Goal: Task Accomplishment & Management: Manage account settings

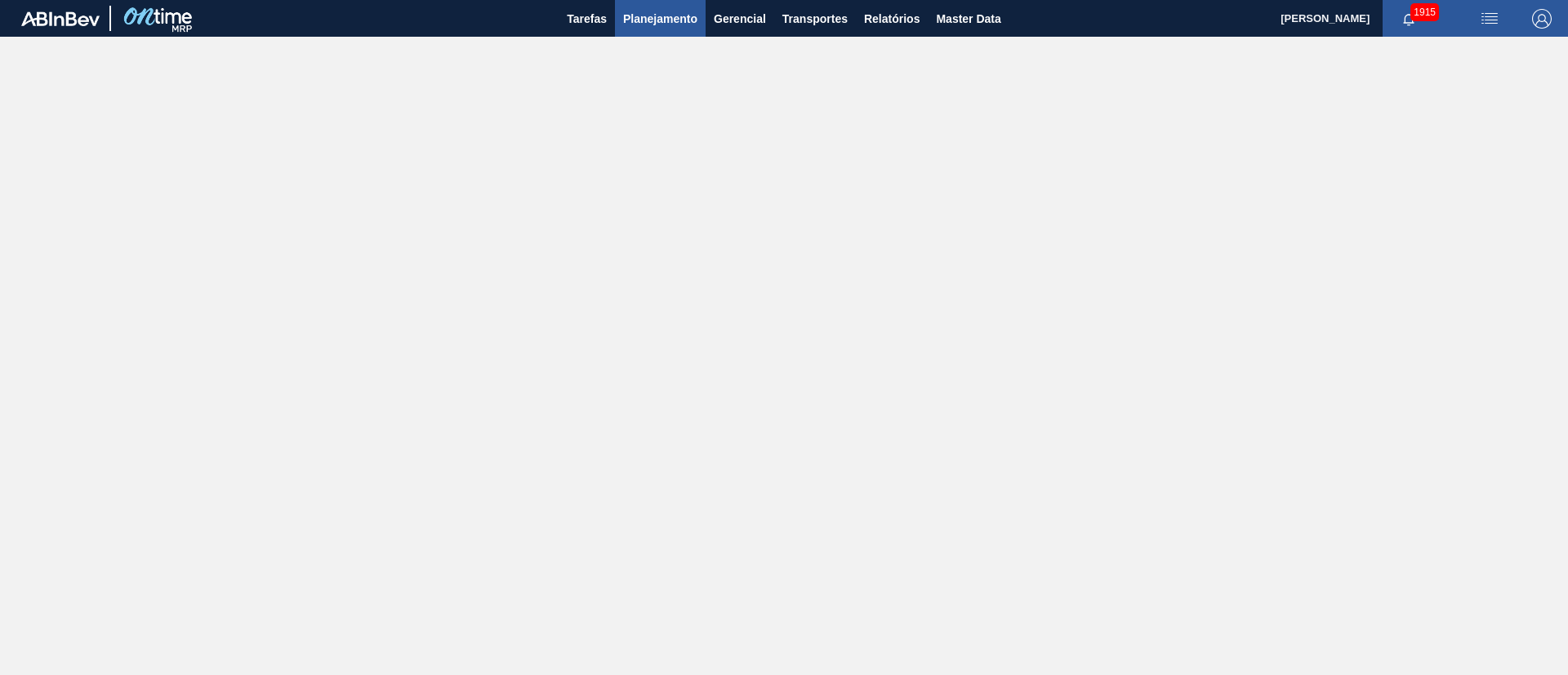
click at [678, 19] on span "Planejamento" at bounding box center [660, 18] width 74 height 19
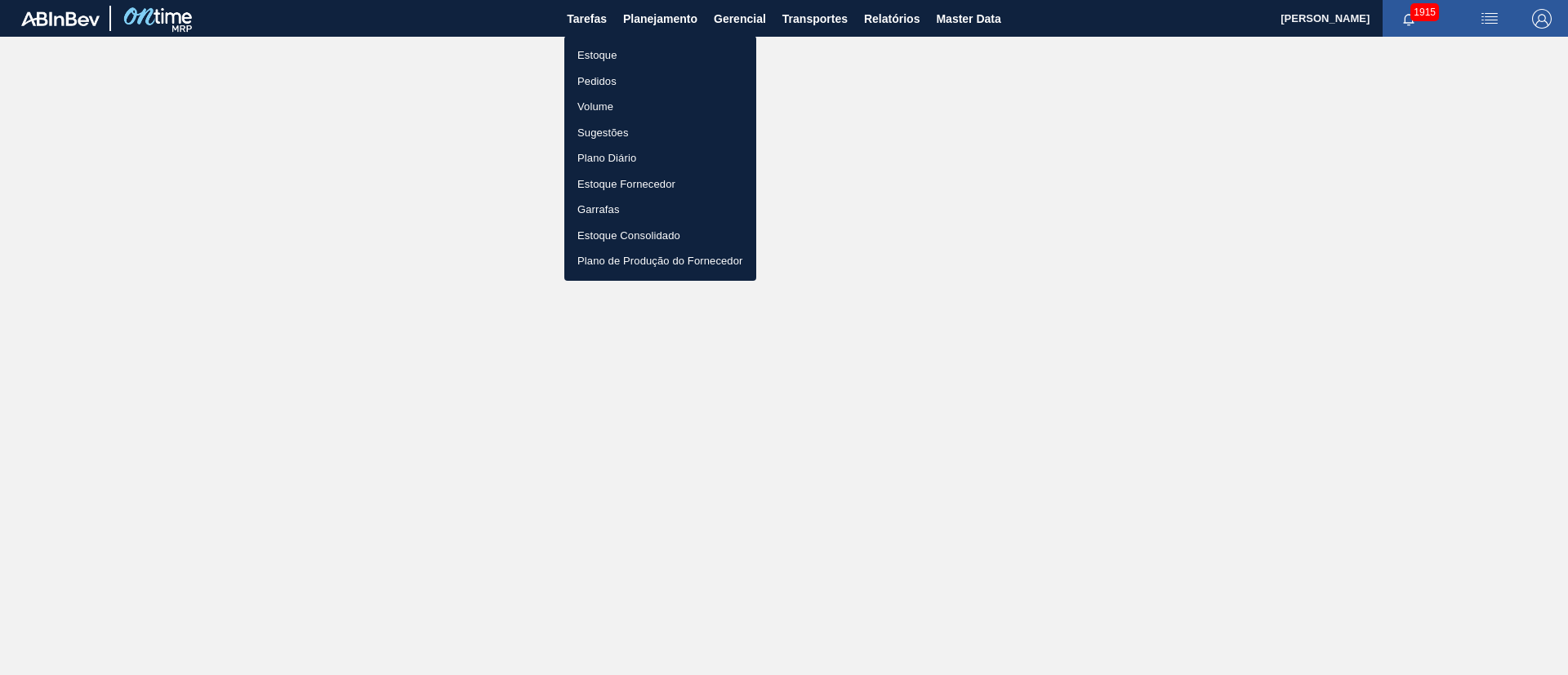
click at [625, 50] on li "Estoque" at bounding box center [660, 55] width 192 height 26
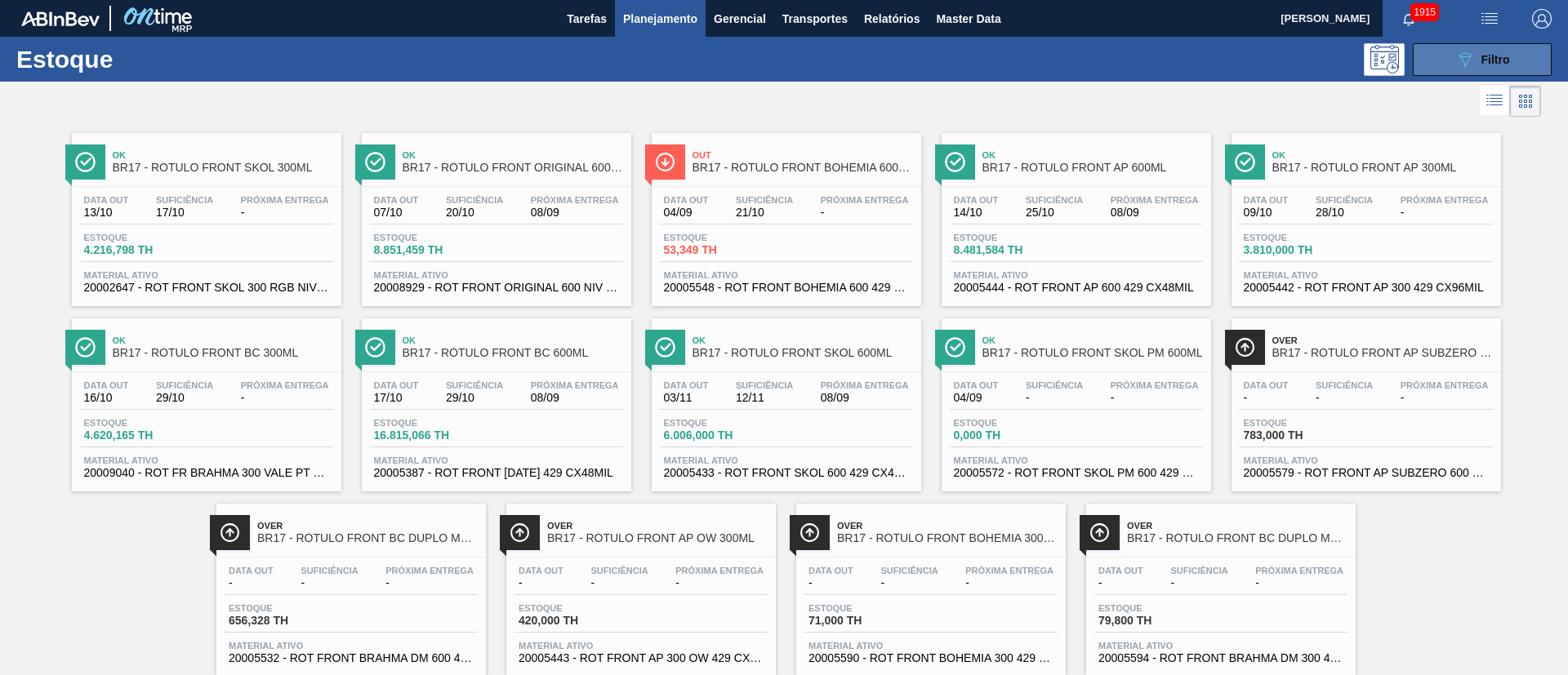
click at [1441, 64] on button "089F7B8B-B2A5-4AFE-B5C0-19BA573D28AC Filtro" at bounding box center [1482, 59] width 138 height 32
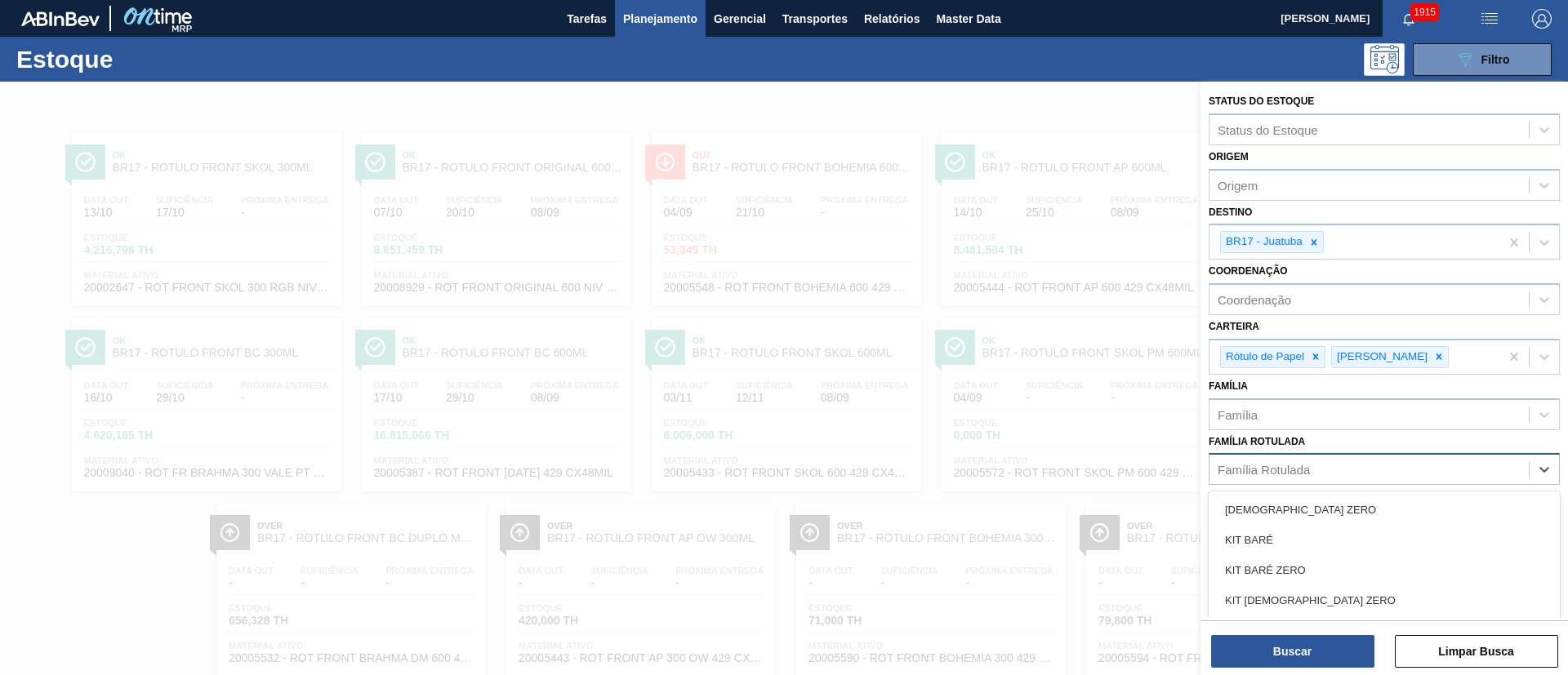
click at [1283, 465] on div "Família Rotulada" at bounding box center [1263, 470] width 92 height 14
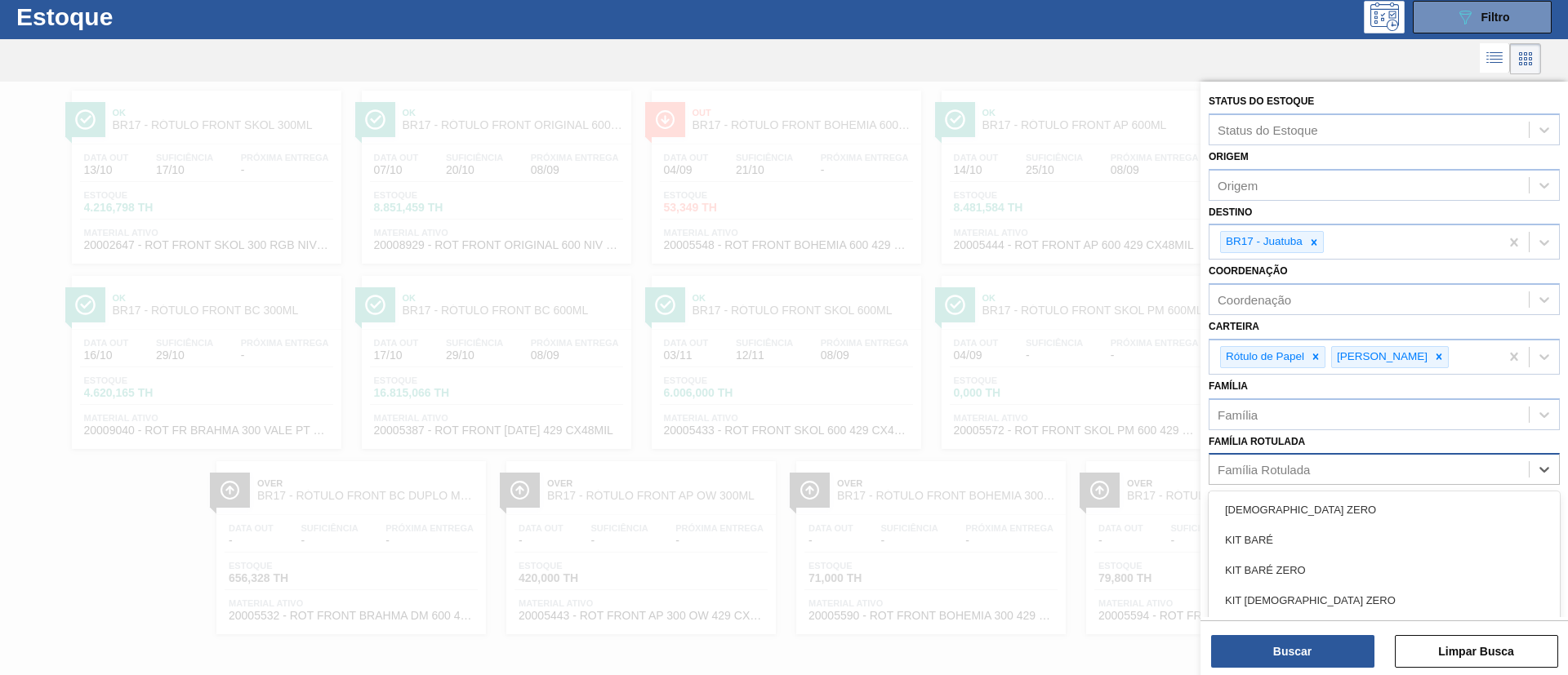
paste Rotulada "RÓTULO BACK MICHELOB LN 330ML"
type Rotulada "RÓTULO BACK MICHELOB LN 330ML"
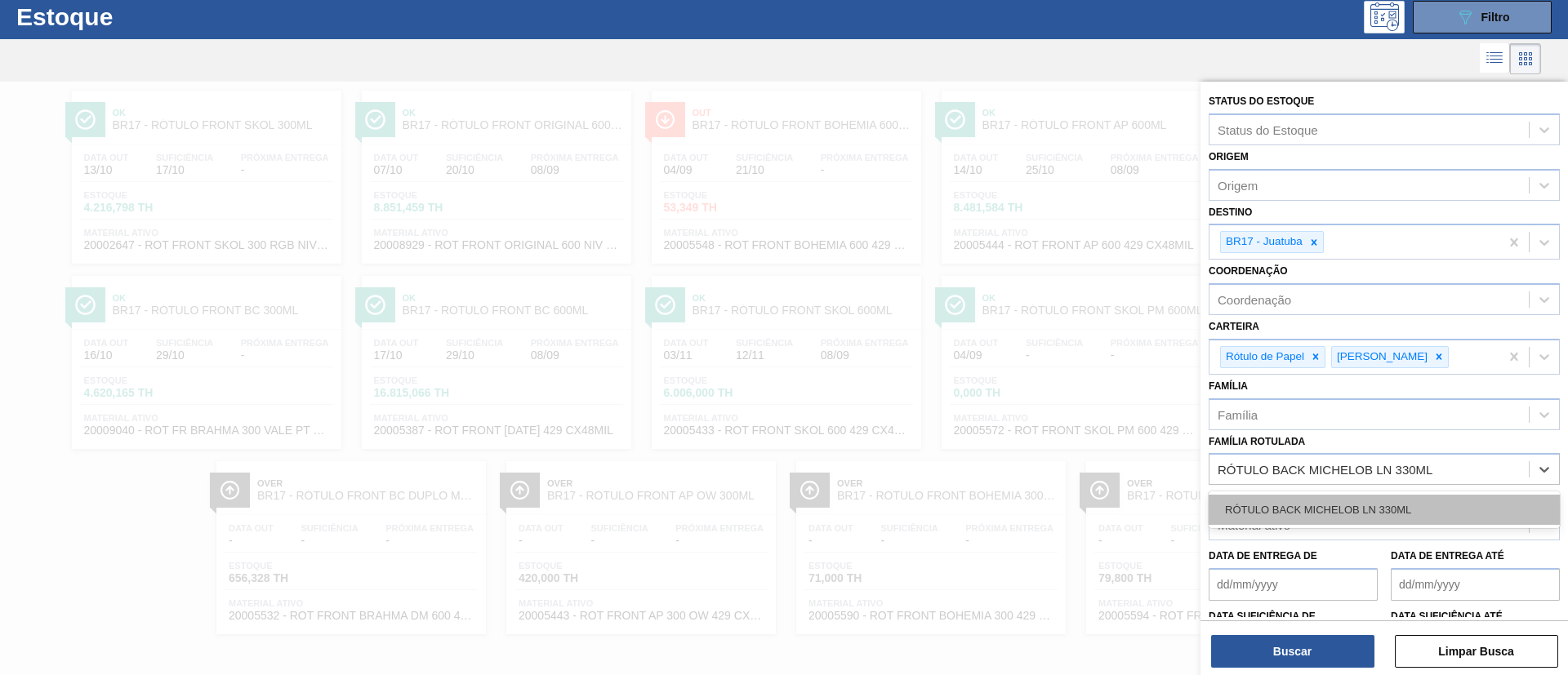
click at [1285, 518] on div "RÓTULO BACK MICHELOB LN 330ML" at bounding box center [1384, 510] width 351 height 30
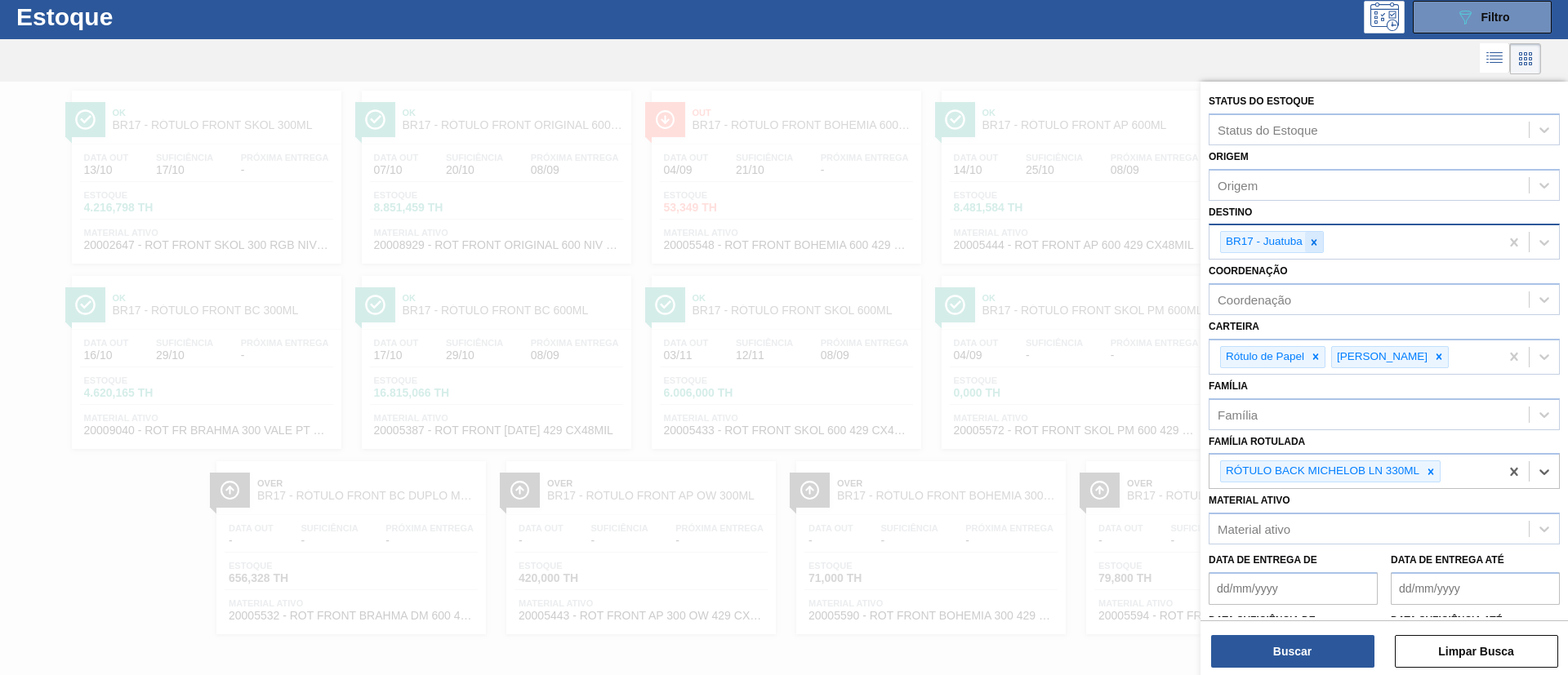
click at [1310, 245] on icon at bounding box center [1314, 242] width 11 height 11
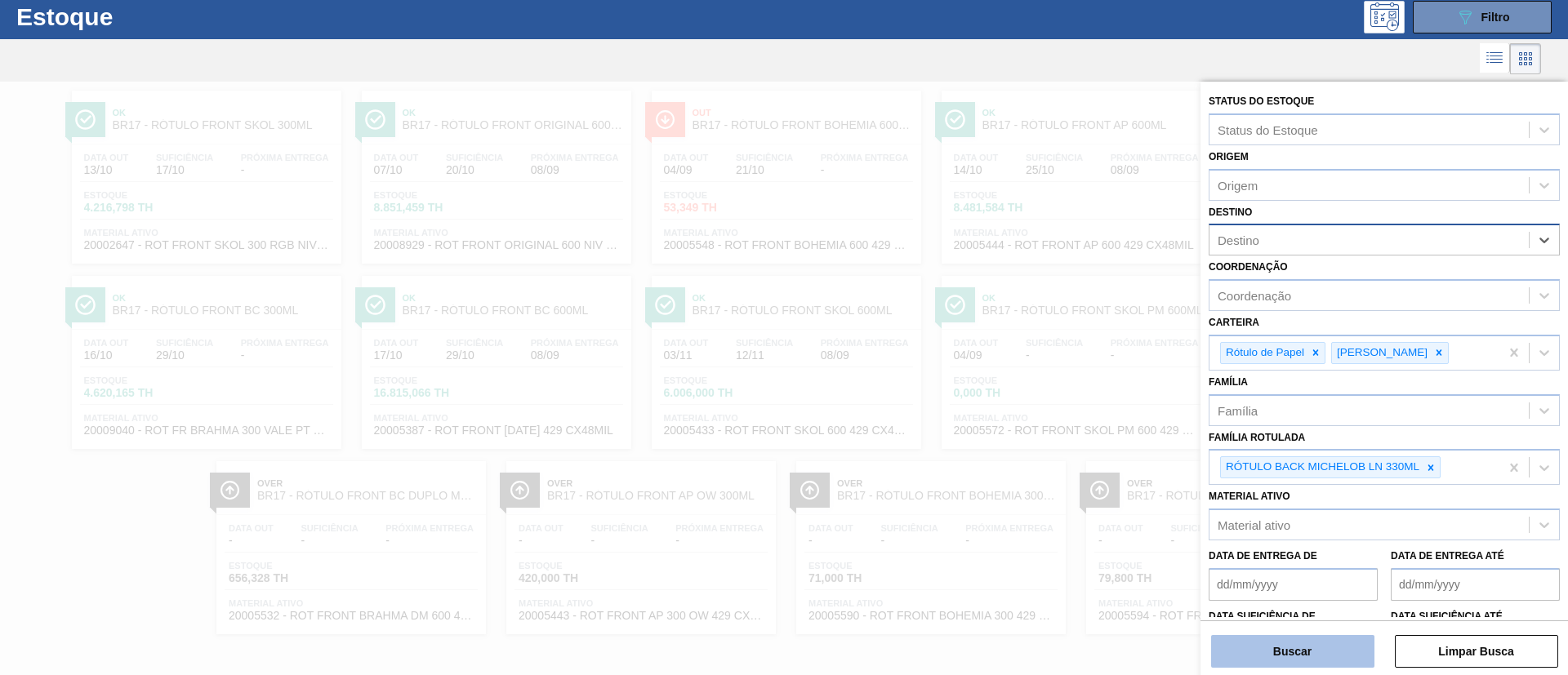
click at [1282, 637] on button "Buscar" at bounding box center [1293, 650] width 163 height 32
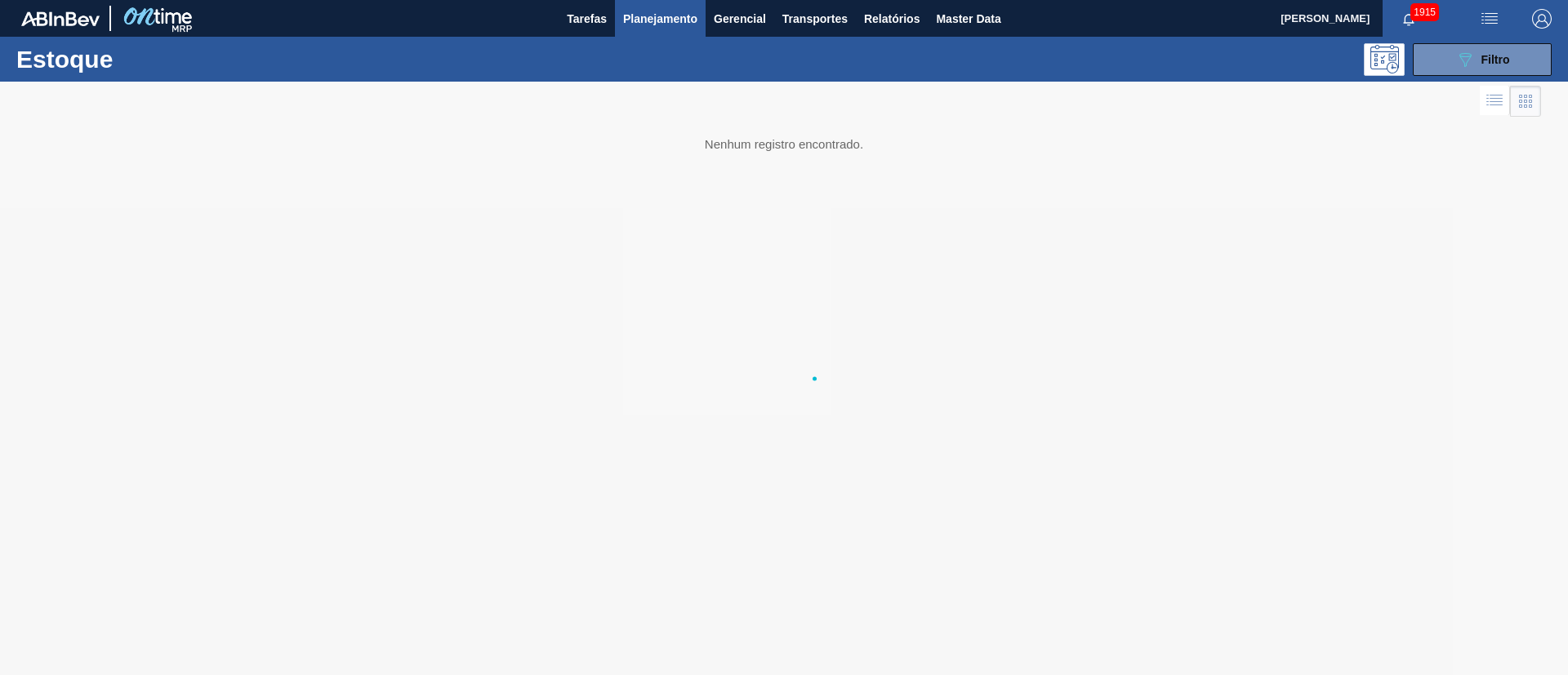
scroll to position [0, 0]
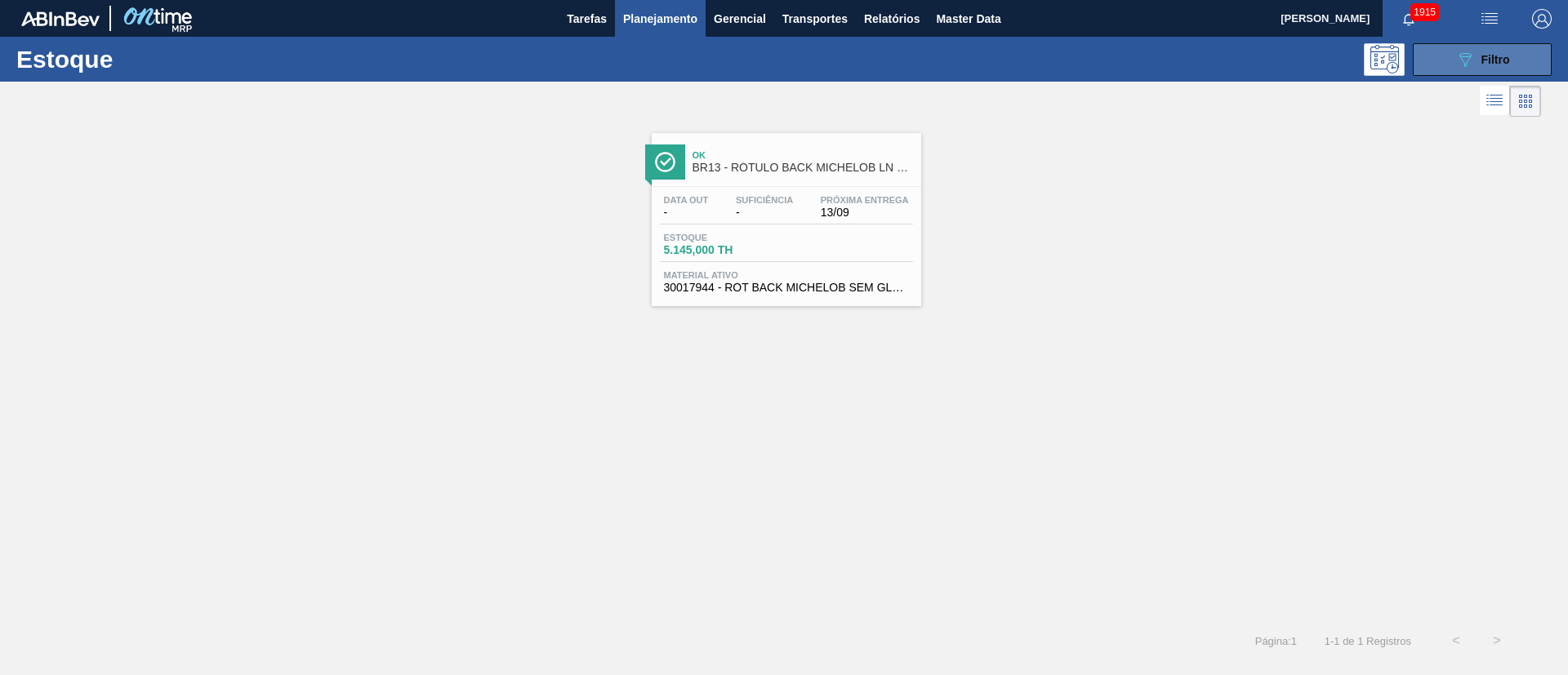
click at [1466, 57] on icon "089F7B8B-B2A5-4AFE-B5C0-19BA573D28AC" at bounding box center [1465, 60] width 19 height 19
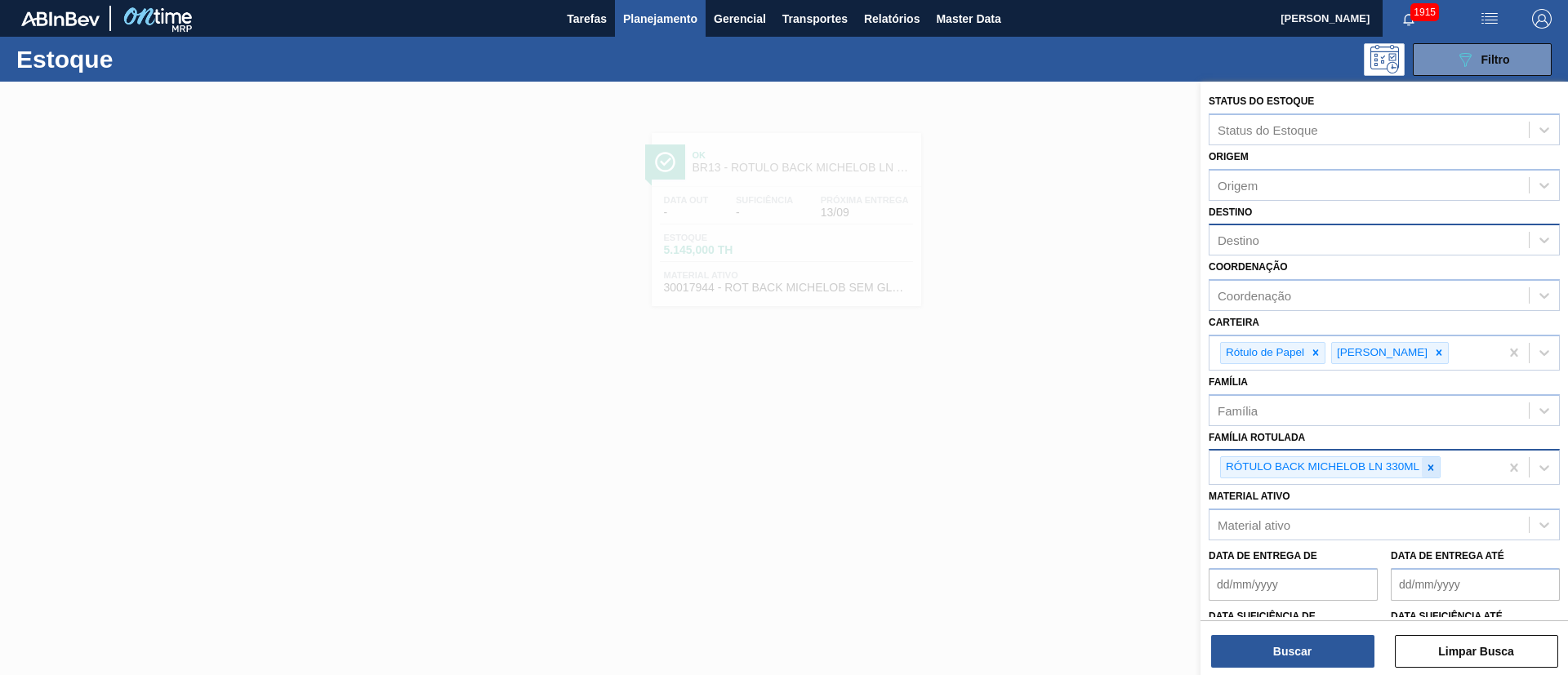
click at [1430, 470] on icon at bounding box center [1430, 468] width 11 height 11
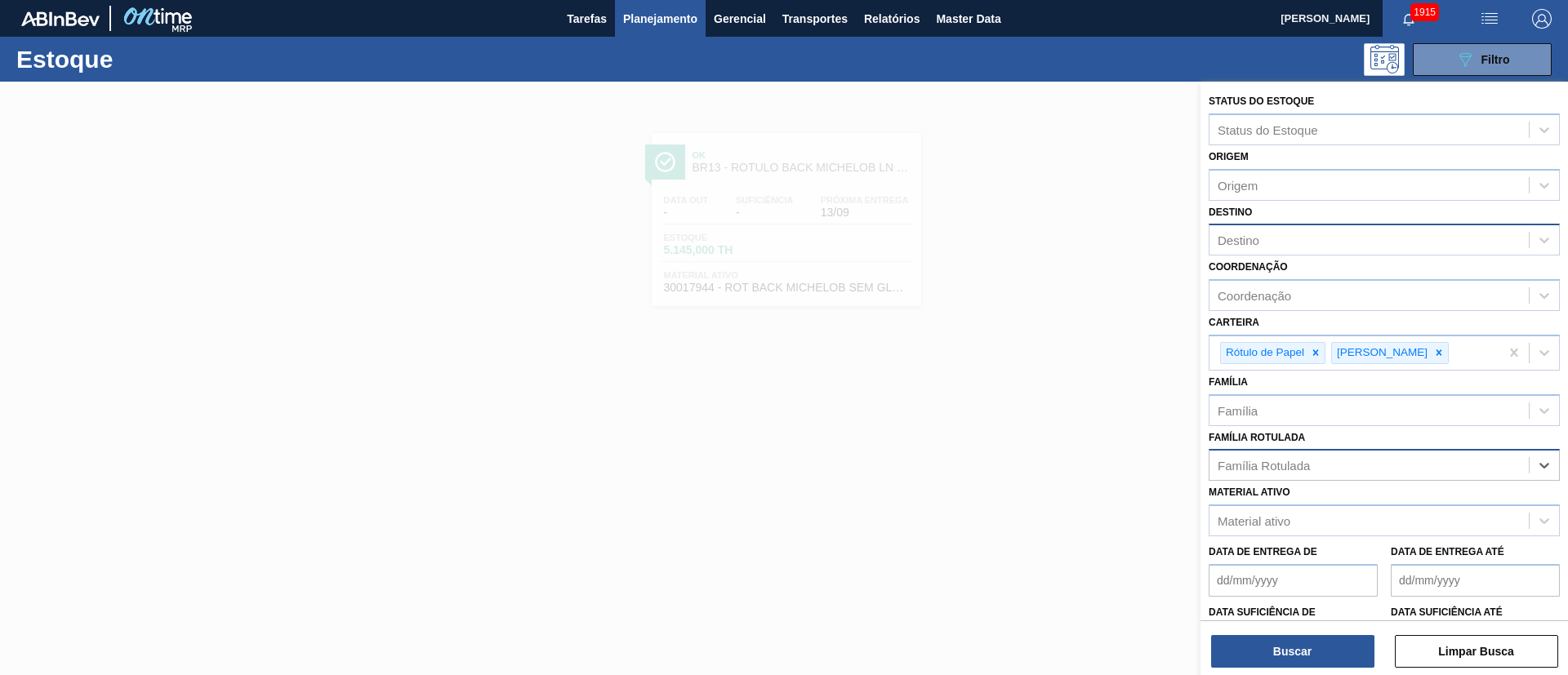
paste Rotulada "RÓTULO FRONT MICHELOB LN 330ML"
type Rotulada "RÓTULO FRONT MICHELOB LN 330ML"
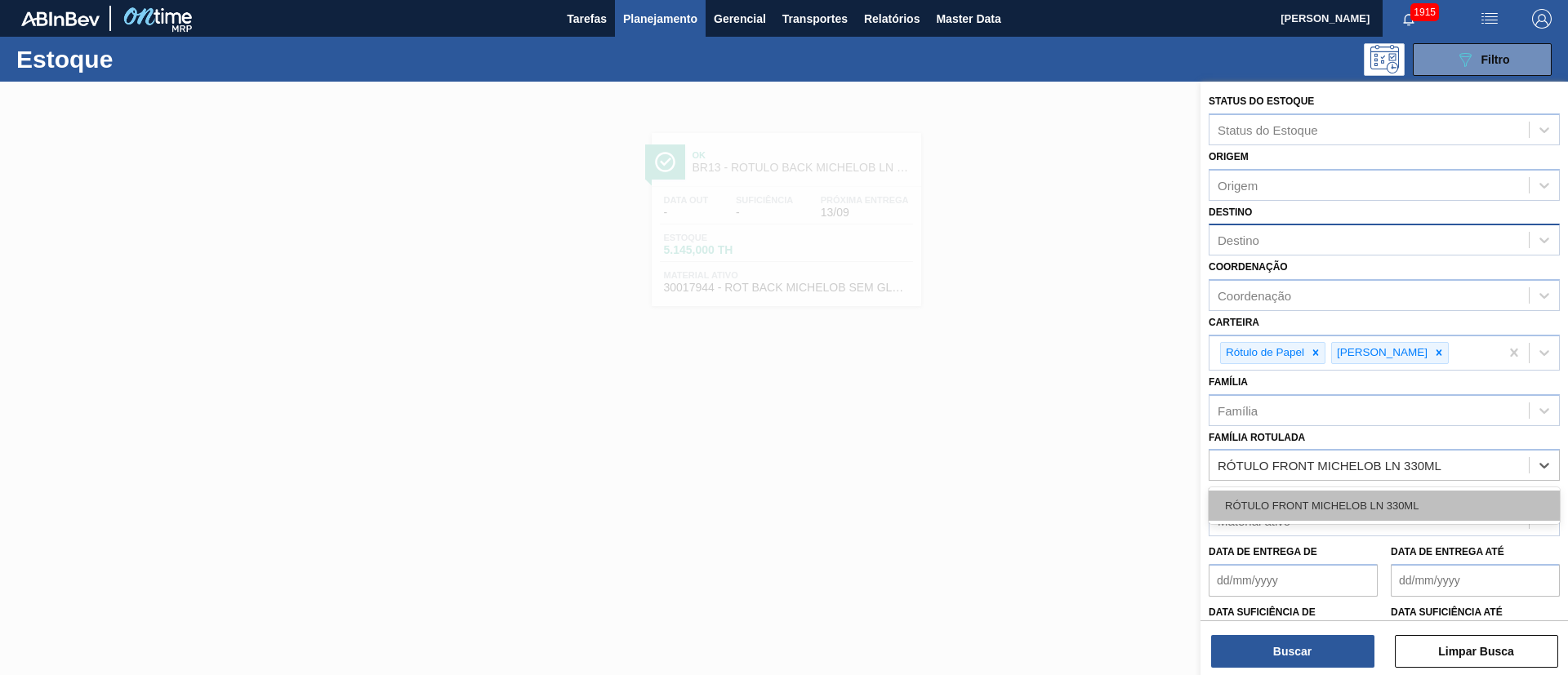
click at [1290, 496] on div "RÓTULO FRONT MICHELOB LN 330ML" at bounding box center [1384, 505] width 351 height 30
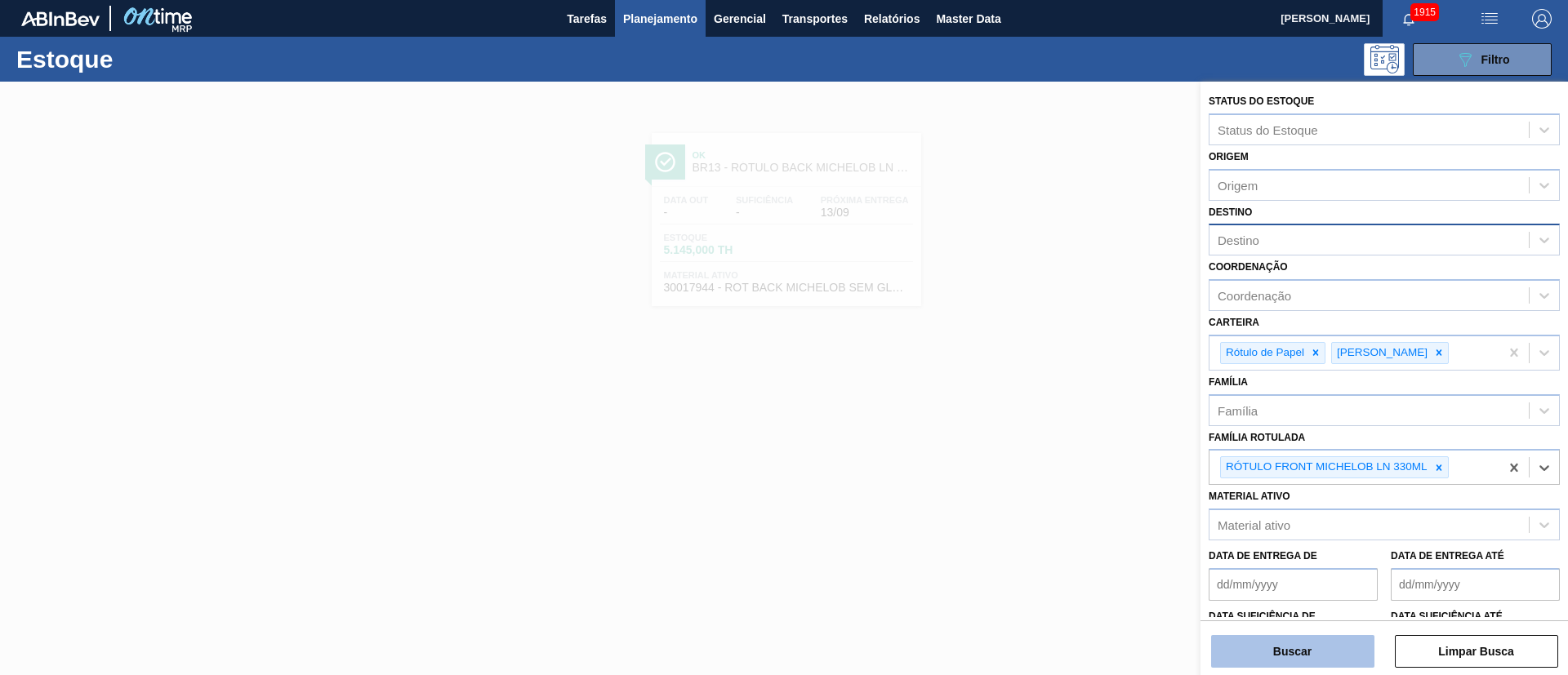
click at [1275, 650] on button "Buscar" at bounding box center [1293, 650] width 163 height 32
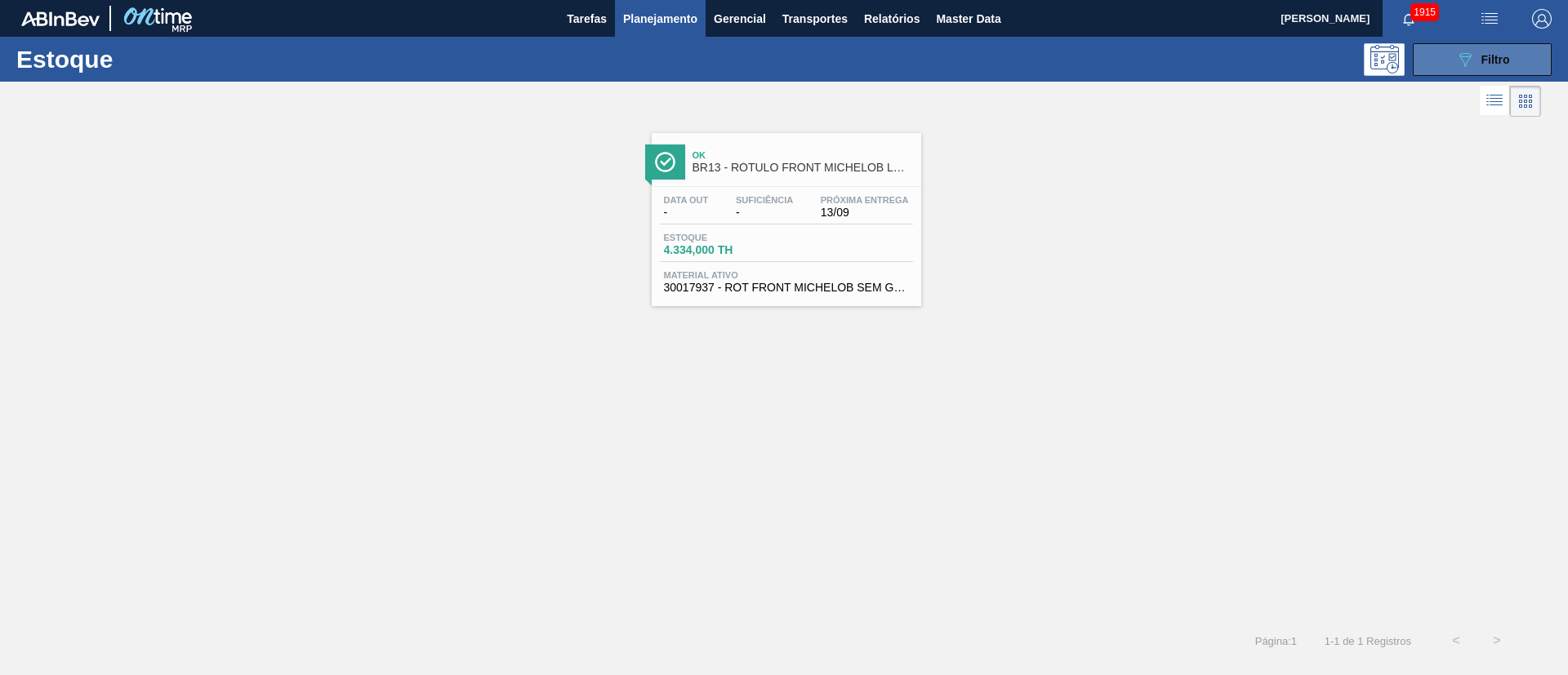
click at [1446, 62] on button "089F7B8B-B2A5-4AFE-B5C0-19BA573D28AC Filtro" at bounding box center [1482, 59] width 138 height 32
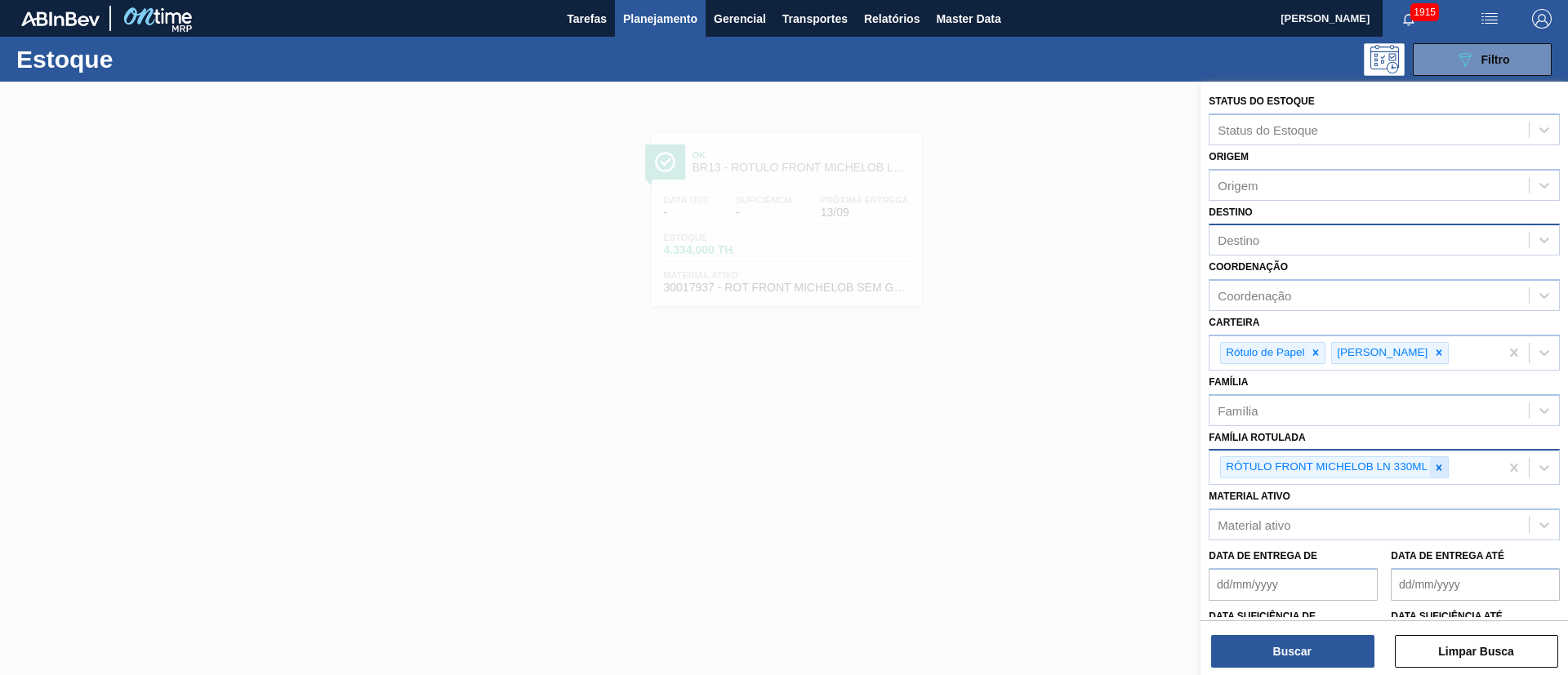
click at [1435, 473] on icon at bounding box center [1438, 468] width 11 height 11
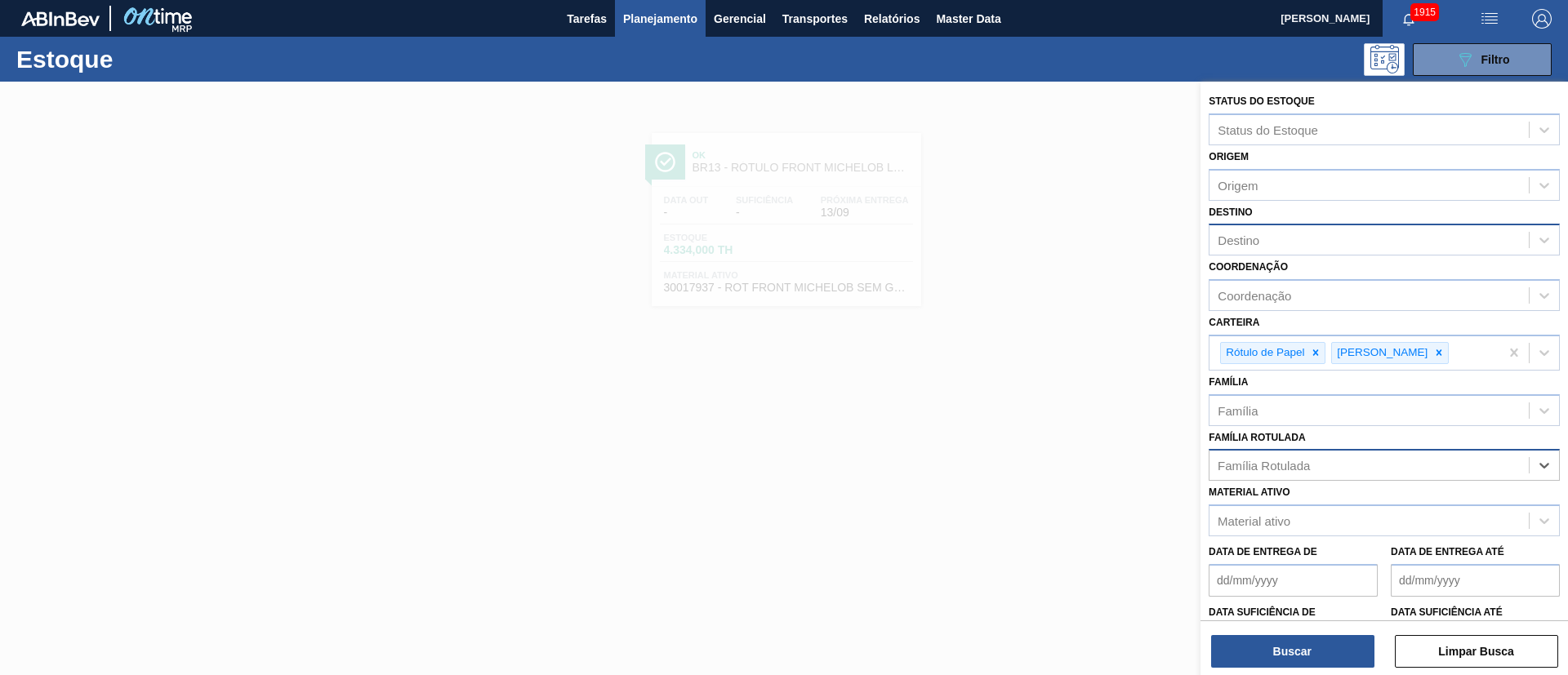
paste Rotulada "RÓTULO NECK MICHELOB LN 330ML"
type Rotulada "RÓTULO NECK MICHELOB LN 330ML"
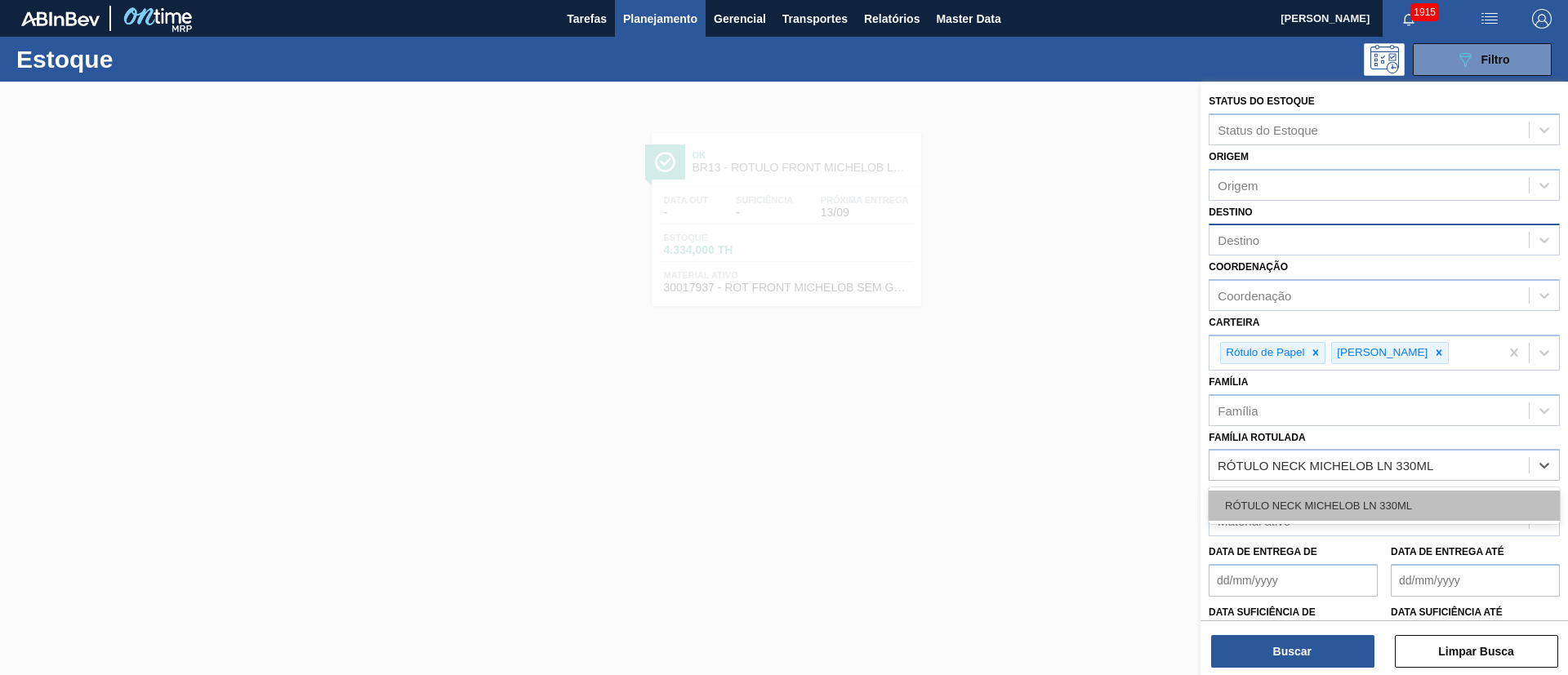
click at [1290, 503] on div "RÓTULO NECK MICHELOB LN 330ML" at bounding box center [1384, 505] width 351 height 30
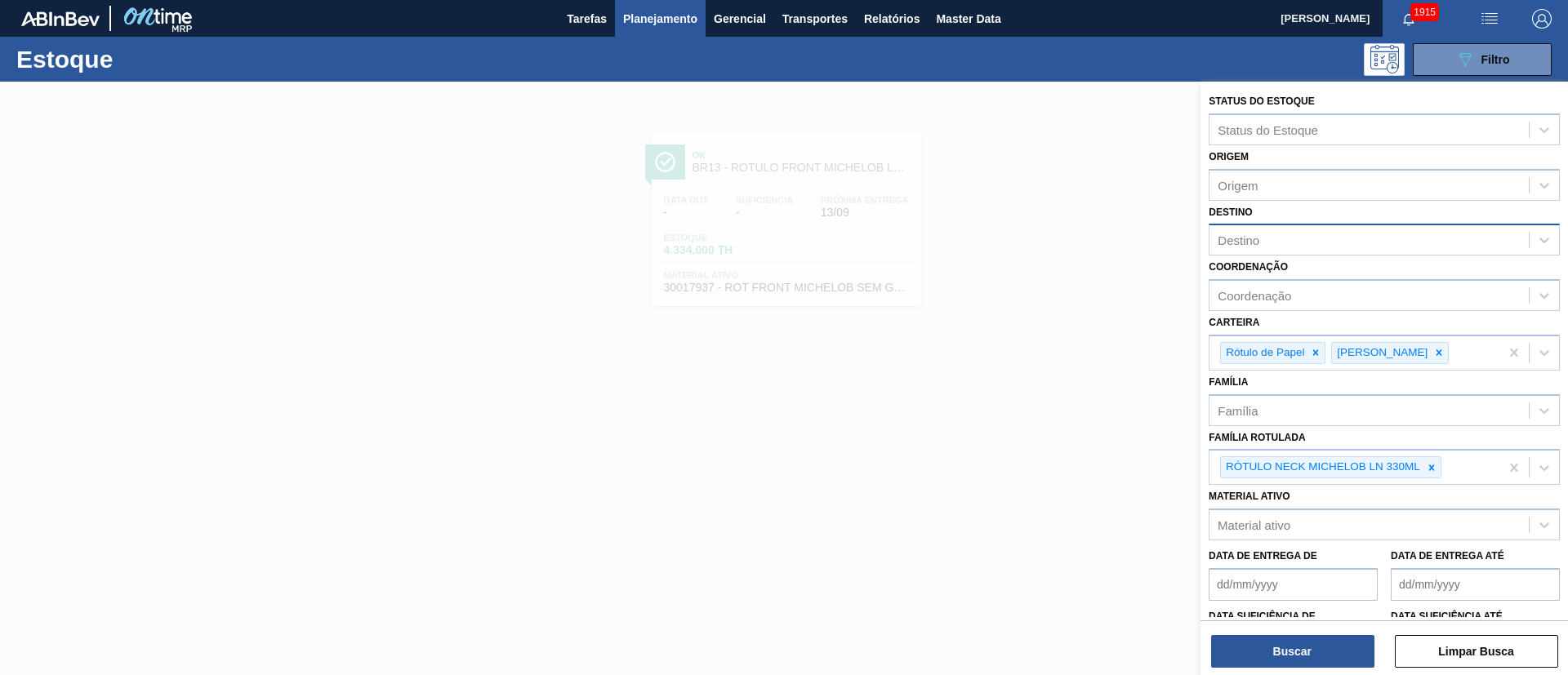
click at [1282, 633] on div "Buscar Limpar Busca" at bounding box center [1384, 643] width 368 height 46
click at [1276, 645] on button "Buscar" at bounding box center [1293, 650] width 163 height 32
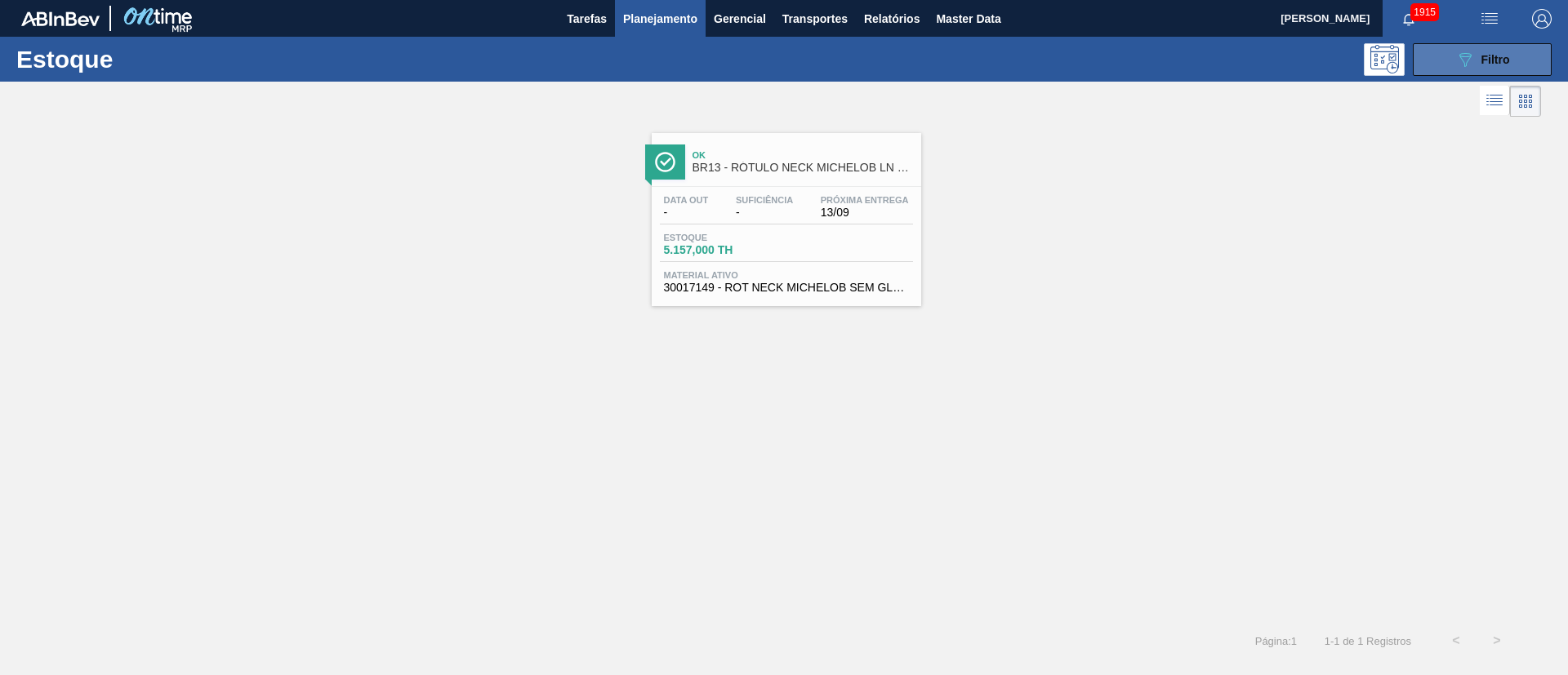
click at [1490, 72] on button "089F7B8B-B2A5-4AFE-B5C0-19BA573D28AC Filtro" at bounding box center [1482, 59] width 138 height 32
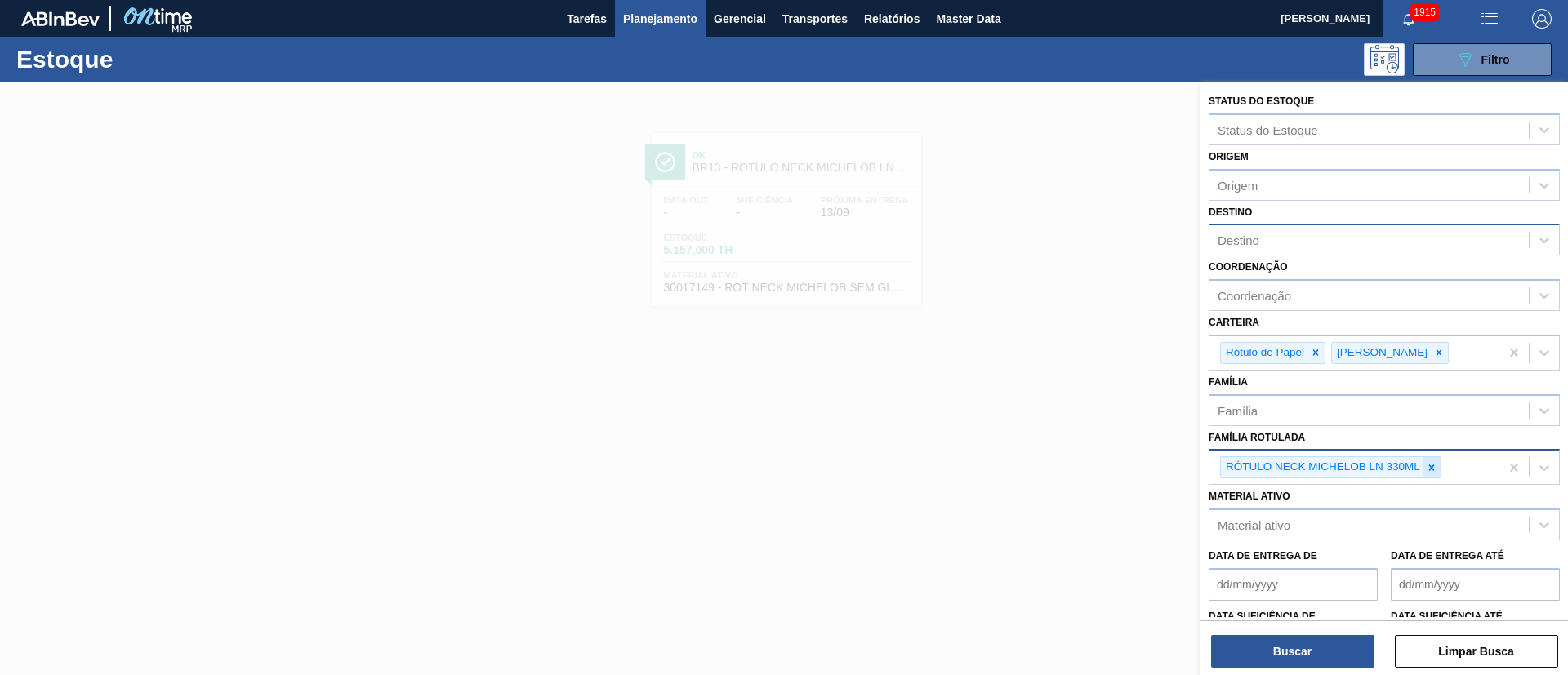
click at [1426, 472] on icon at bounding box center [1431, 468] width 11 height 11
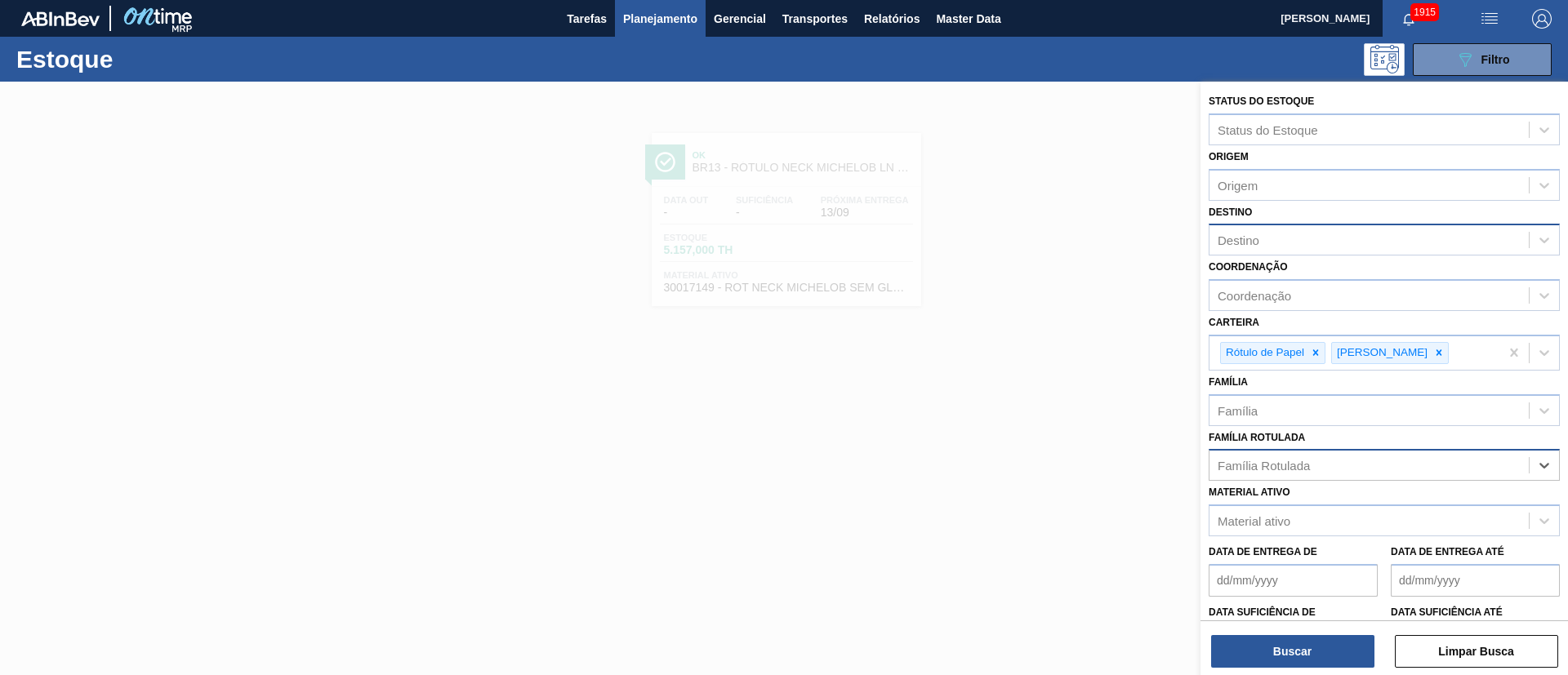
paste Rotulada "RÓTULO BACK MALZBIER LN 355ML"
type Rotulada "RÓTULO BACK MALZBIER LN 355ML"
drag, startPoint x: 1302, startPoint y: 498, endPoint x: 1308, endPoint y: 552, distance: 54.3
click at [1301, 500] on div "RÓTULO BACK MALZBIER LN 355ML" at bounding box center [1384, 505] width 351 height 30
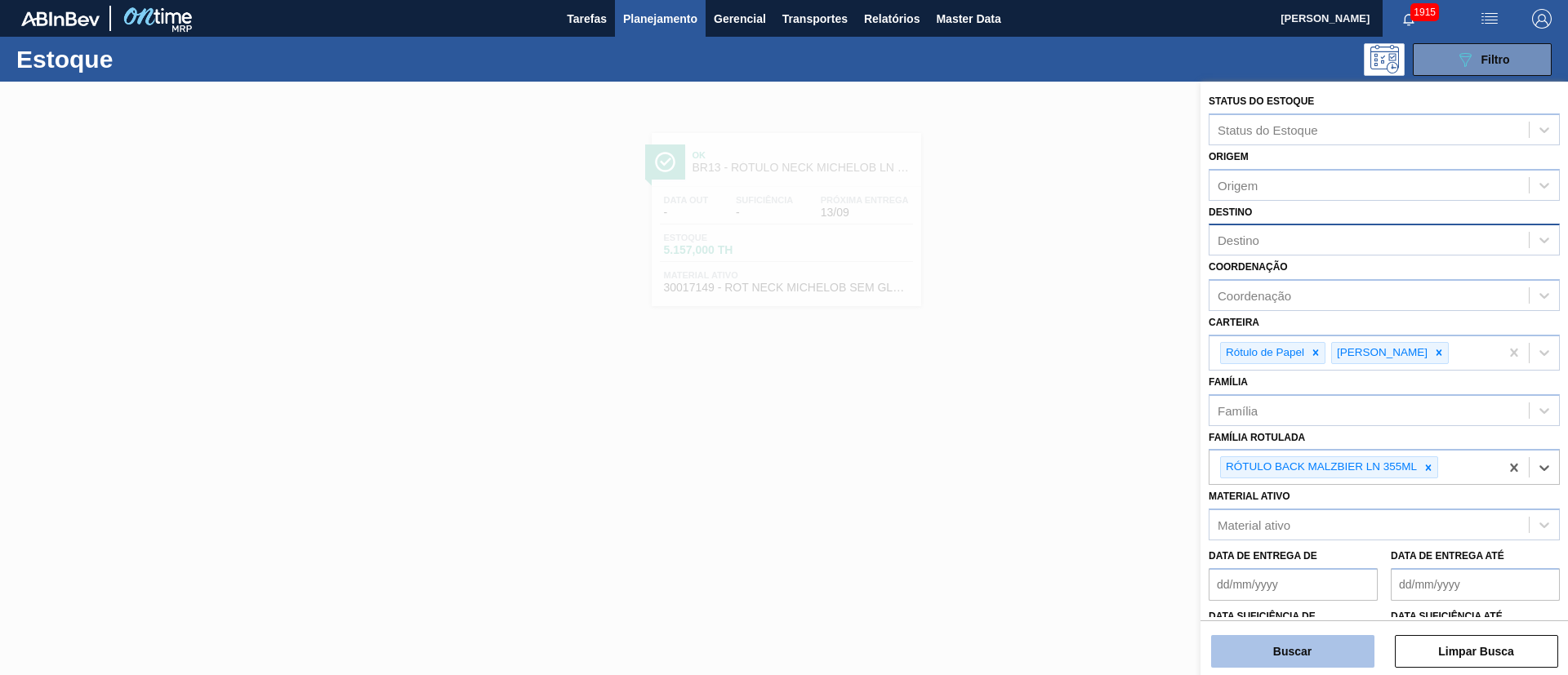
click at [1298, 660] on button "Buscar" at bounding box center [1293, 650] width 163 height 32
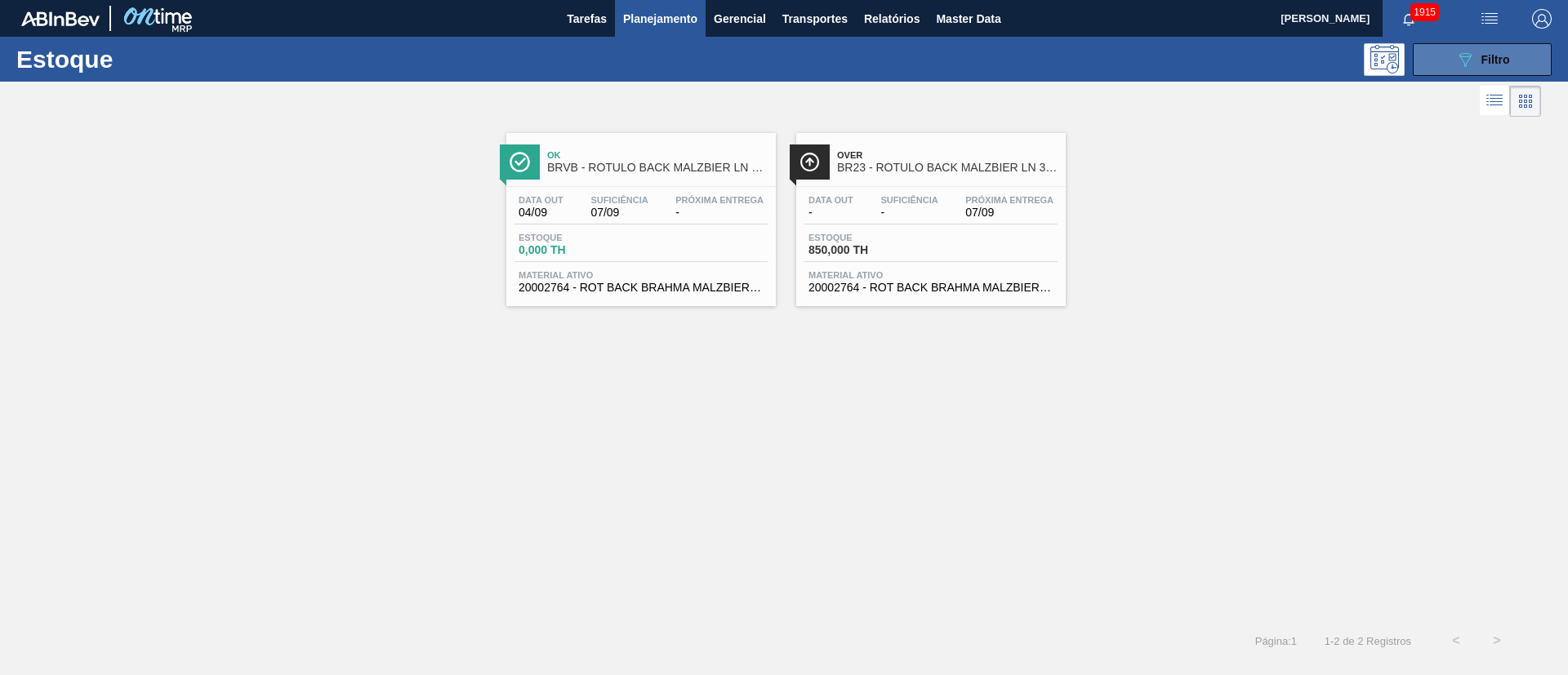
click at [1485, 65] on span "Filtro" at bounding box center [1495, 60] width 29 height 13
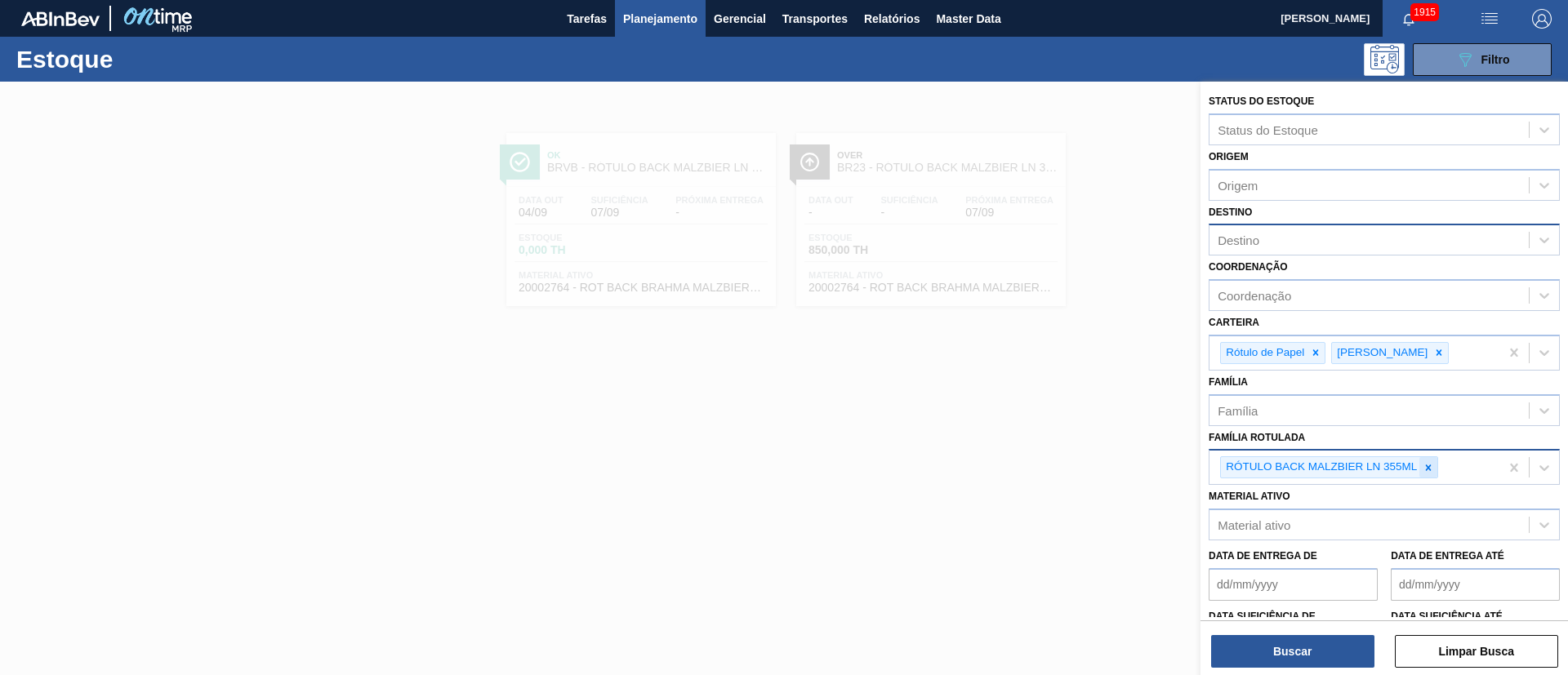
click at [1428, 468] on icon at bounding box center [1429, 467] width 6 height 6
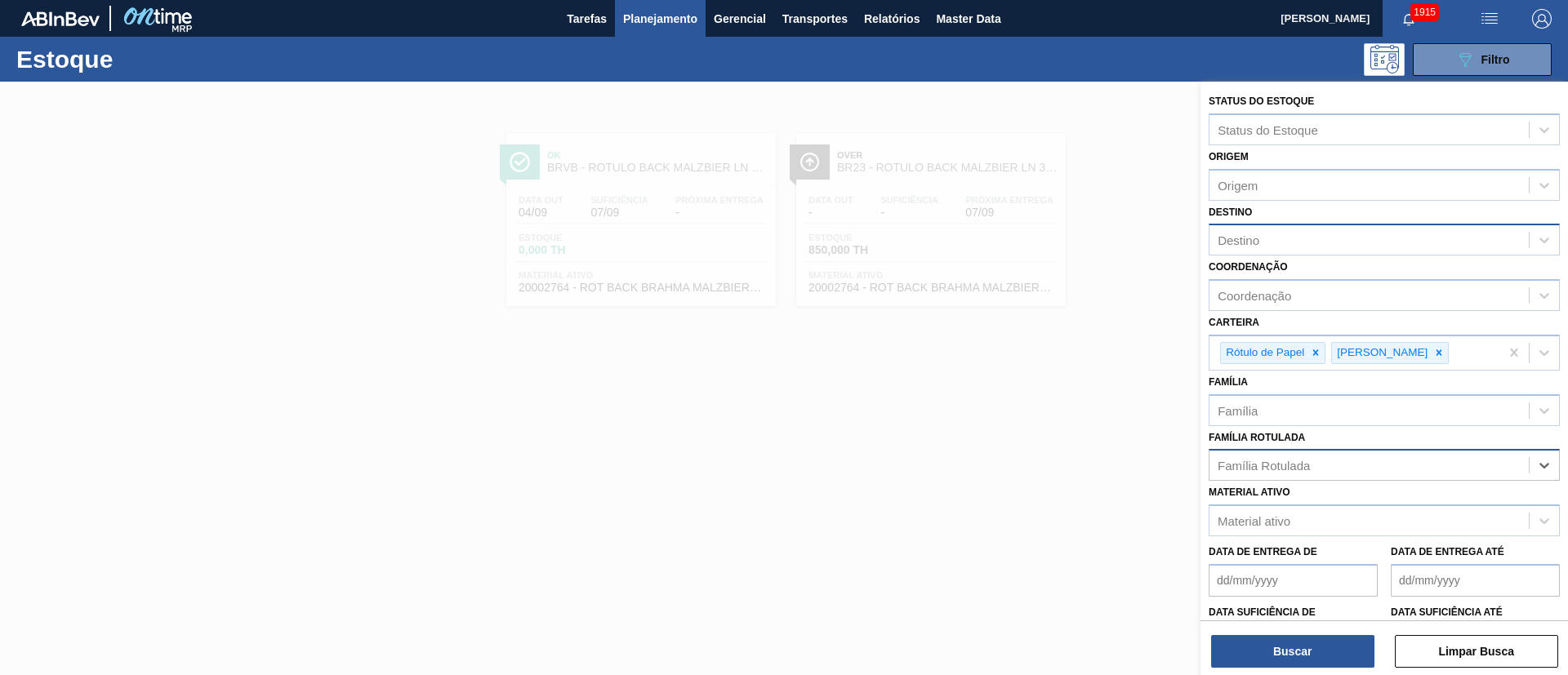
paste Rotulada "RÓTULO FRONT MALZBIER LN 355ML"
type Rotulada "RÓTULO FRONT MALZBIER LN 355ML"
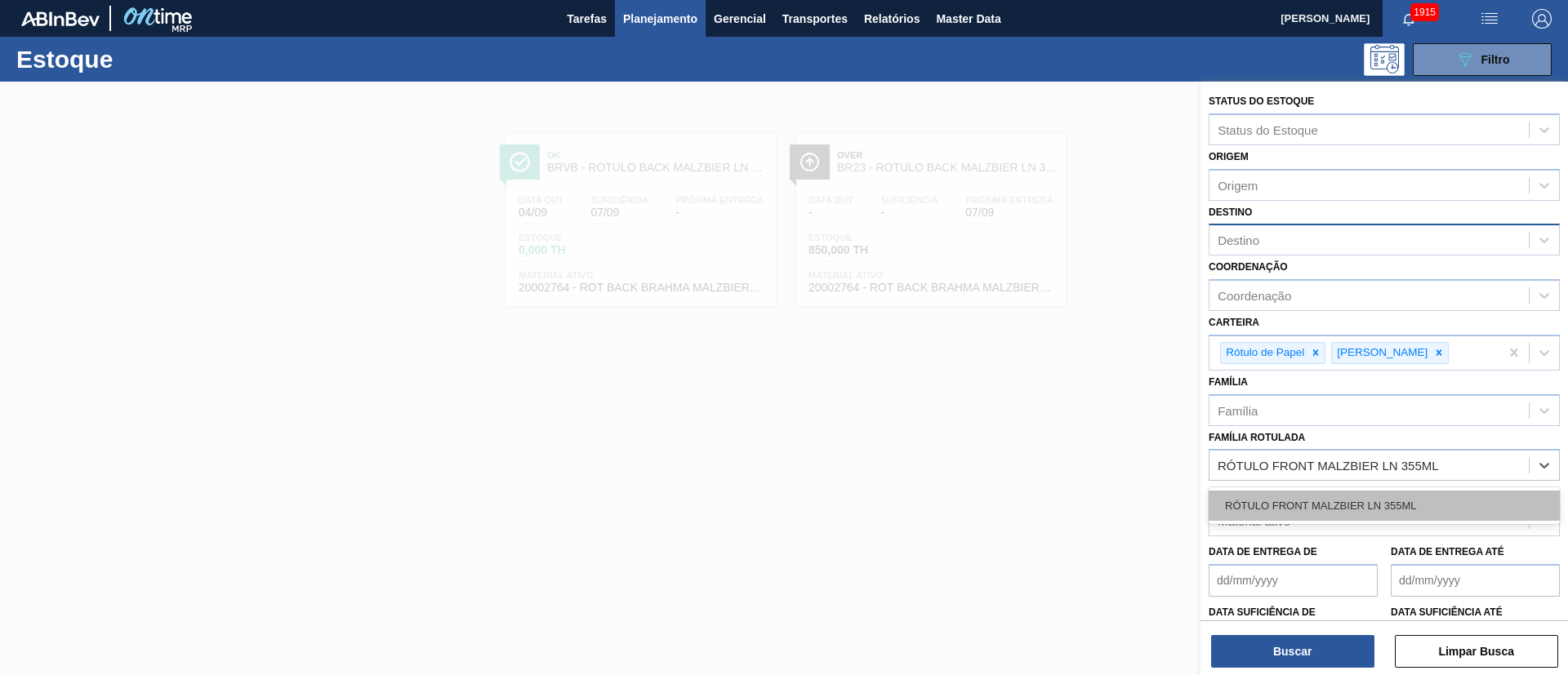
click at [1313, 498] on div "RÓTULO FRONT MALZBIER LN 355ML" at bounding box center [1384, 505] width 351 height 30
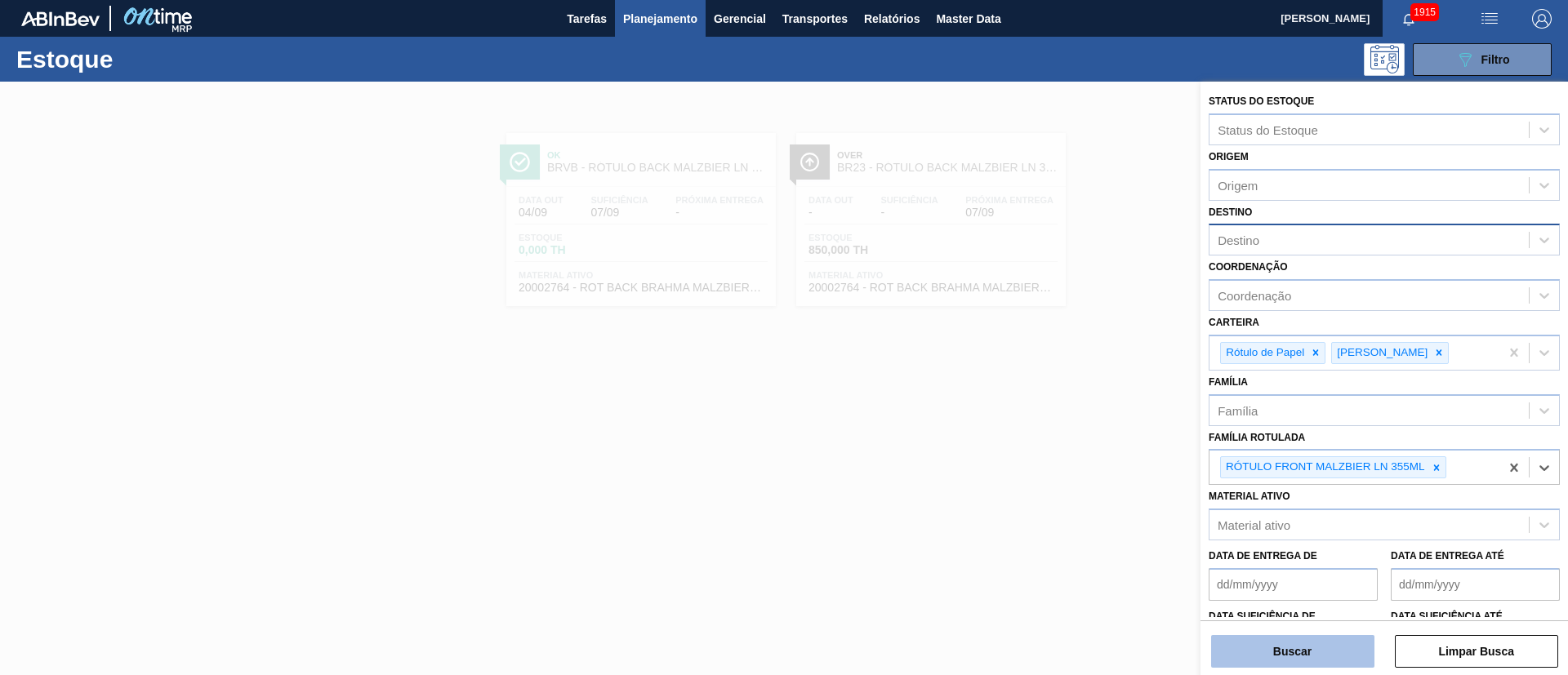
click at [1256, 657] on button "Buscar" at bounding box center [1293, 650] width 163 height 32
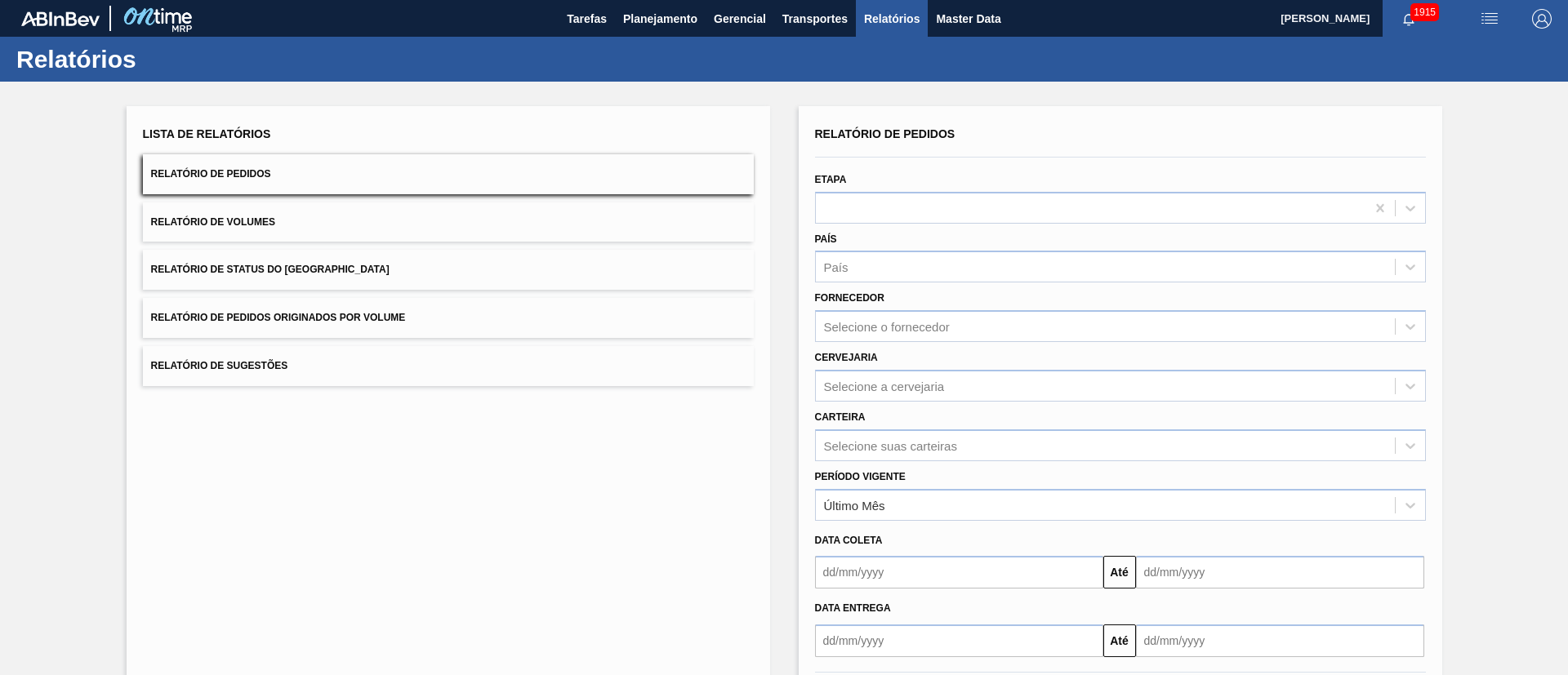
click at [364, 274] on button "Relatório de Status do Estoque" at bounding box center [448, 270] width 611 height 40
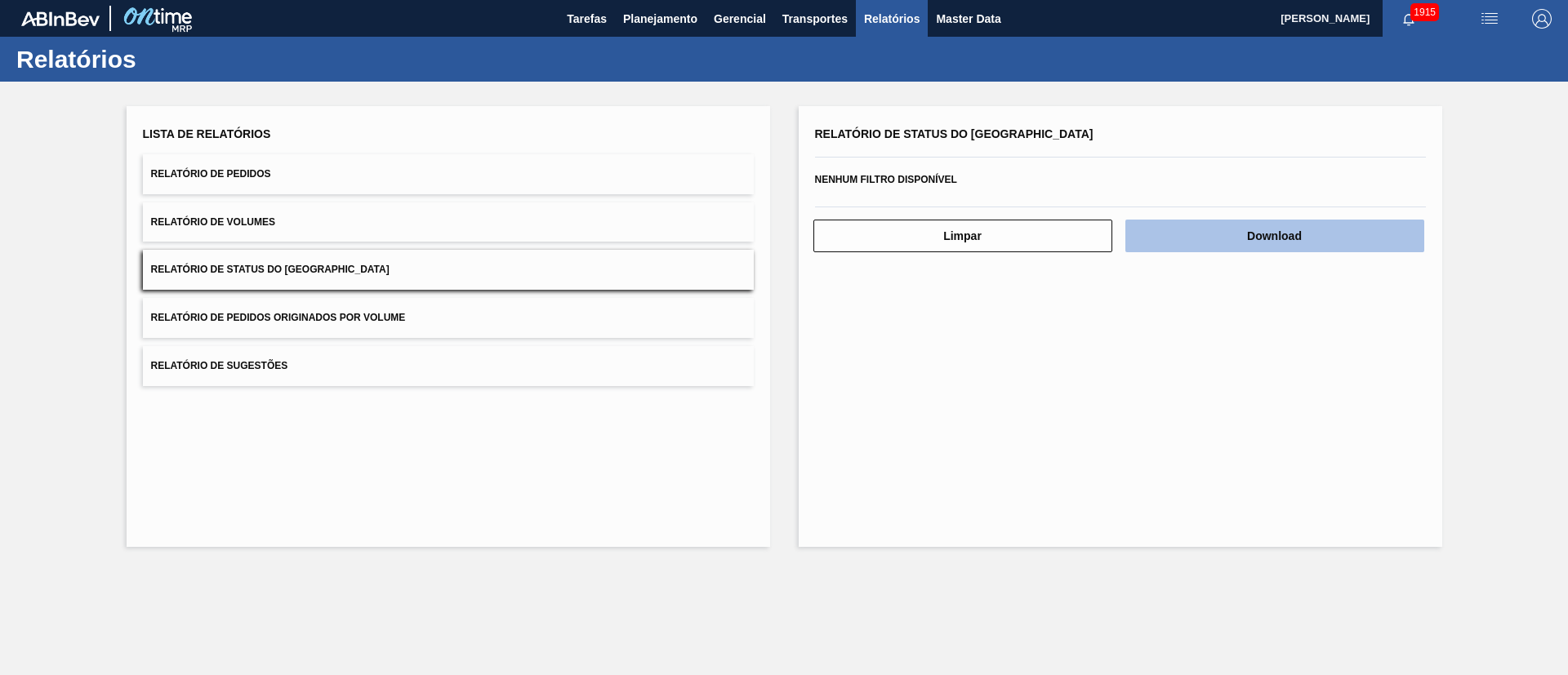
click at [1185, 225] on button "Download" at bounding box center [1275, 236] width 299 height 32
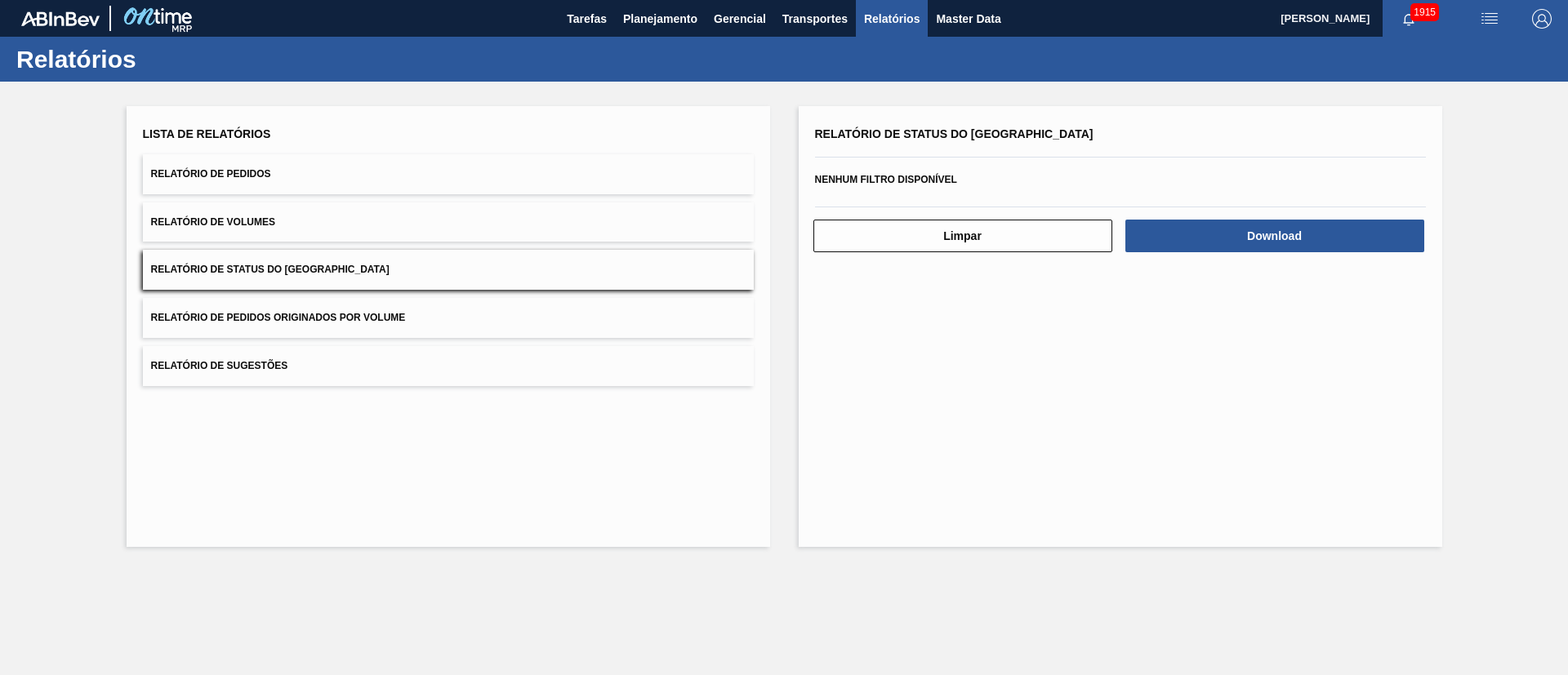
click at [423, 177] on button "Relatório de Pedidos" at bounding box center [448, 174] width 611 height 40
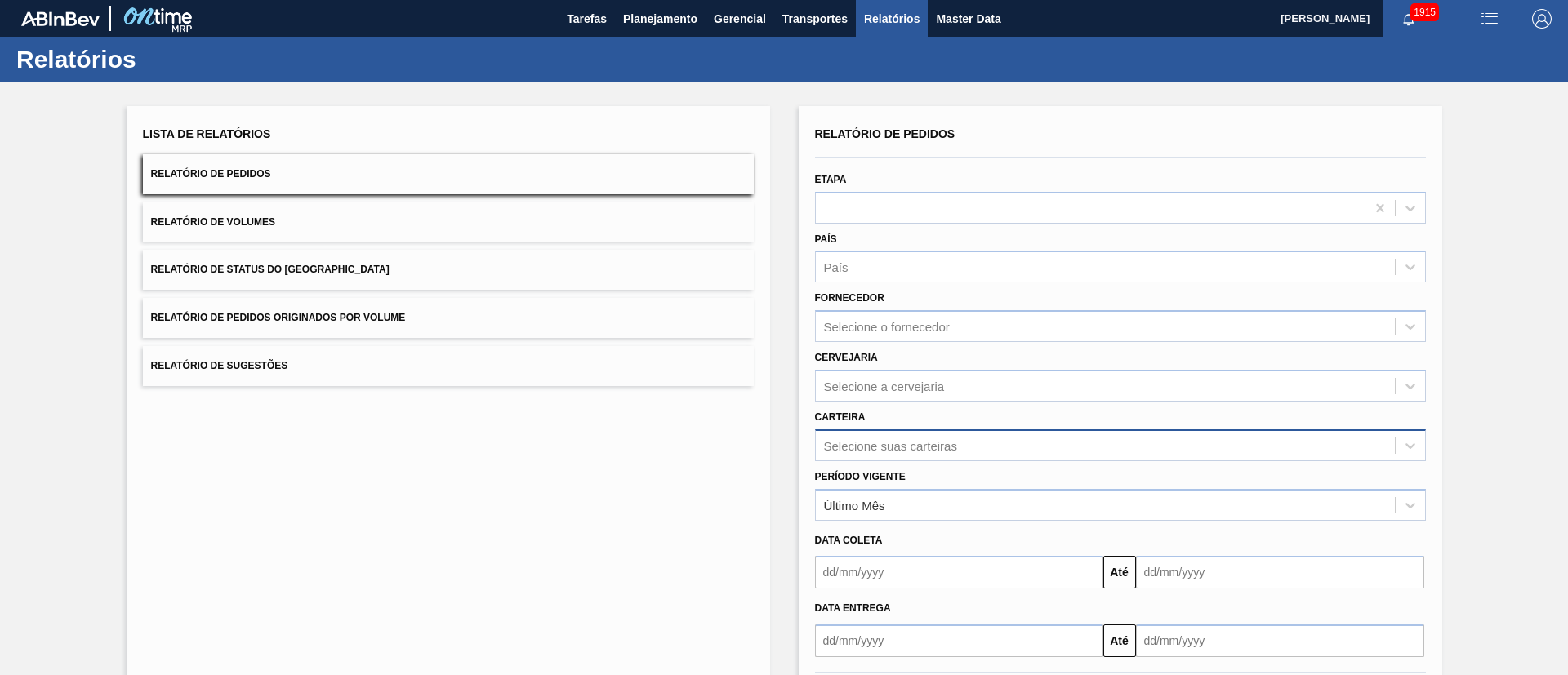
click at [865, 447] on div "Selecione suas carteiras" at bounding box center [1119, 445] width 611 height 32
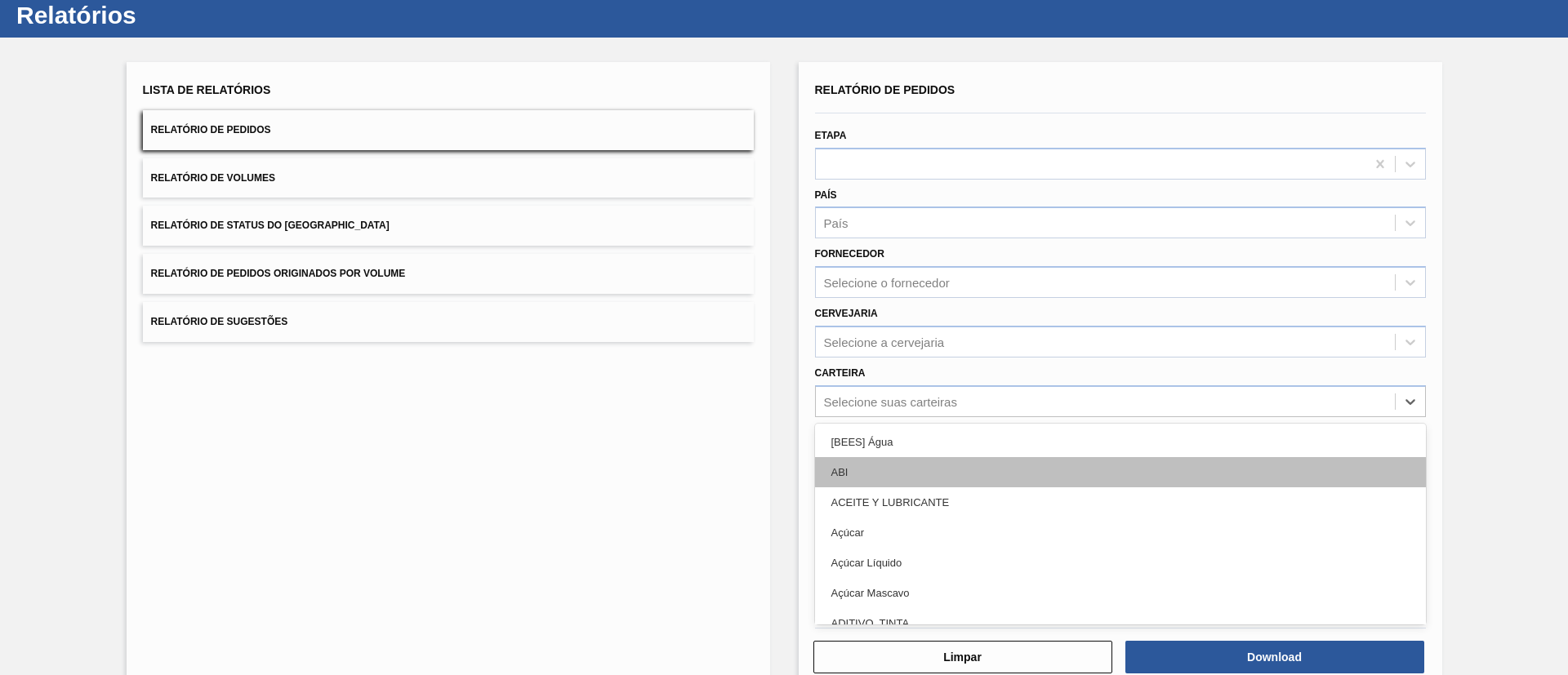
scroll to position [44, 0]
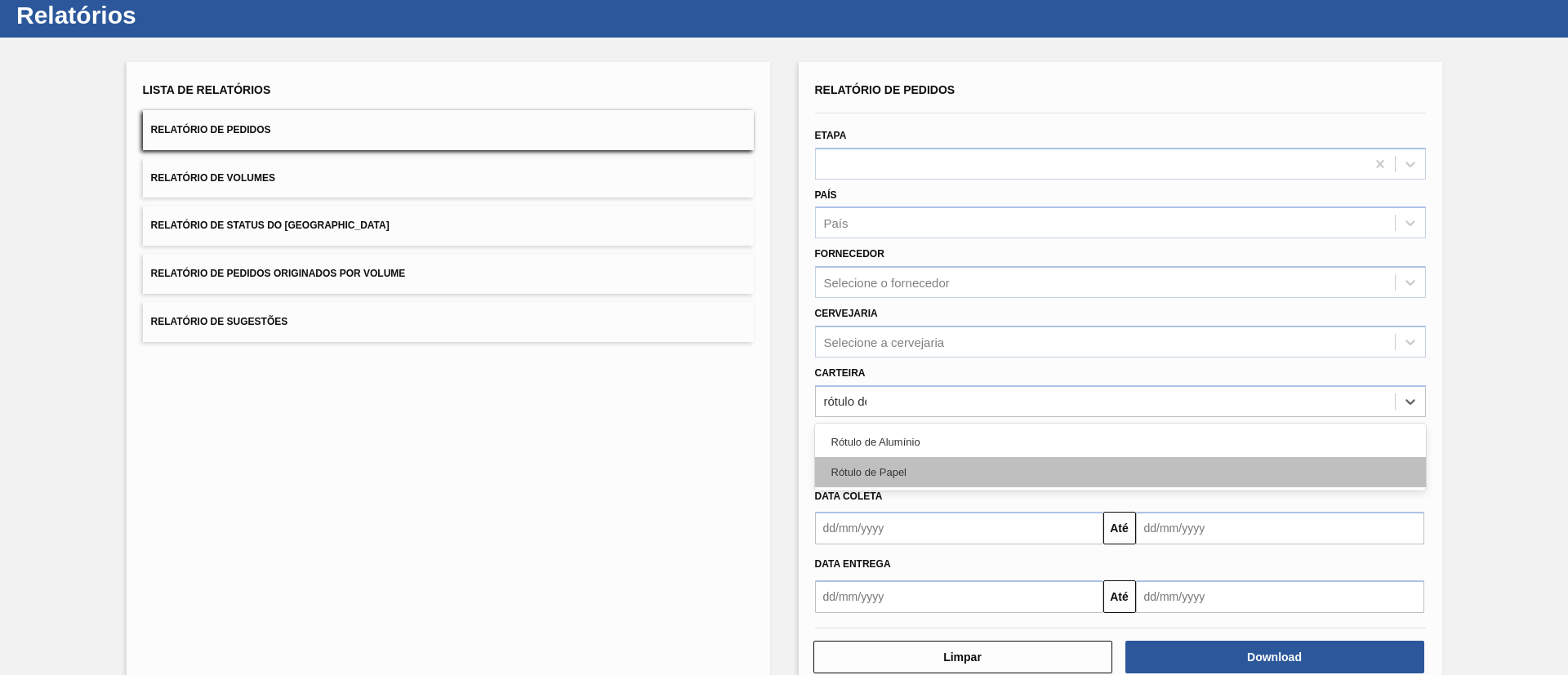
type input "rótulo de"
click at [928, 460] on div "Rótulo de Papel" at bounding box center [1119, 472] width 611 height 30
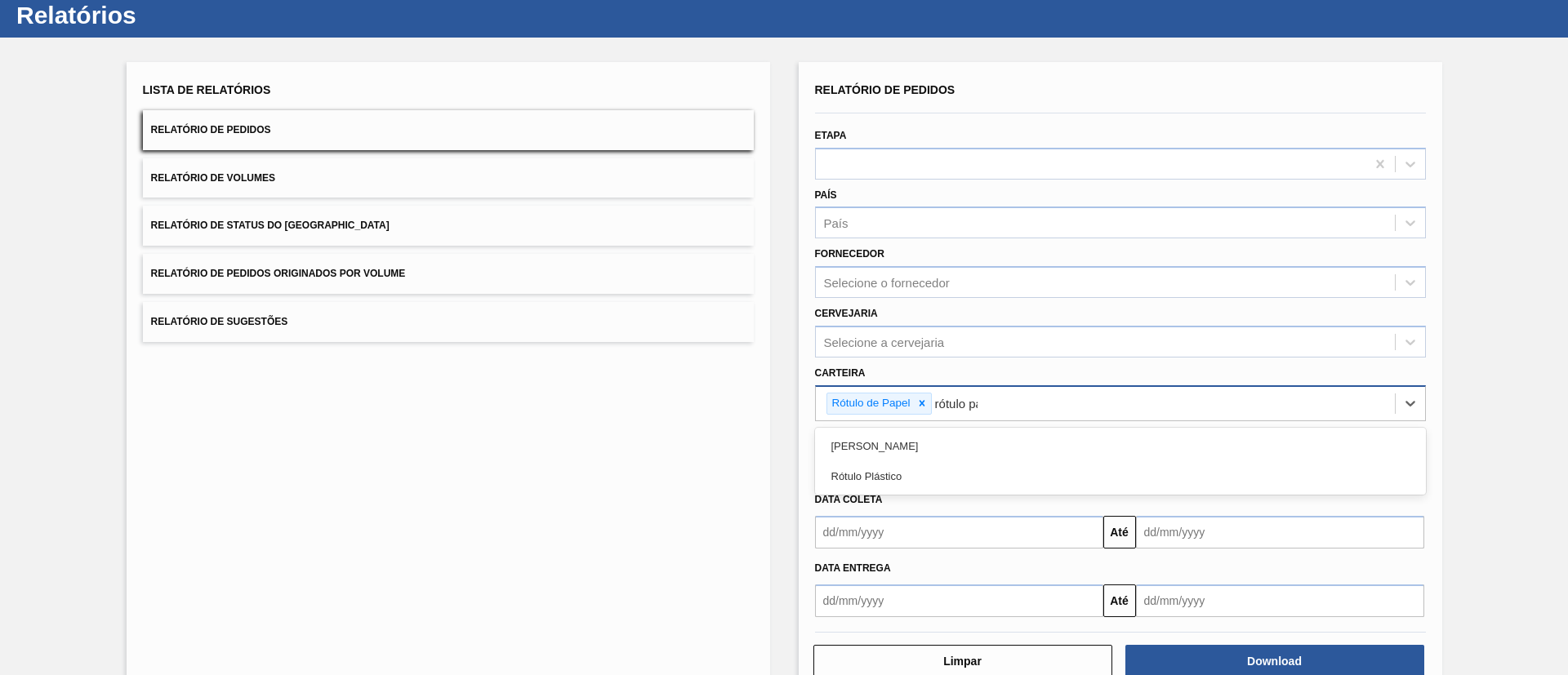
type input "rótulo pap"
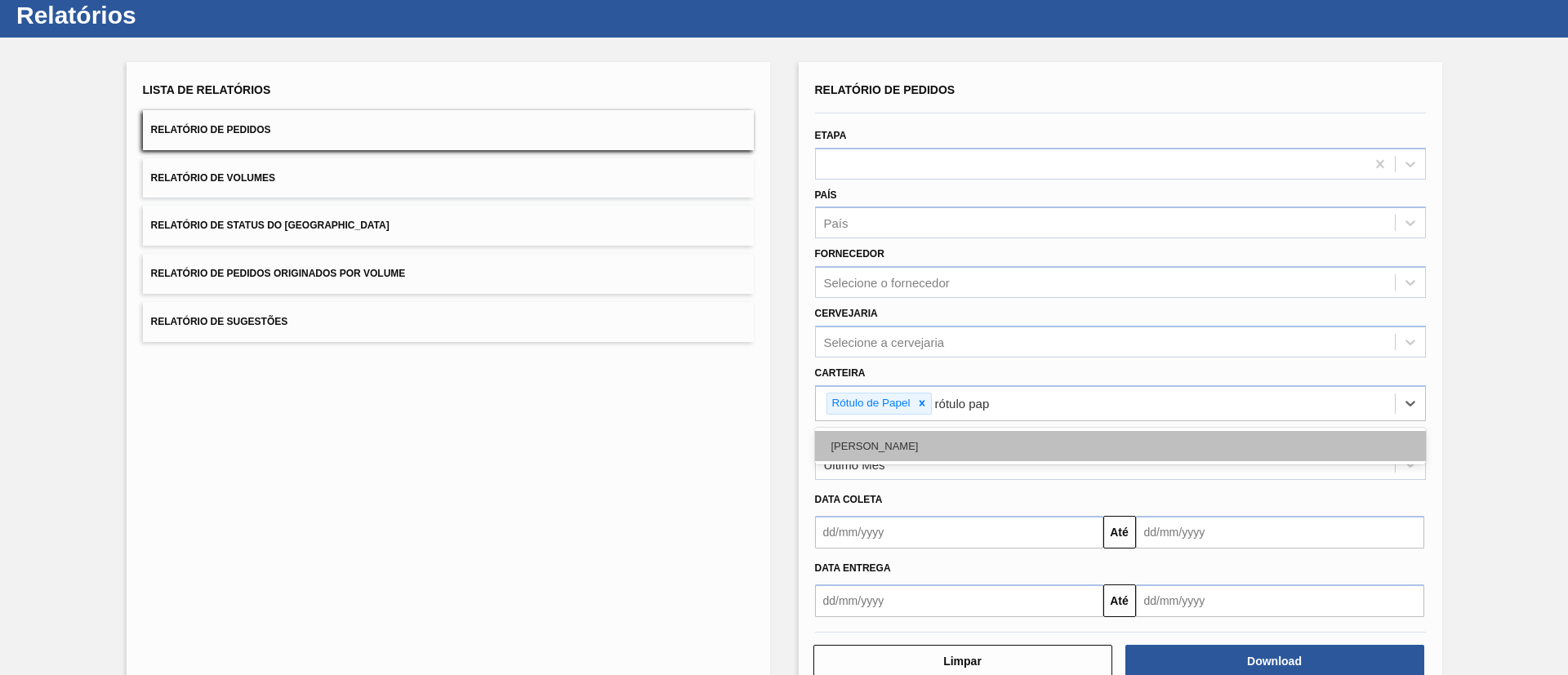
click at [957, 440] on div "Rótulo Papel" at bounding box center [1119, 446] width 611 height 30
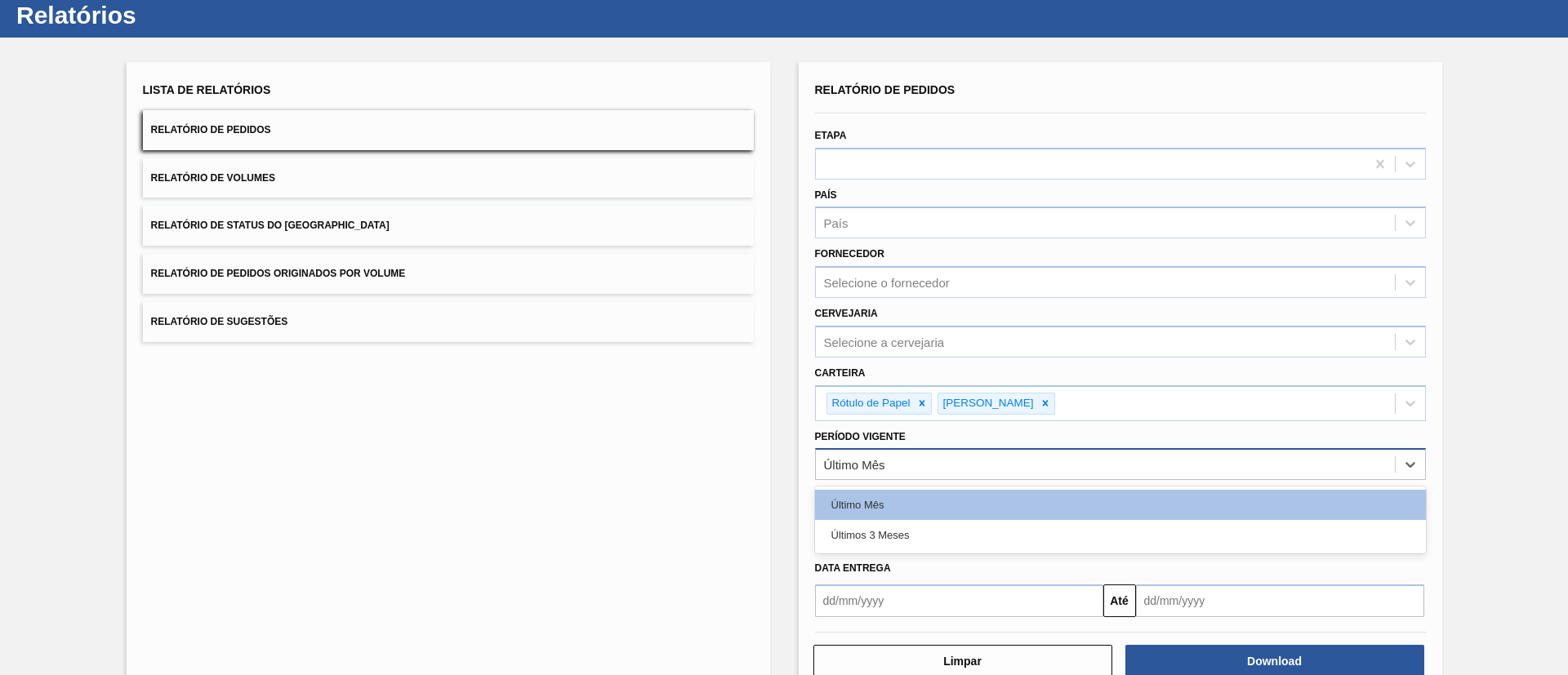
click at [904, 463] on div "Último Mês" at bounding box center [1105, 464] width 579 height 24
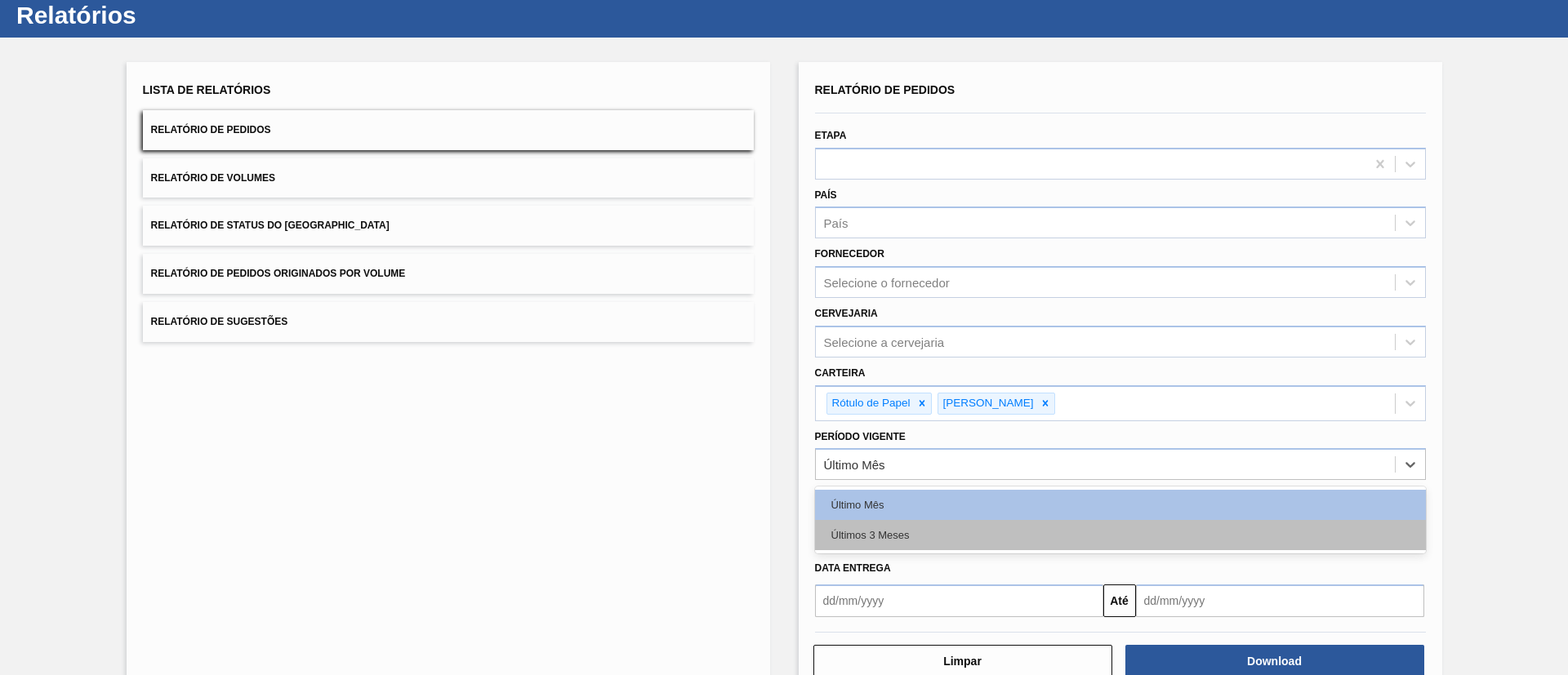
click at [873, 524] on div "Últimos 3 Meses" at bounding box center [1119, 535] width 611 height 30
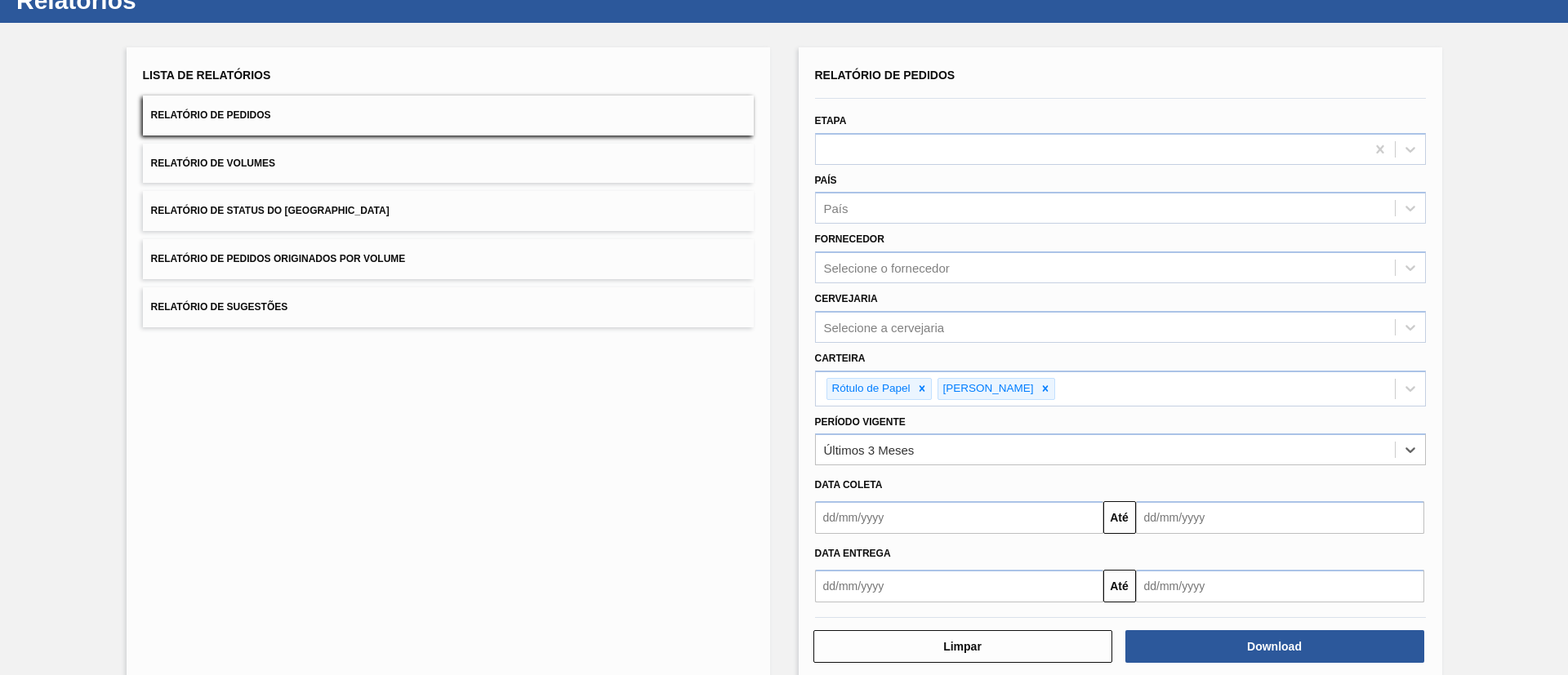
scroll to position [85, 0]
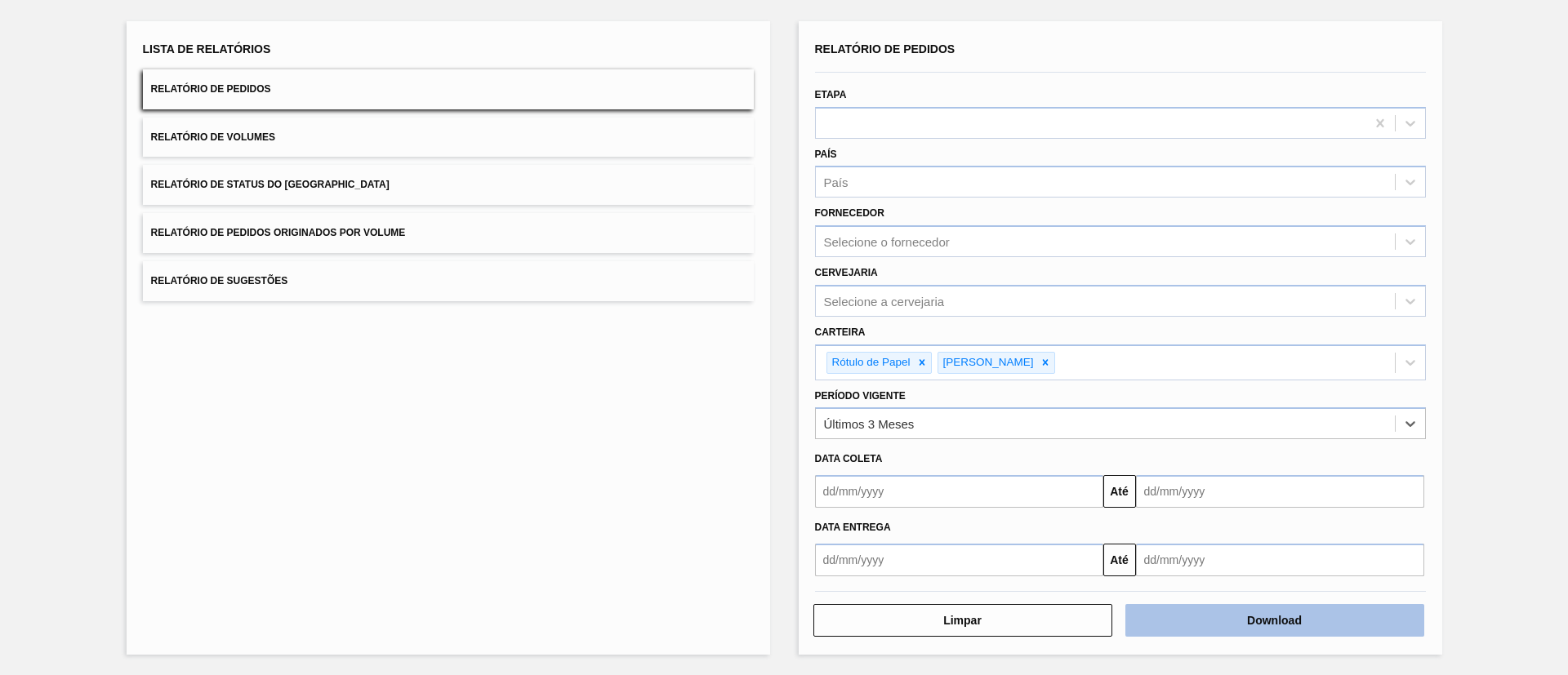
click at [1191, 633] on button "Download" at bounding box center [1275, 620] width 299 height 32
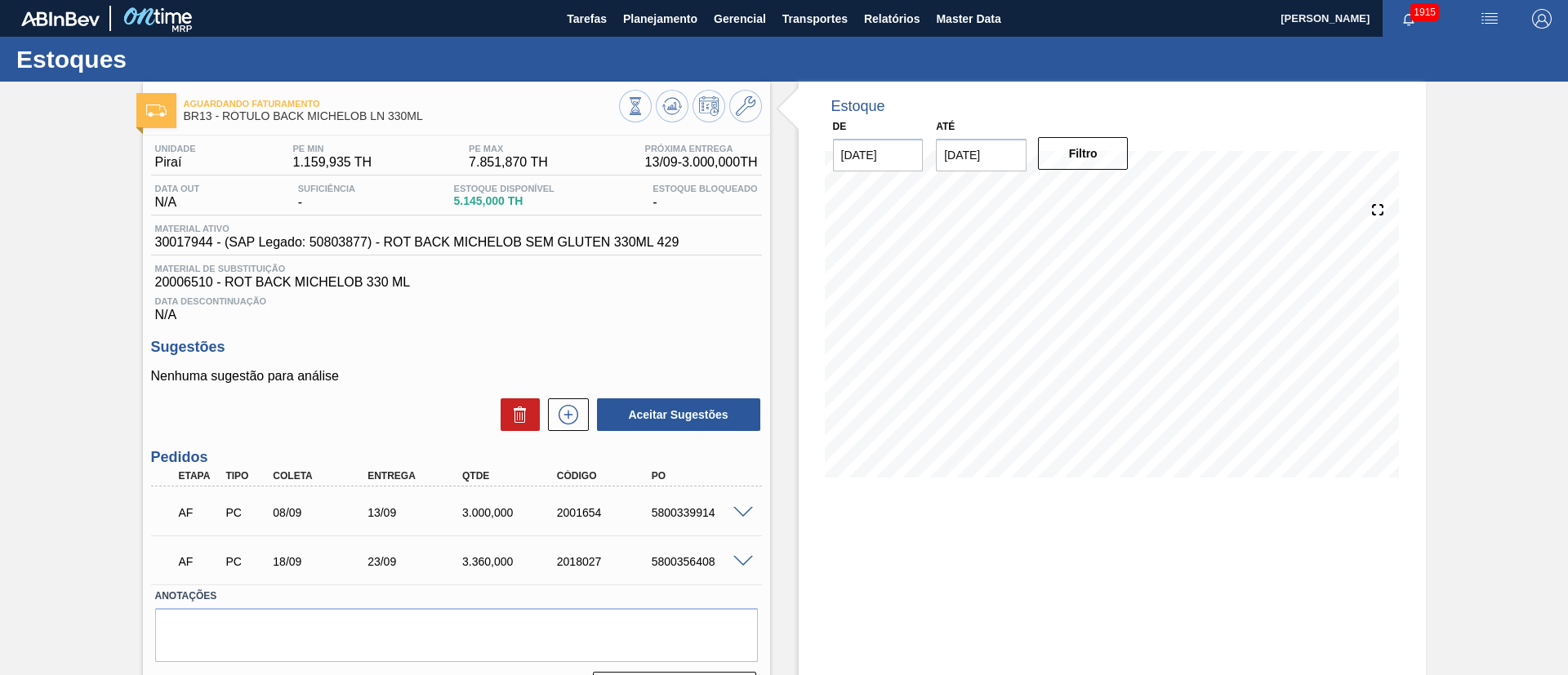
click at [1004, 158] on input "[DATE]" at bounding box center [980, 154] width 90 height 32
click at [1106, 347] on div "4" at bounding box center [1114, 352] width 22 height 22
click at [987, 155] on input "04/10/2025" at bounding box center [980, 154] width 90 height 32
click at [1107, 326] on div "25" at bounding box center [1114, 326] width 22 height 22
type input "25/10/2025"
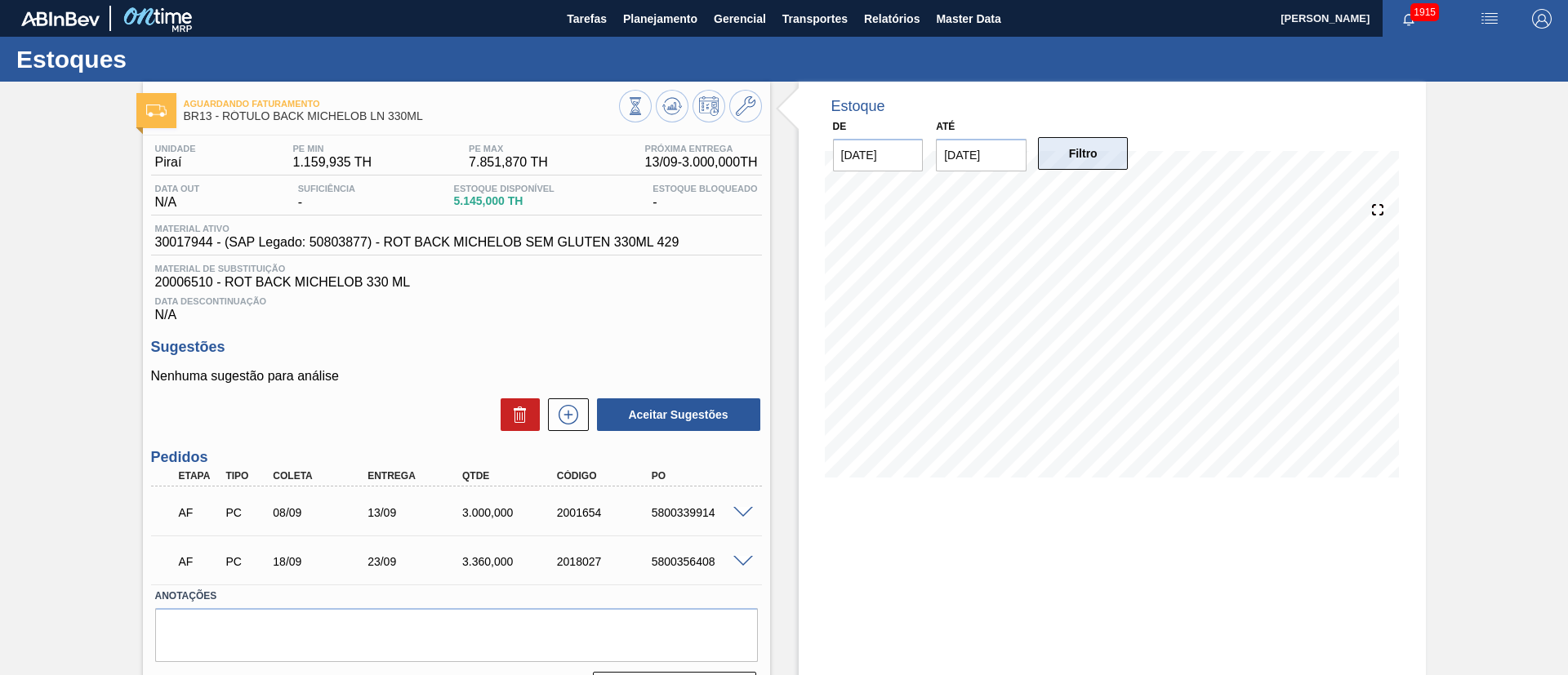
click at [1062, 154] on button "Filtro" at bounding box center [1083, 153] width 90 height 32
click at [658, 333] on div "Unidade Piraí PE MIN 1.159,935 TH PE MAX 7.851,870 TH Próxima Entrega 13/09 - 3…" at bounding box center [456, 423] width 627 height 574
click at [747, 559] on span at bounding box center [743, 562] width 19 height 12
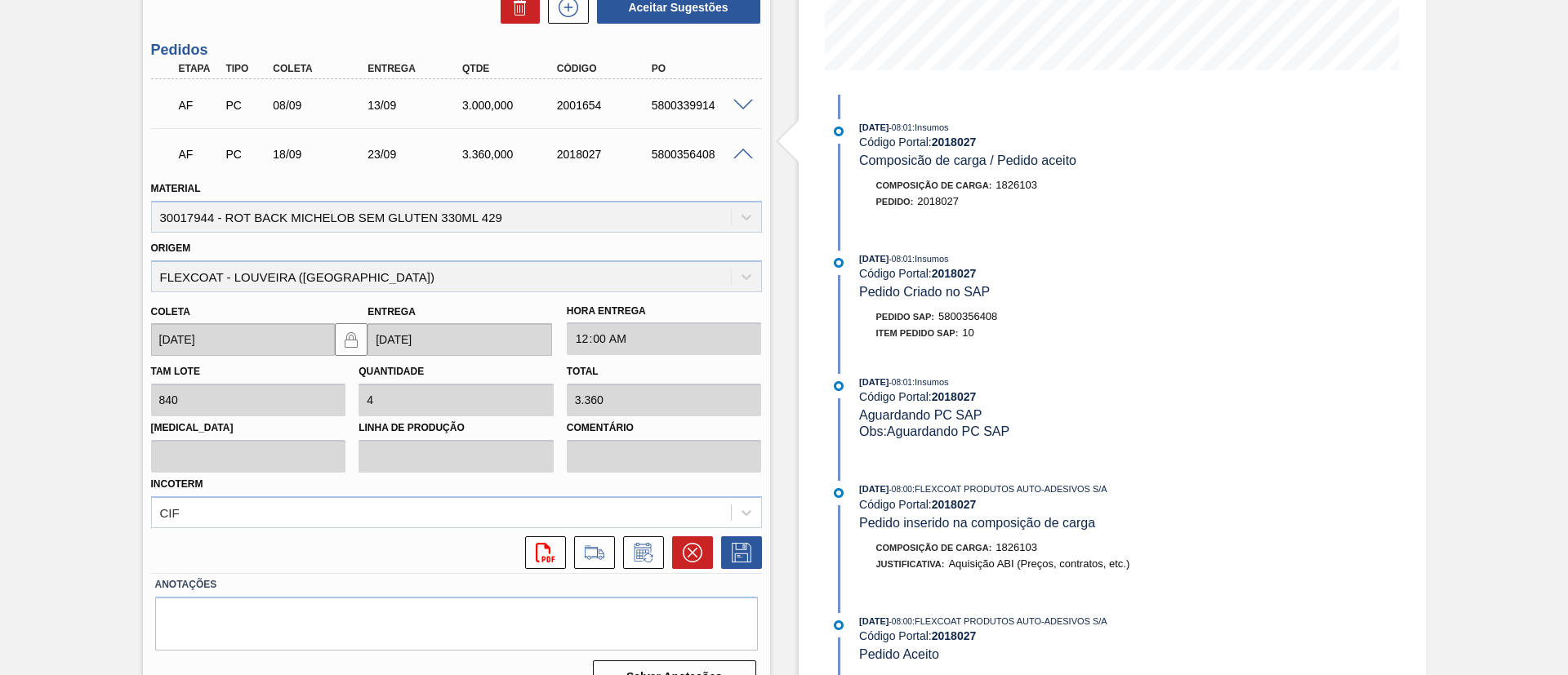
scroll to position [439, 0]
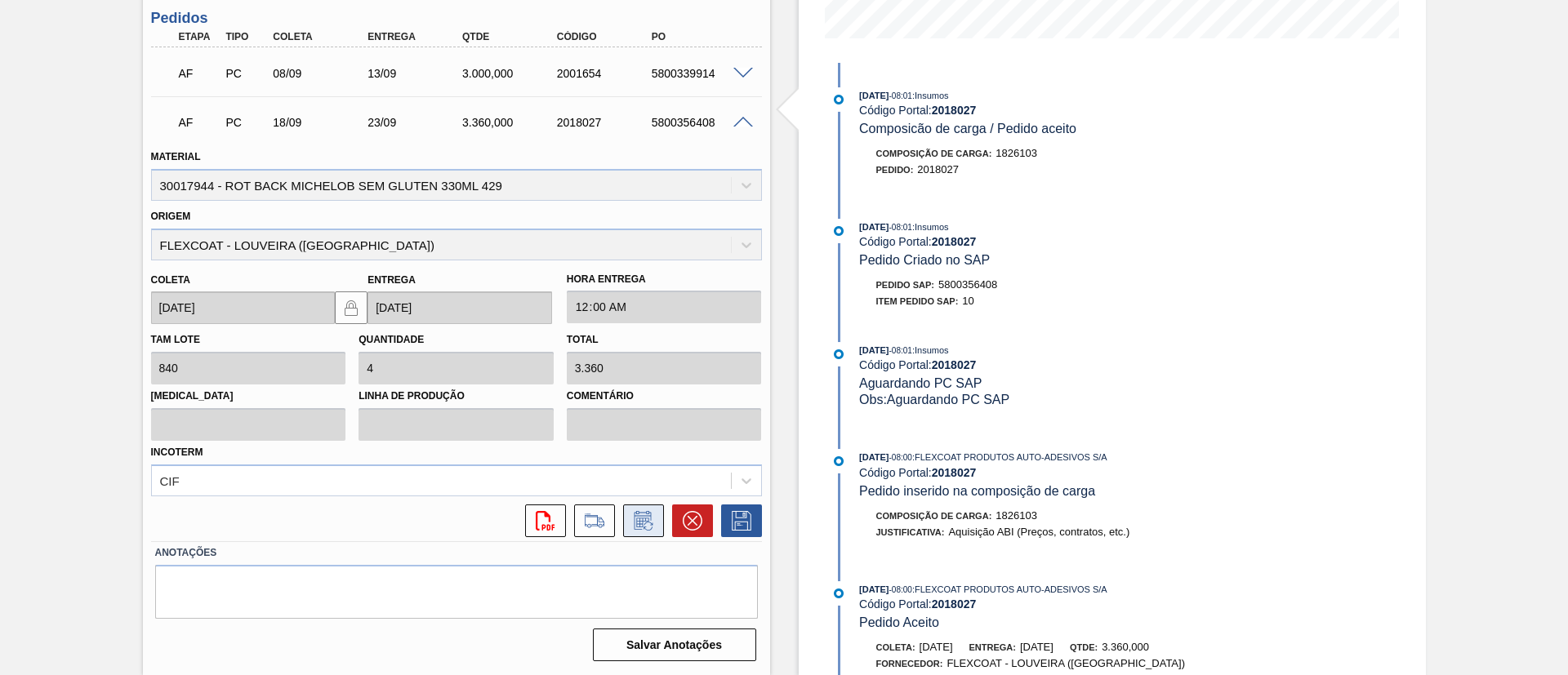
click at [642, 524] on icon at bounding box center [644, 521] width 26 height 19
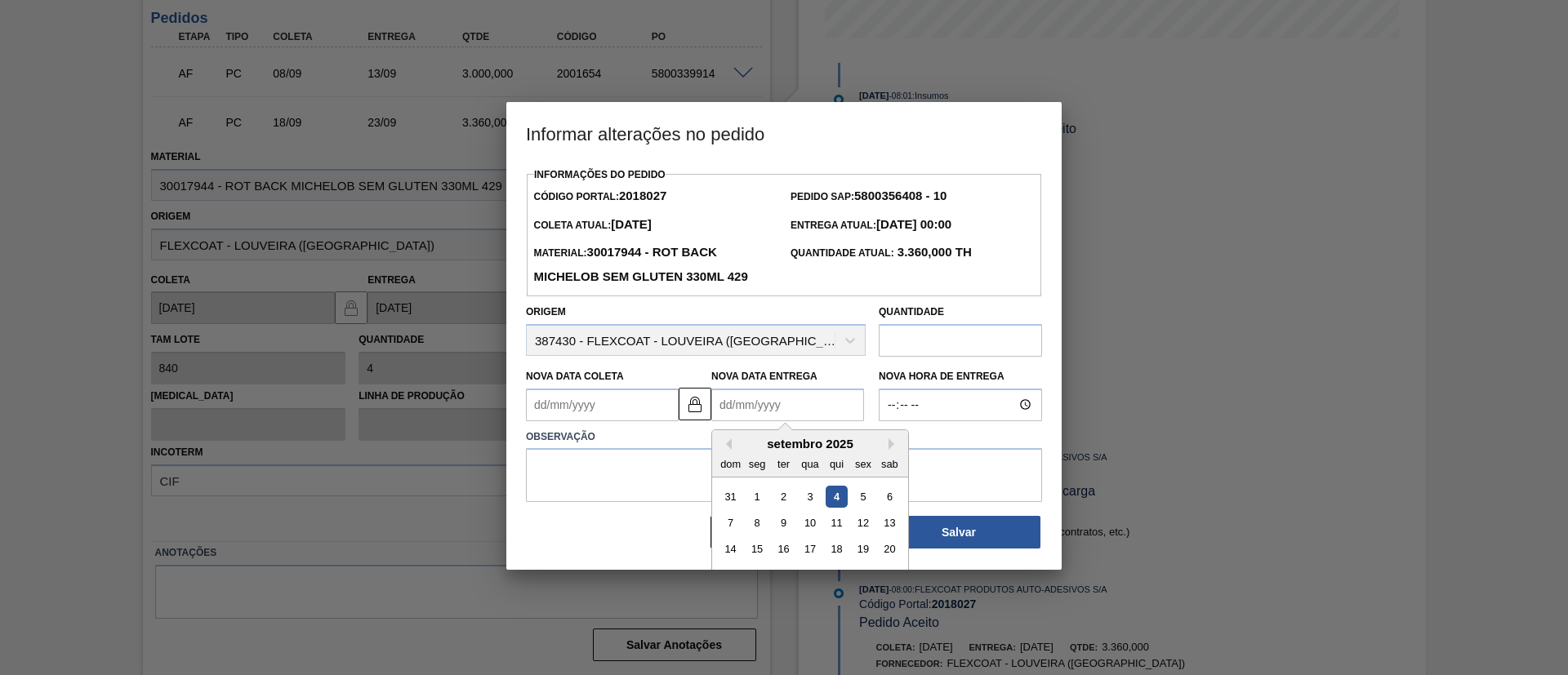
click at [720, 401] on div "Nova Data Entrega Previous Month Next Month setembro 2025 dom seg ter qua qui s…" at bounding box center [788, 393] width 152 height 56
click at [891, 450] on button "Next Month" at bounding box center [893, 444] width 11 height 11
click at [831, 534] on div "9" at bounding box center [837, 523] width 22 height 22
type Coleta2018027 "[DATE]"
type Entrega2018027 "[DATE]"
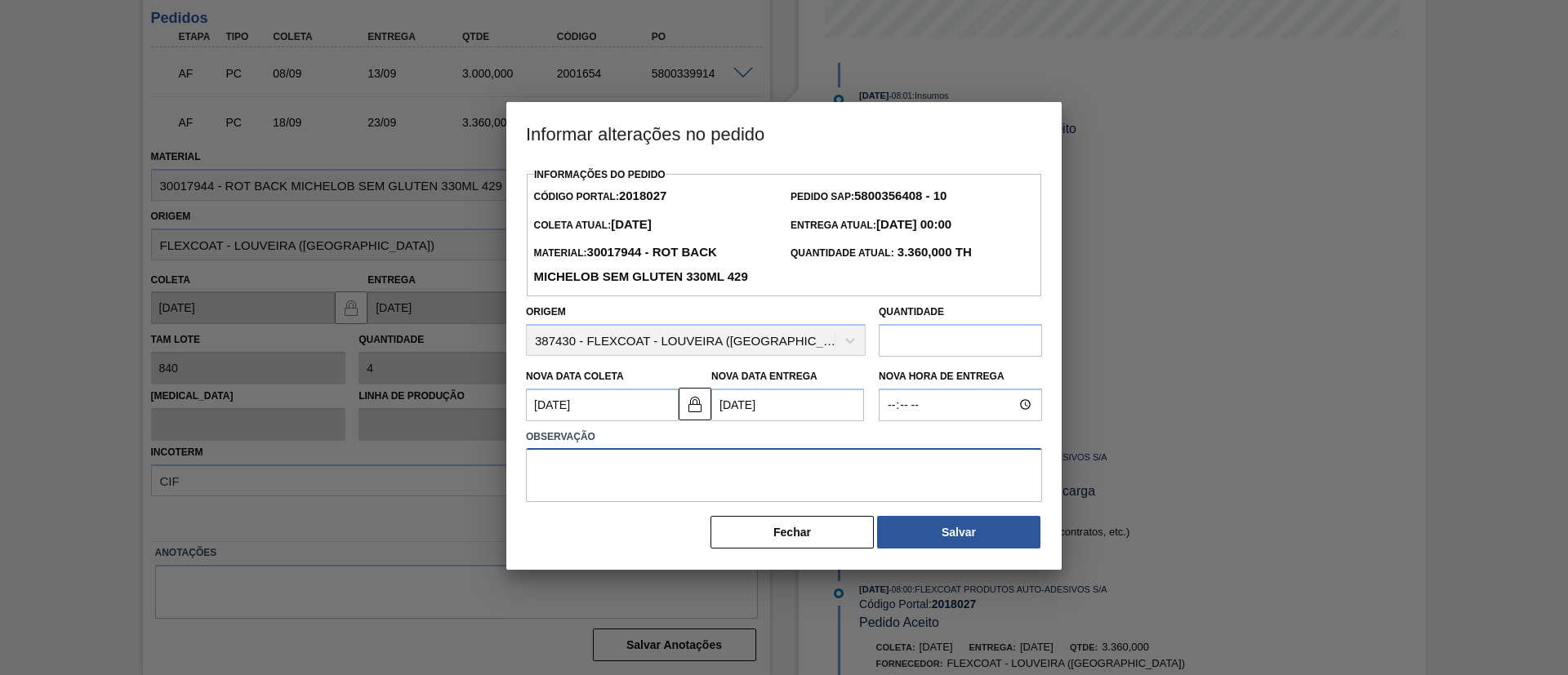
click at [590, 481] on textarea at bounding box center [783, 475] width 516 height 54
type textarea "postergar entrega"
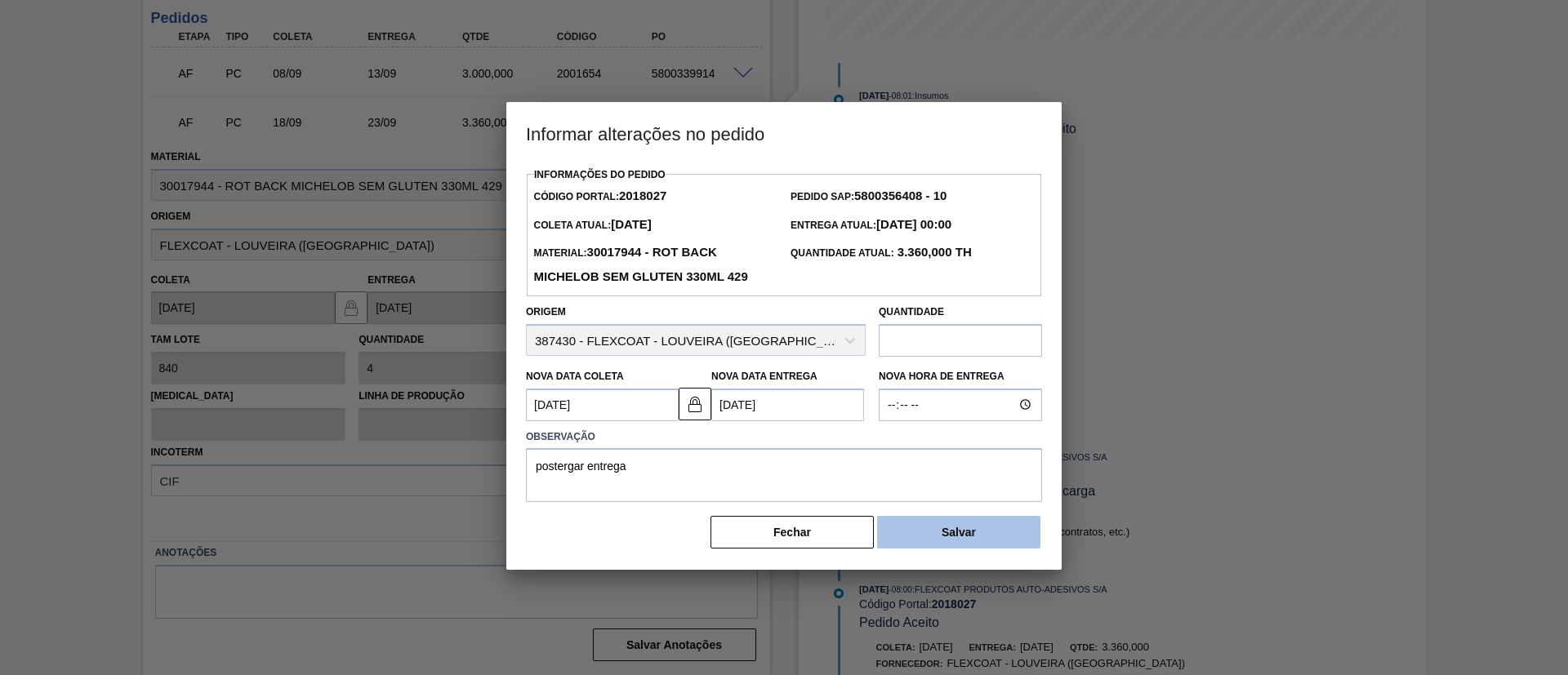
click at [953, 537] on button "Salvar" at bounding box center [958, 531] width 163 height 32
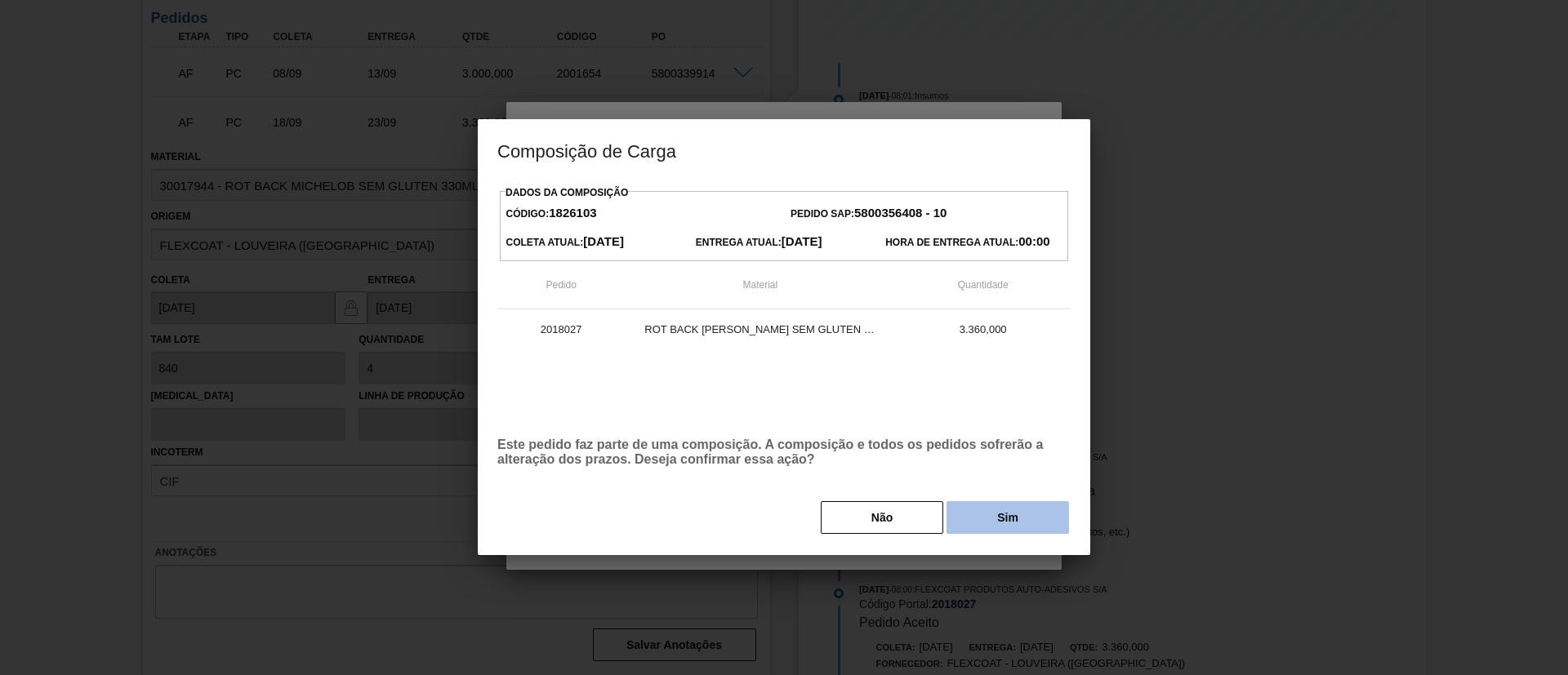
click at [974, 508] on button "Sim" at bounding box center [1008, 517] width 123 height 32
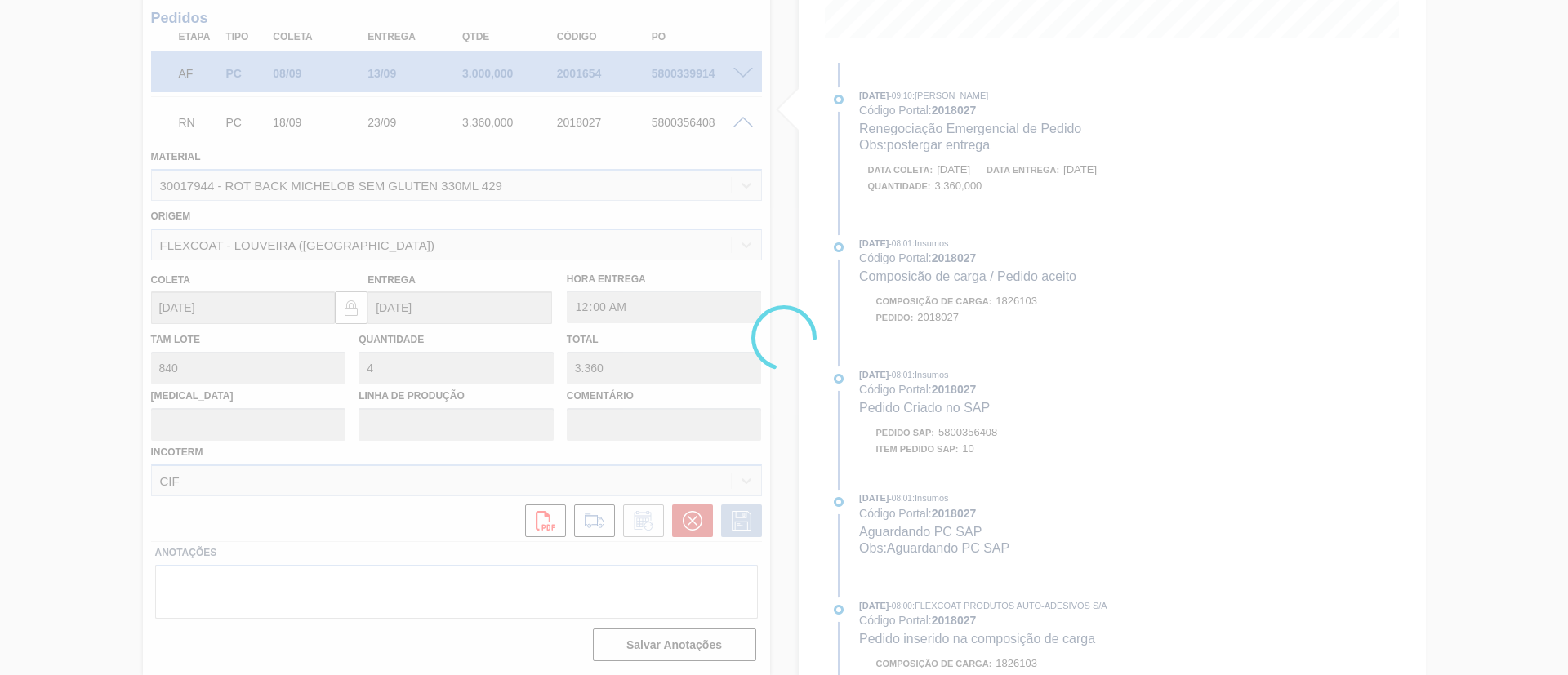
scroll to position [43, 0]
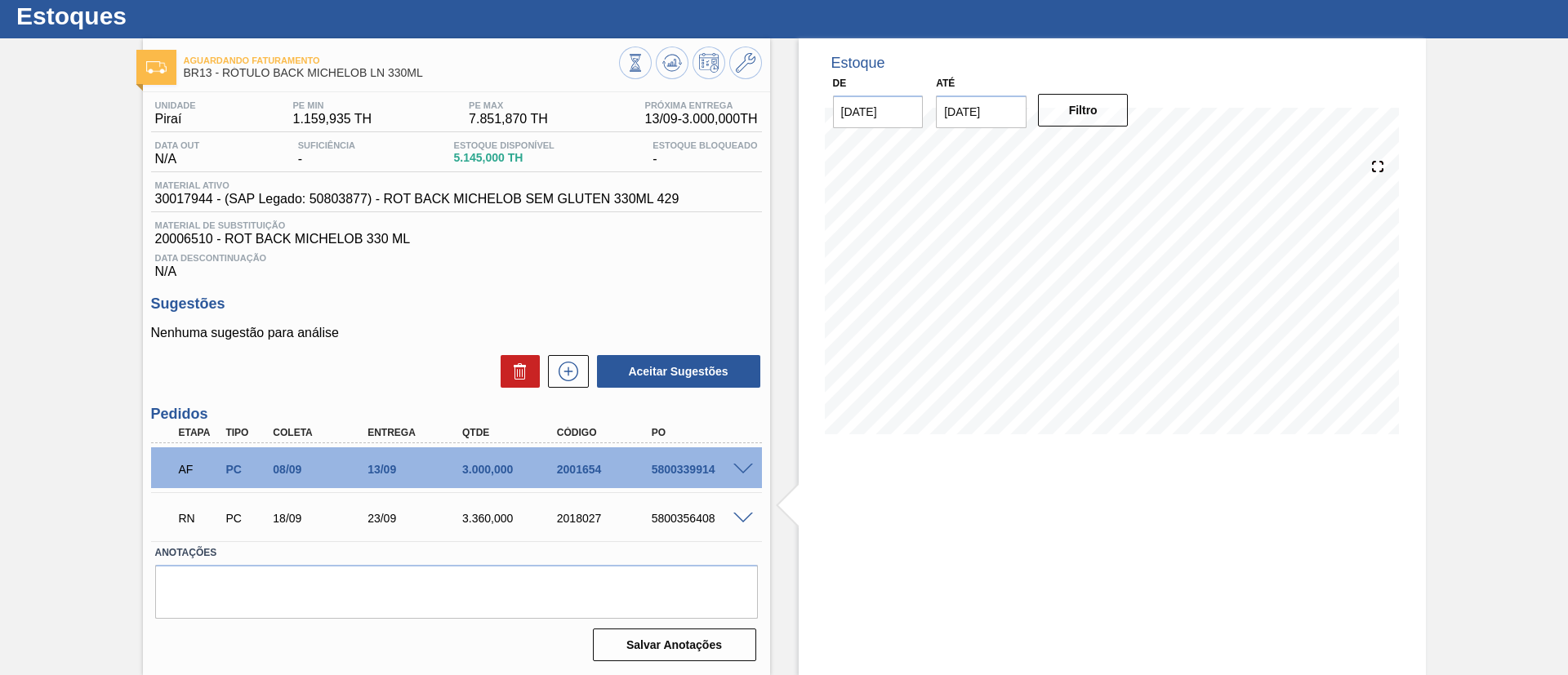
click at [742, 517] on span at bounding box center [743, 518] width 19 height 12
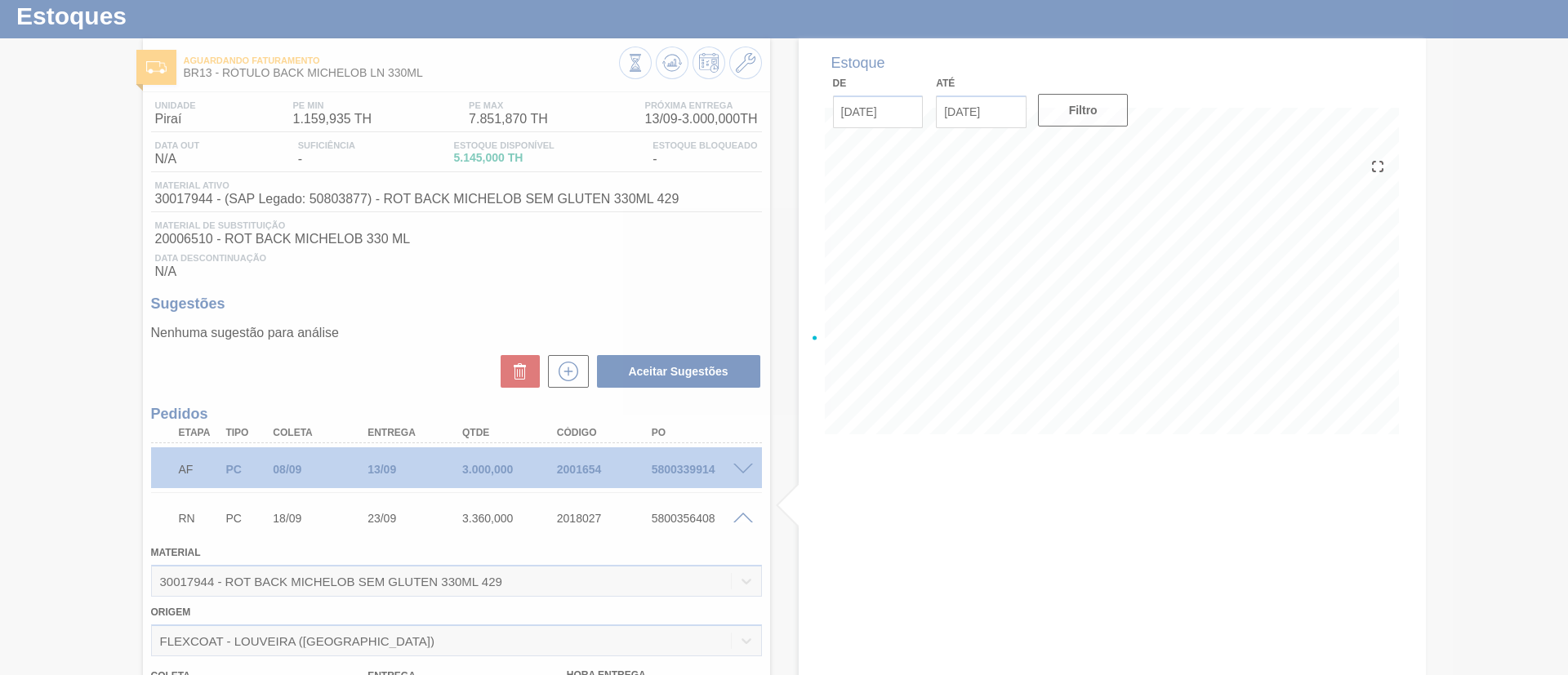
scroll to position [439, 0]
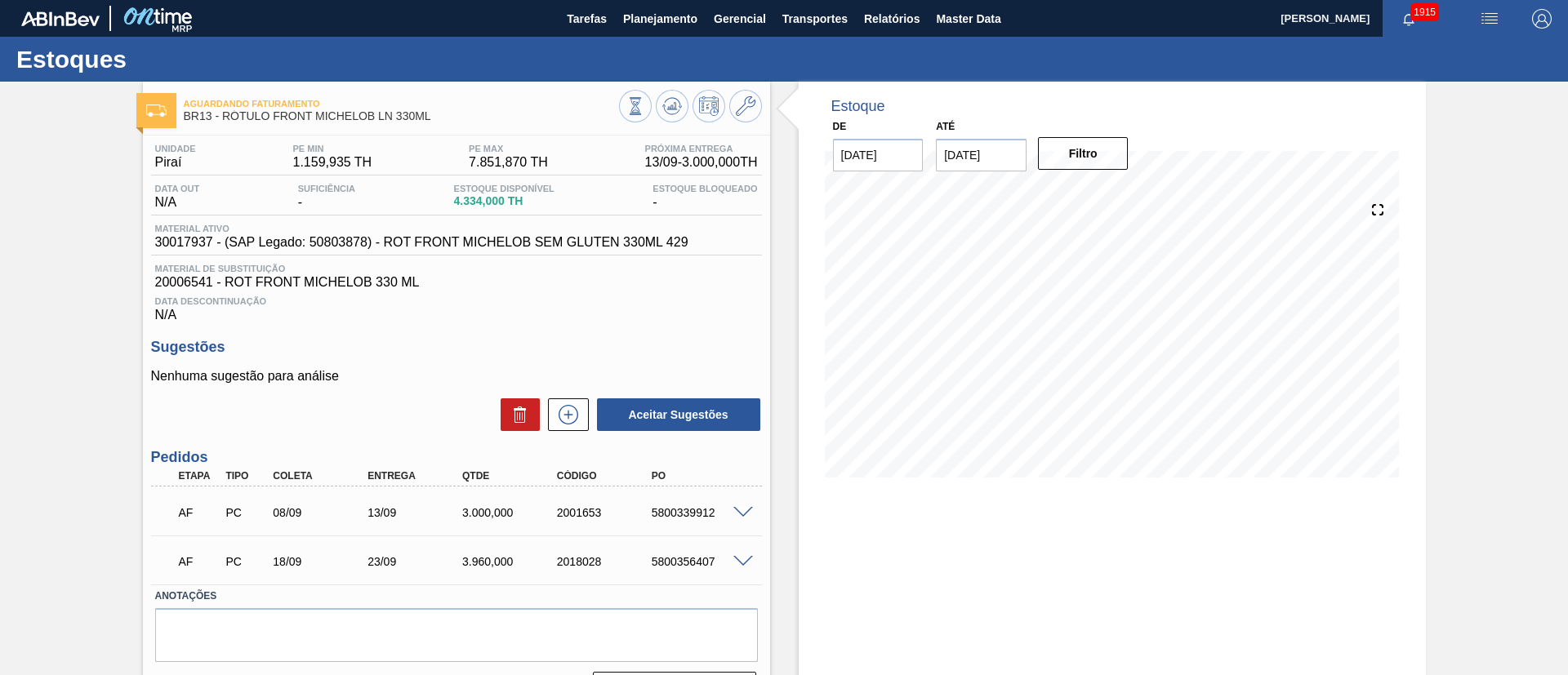
scroll to position [43, 0]
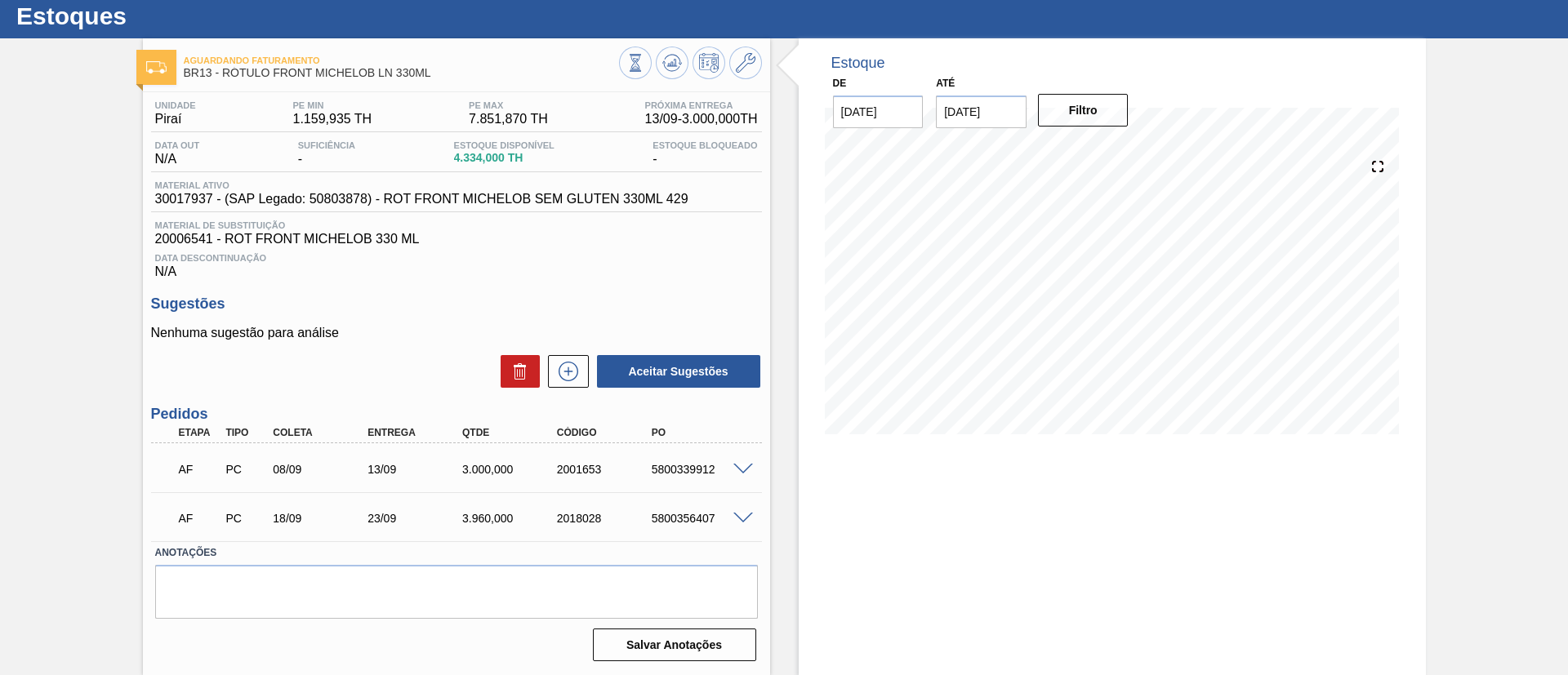
click at [747, 517] on span at bounding box center [743, 518] width 19 height 12
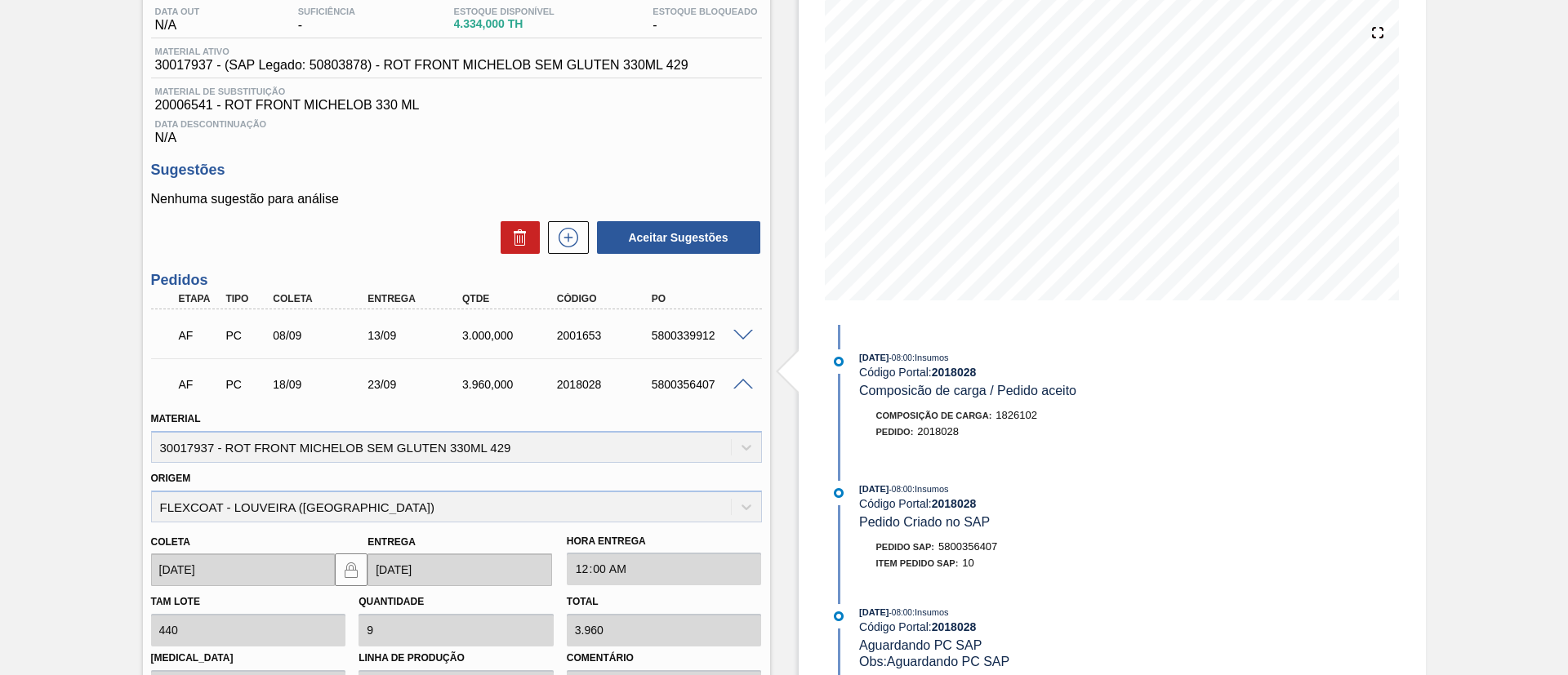
scroll to position [439, 0]
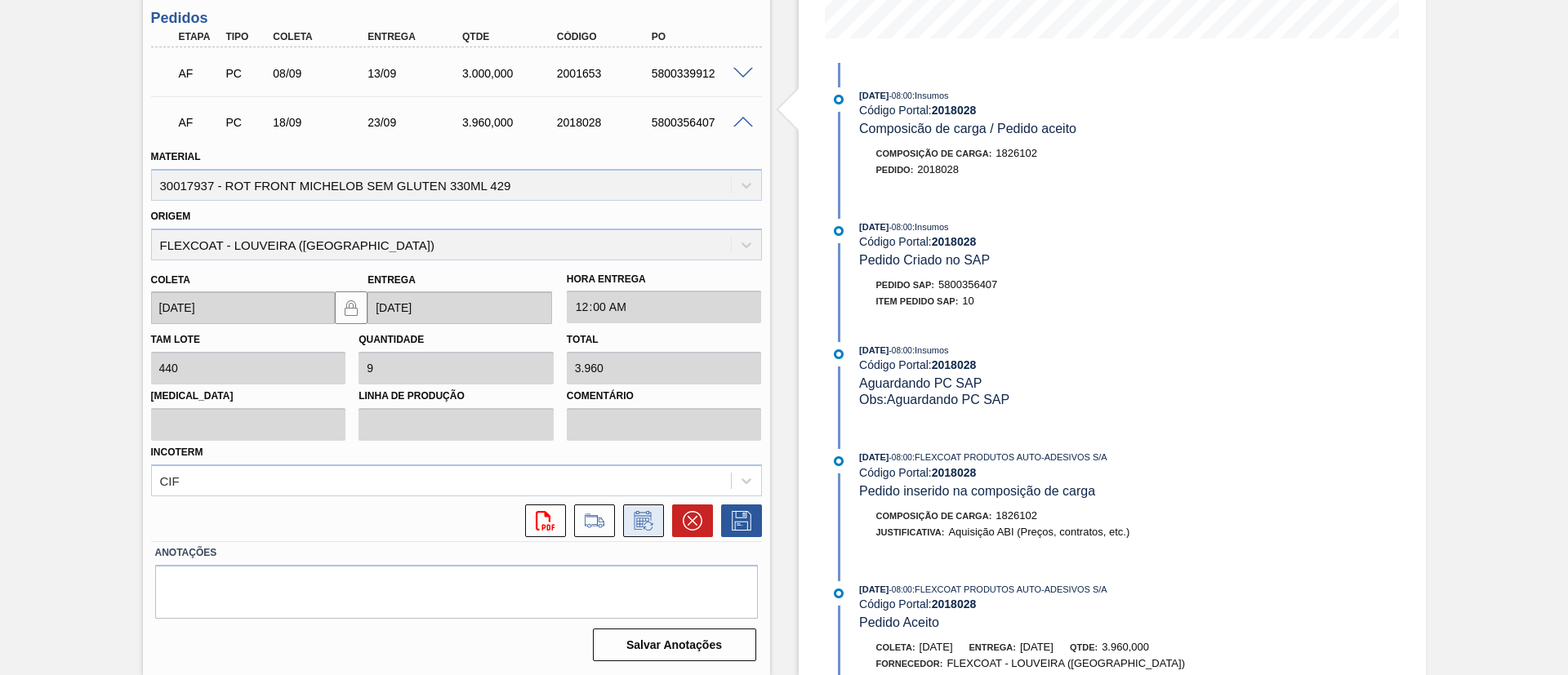
click at [639, 508] on button at bounding box center [643, 520] width 41 height 32
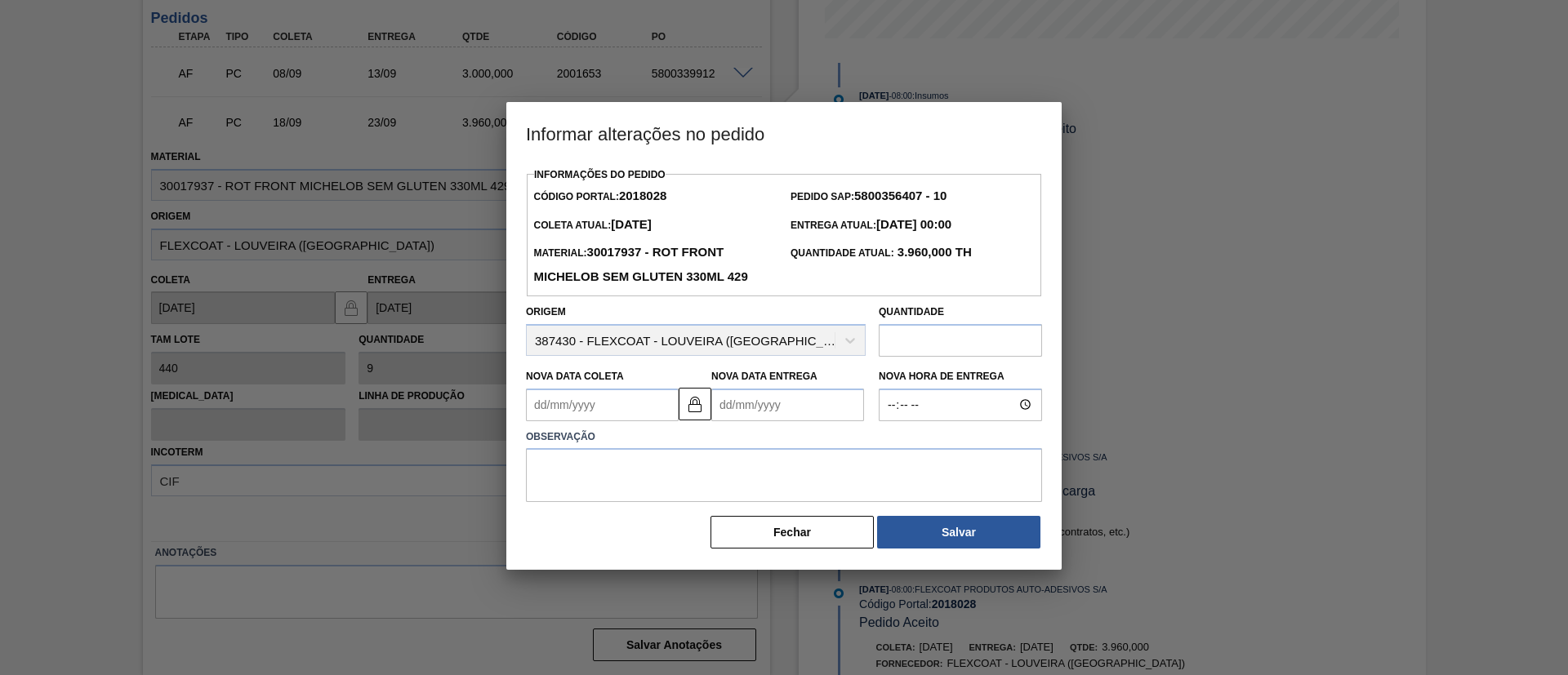
click at [760, 404] on div "Nova Data Entrega" at bounding box center [788, 393] width 152 height 56
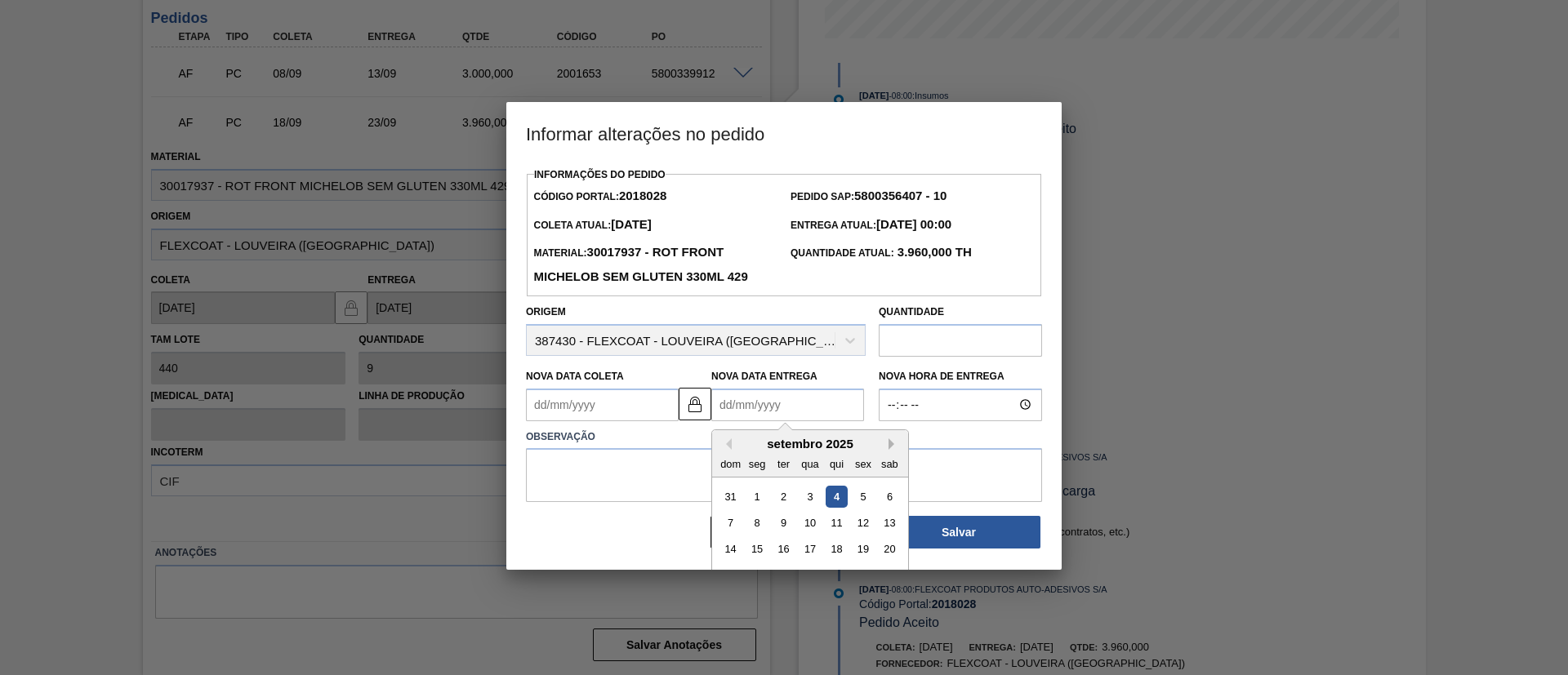
click at [888, 450] on button "Next Month" at bounding box center [893, 444] width 11 height 11
click at [836, 534] on div "9" at bounding box center [837, 523] width 22 height 22
type Coleta2018028 "04/10/2025"
type Entrega2018028 "09/10/2025"
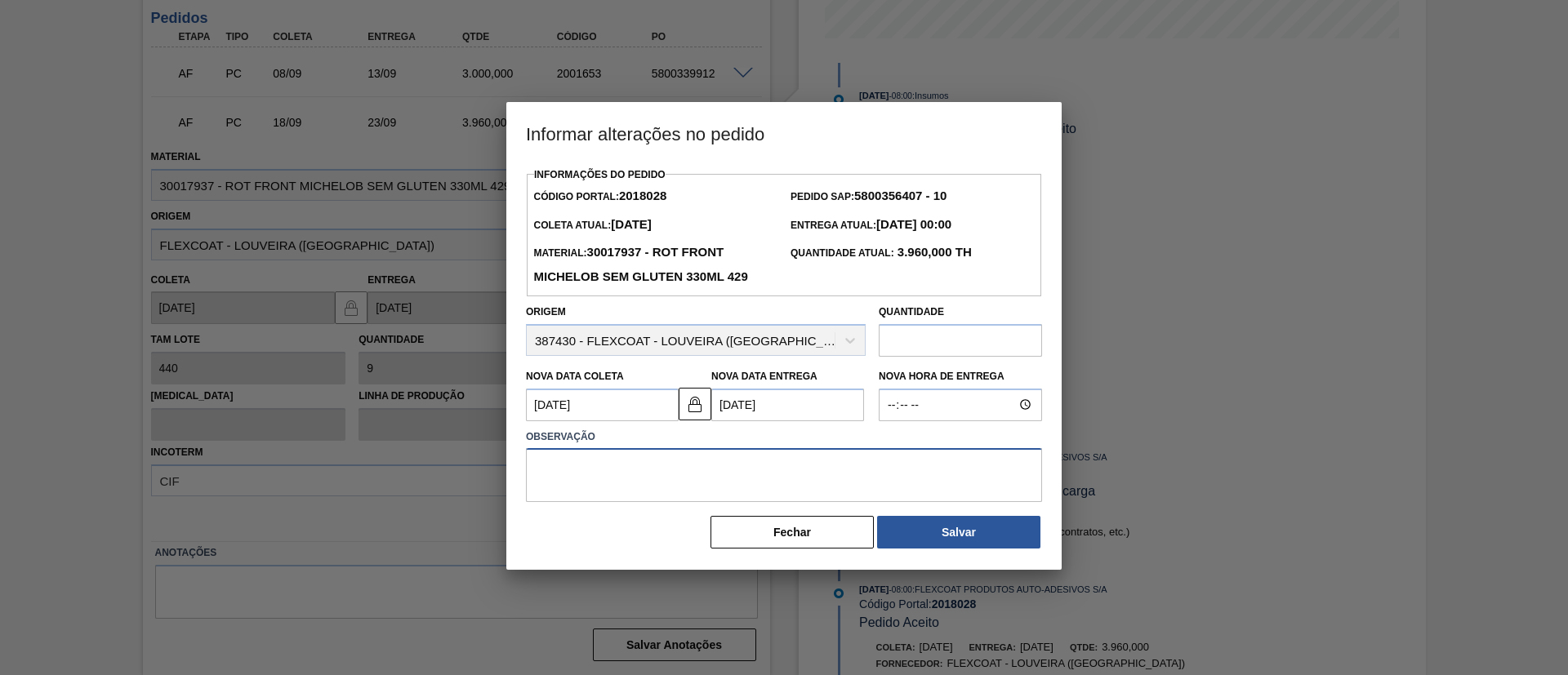
click at [585, 463] on textarea at bounding box center [783, 475] width 516 height 54
type textarea "postergar entrega"
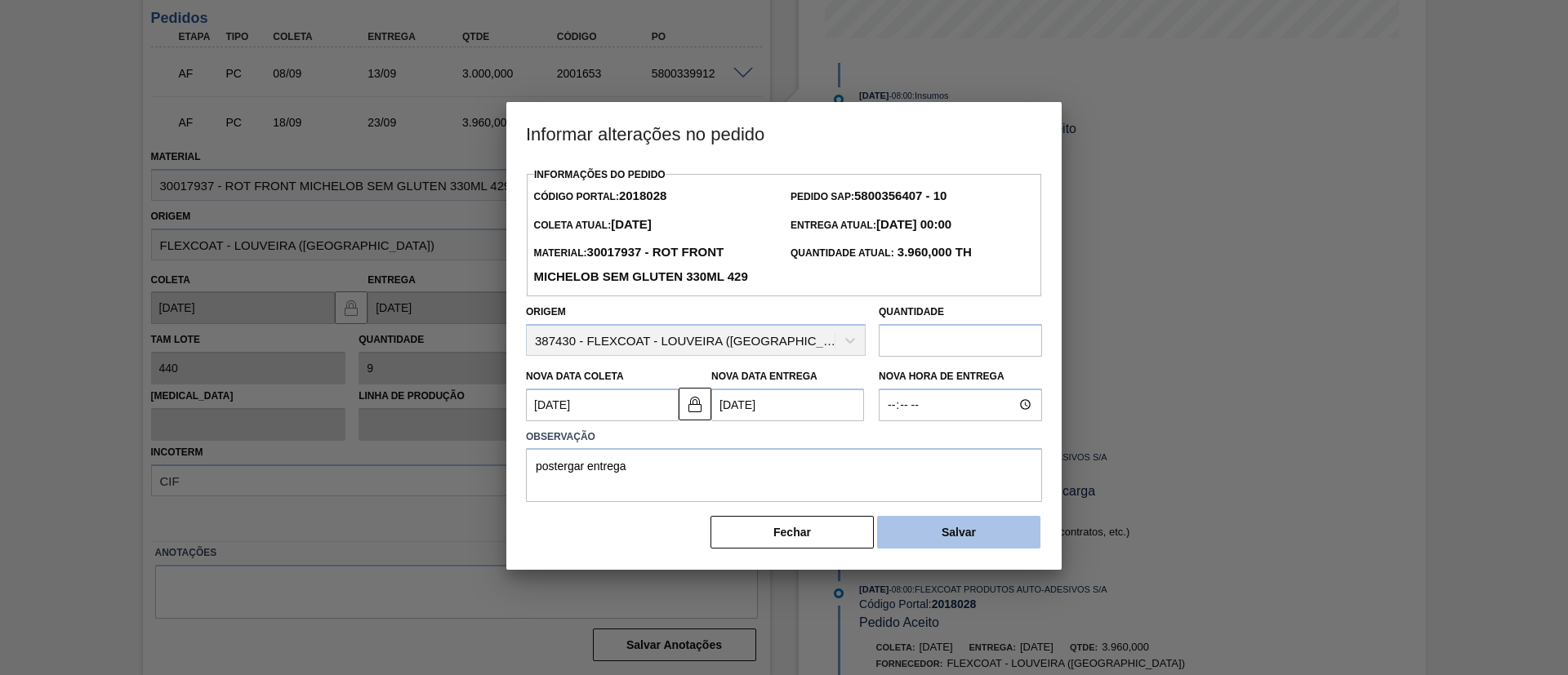
click at [928, 537] on button "Salvar" at bounding box center [958, 531] width 163 height 32
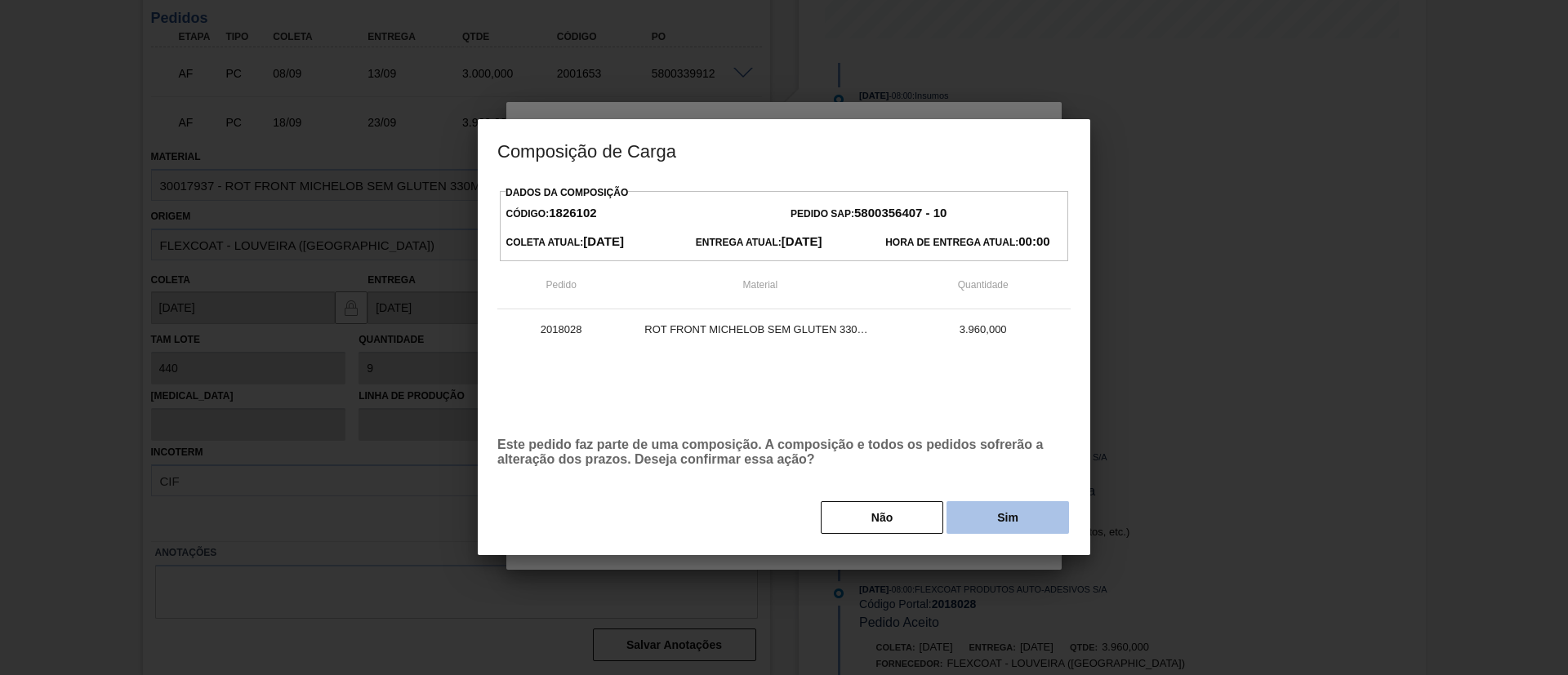
click at [987, 526] on button "Sim" at bounding box center [1008, 517] width 123 height 32
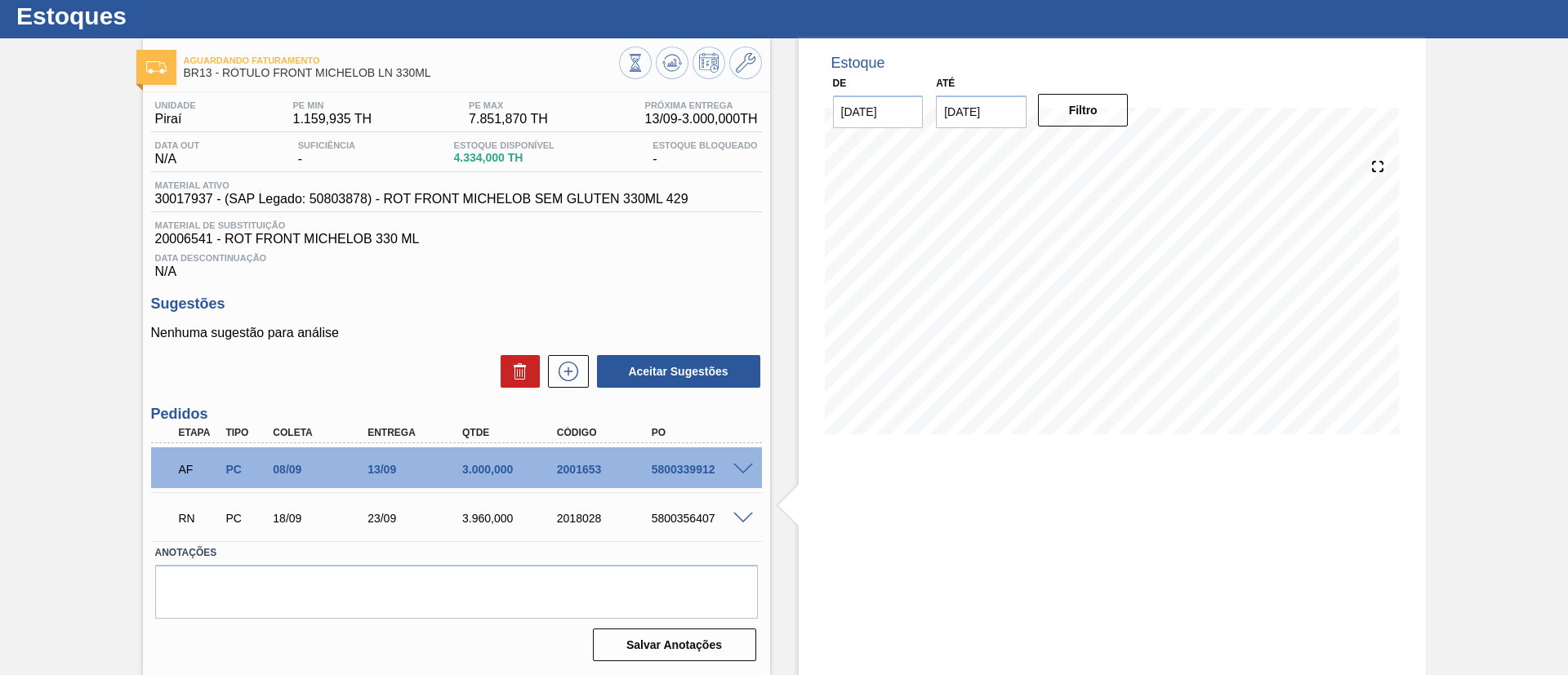
scroll to position [43, 0]
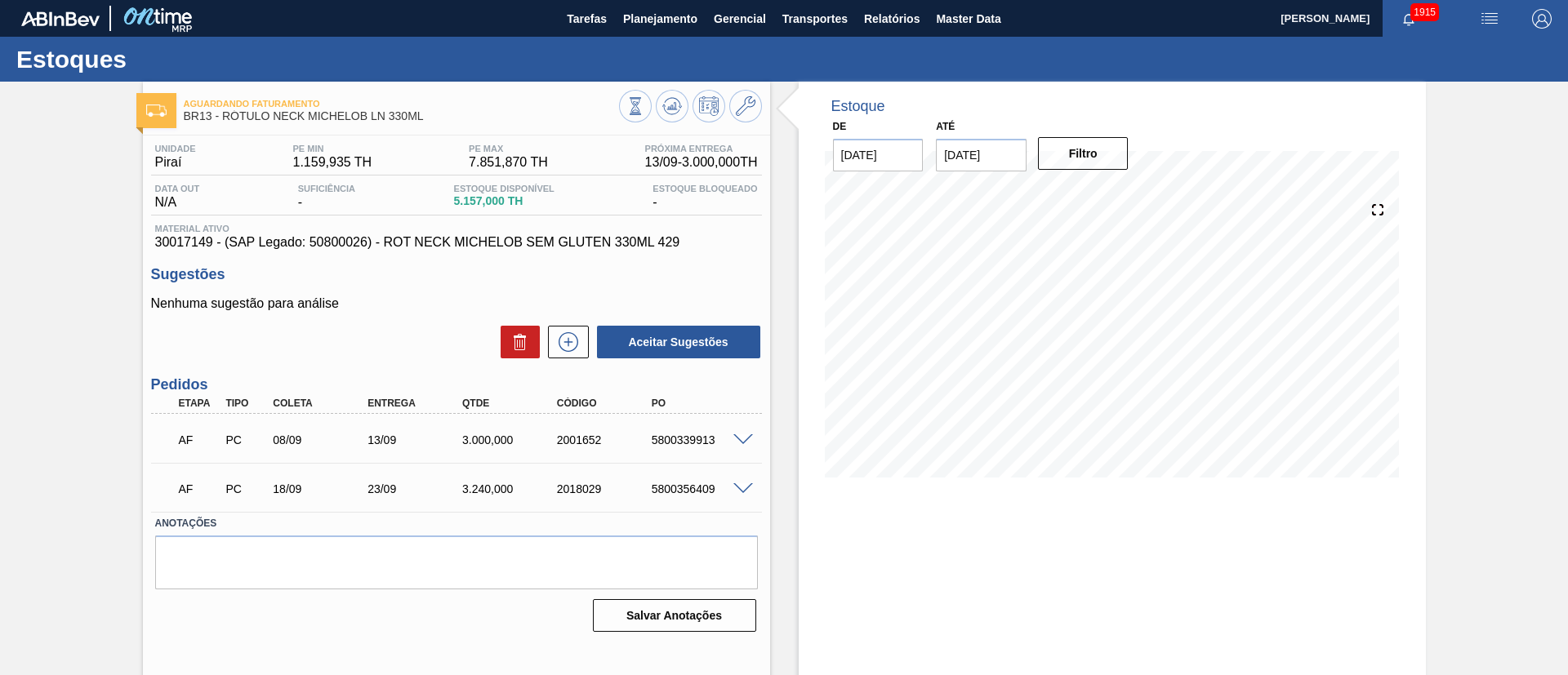
click at [746, 490] on span at bounding box center [743, 489] width 19 height 12
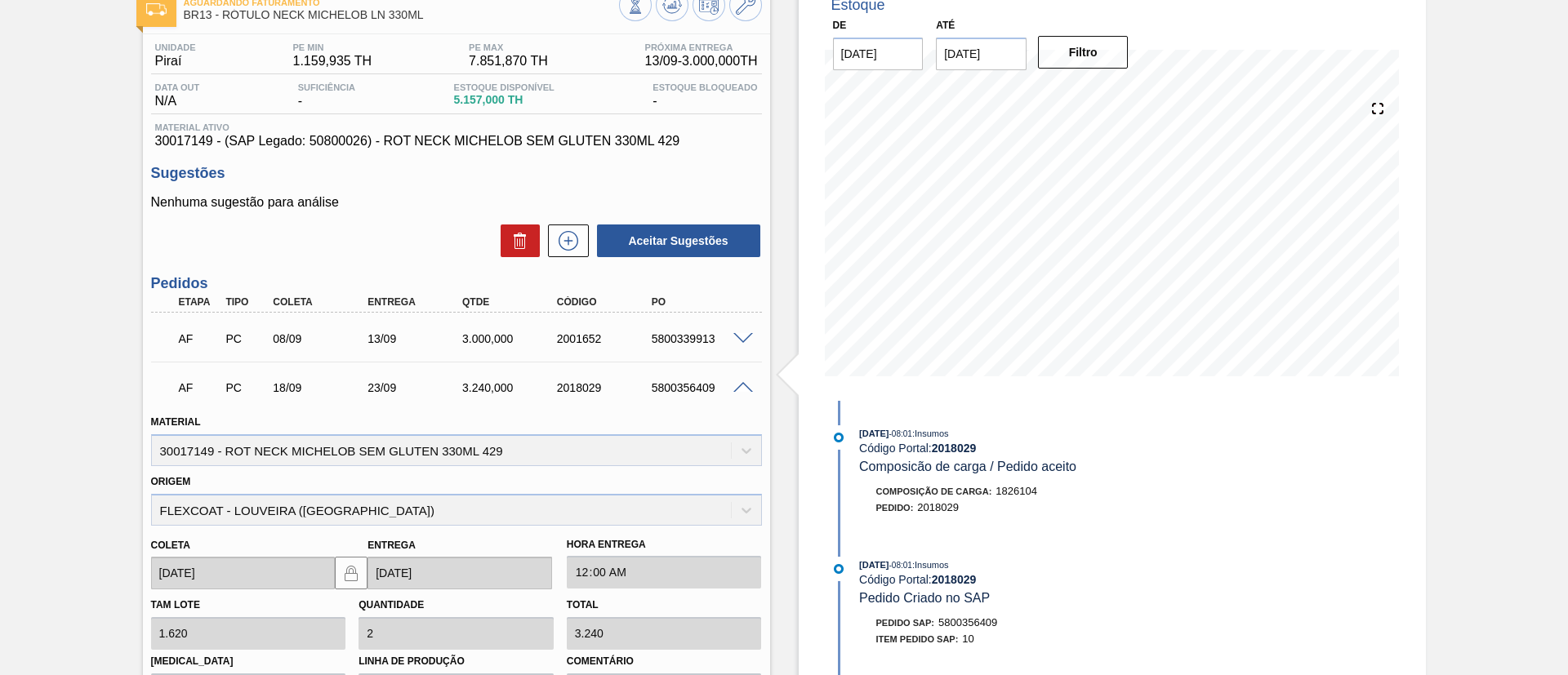
scroll to position [367, 0]
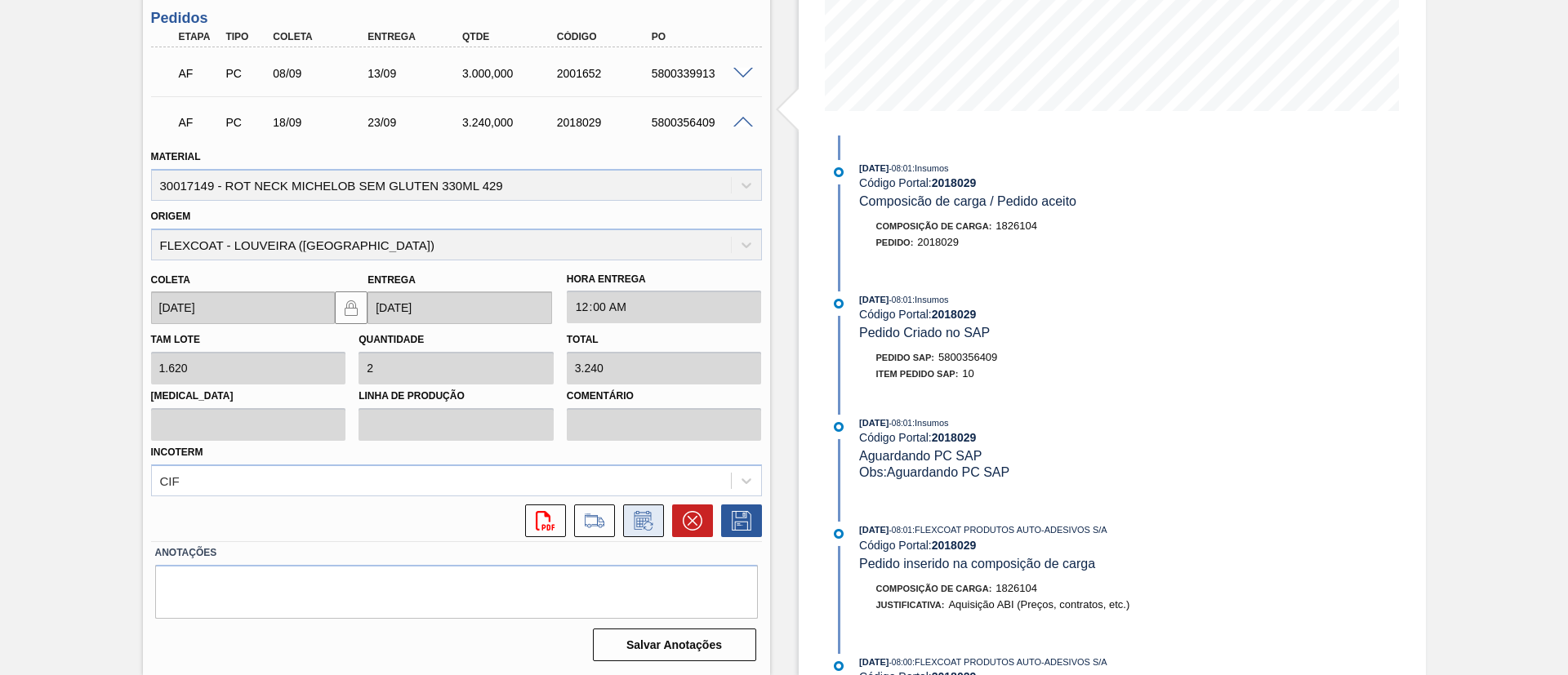
click at [643, 521] on icon at bounding box center [642, 522] width 12 height 10
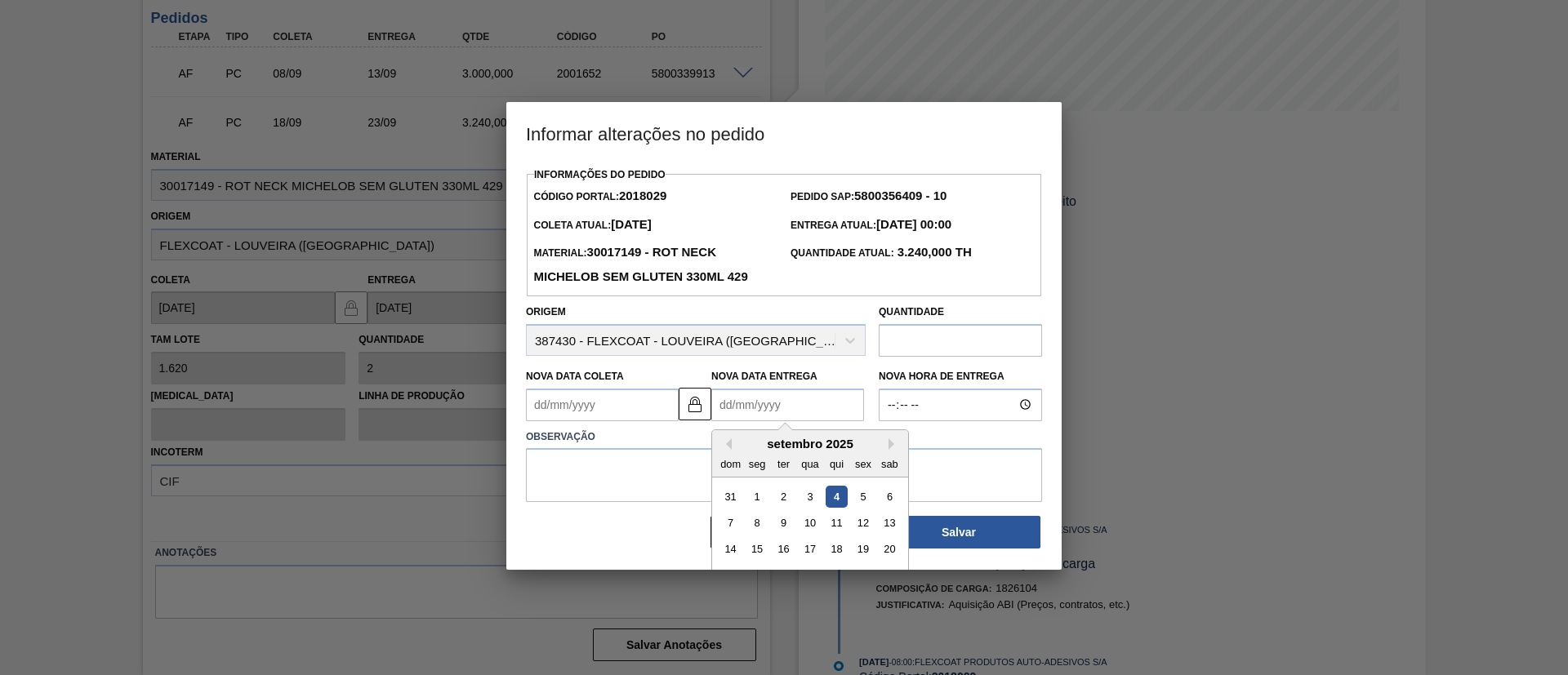
click at [734, 405] on div "Nova Data Entrega Previous Month Next Month setembro 2025 dom seg ter qua qui s…" at bounding box center [788, 393] width 152 height 56
click at [893, 450] on button "Next Month" at bounding box center [893, 444] width 11 height 11
click at [837, 534] on div "9" at bounding box center [837, 523] width 22 height 22
type Coleta2018029 "[DATE]"
type Entrega2018029 "[DATE]"
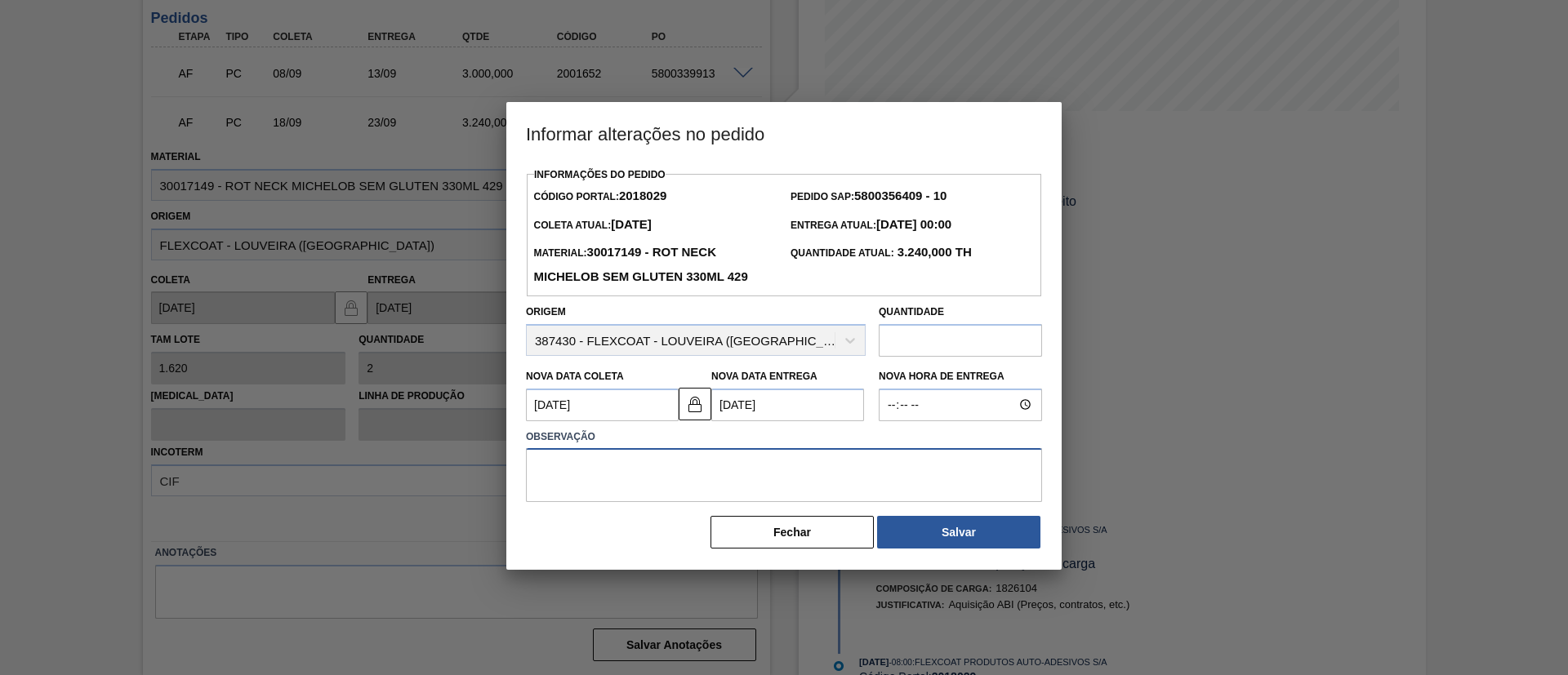
click at [629, 483] on textarea at bounding box center [783, 475] width 516 height 54
type textarea "postergar entrega"
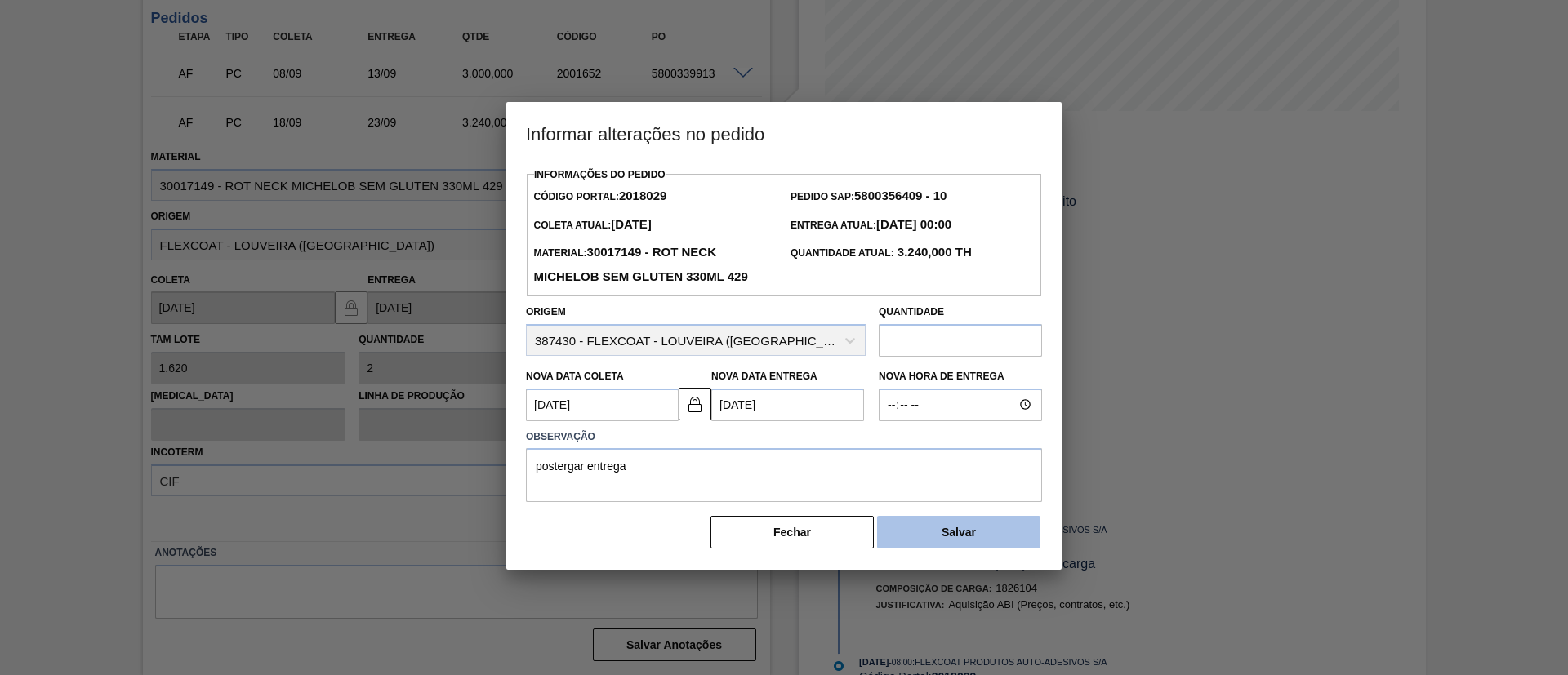
click at [936, 539] on button "Salvar" at bounding box center [958, 531] width 163 height 32
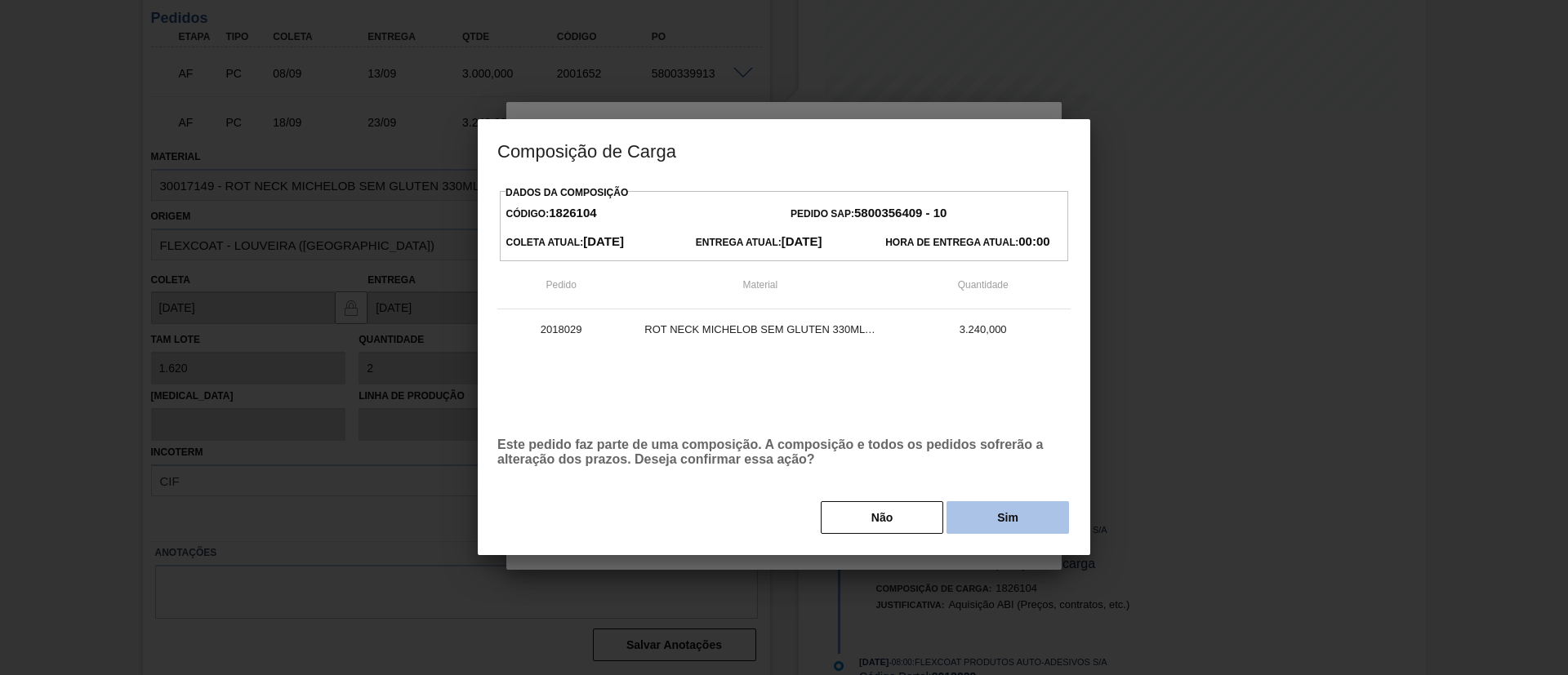
click at [981, 515] on button "Sim" at bounding box center [1008, 517] width 123 height 32
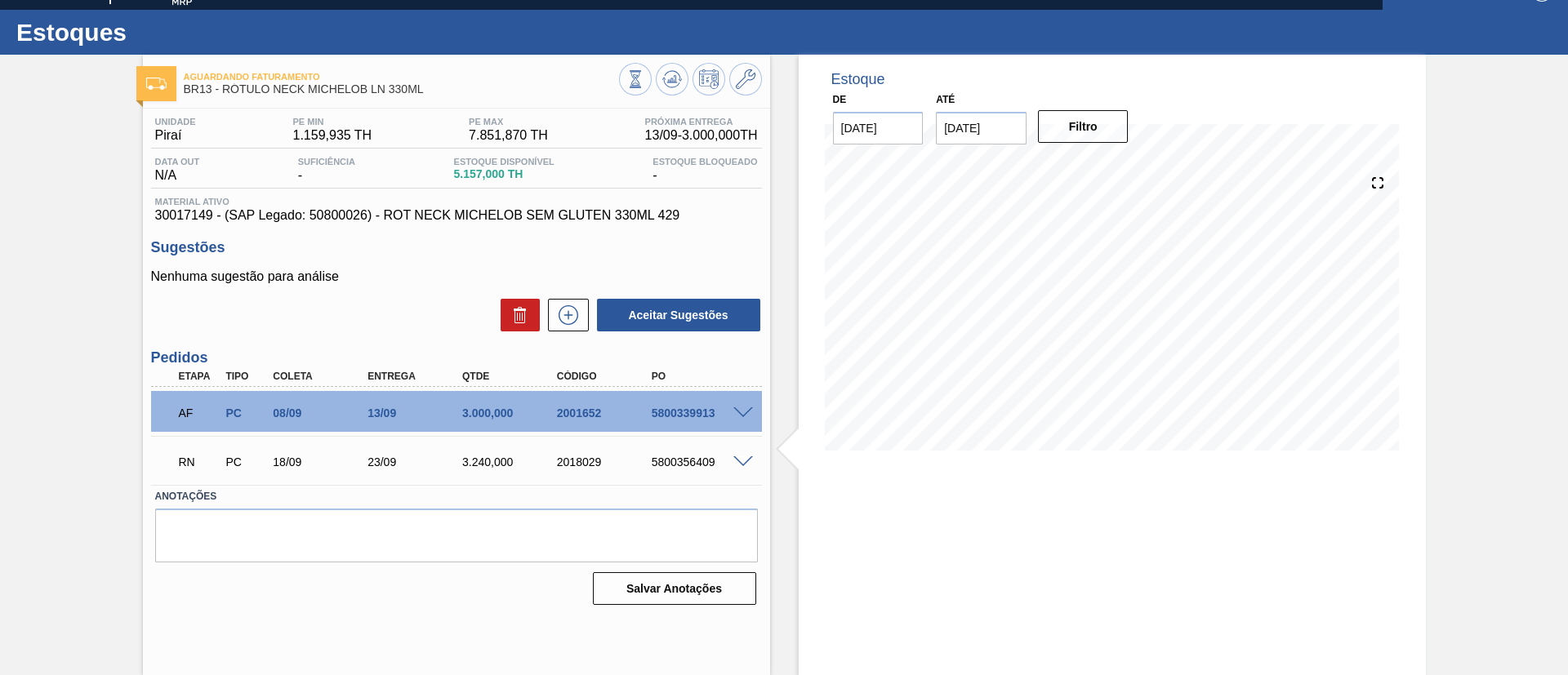
scroll to position [27, 0]
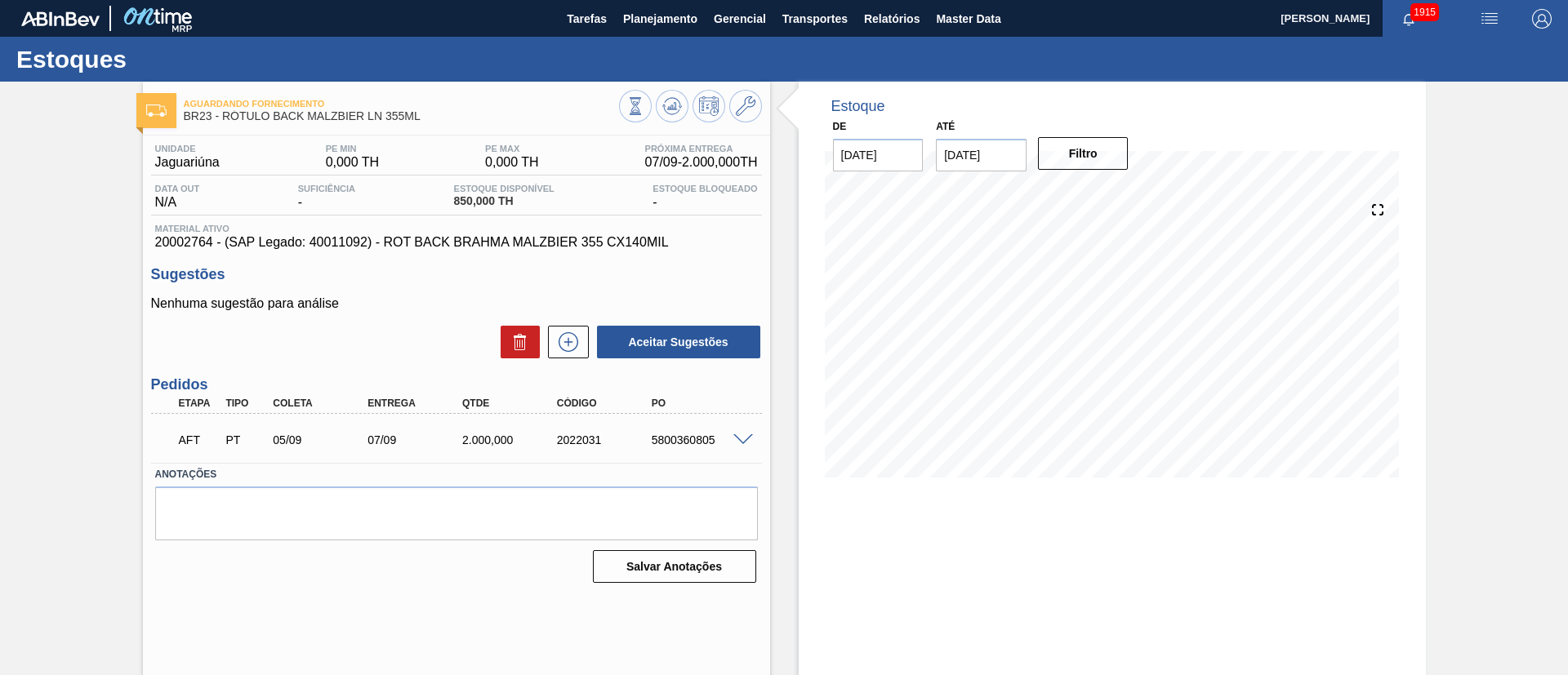
click at [748, 434] on span at bounding box center [743, 440] width 19 height 12
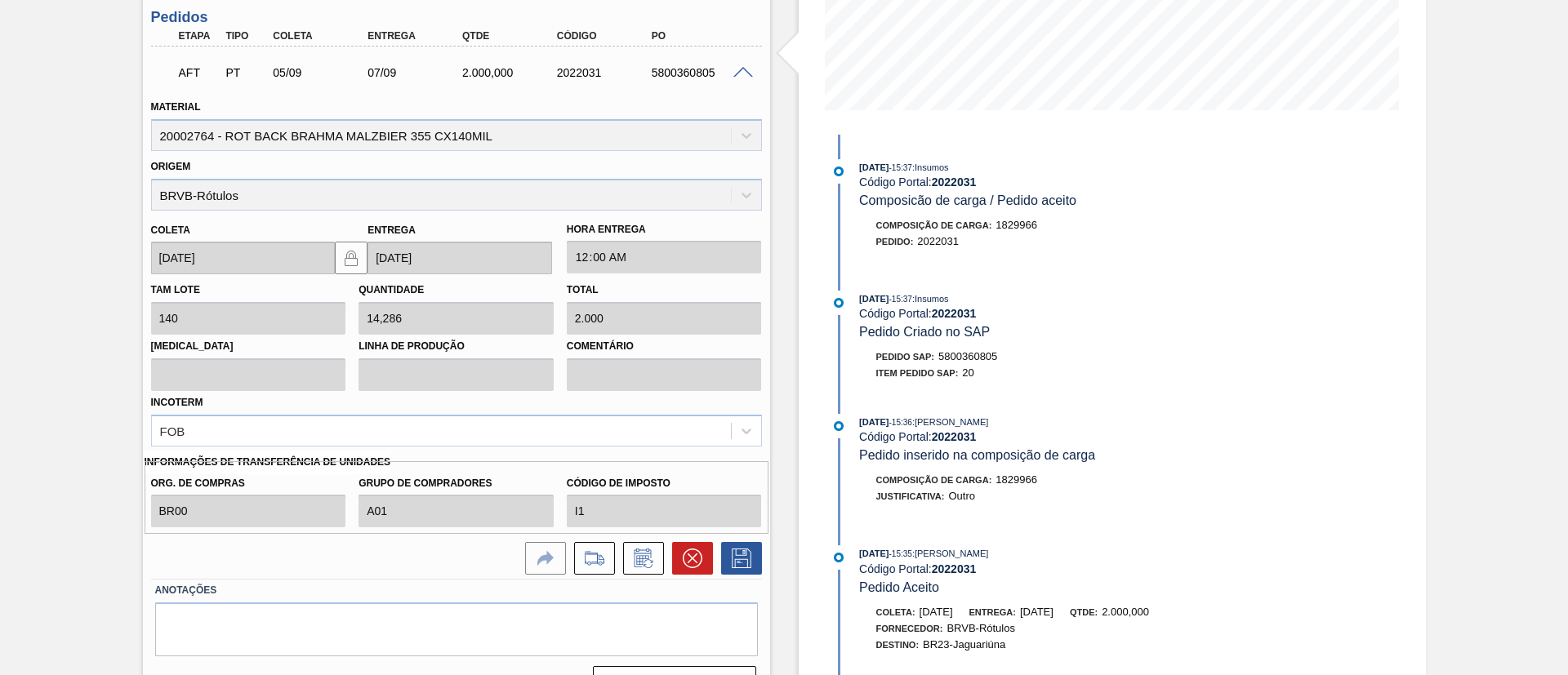
scroll to position [404, 0]
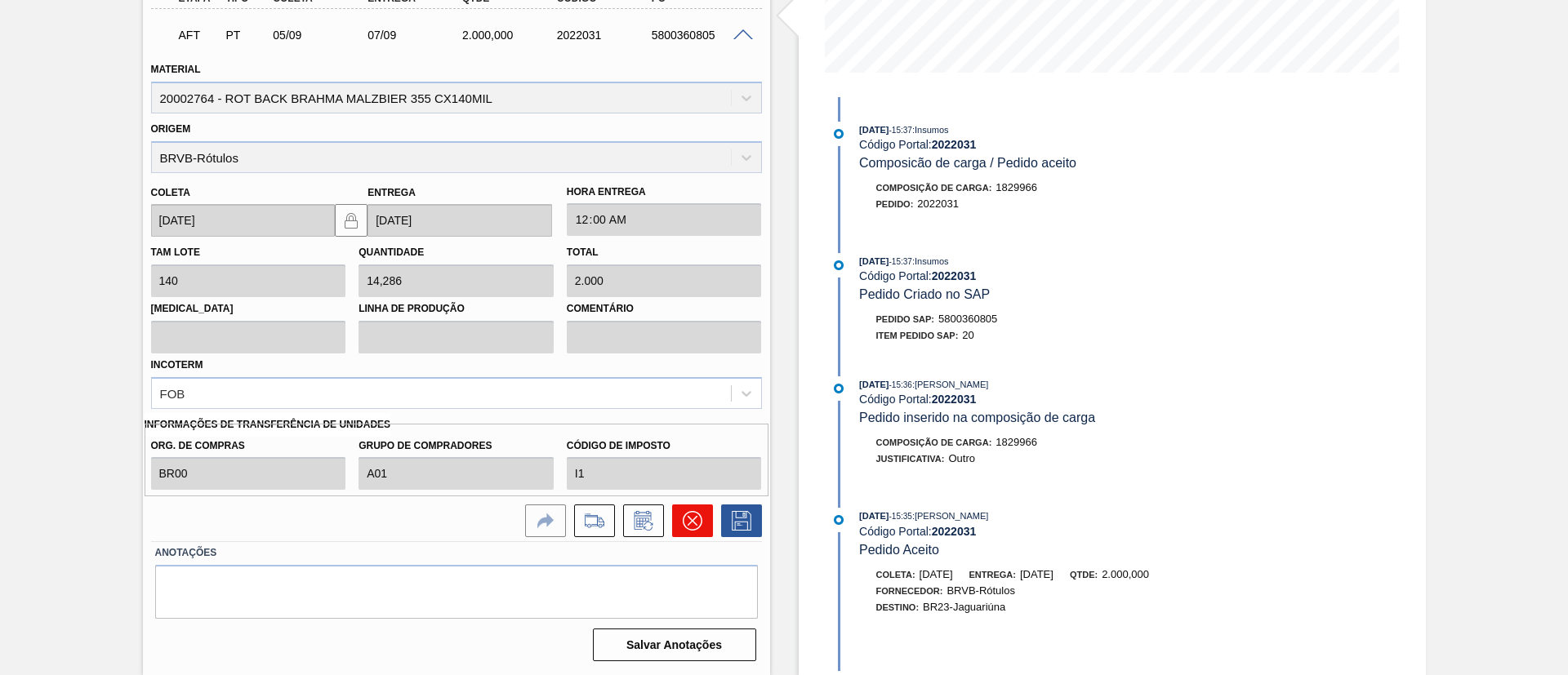
click at [696, 521] on icon at bounding box center [692, 521] width 19 height 19
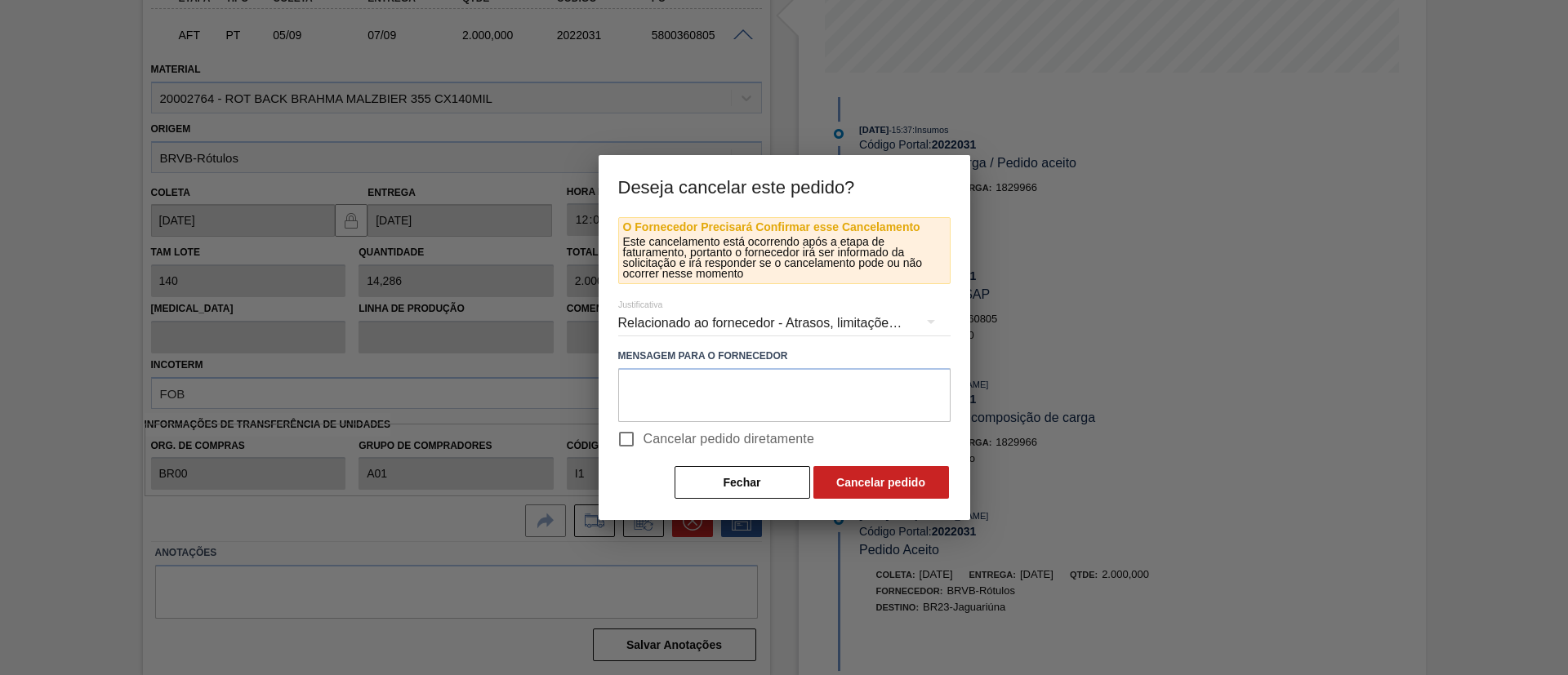
click at [686, 443] on span "Cancelar pedido diretamente" at bounding box center [730, 439] width 172 height 19
click at [644, 443] on input "Cancelar pedido diretamente" at bounding box center [625, 439] width 34 height 34
checkbox input "true"
click at [881, 489] on button "Cancelar pedido" at bounding box center [881, 482] width 136 height 32
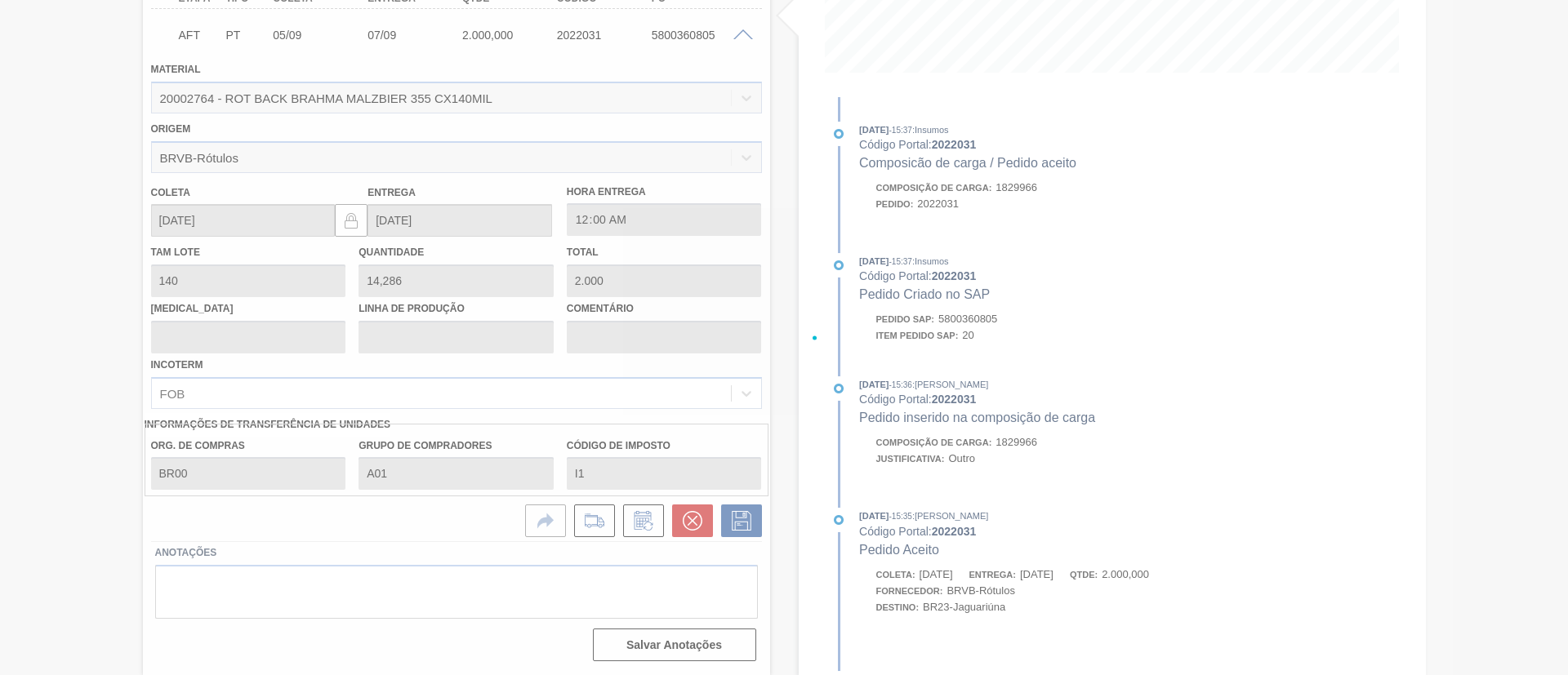
scroll to position [27, 0]
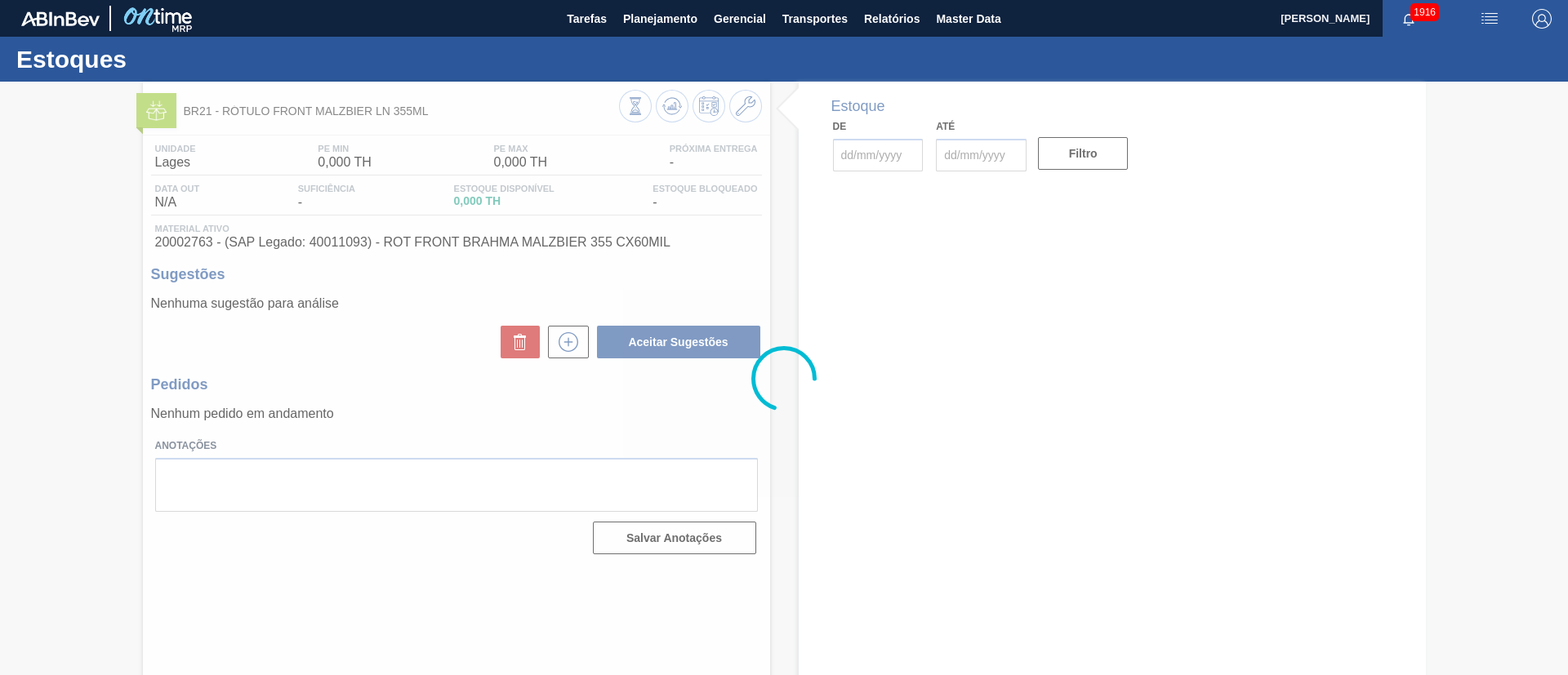
type input "[DATE]"
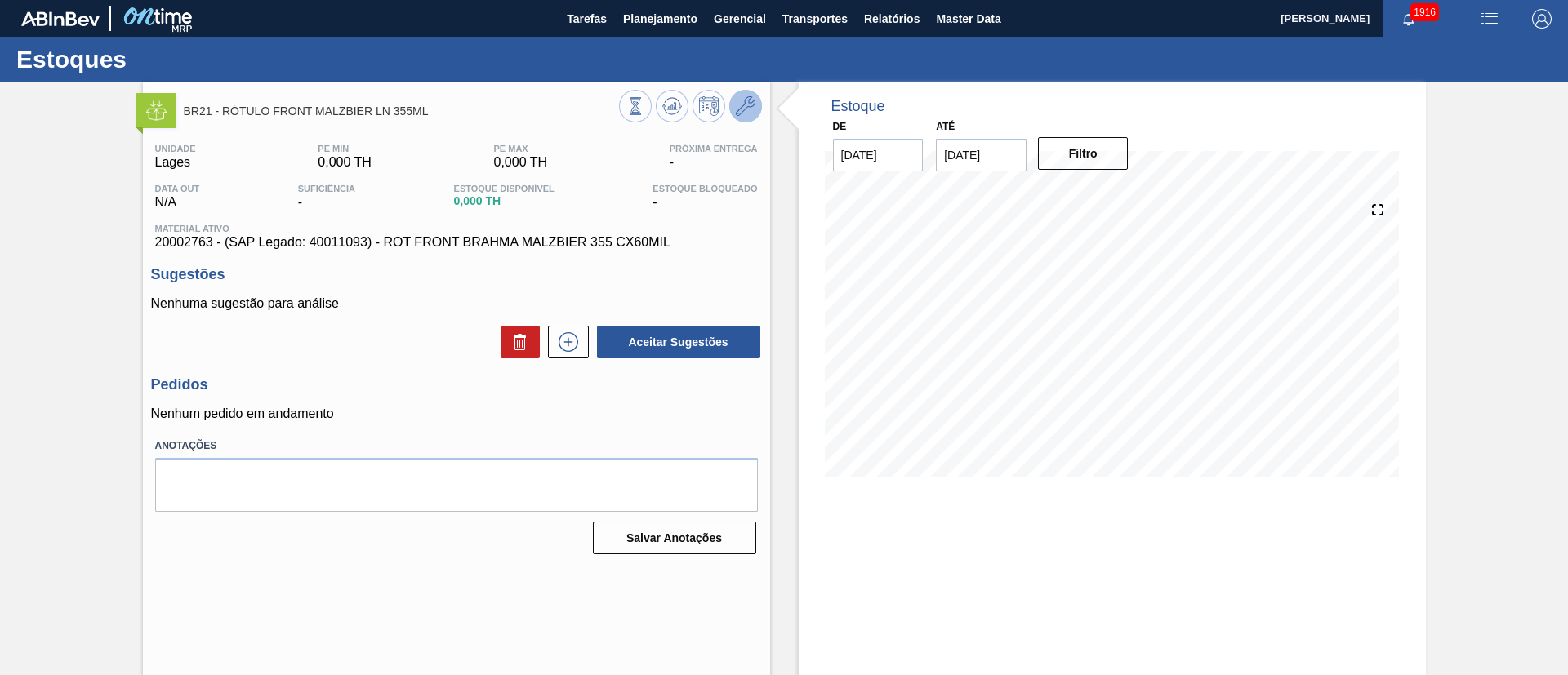
click at [730, 109] on button at bounding box center [745, 106] width 32 height 32
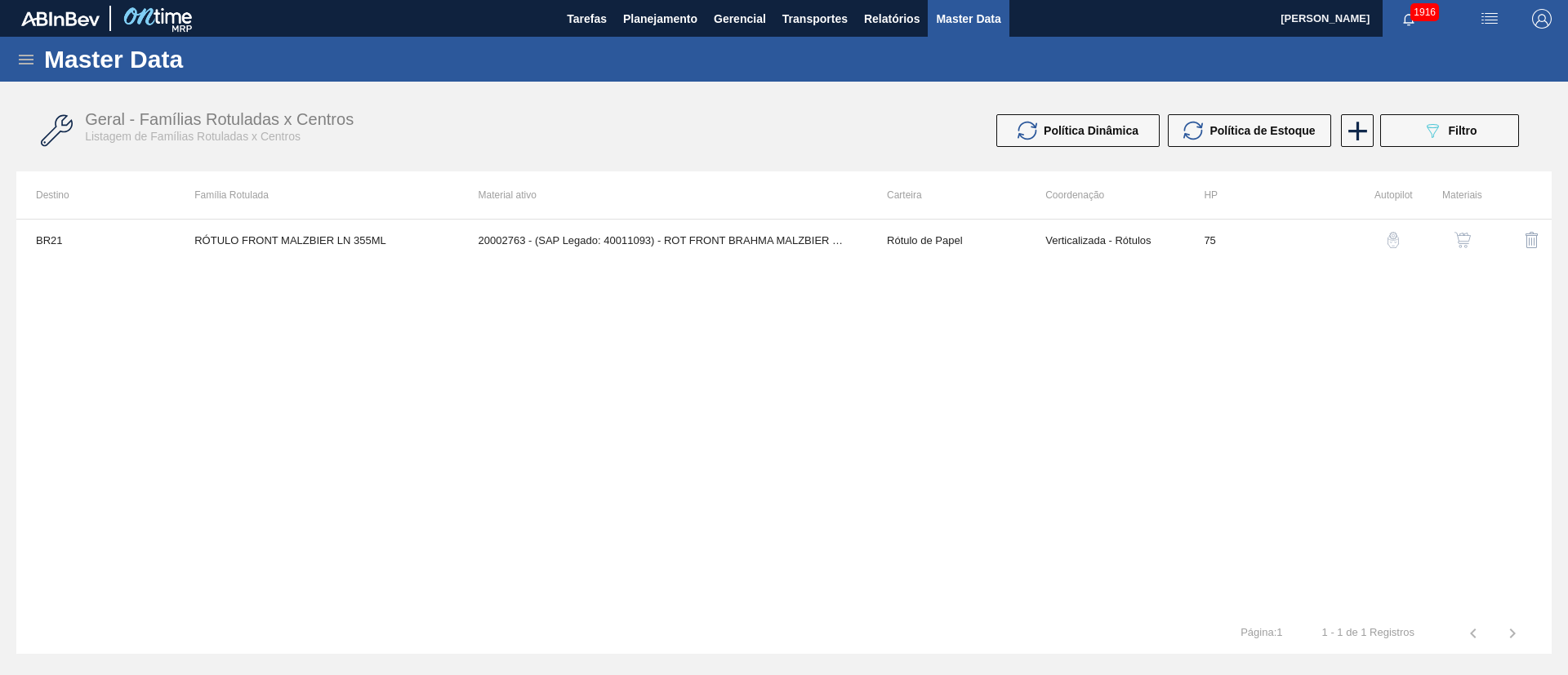
click at [1456, 237] on img "button" at bounding box center [1462, 240] width 17 height 17
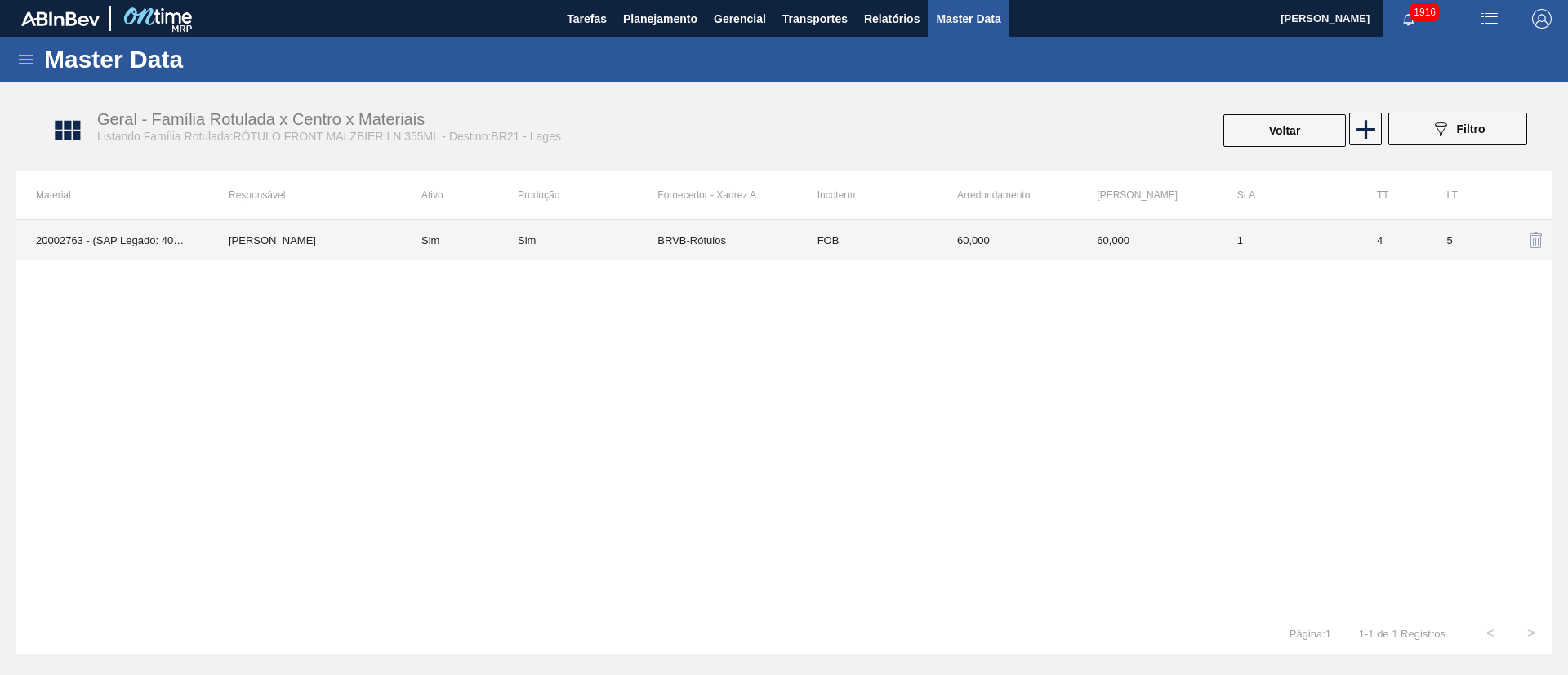
click at [693, 244] on td "BRVB-Rótulos" at bounding box center [727, 240] width 139 height 41
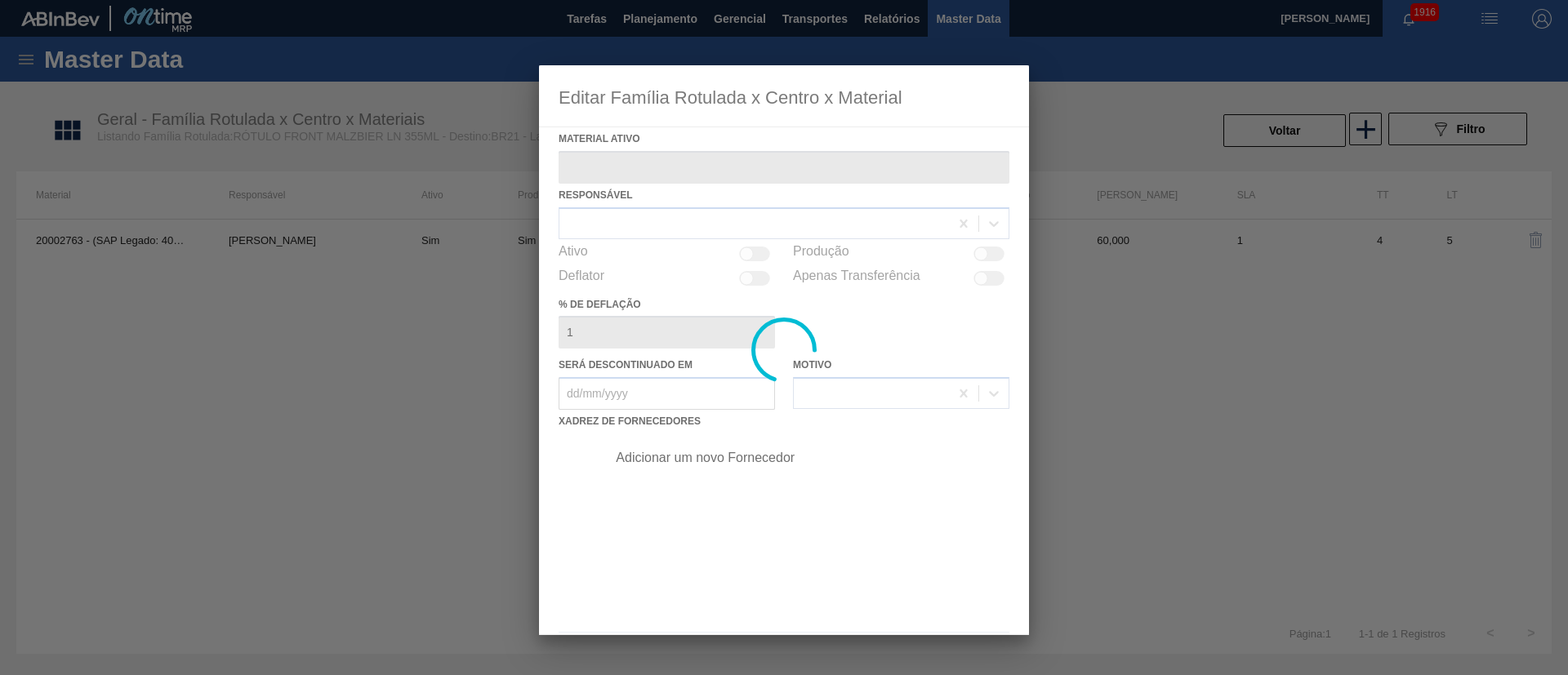
type ativo "20002763 - (SAP Legado: 40011093) - ROT FRONT BRAHMA MALZBIER 355 CX60MIL"
checkbox input "true"
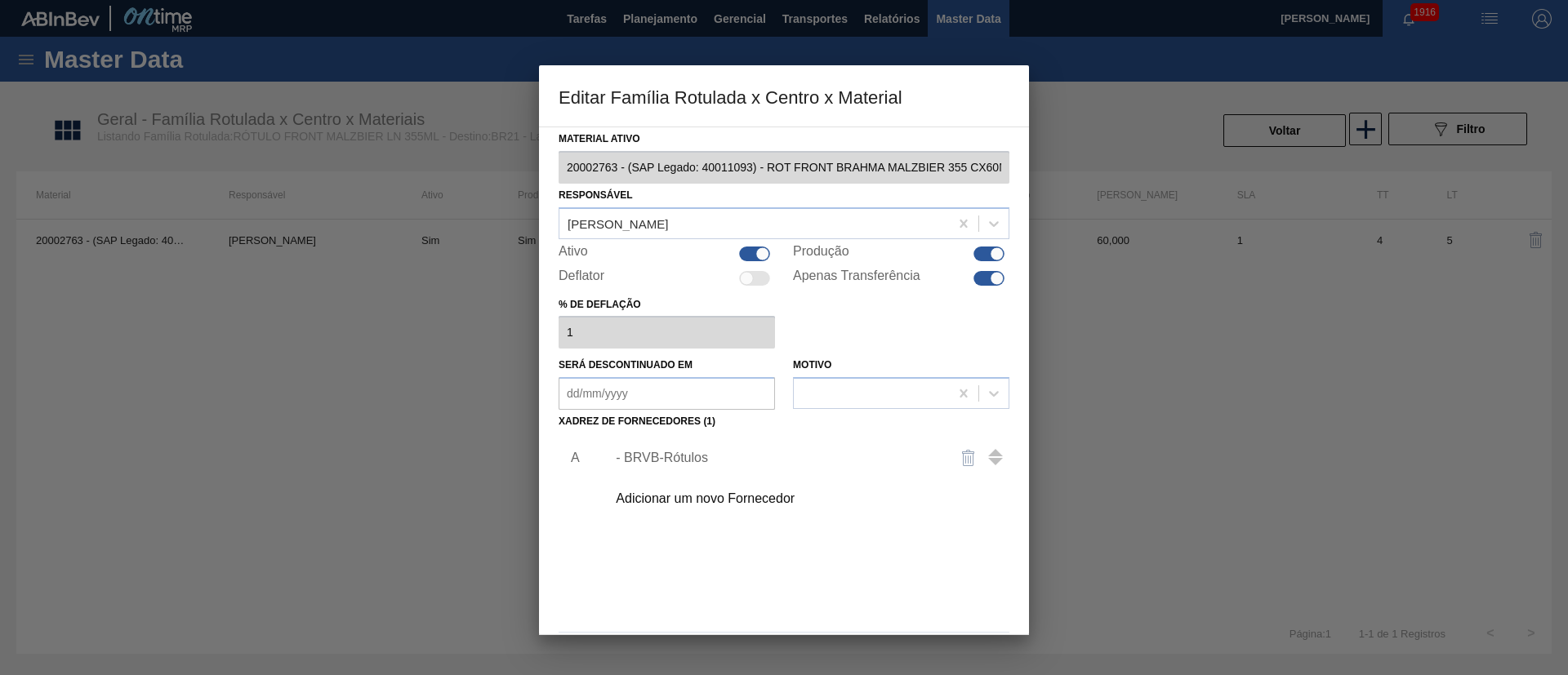
click at [978, 255] on div at bounding box center [988, 254] width 31 height 15
checkbox input "false"
click at [977, 277] on div at bounding box center [988, 278] width 31 height 15
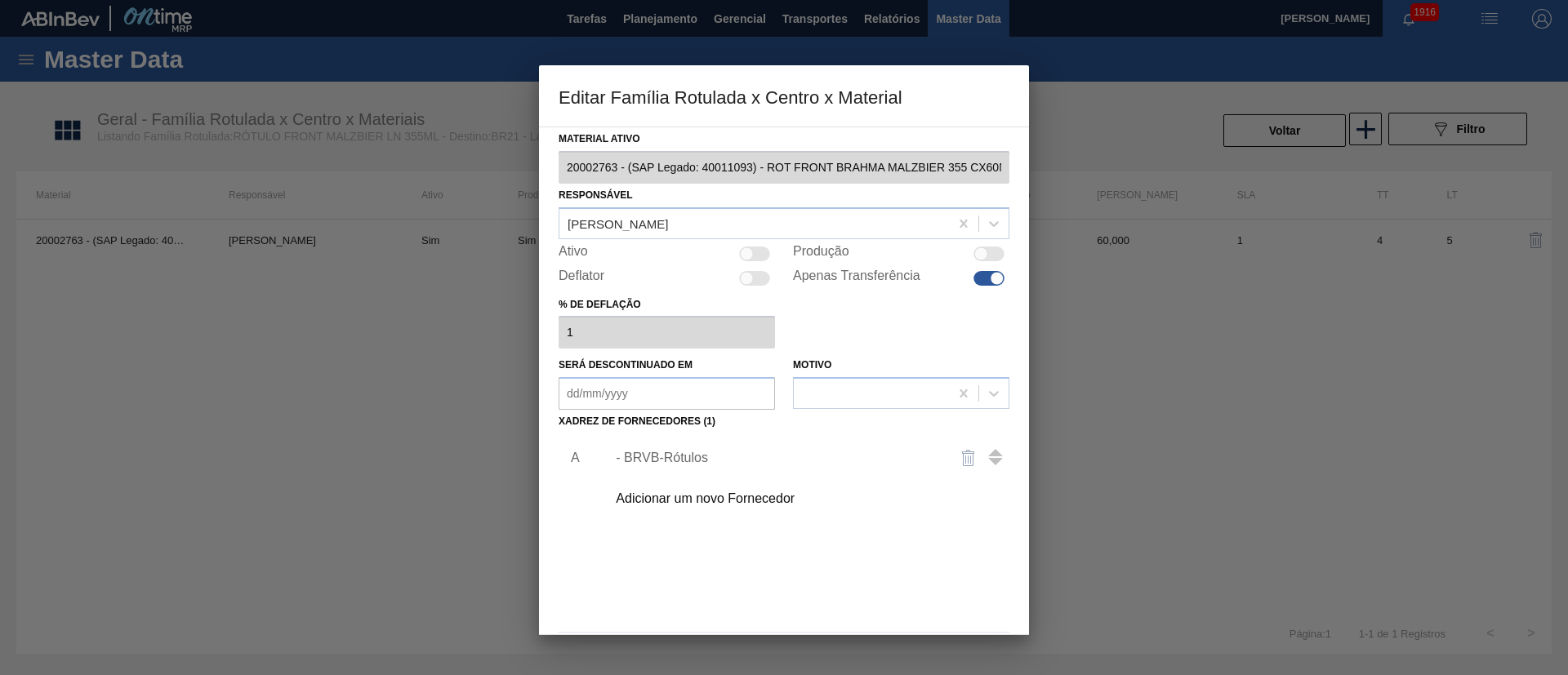
checkbox input "false"
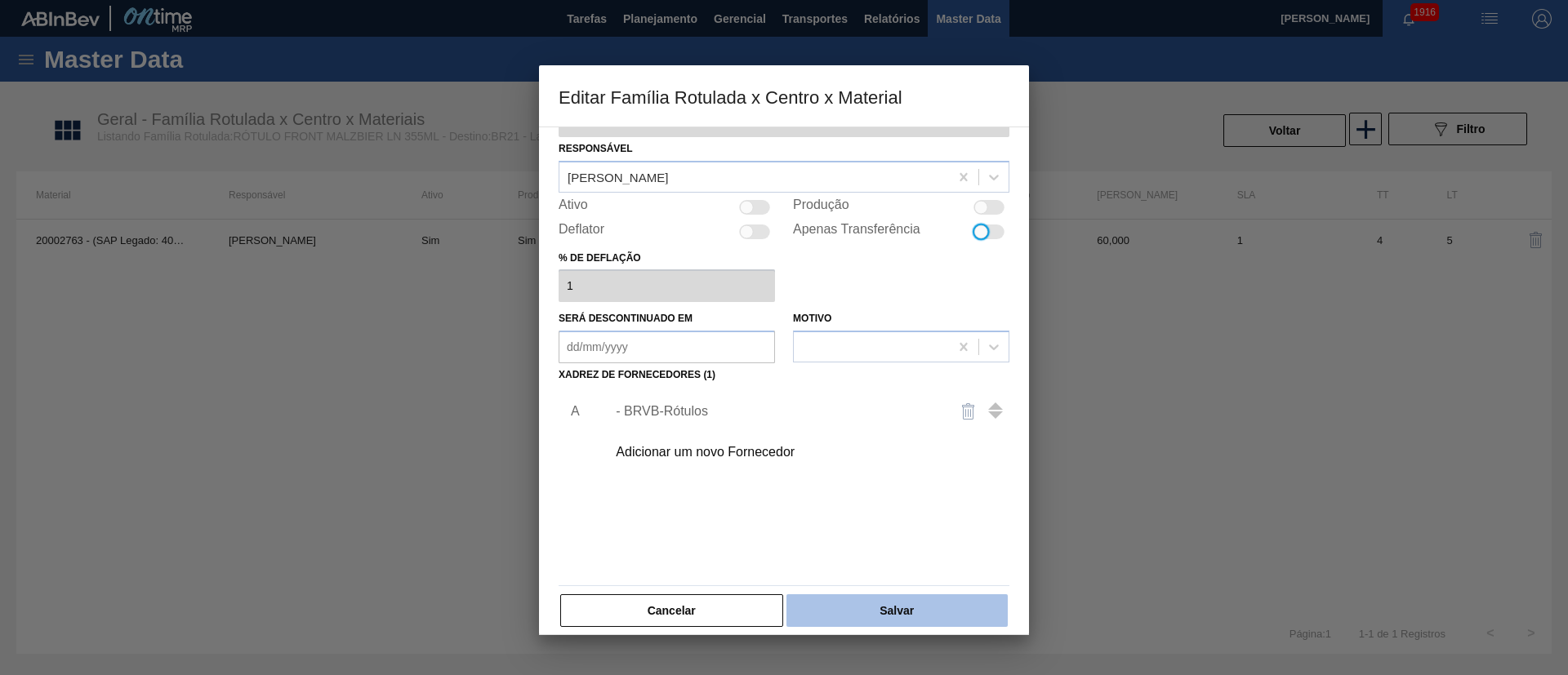
scroll to position [60, 0]
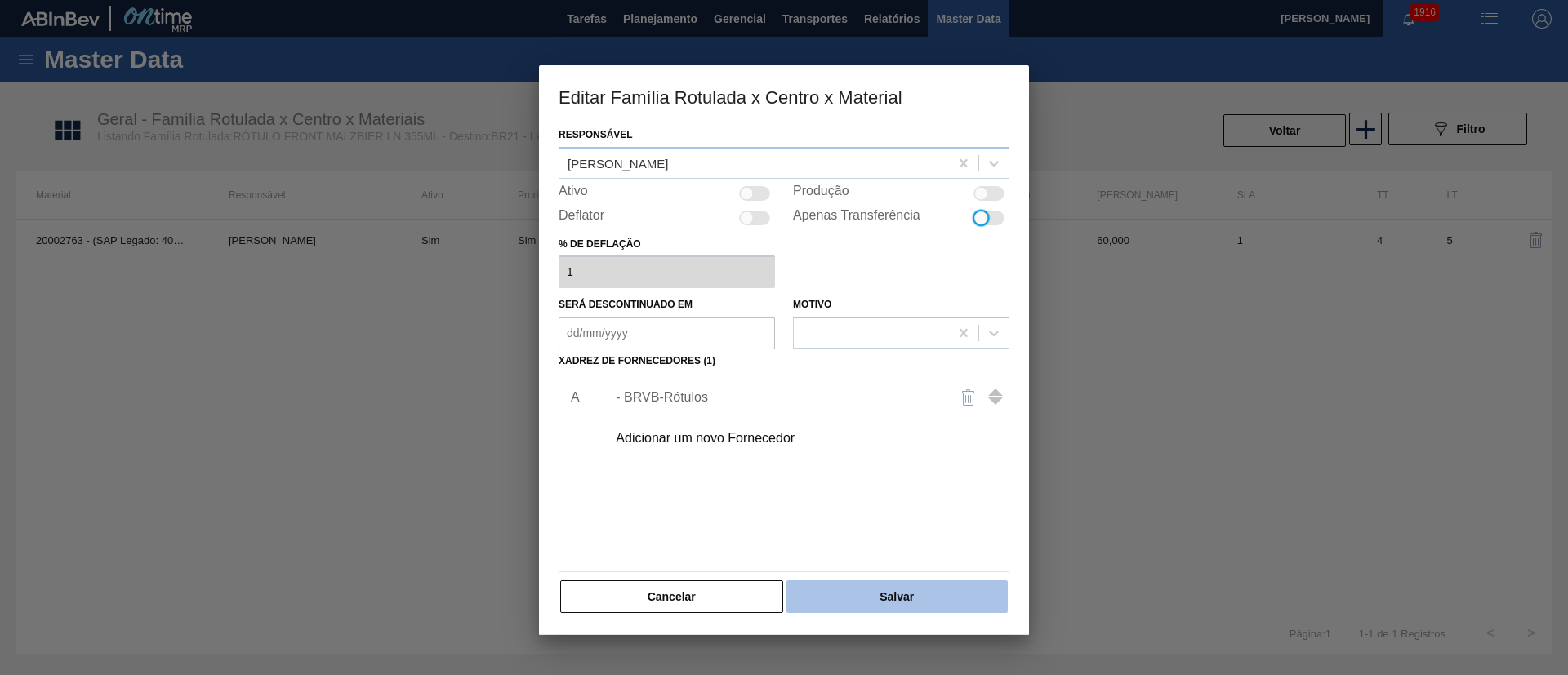
click at [910, 588] on button "Salvar" at bounding box center [897, 596] width 222 height 32
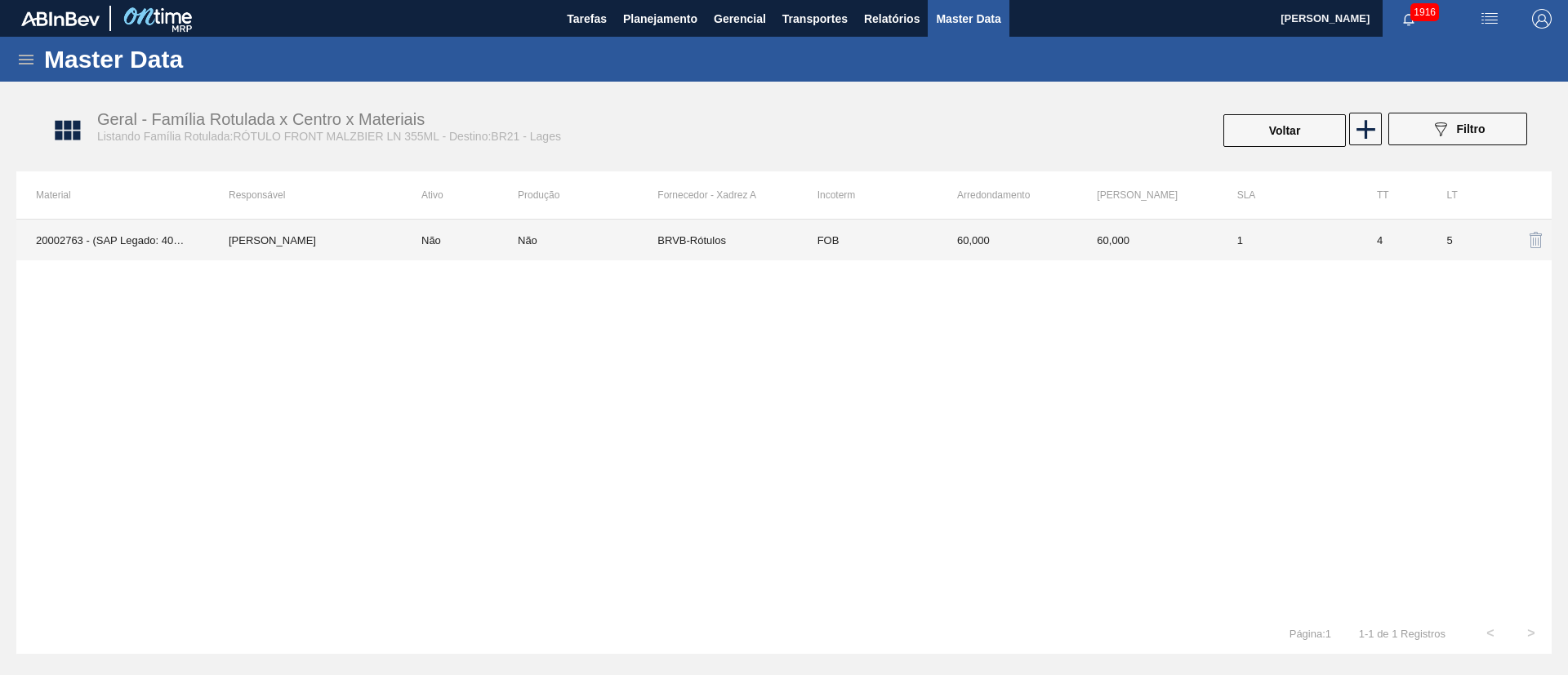
click at [1137, 236] on td "60,000" at bounding box center [1147, 240] width 139 height 41
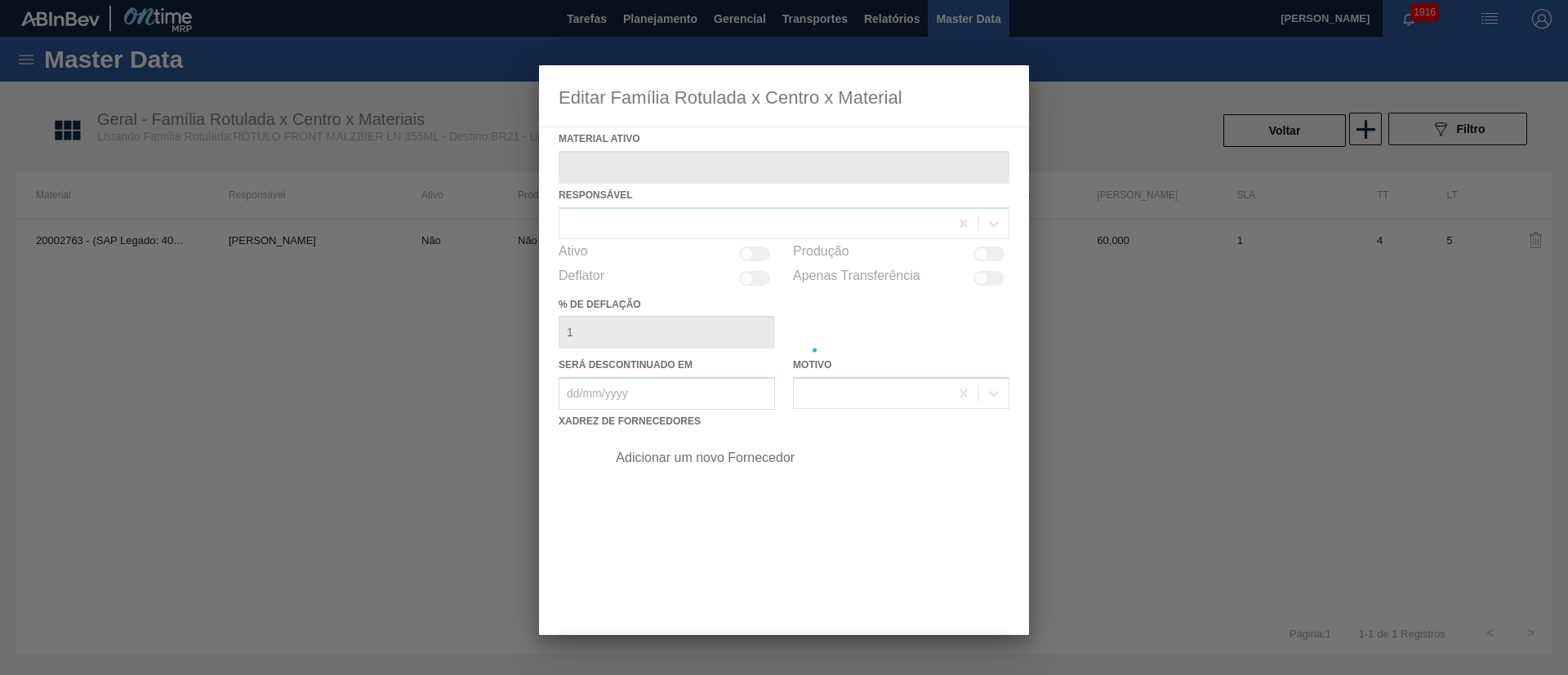
type ativo "20002763 - (SAP Legado: 40011093) - ROT FRONT BRAHMA MALZBIER 355 CX60MIL"
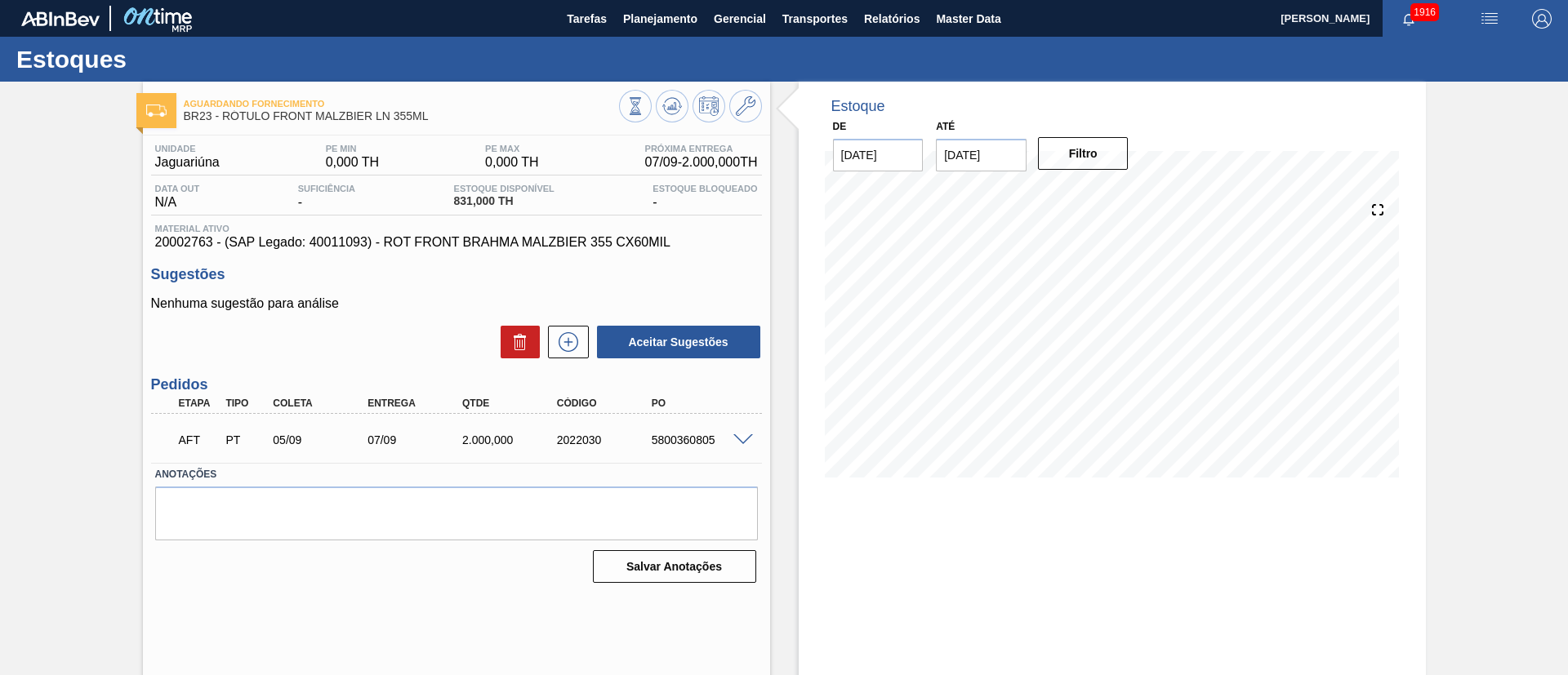
click at [738, 436] on span at bounding box center [743, 440] width 19 height 12
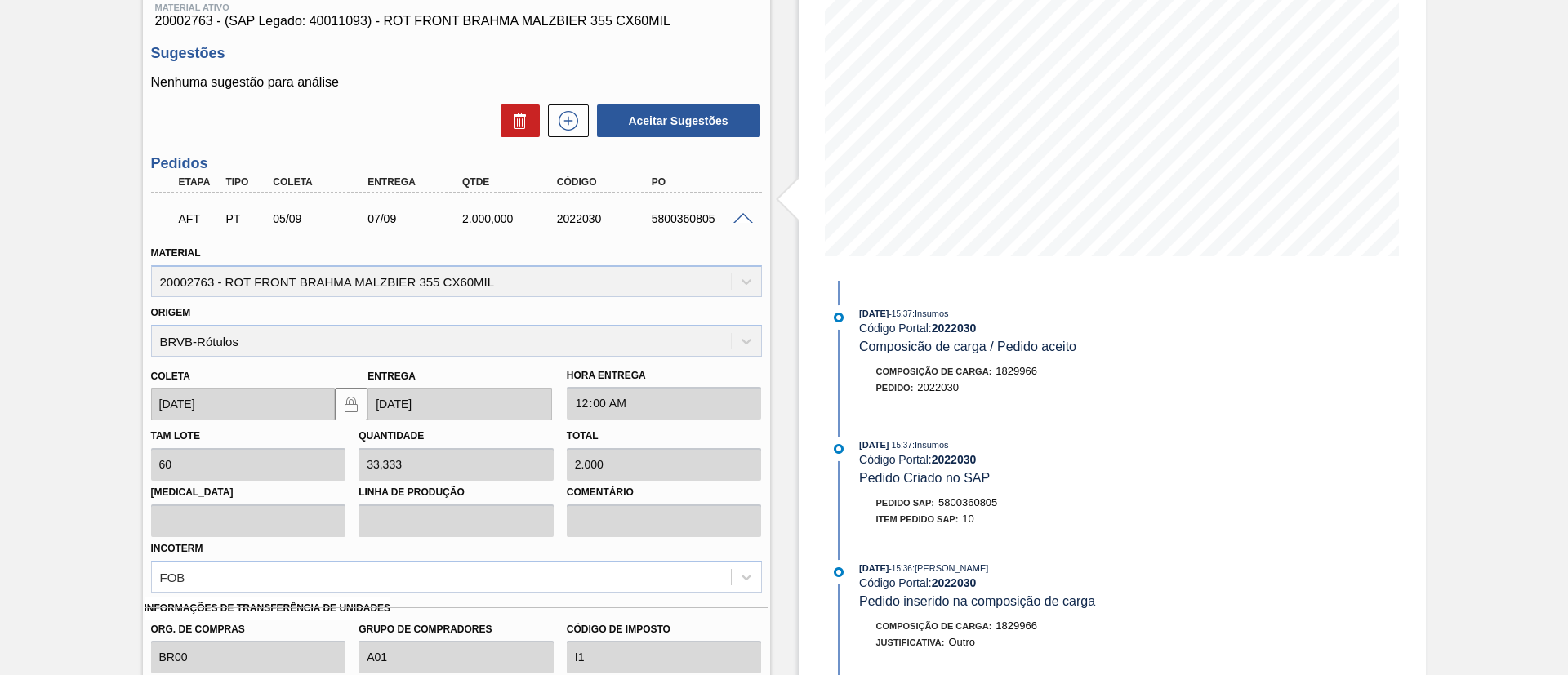
scroll to position [404, 0]
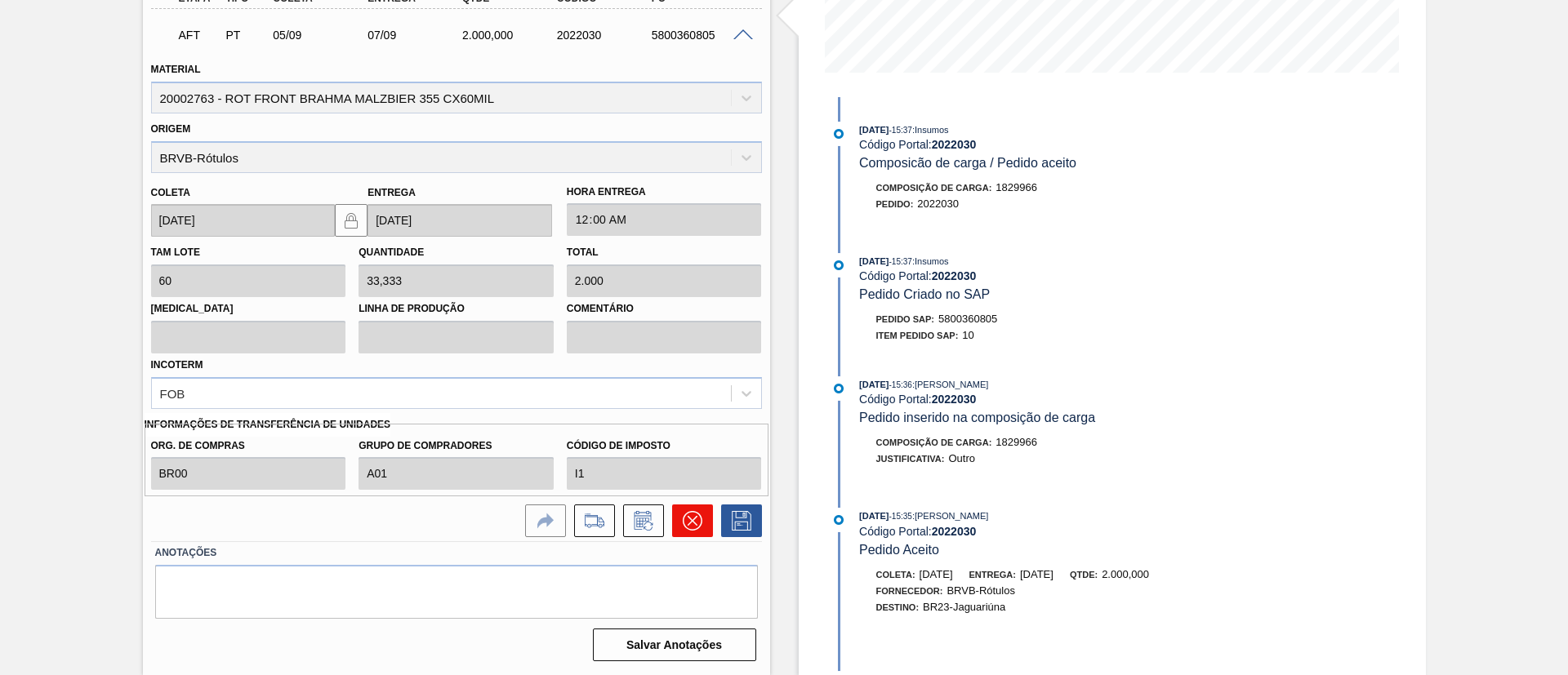
click at [694, 508] on button at bounding box center [692, 520] width 41 height 32
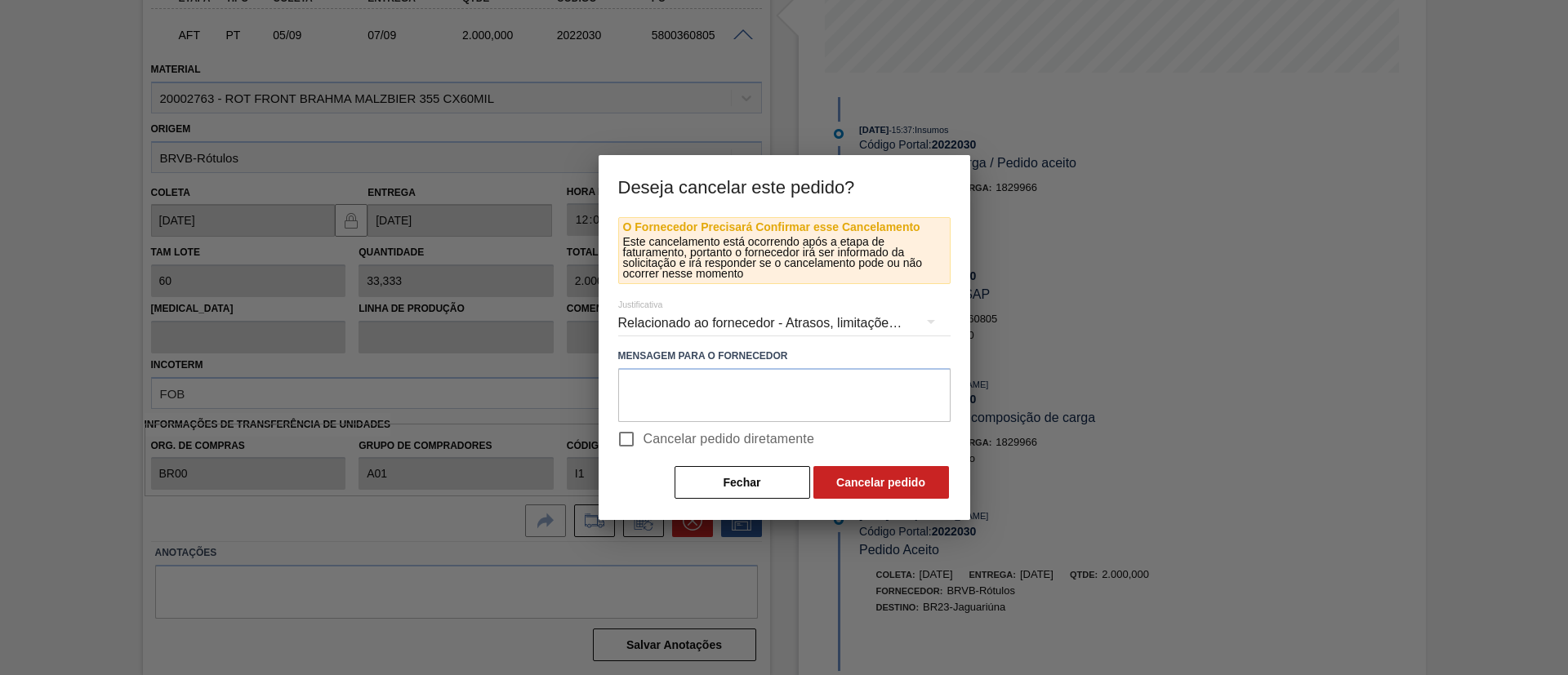
click at [632, 433] on input "Cancelar pedido diretamente" at bounding box center [625, 439] width 34 height 34
checkbox input "true"
click at [861, 485] on button "Cancelar pedido" at bounding box center [881, 482] width 136 height 32
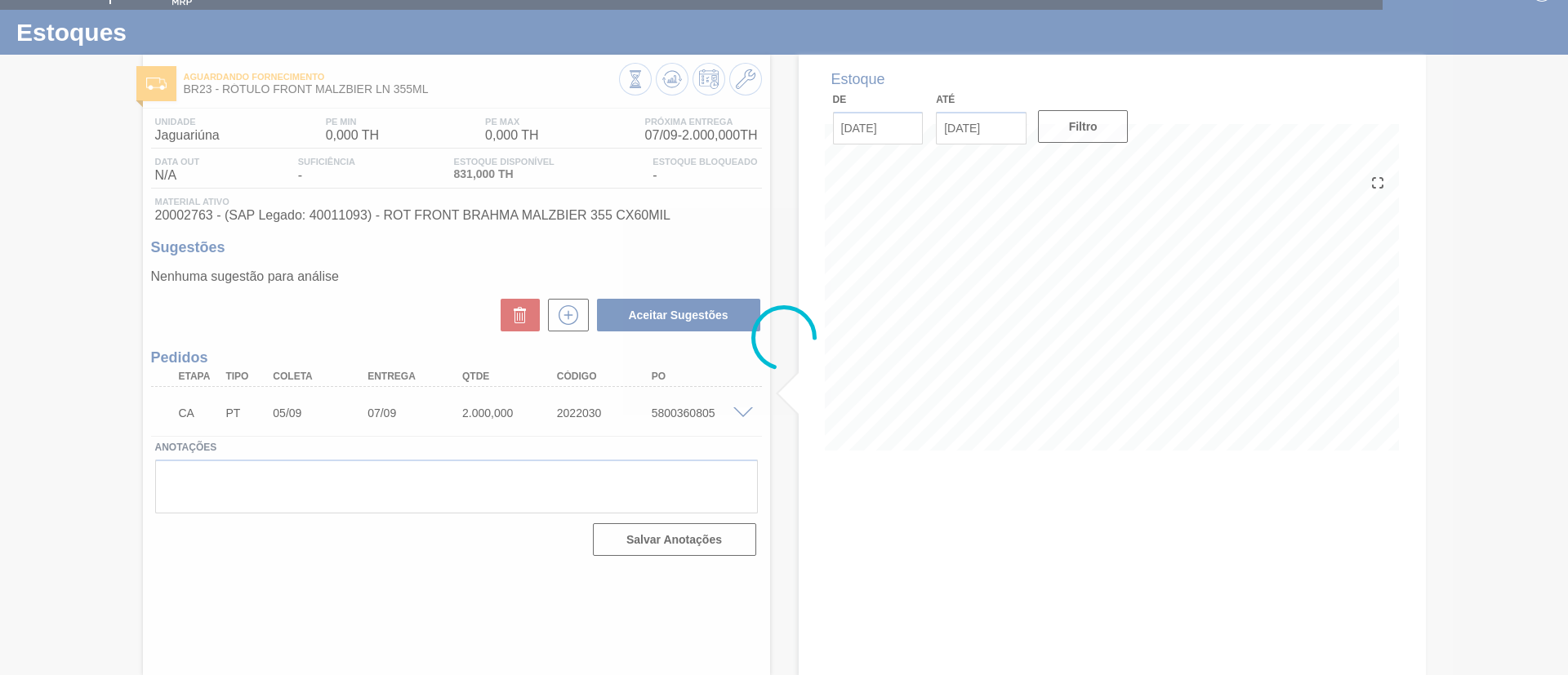
scroll to position [27, 0]
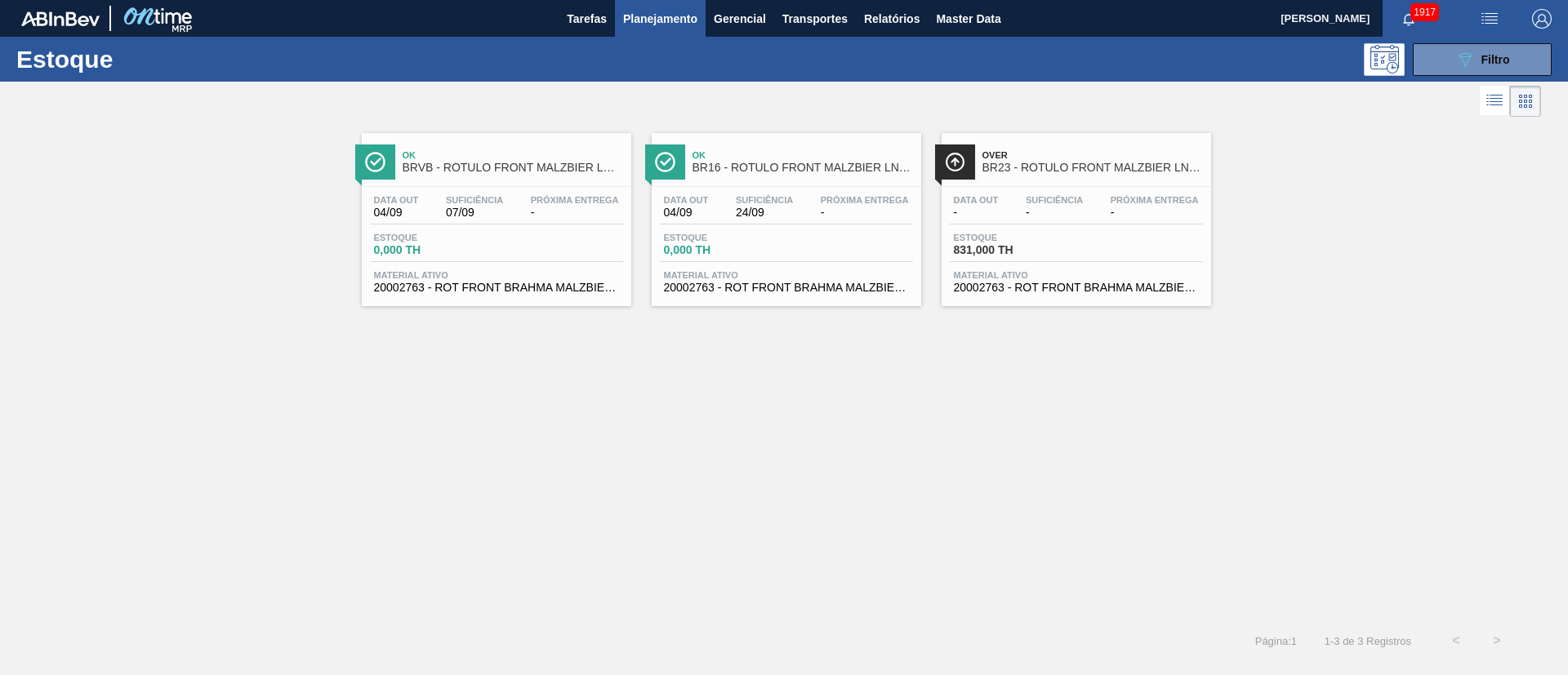
drag, startPoint x: 477, startPoint y: 185, endPoint x: 953, endPoint y: 374, distance: 512.1
click at [960, 389] on div "Ok BRVB - RÓTULO FRONT MALZBIER LN 355ML Data out 04/09 Suficiência 07/09 Próxi…" at bounding box center [784, 370] width 1568 height 500
click at [1475, 59] on div "089F7B8B-B2A5-4AFE-B5C0-19BA573D28AC Filtro" at bounding box center [1482, 60] width 54 height 19
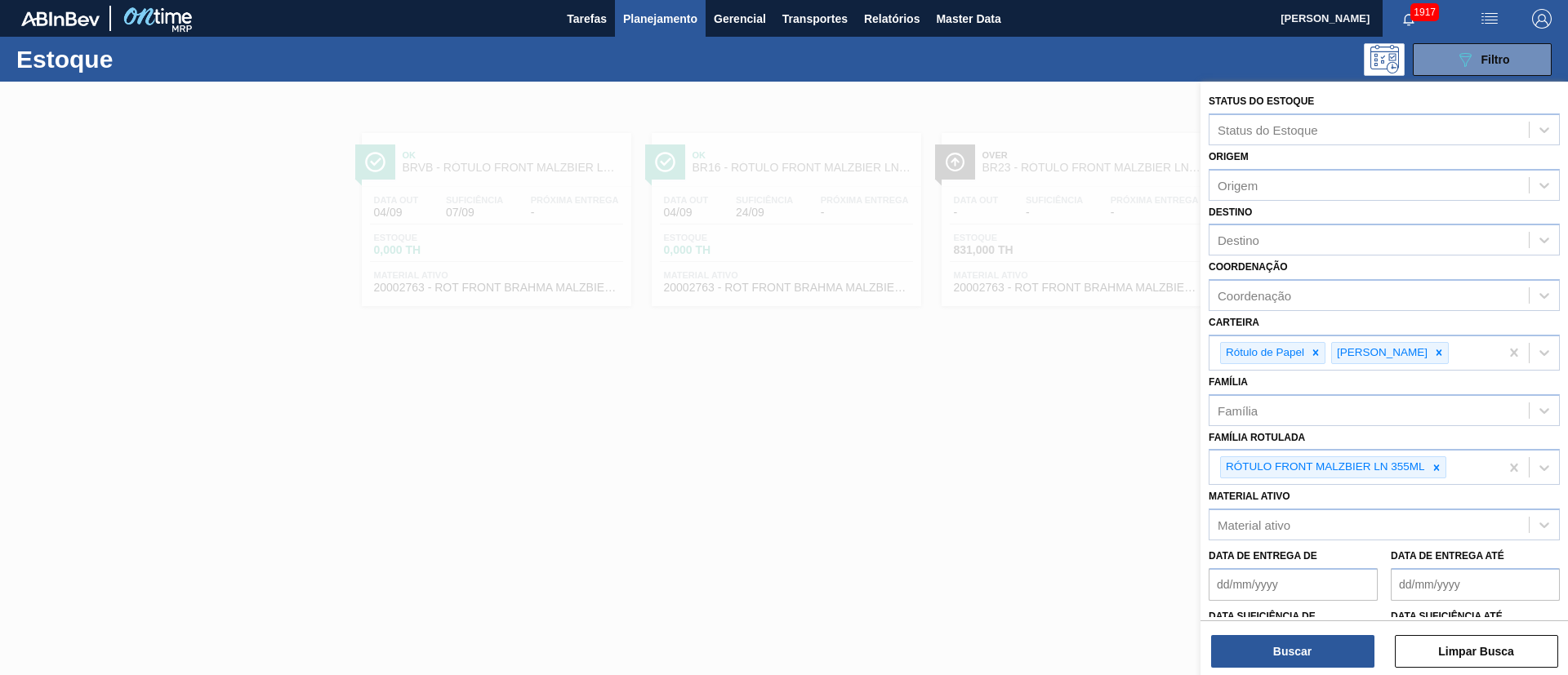
click at [970, 102] on div at bounding box center [784, 418] width 1568 height 675
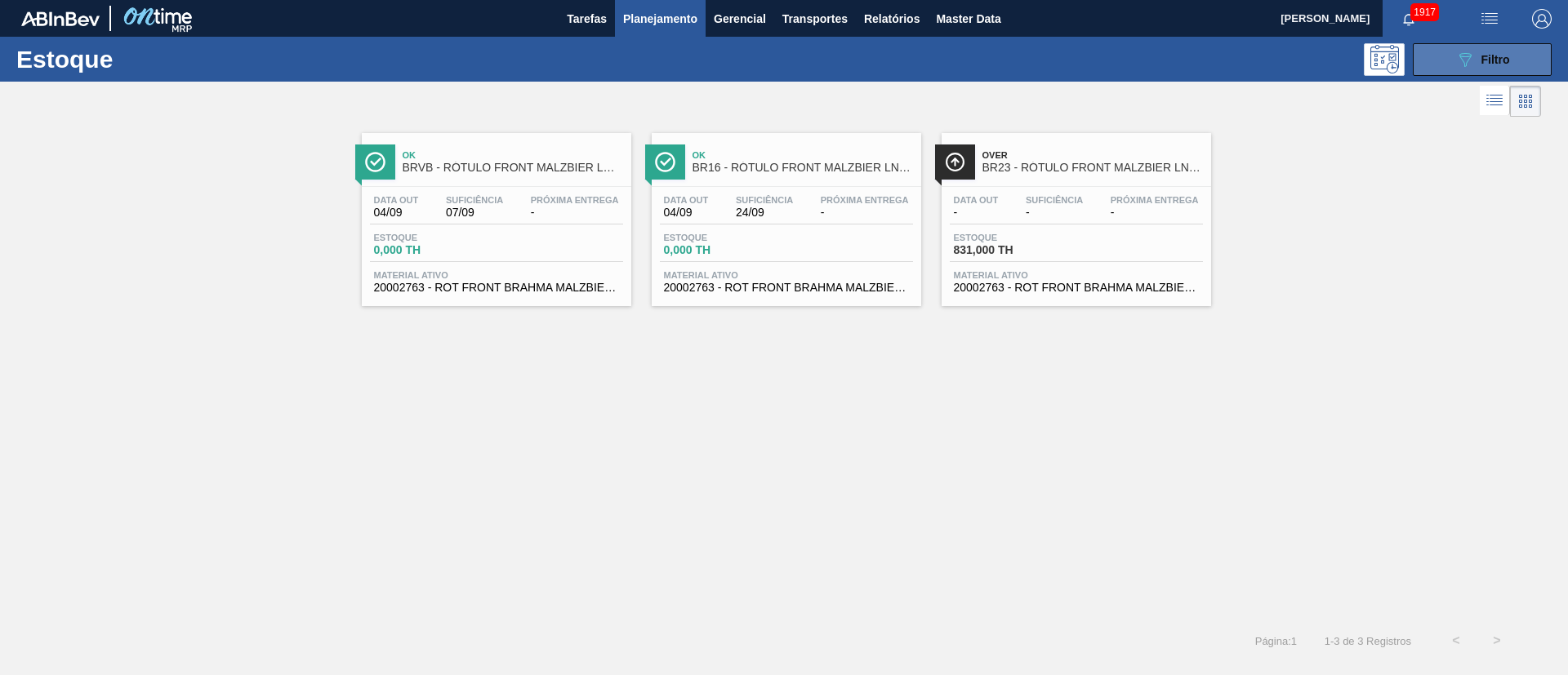
click at [1459, 56] on icon "089F7B8B-B2A5-4AFE-B5C0-19BA573D28AC" at bounding box center [1465, 60] width 19 height 19
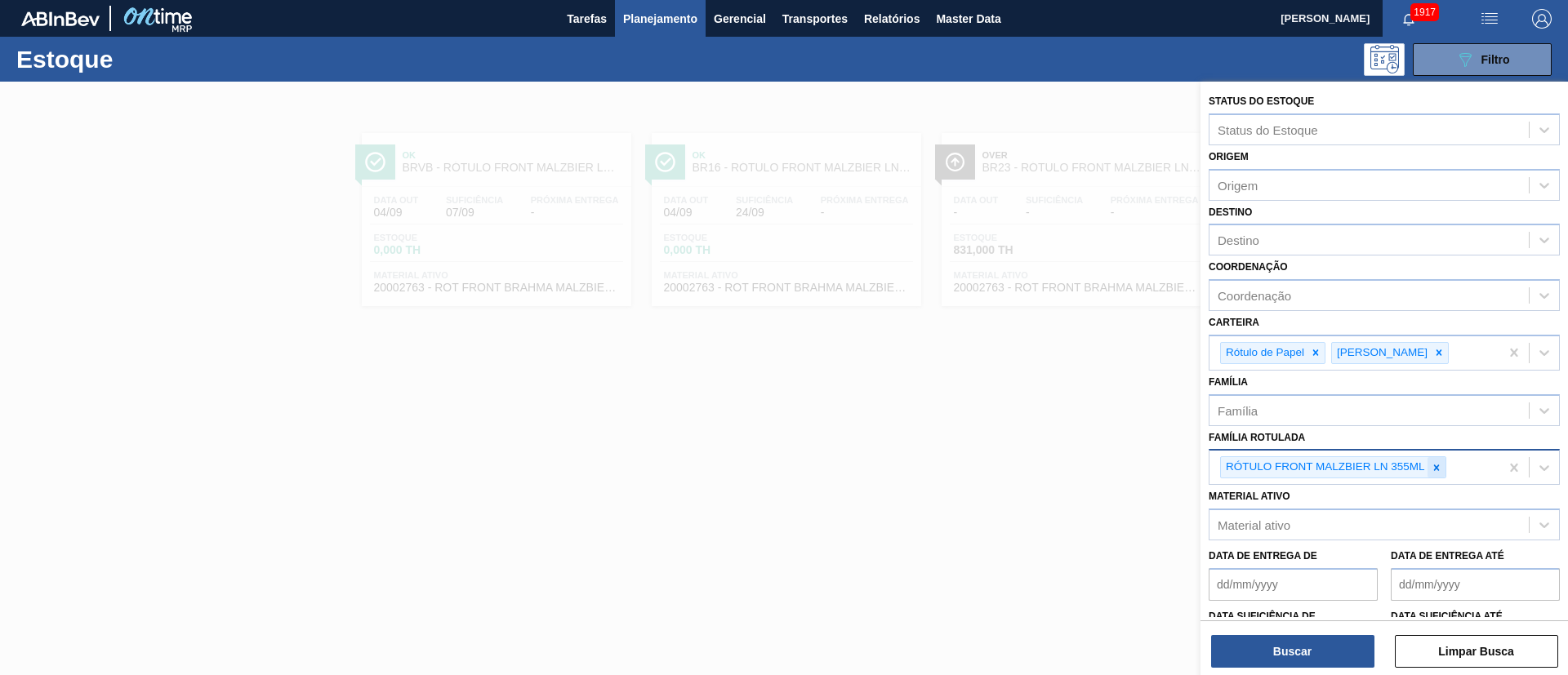
click at [1430, 464] on icon at bounding box center [1436, 468] width 11 height 11
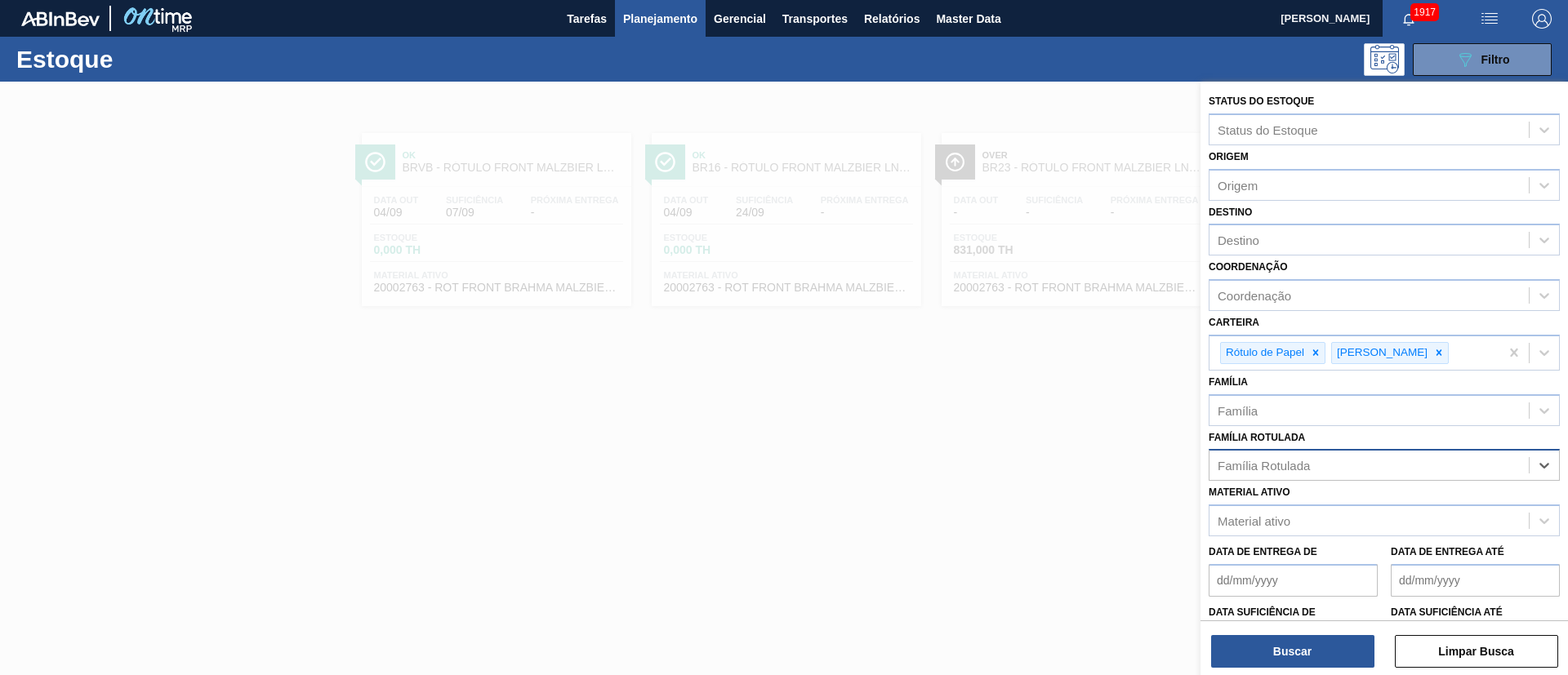
paste Rotulada "RÓTULO BACK MALZBIER LN 355ML"
type Rotulada "RÓTULO BACK MALZBIER LN 355ML"
click at [985, 552] on div at bounding box center [784, 418] width 1568 height 675
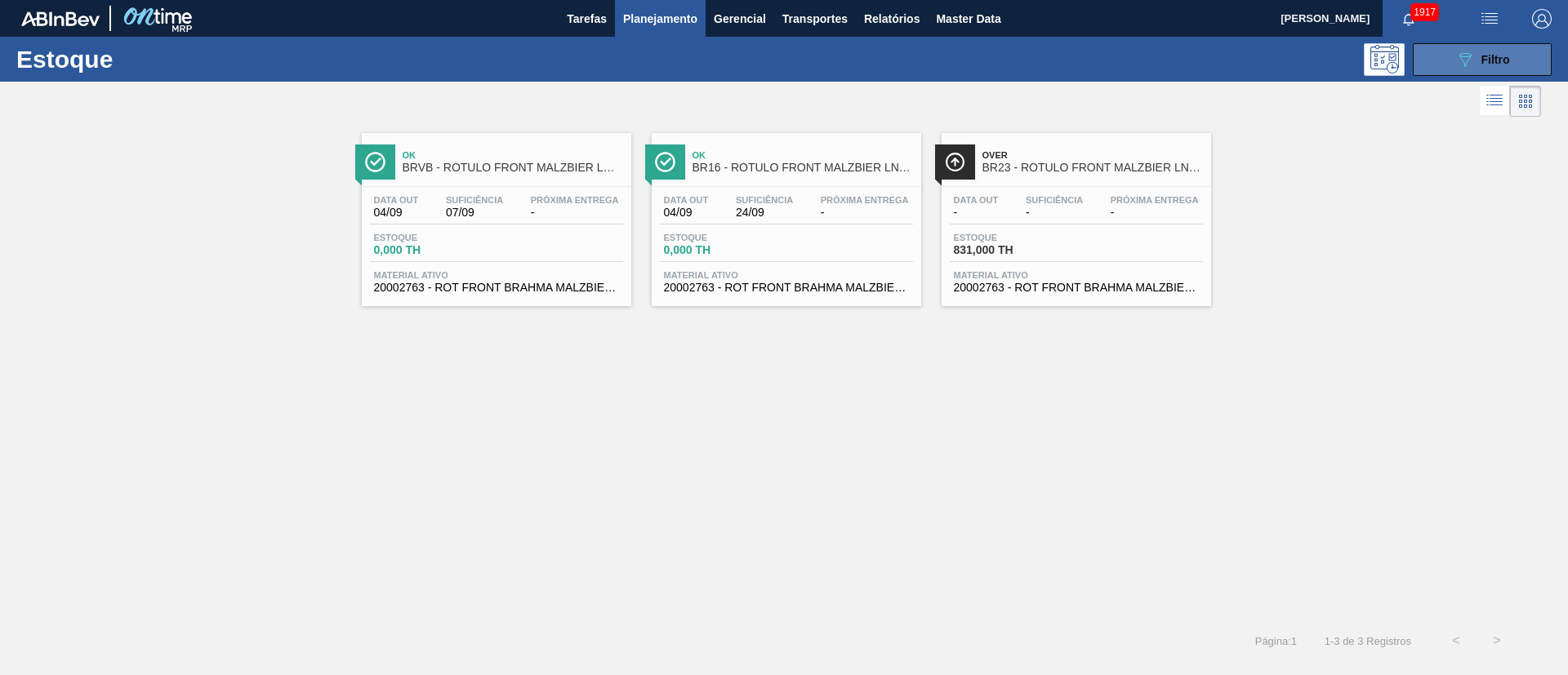
click at [1465, 58] on icon "089F7B8B-B2A5-4AFE-B5C0-19BA573D28AC" at bounding box center [1465, 60] width 19 height 19
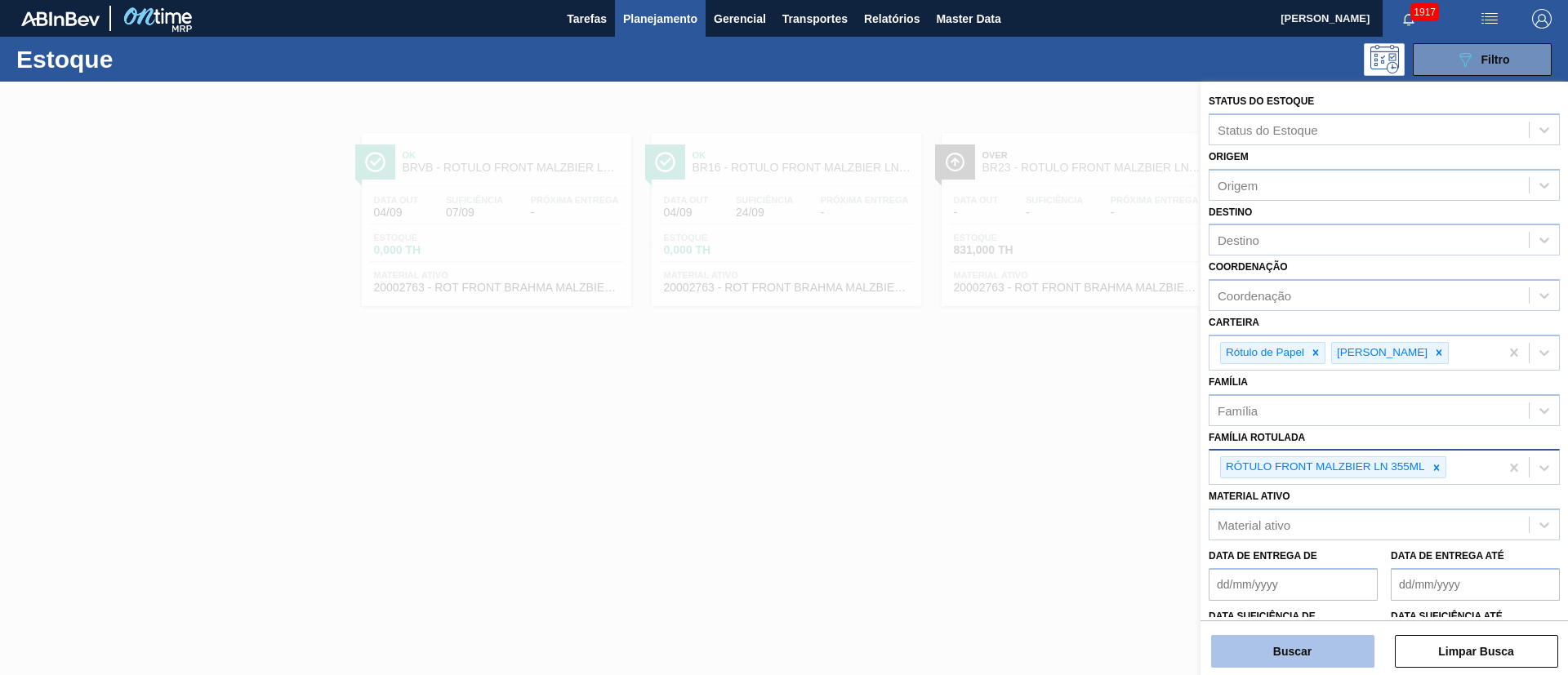
click at [1276, 650] on button "Buscar" at bounding box center [1293, 650] width 163 height 32
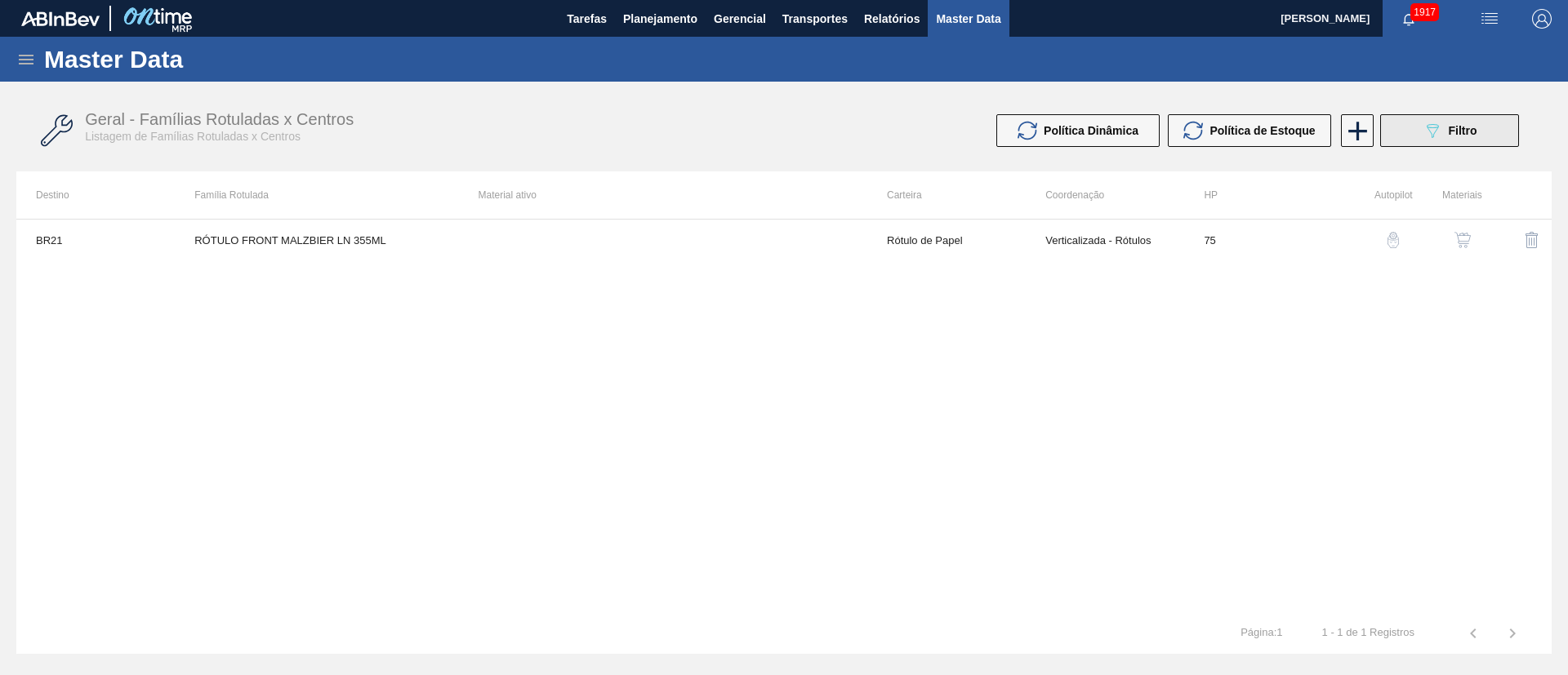
click at [1409, 132] on button "089F7B8B-B2A5-4AFE-B5C0-19BA573D28AC Filtro" at bounding box center [1450, 130] width 138 height 32
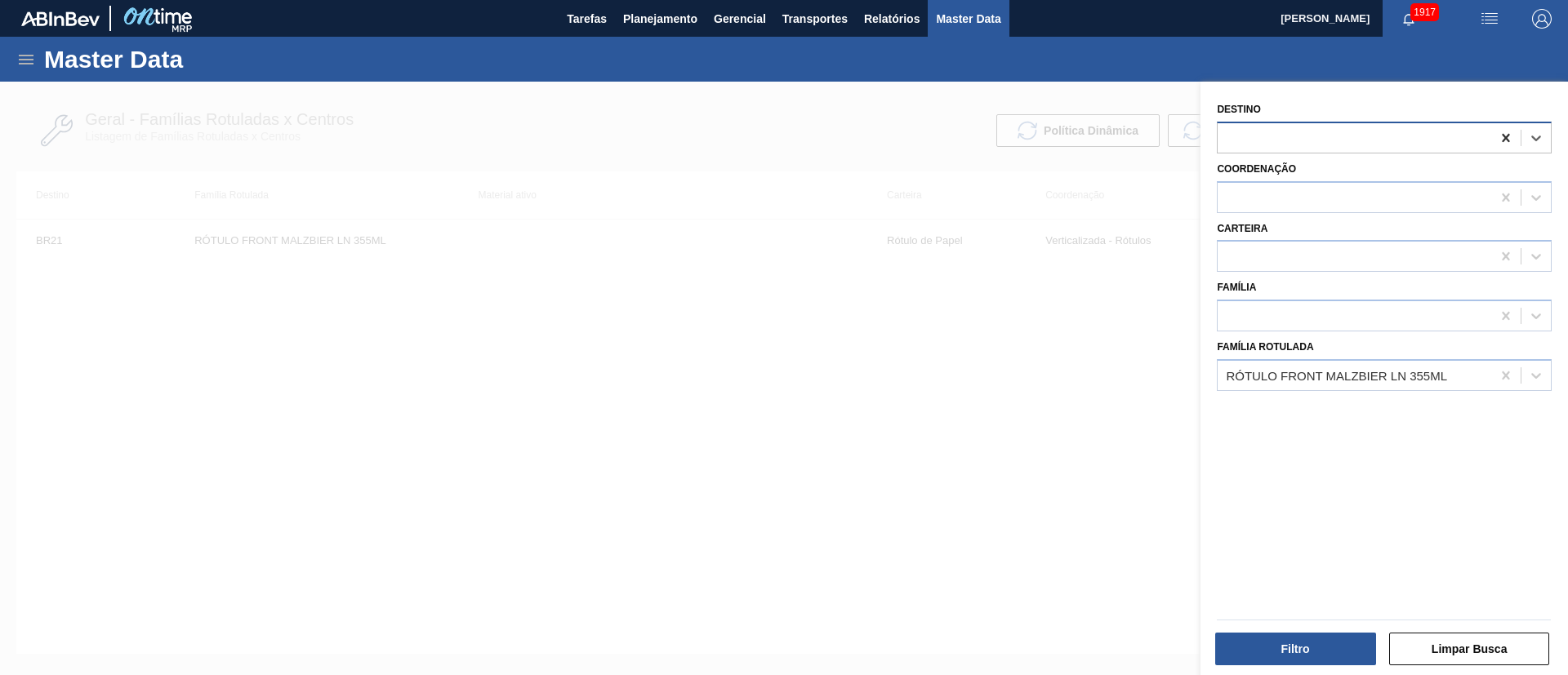
click at [1499, 136] on icon at bounding box center [1506, 137] width 17 height 17
click at [1315, 371] on div "RÓTULO FRONT MALZBIER LN 355ML" at bounding box center [1336, 375] width 222 height 14
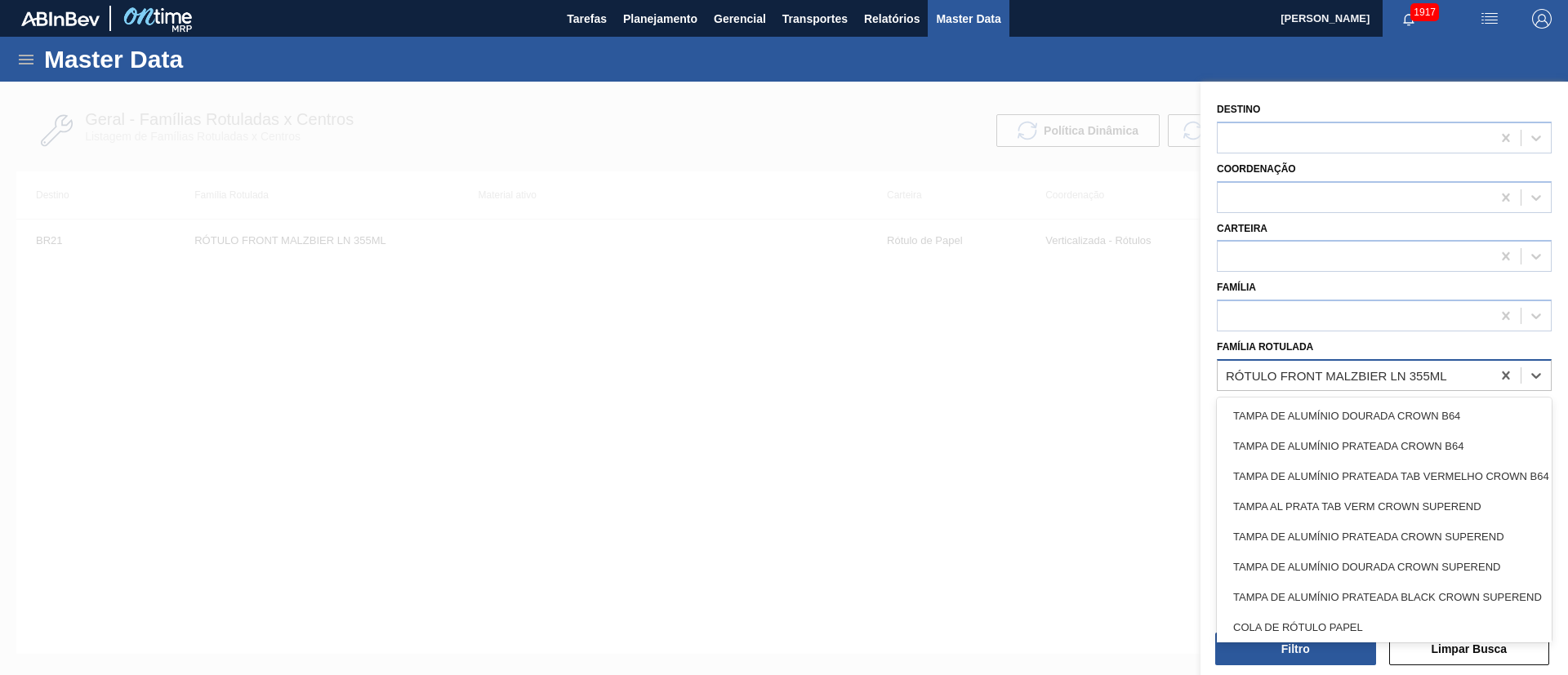
paste Rotulada "RÓTULO BACK MALZBIER LN 355ML"
type Rotulada "RÓTULO BACK MALZBIER LN 355ML"
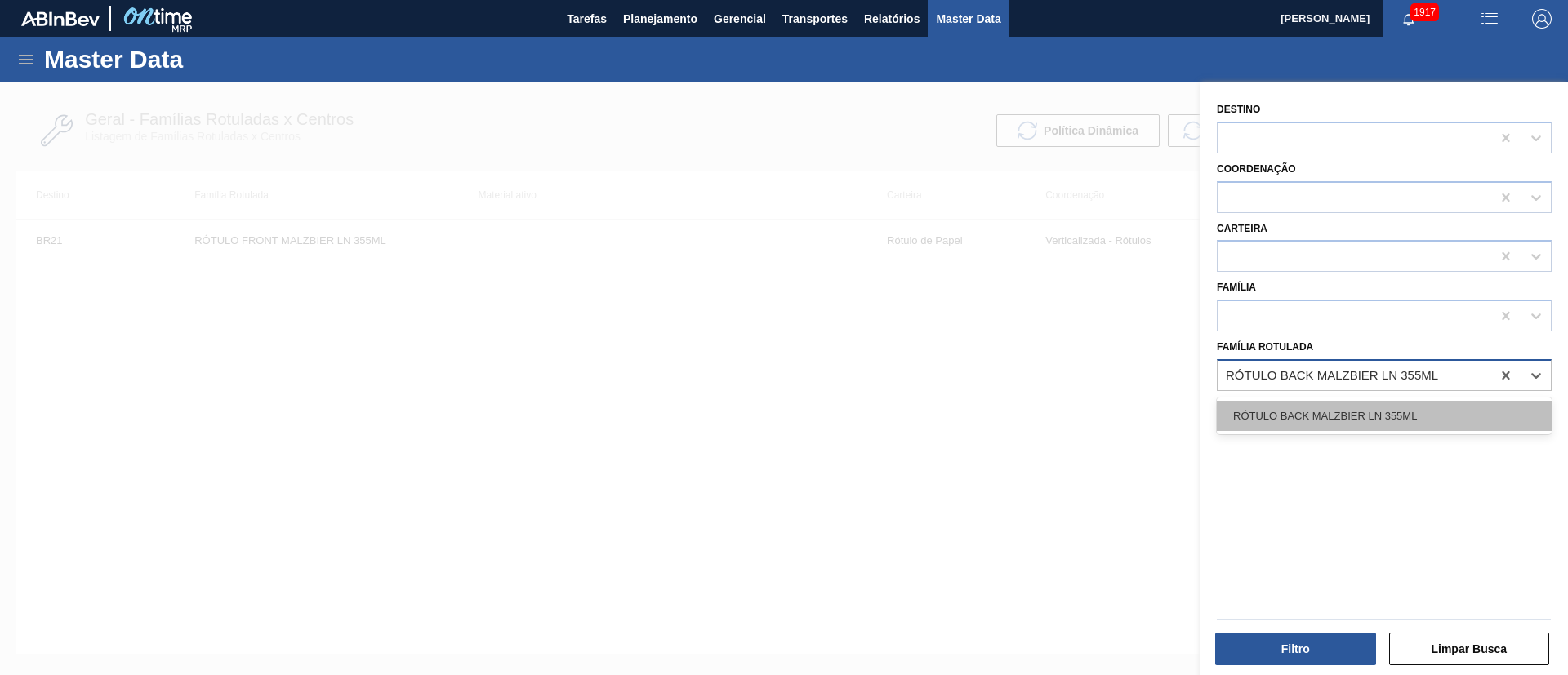
click at [1322, 417] on div "RÓTULO BACK MALZBIER LN 355ML" at bounding box center [1384, 416] width 335 height 30
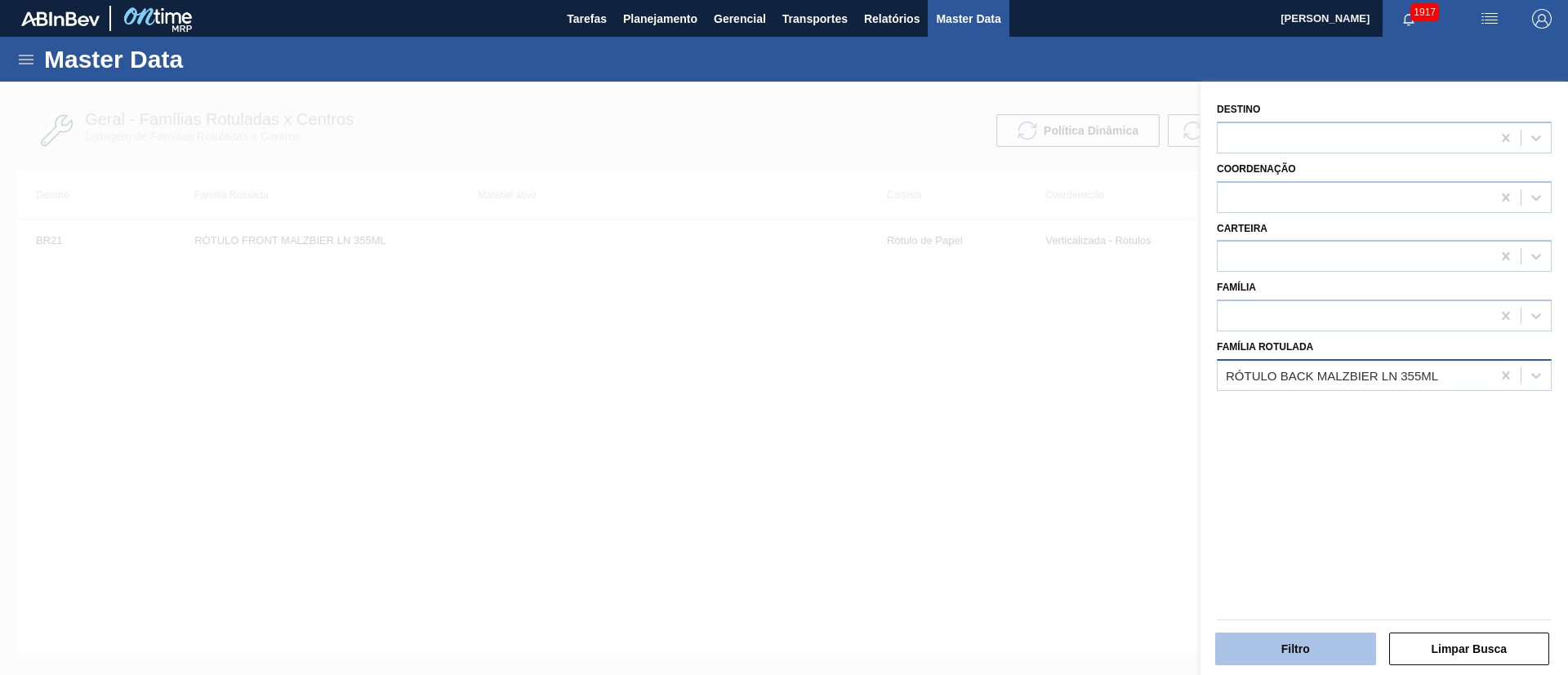
click at [1273, 657] on button "Filtro" at bounding box center [1296, 649] width 161 height 32
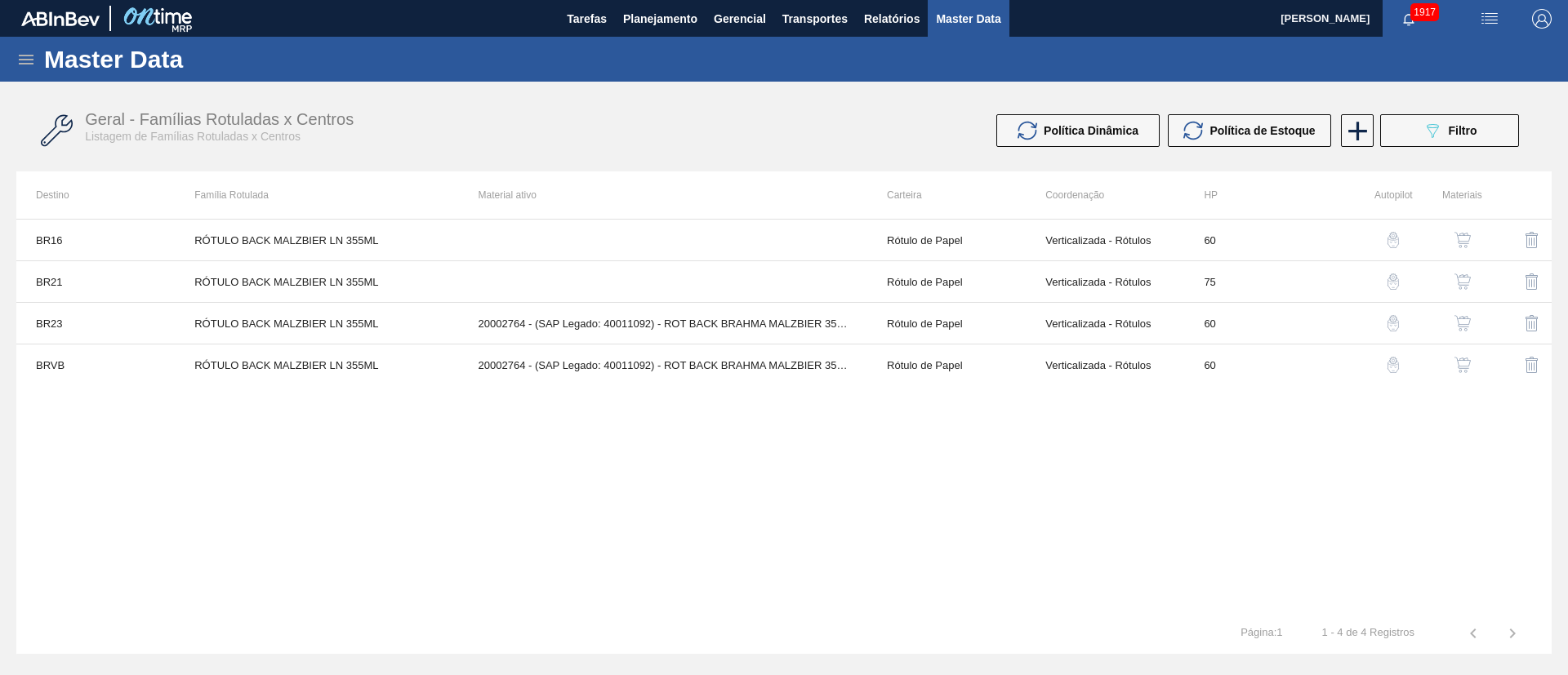
click at [1459, 366] on img "button" at bounding box center [1462, 364] width 17 height 17
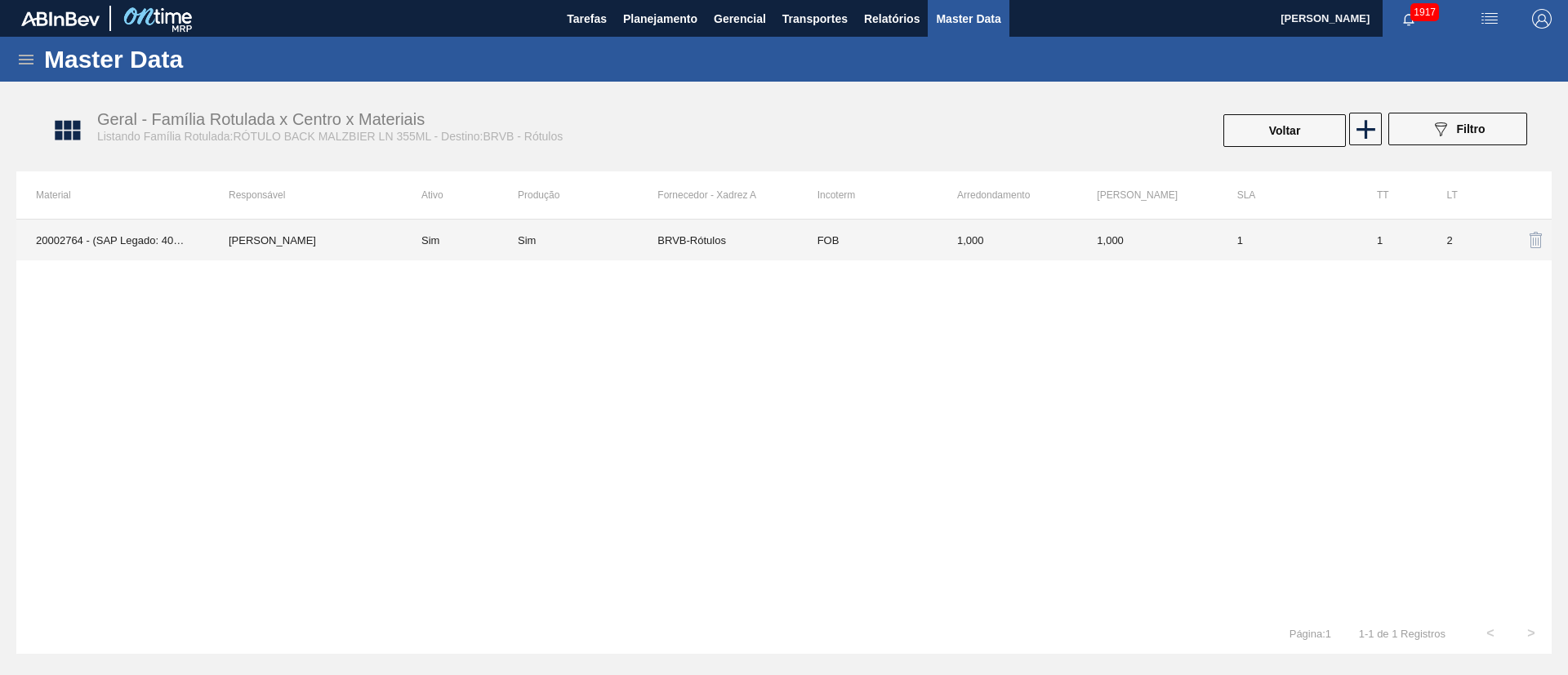
click at [583, 237] on div "Sim" at bounding box center [587, 241] width 139 height 12
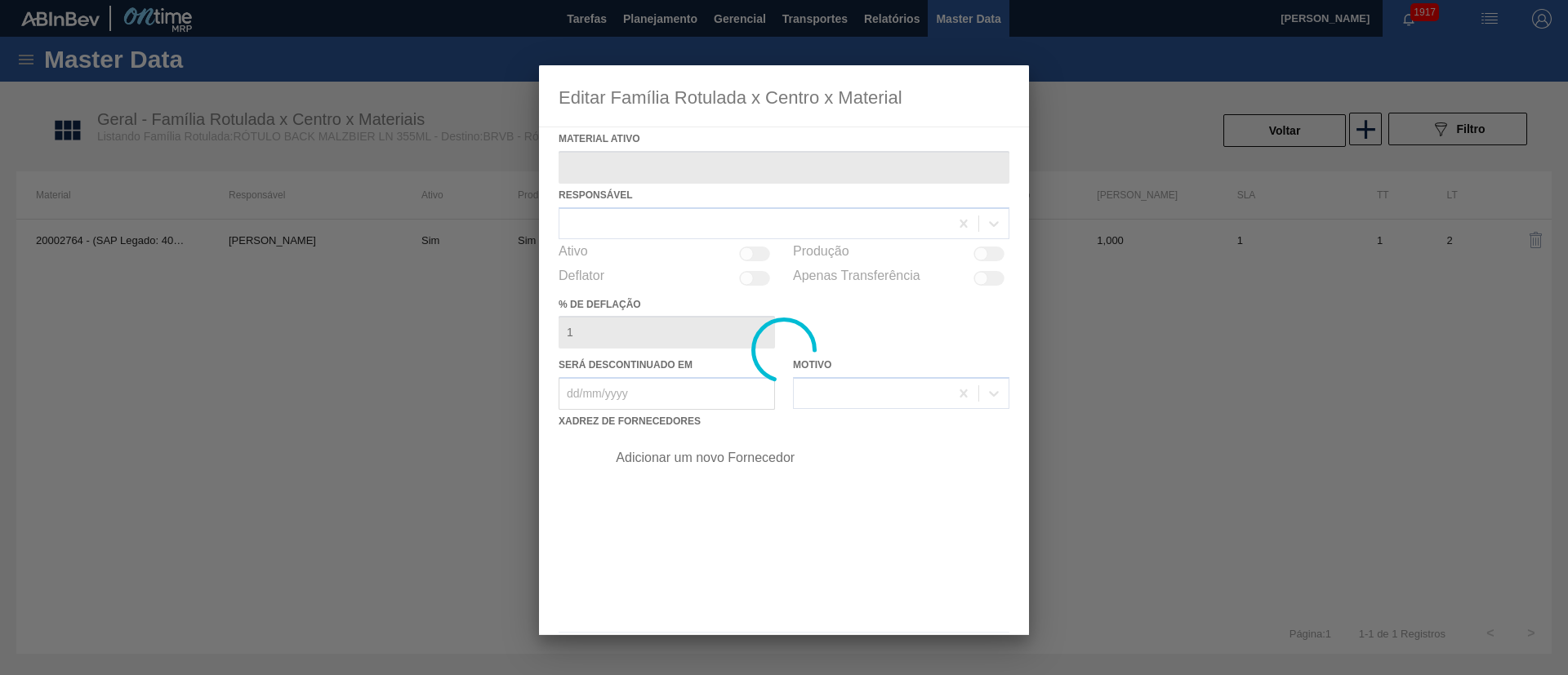
type ativo "20002764 - (SAP Legado: 40011092) - ROT BACK BRAHMA MALZBIER 355 CX140MIL"
checkbox input "true"
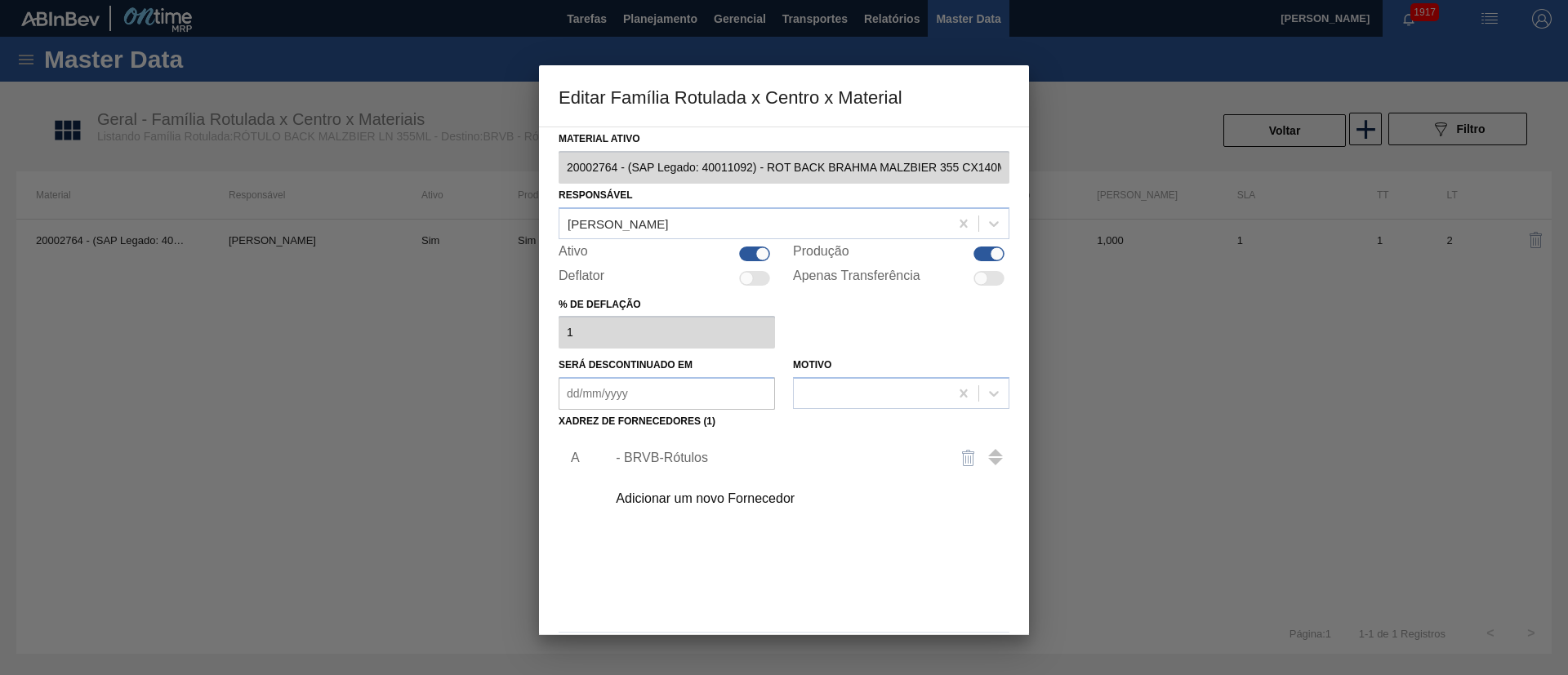
click at [973, 256] on div at bounding box center [988, 254] width 31 height 15
checkbox input "false"
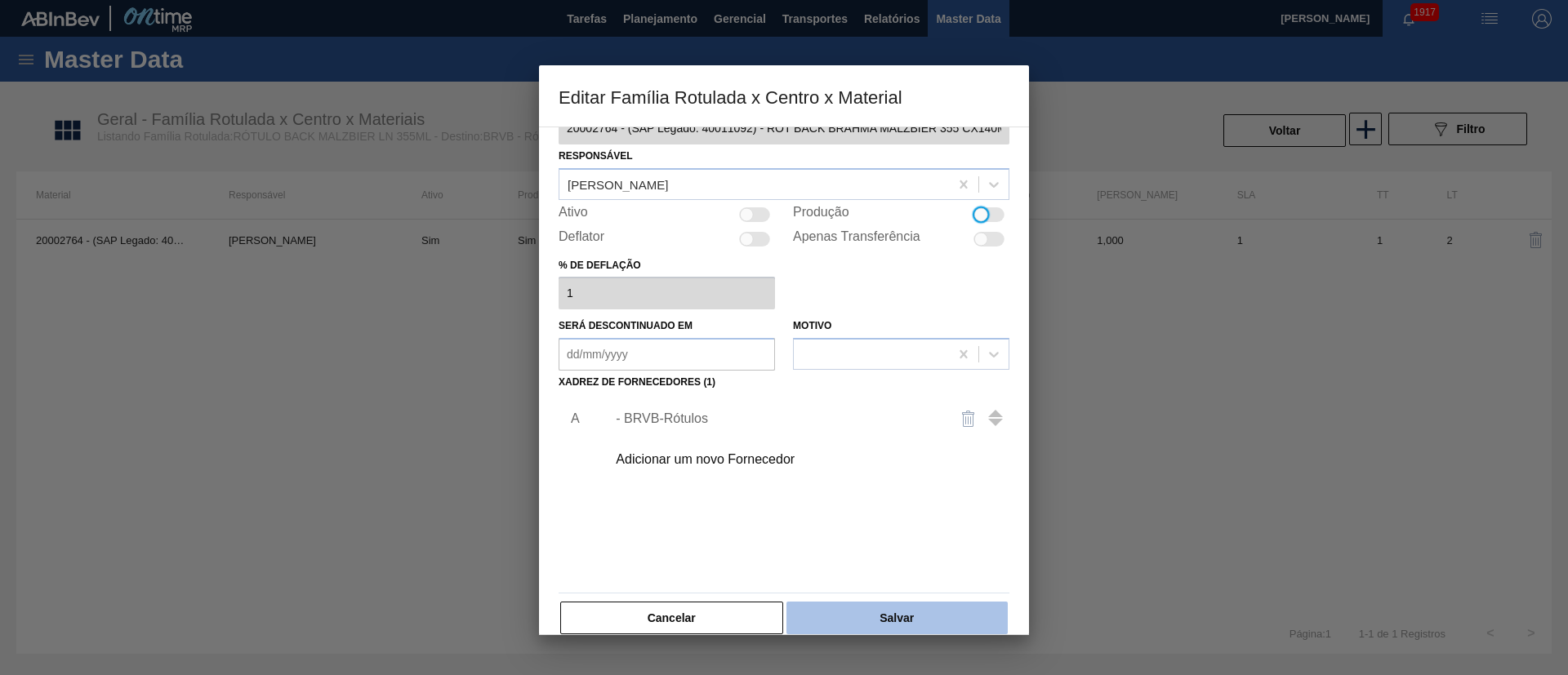
scroll to position [60, 0]
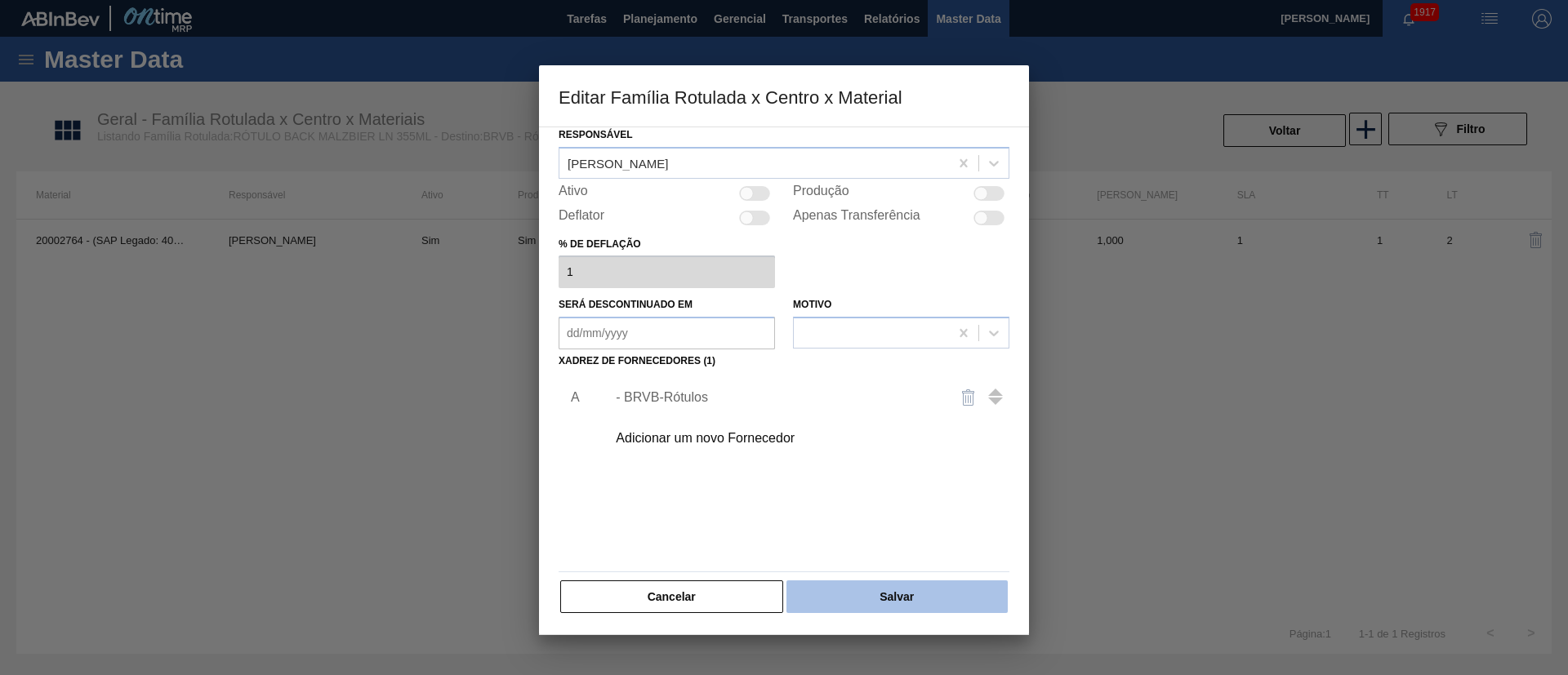
click at [936, 601] on button "Salvar" at bounding box center [897, 596] width 222 height 32
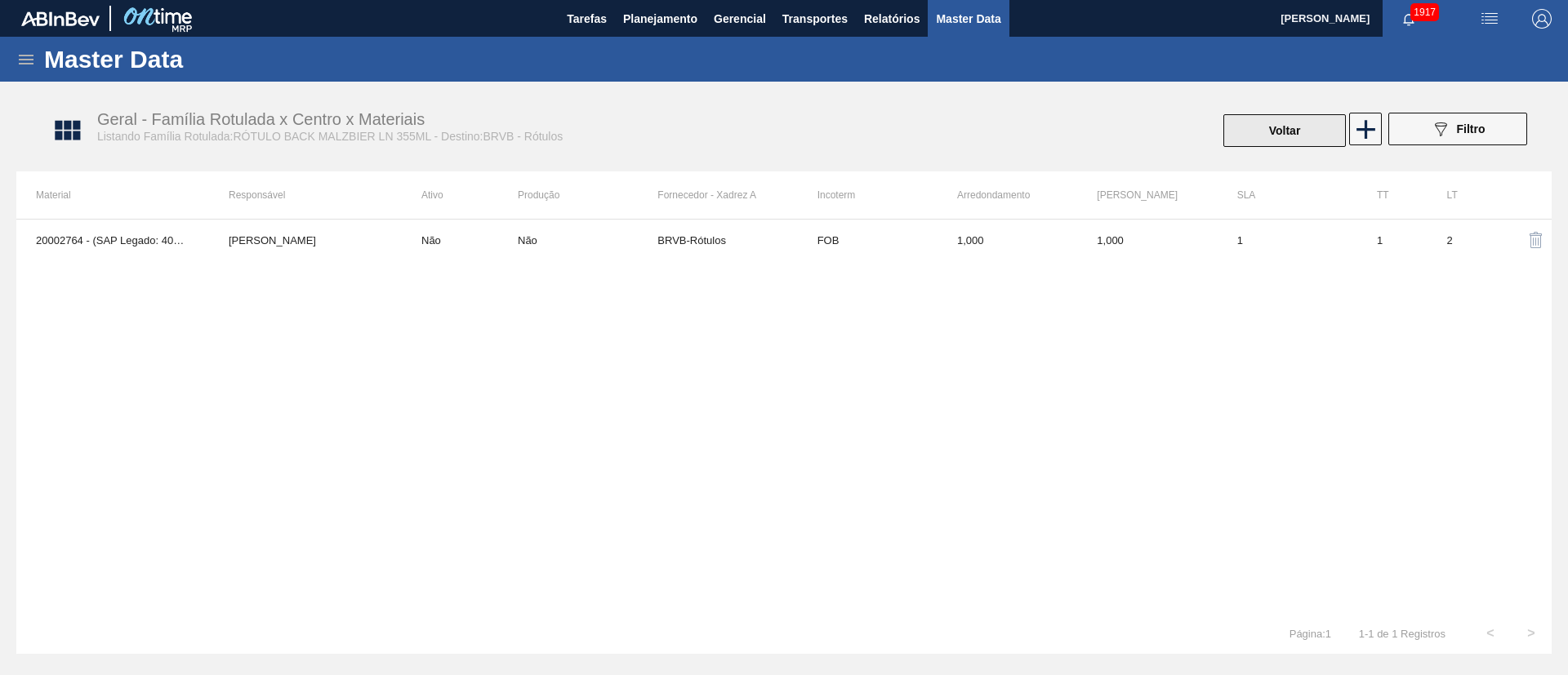
click at [1281, 131] on button "Voltar" at bounding box center [1285, 130] width 123 height 32
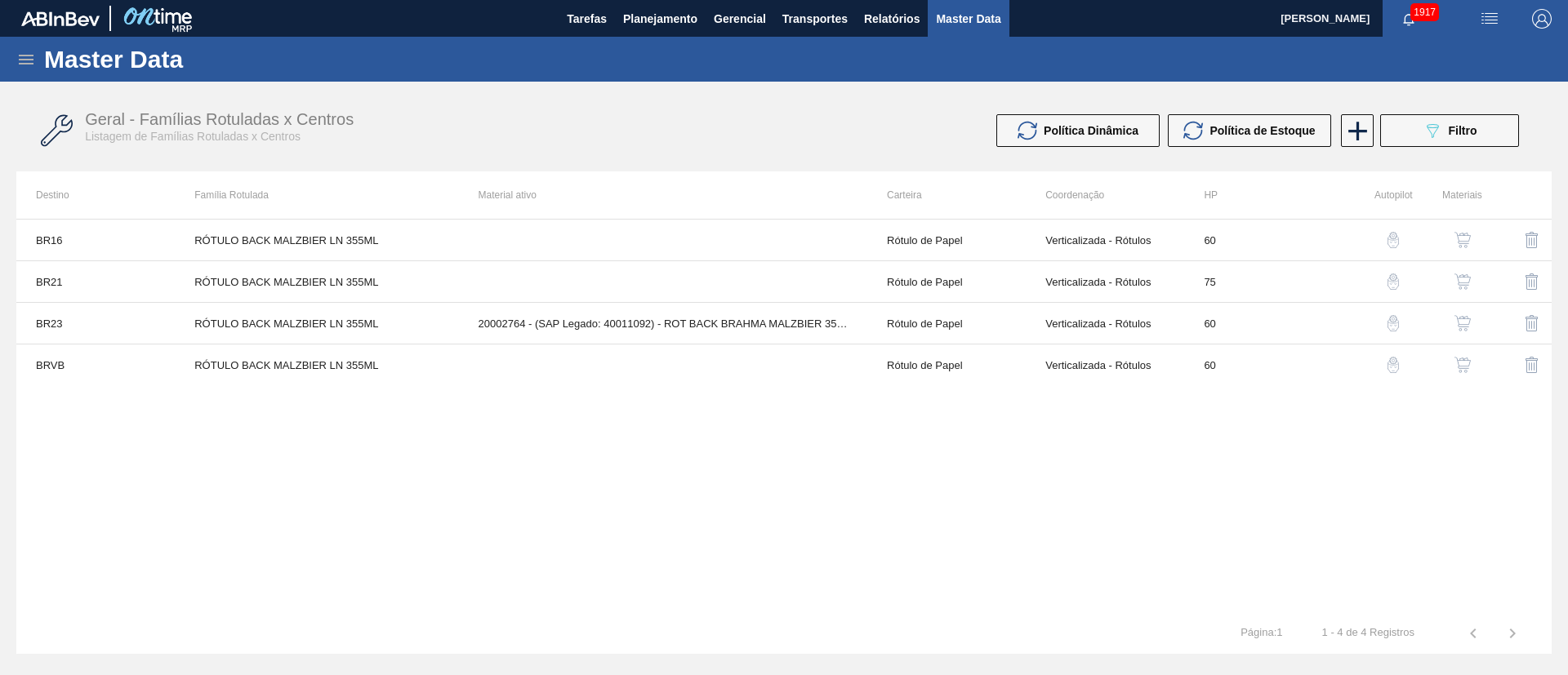
click at [1457, 238] on img "button" at bounding box center [1462, 240] width 17 height 17
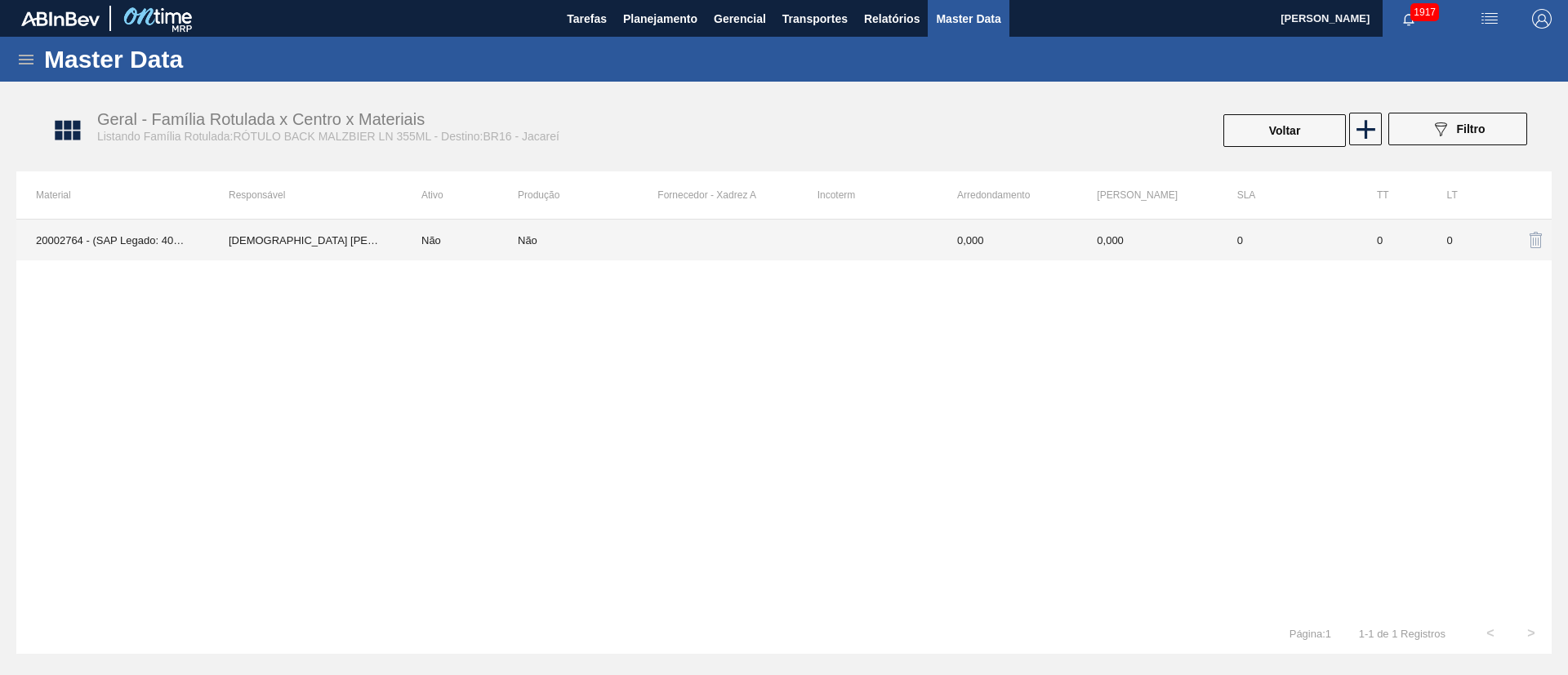
click at [533, 236] on div "Não" at bounding box center [527, 241] width 19 height 12
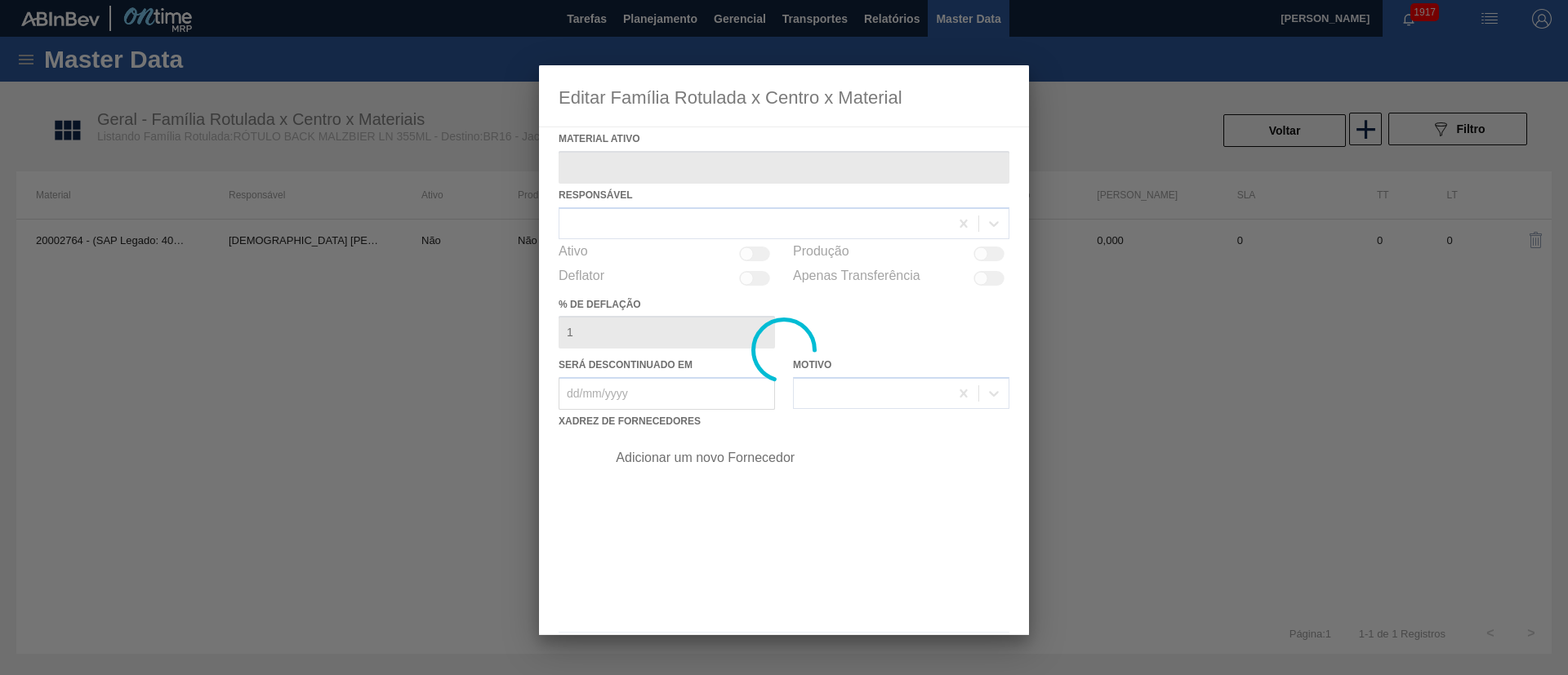
type ativo "20002764 - (SAP Legado: 40011092) - ROT BACK BRAHMA MALZBIER 355 CX140MIL"
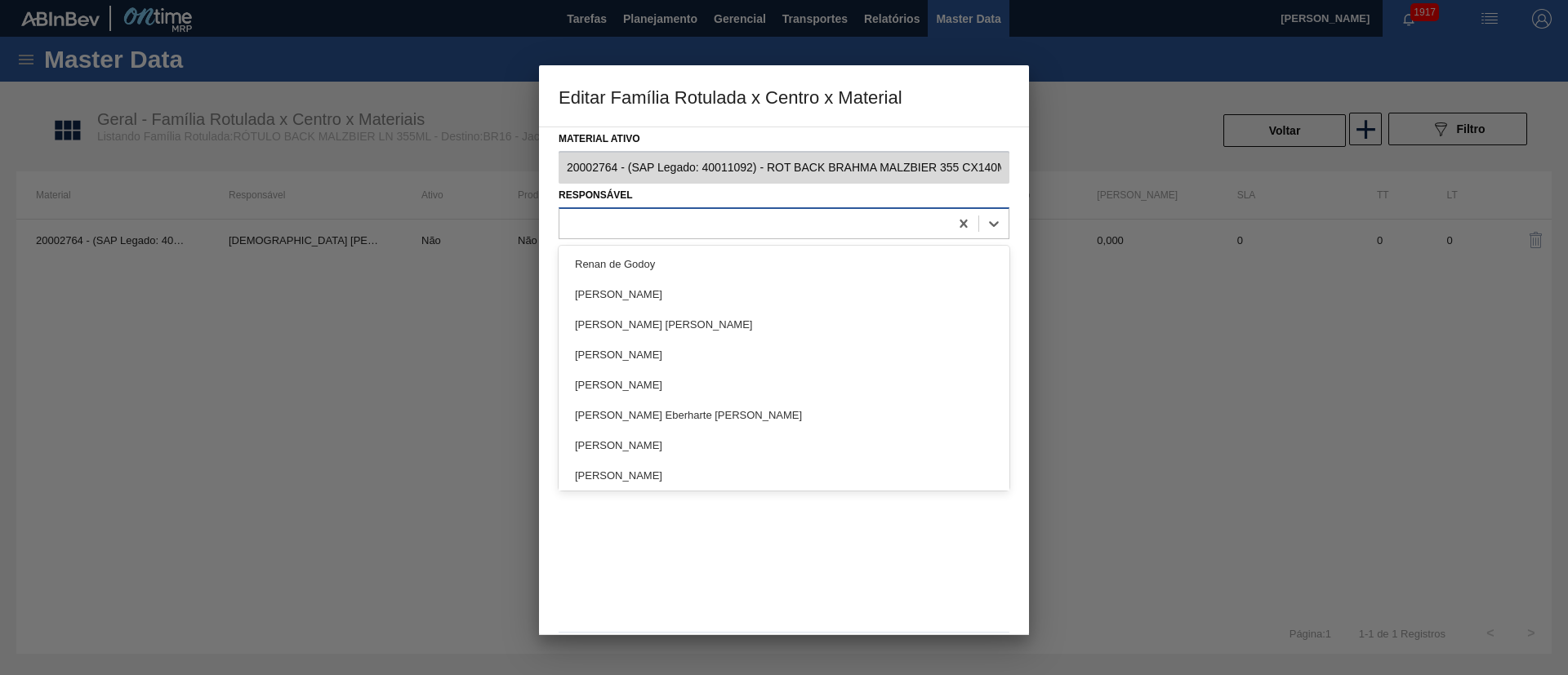
click at [622, 236] on div at bounding box center [784, 223] width 451 height 32
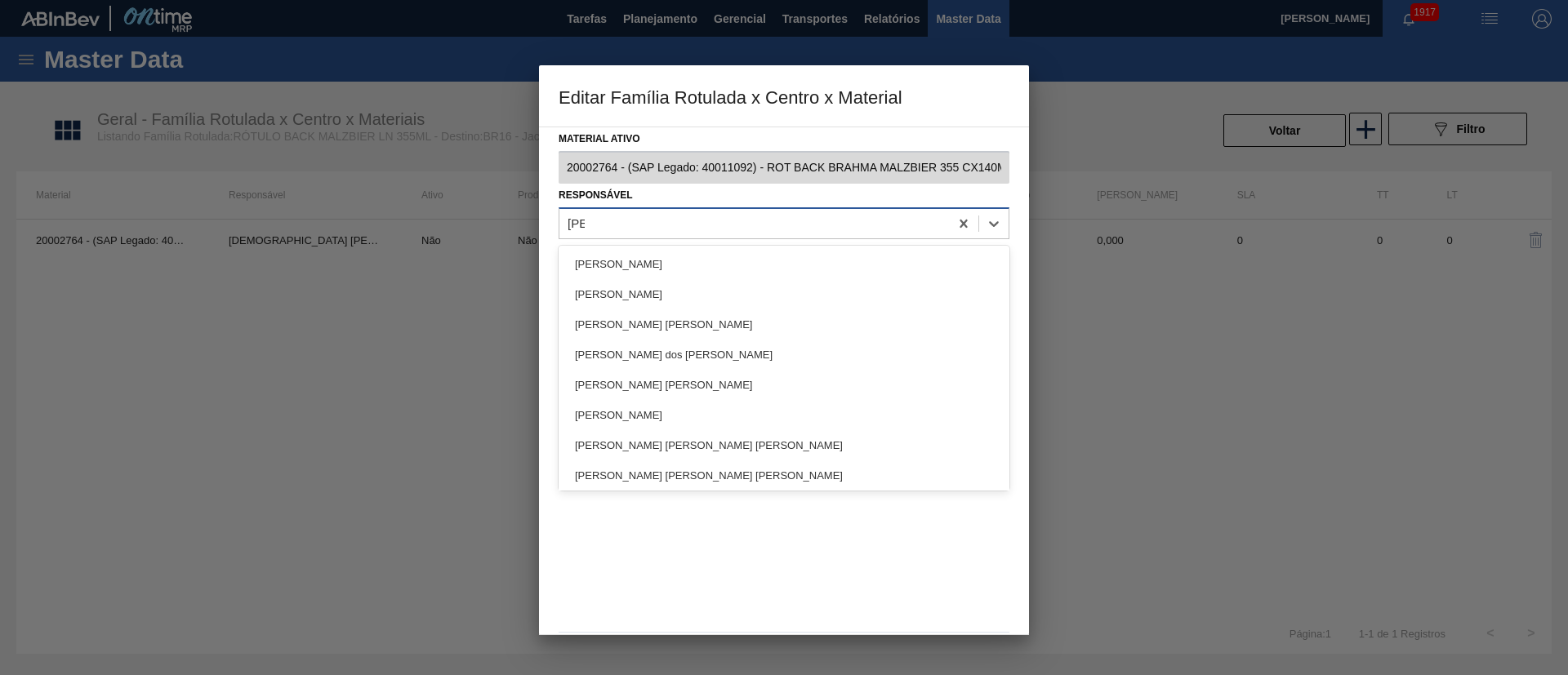
type input "[PERSON_NAME]"
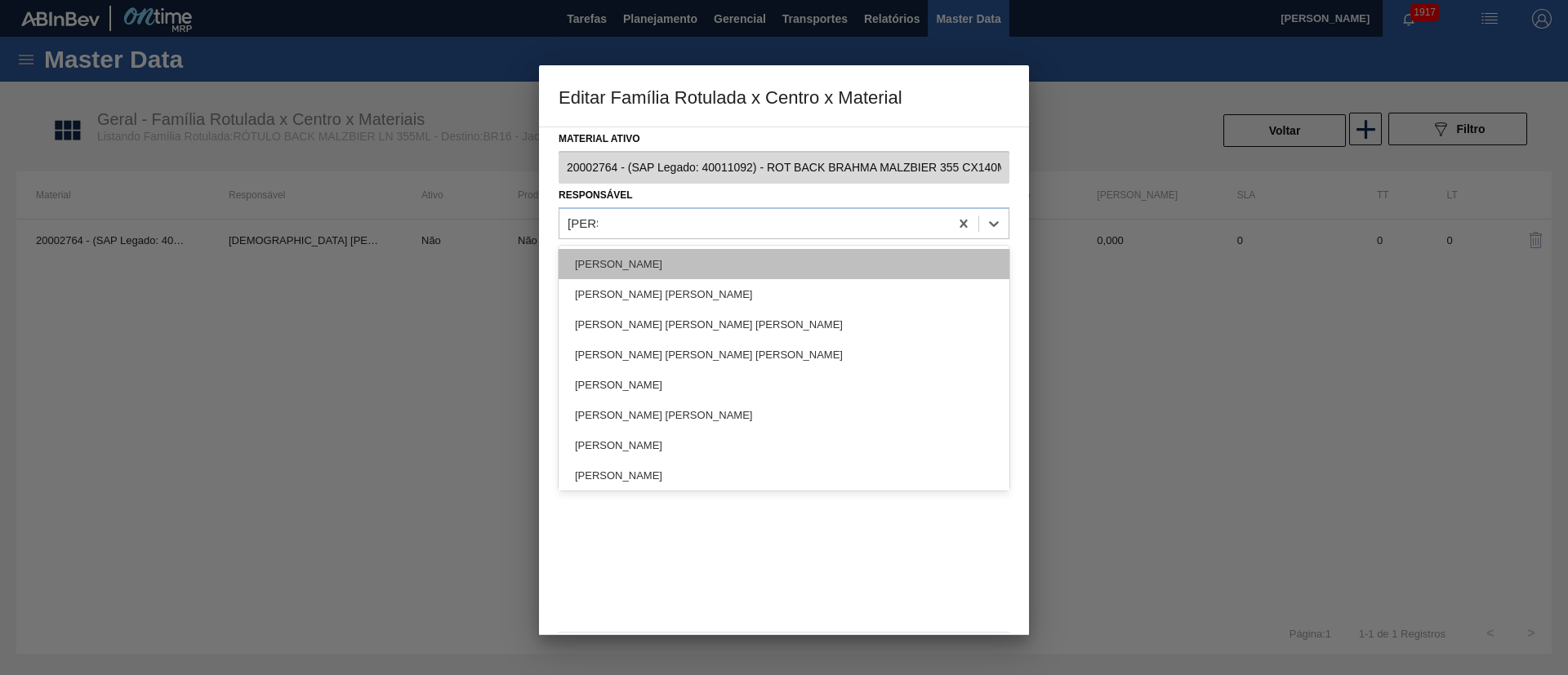
click at [622, 252] on div "[PERSON_NAME]" at bounding box center [784, 264] width 451 height 30
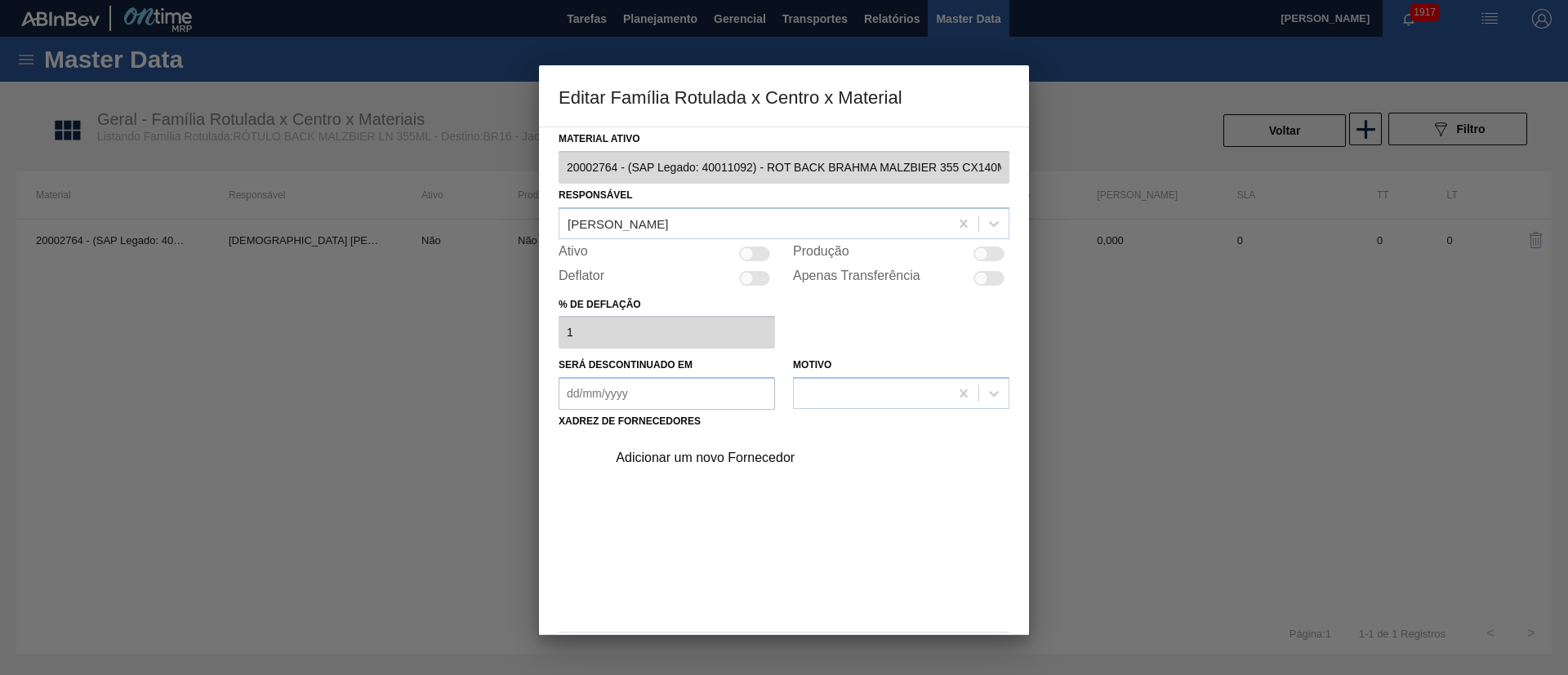
click at [754, 252] on div at bounding box center [754, 254] width 31 height 15
checkbox input "true"
click at [716, 454] on div "Adicionar um novo Fornecedor" at bounding box center [775, 458] width 320 height 15
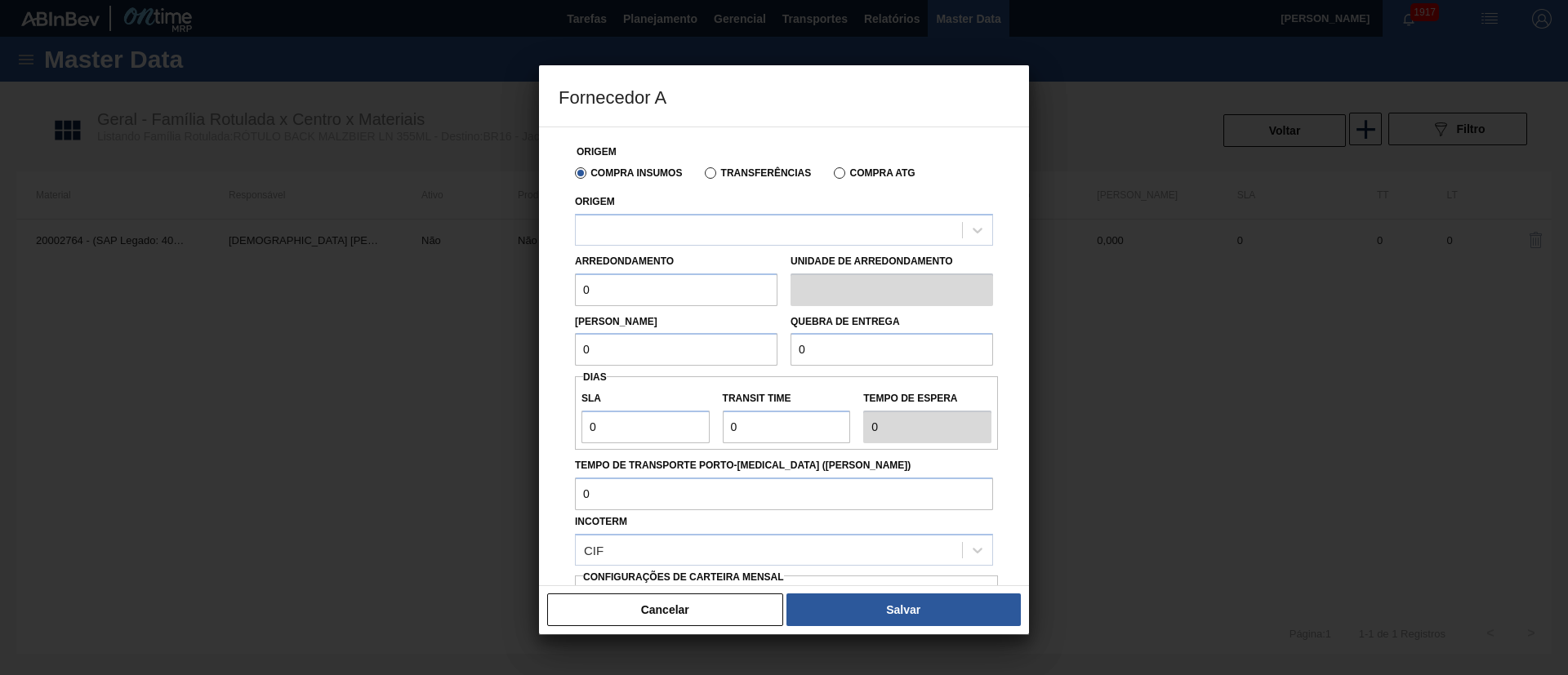
click at [713, 175] on label "Transferências" at bounding box center [758, 172] width 106 height 11
click at [703, 176] on input "Transferências" at bounding box center [703, 176] width 0 height 0
click at [652, 235] on div at bounding box center [768, 229] width 386 height 24
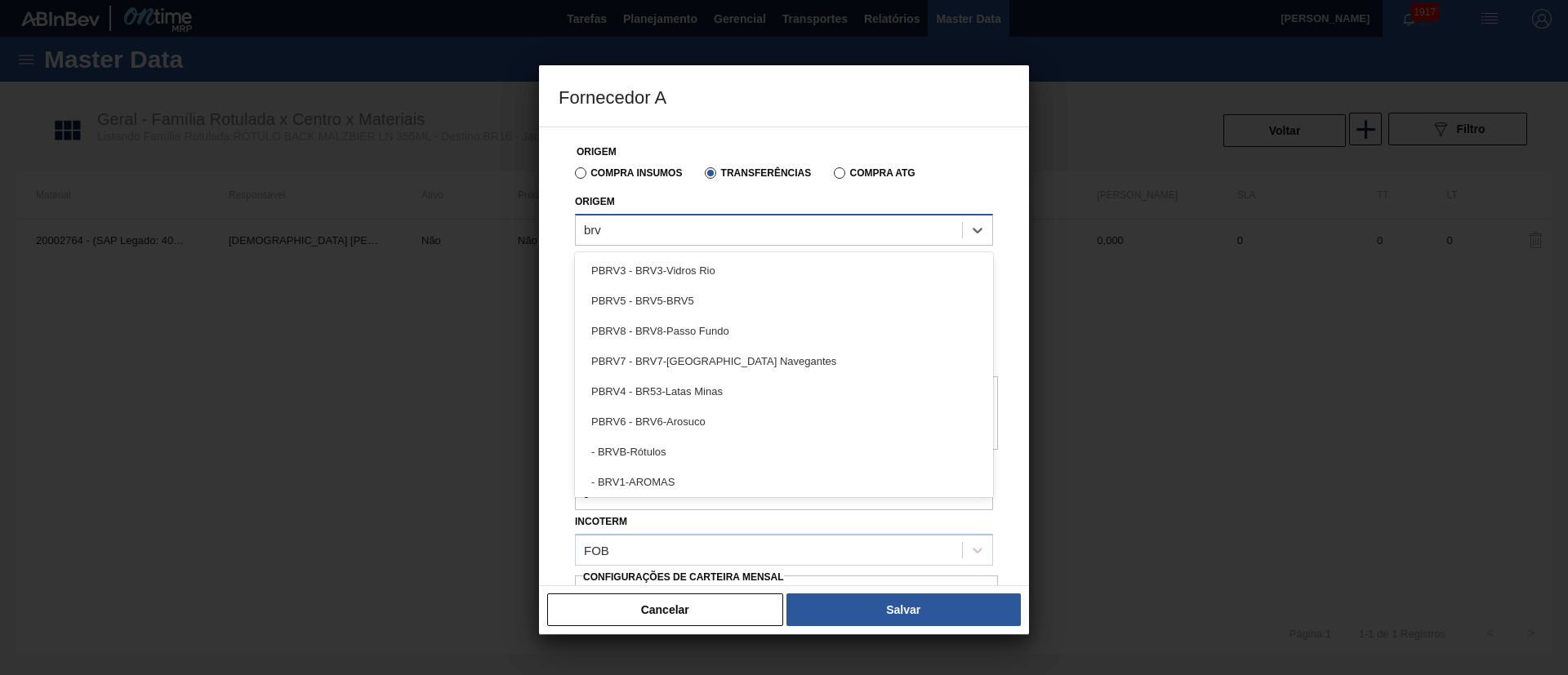
type input "brvb"
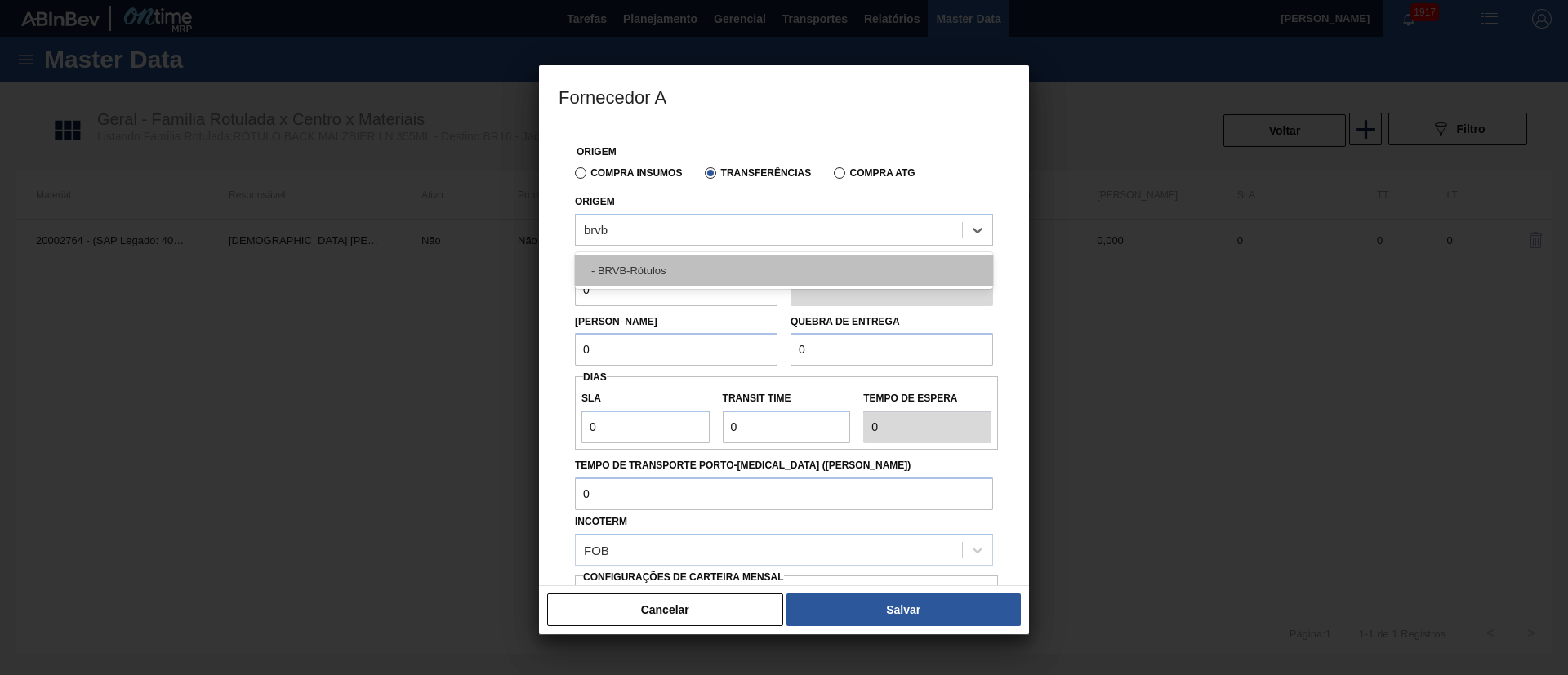
click at [665, 260] on div "- BRVB-Rótulos" at bounding box center [783, 271] width 418 height 30
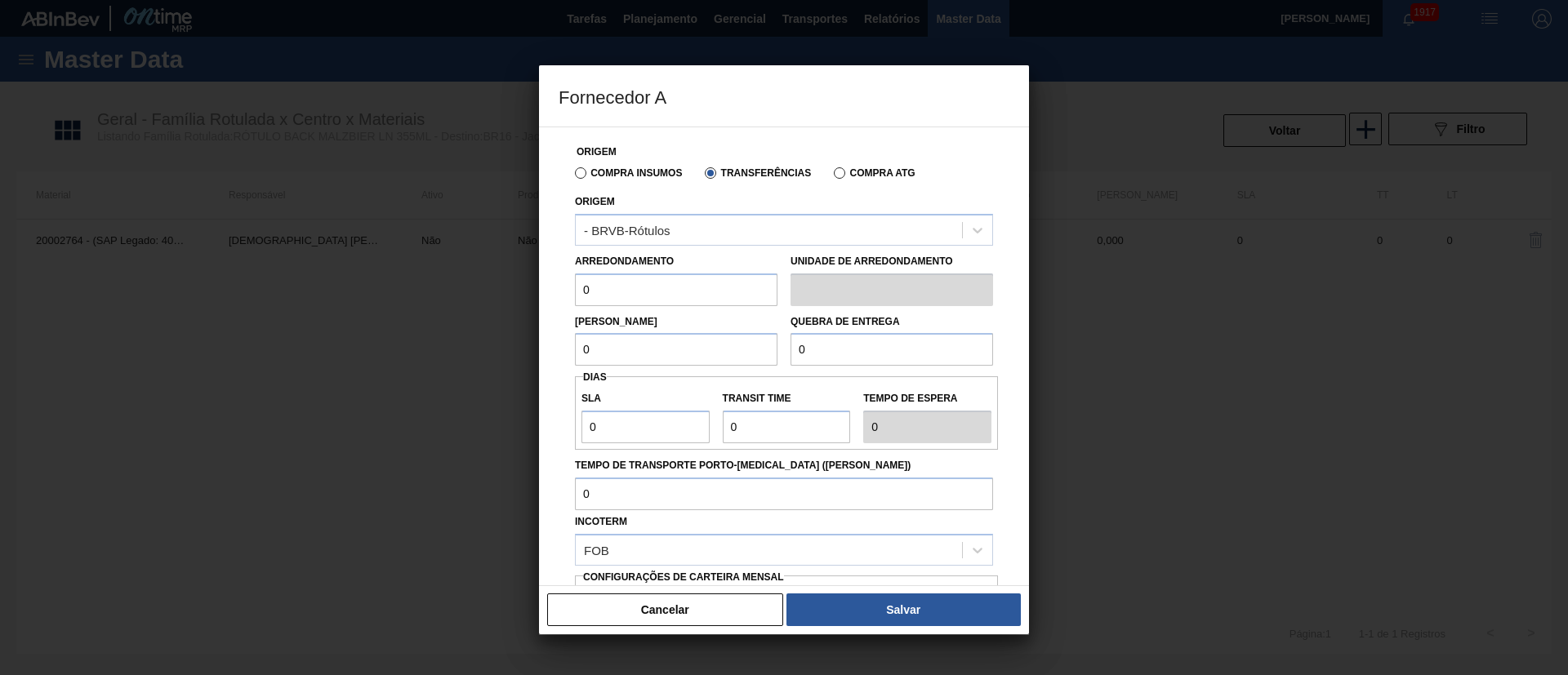
drag, startPoint x: 604, startPoint y: 290, endPoint x: 521, endPoint y: 298, distance: 83.4
click at [521, 298] on div "Fornecedor A Origem Compra Insumos Transferências Compra ATG Origem - BRVB-Rótu…" at bounding box center [784, 337] width 1568 height 675
type input "10"
drag, startPoint x: 591, startPoint y: 340, endPoint x: 540, endPoint y: 346, distance: 51.4
click at [540, 346] on div "Origem Compra Insumos Transferências Compra ATG Origem - BRVB-Rótulos Arredonda…" at bounding box center [783, 356] width 490 height 460
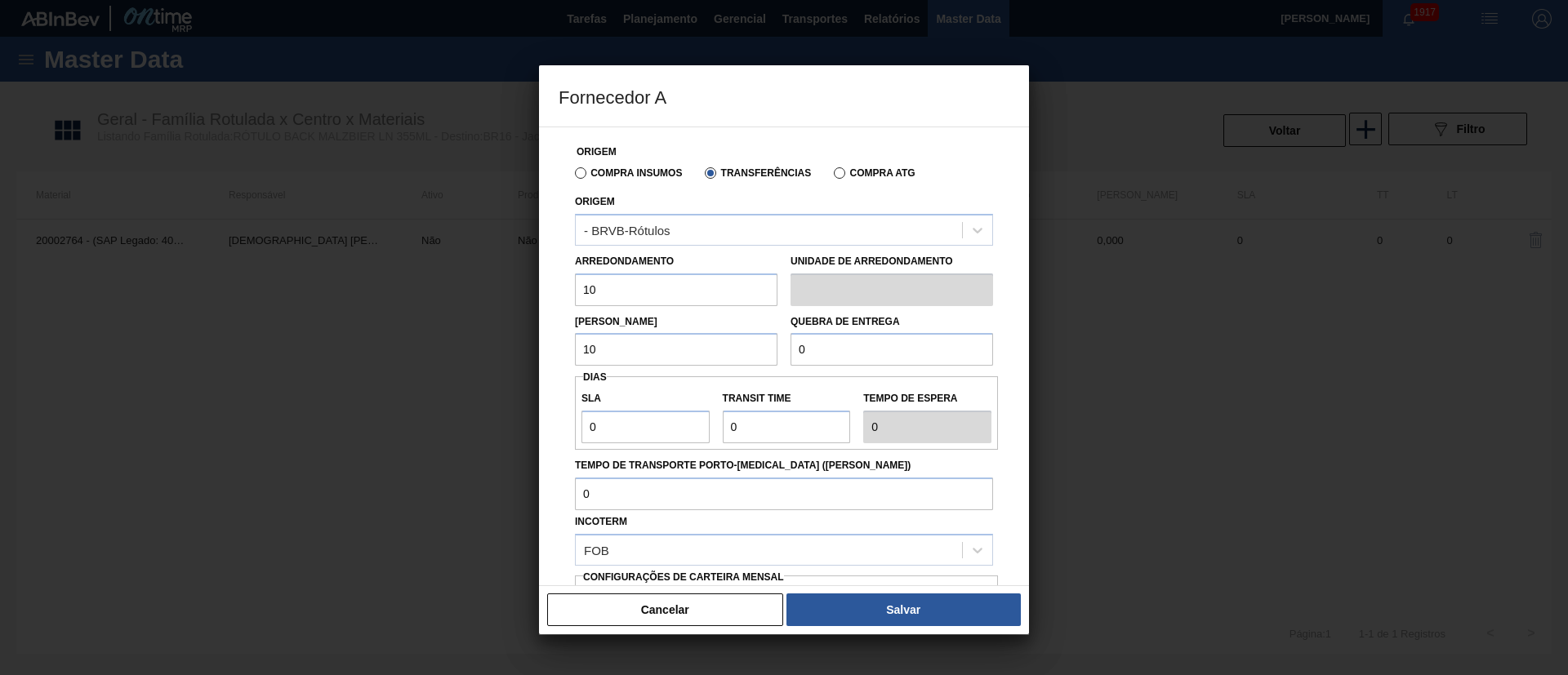
type input "10"
drag, startPoint x: 811, startPoint y: 341, endPoint x: 733, endPoint y: 346, distance: 78.2
click at [733, 346] on div "[PERSON_NAME] 10 Quebra de entrega 0" at bounding box center [784, 336] width 431 height 60
type input "1.000"
drag, startPoint x: 564, startPoint y: 430, endPoint x: 504, endPoint y: 437, distance: 60.4
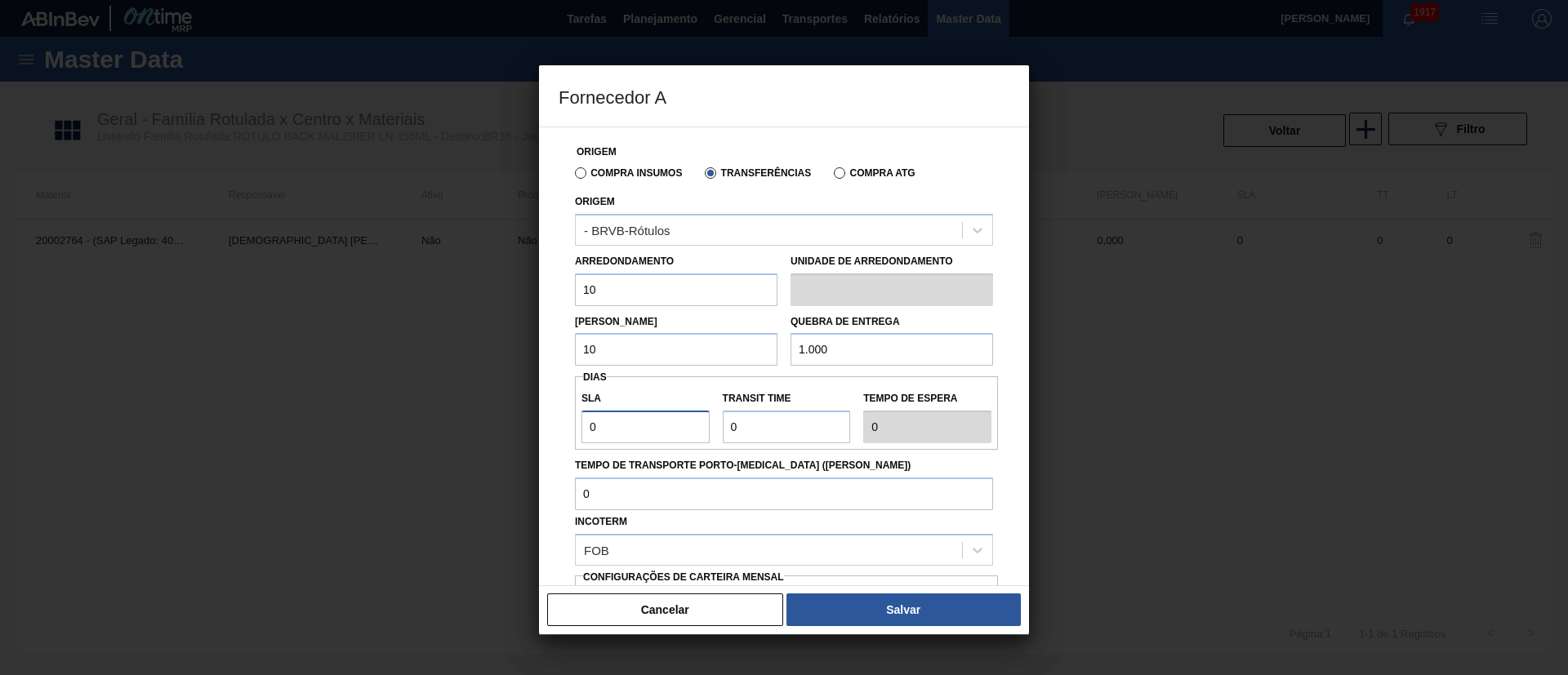
click at [504, 437] on div "Fornecedor A Origem Compra Insumos Transferências Compra ATG Origem - BRVB-Rótu…" at bounding box center [784, 337] width 1568 height 675
drag, startPoint x: 549, startPoint y: 441, endPoint x: 540, endPoint y: 444, distance: 9.5
click at [540, 444] on div "Origem Compra Insumos Transferências Compra ATG Origem - BRVB-Rótulos Arredonda…" at bounding box center [783, 356] width 490 height 460
type input "3"
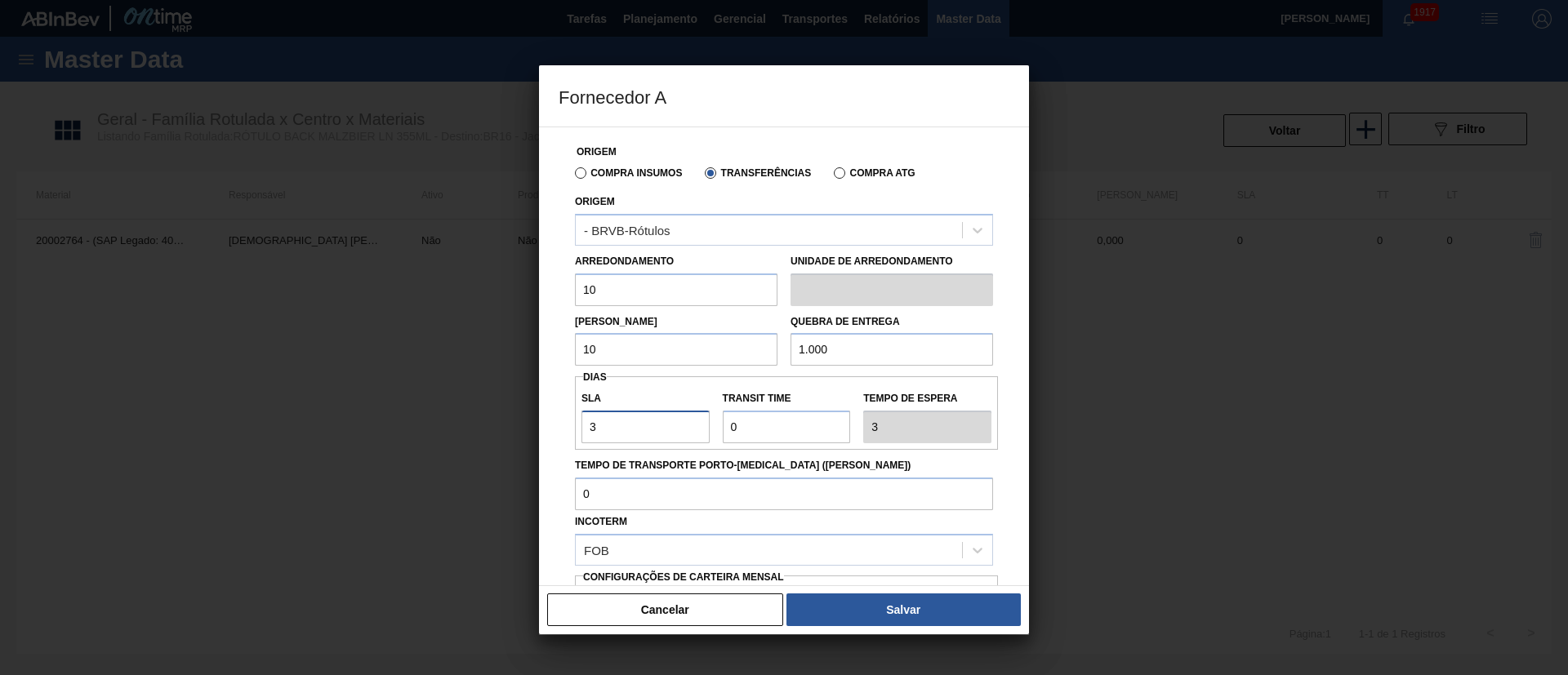
type input "3"
drag, startPoint x: 752, startPoint y: 437, endPoint x: 696, endPoint y: 438, distance: 56.0
click at [696, 438] on div "SLA 3 Transit Time Tempo de espera 3" at bounding box center [786, 412] width 423 height 60
type input "2"
type input "5"
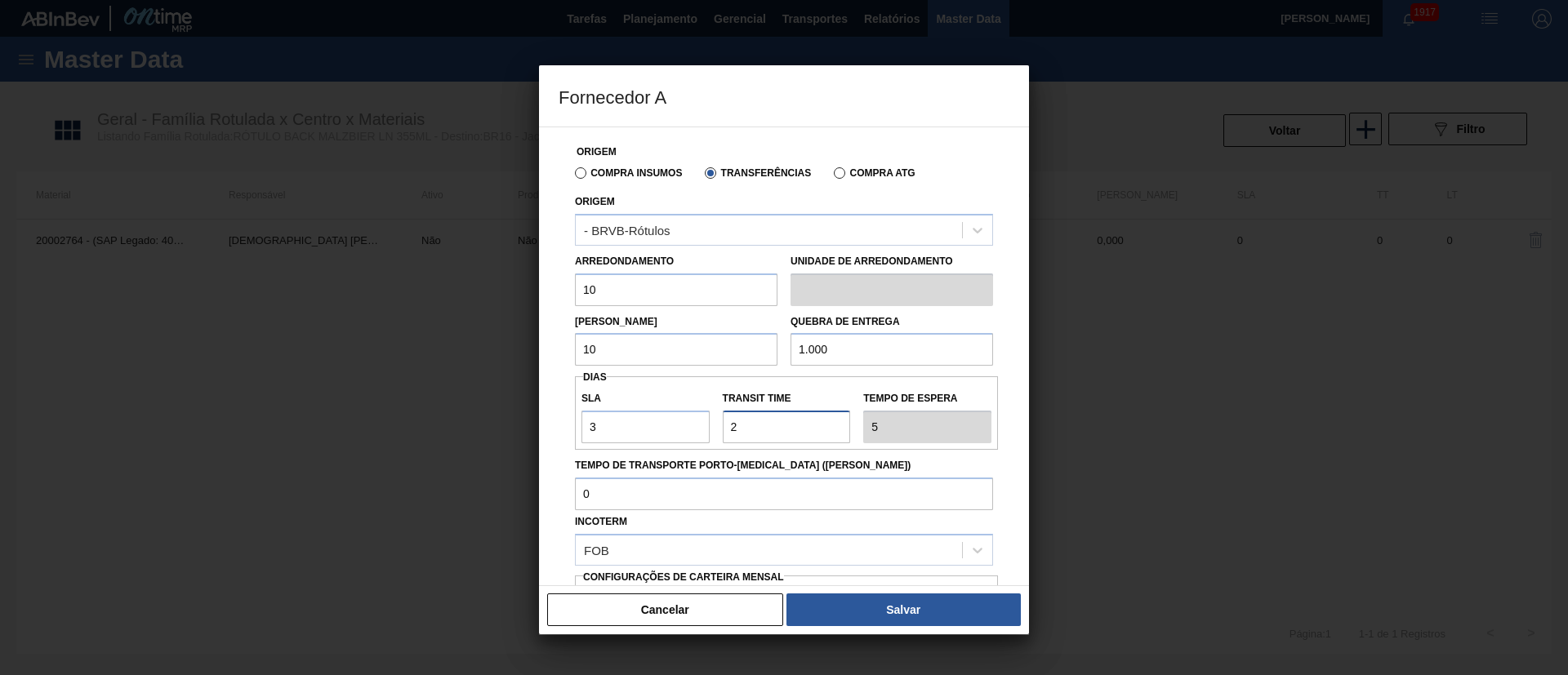
drag, startPoint x: 716, startPoint y: 430, endPoint x: 696, endPoint y: 432, distance: 20.1
click at [696, 432] on div "SLA 3 Transit Time Tempo de espera 5" at bounding box center [786, 412] width 423 height 60
type input "1"
type input "4"
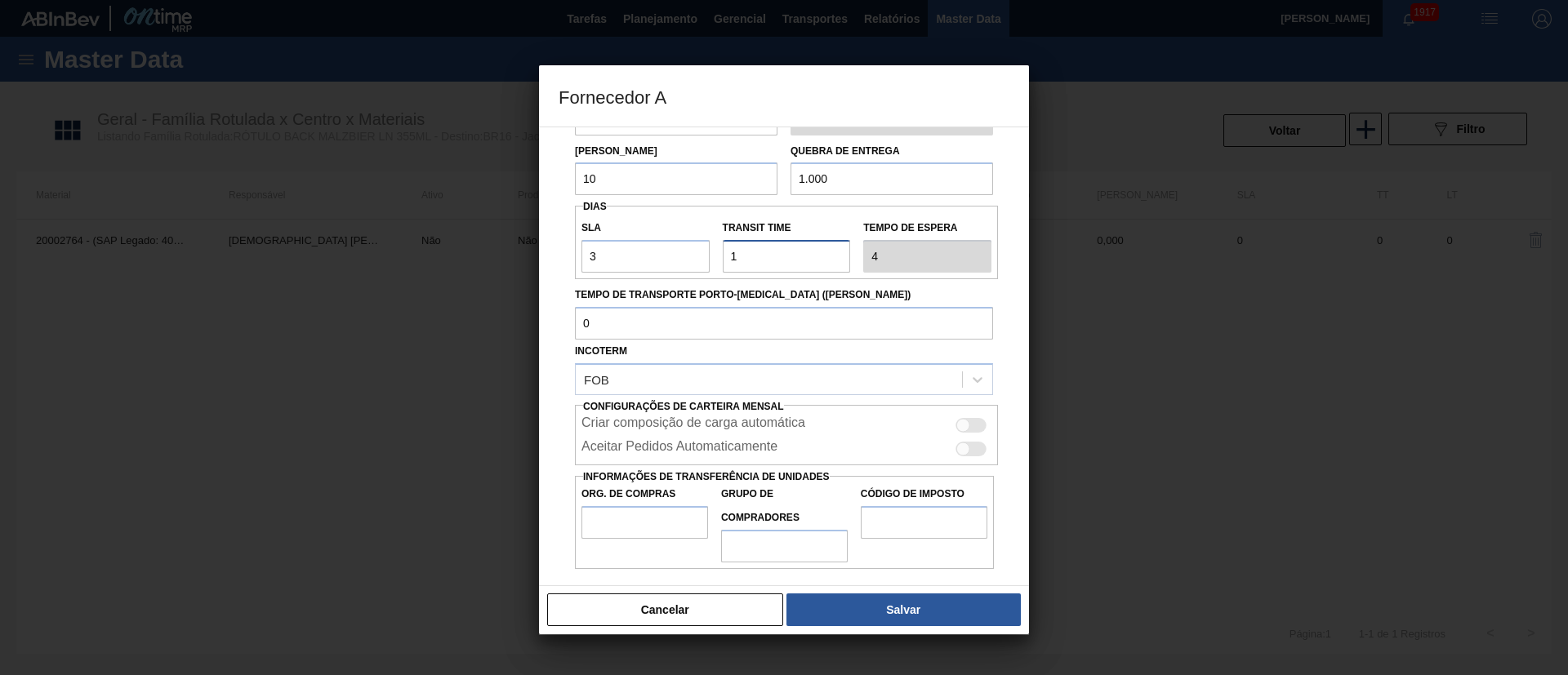
scroll to position [174, 0]
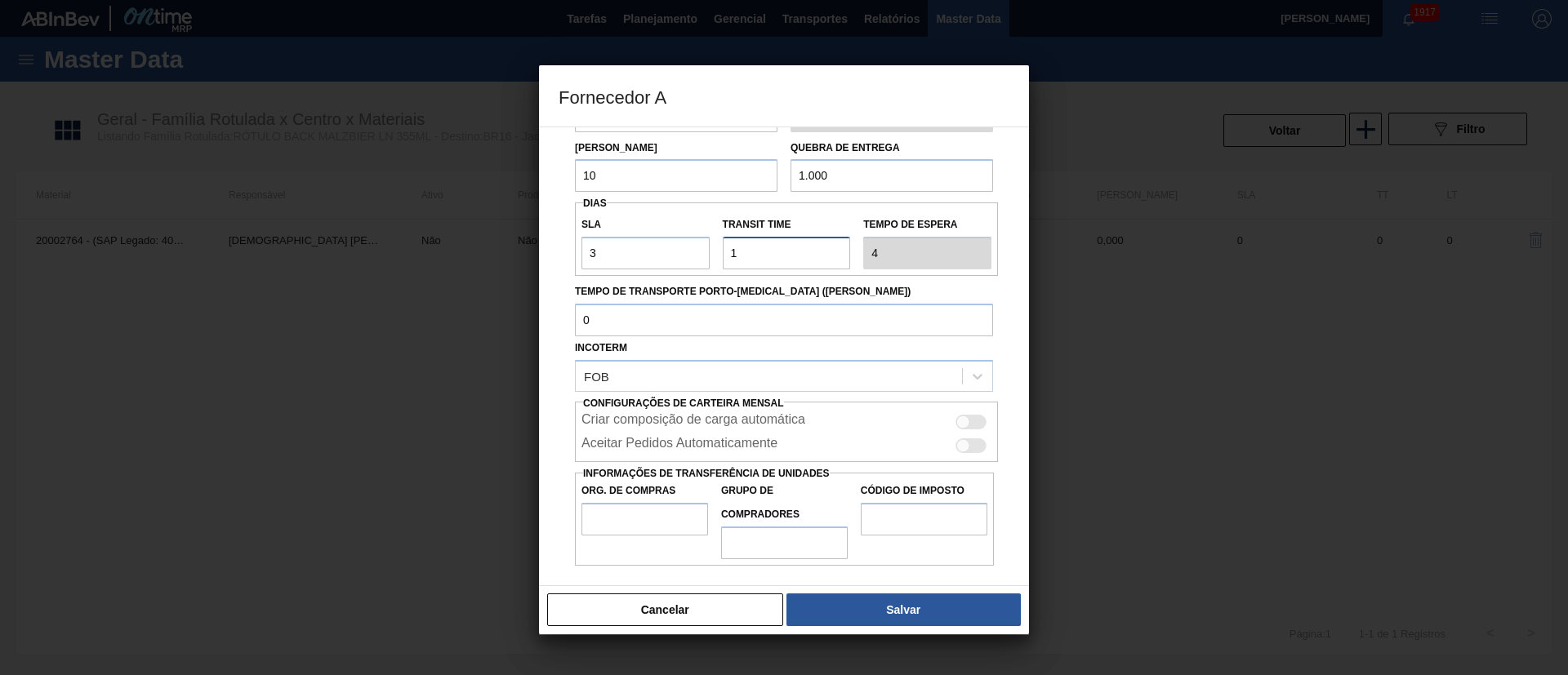
type input "1"
click at [961, 446] on div at bounding box center [964, 446] width 14 height 14
checkbox input "true"
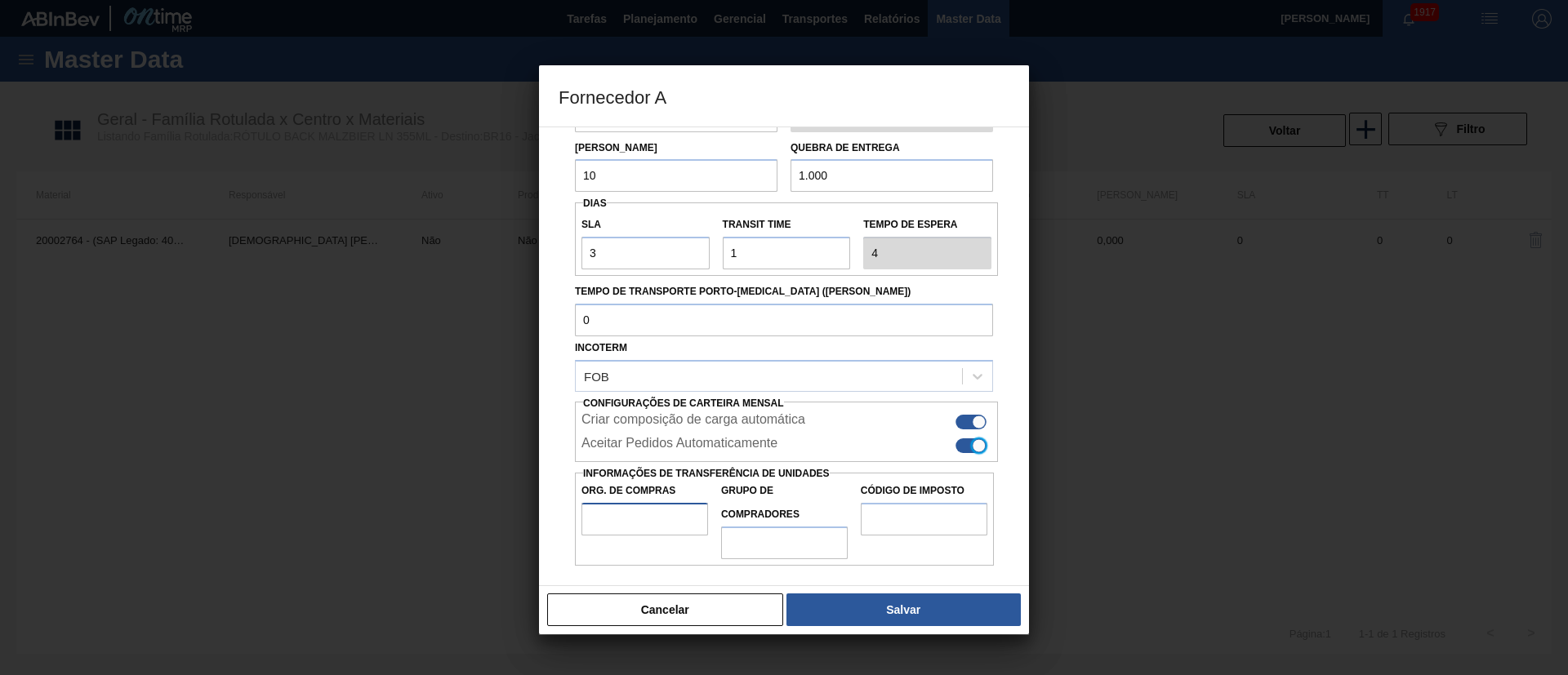
click at [659, 524] on input "Org. de Compras" at bounding box center [645, 518] width 127 height 32
type input "BR00"
click at [751, 538] on input "Grupo de Compradores" at bounding box center [784, 542] width 127 height 32
type input "A01"
click at [906, 524] on input "Código de Imposto" at bounding box center [924, 518] width 127 height 32
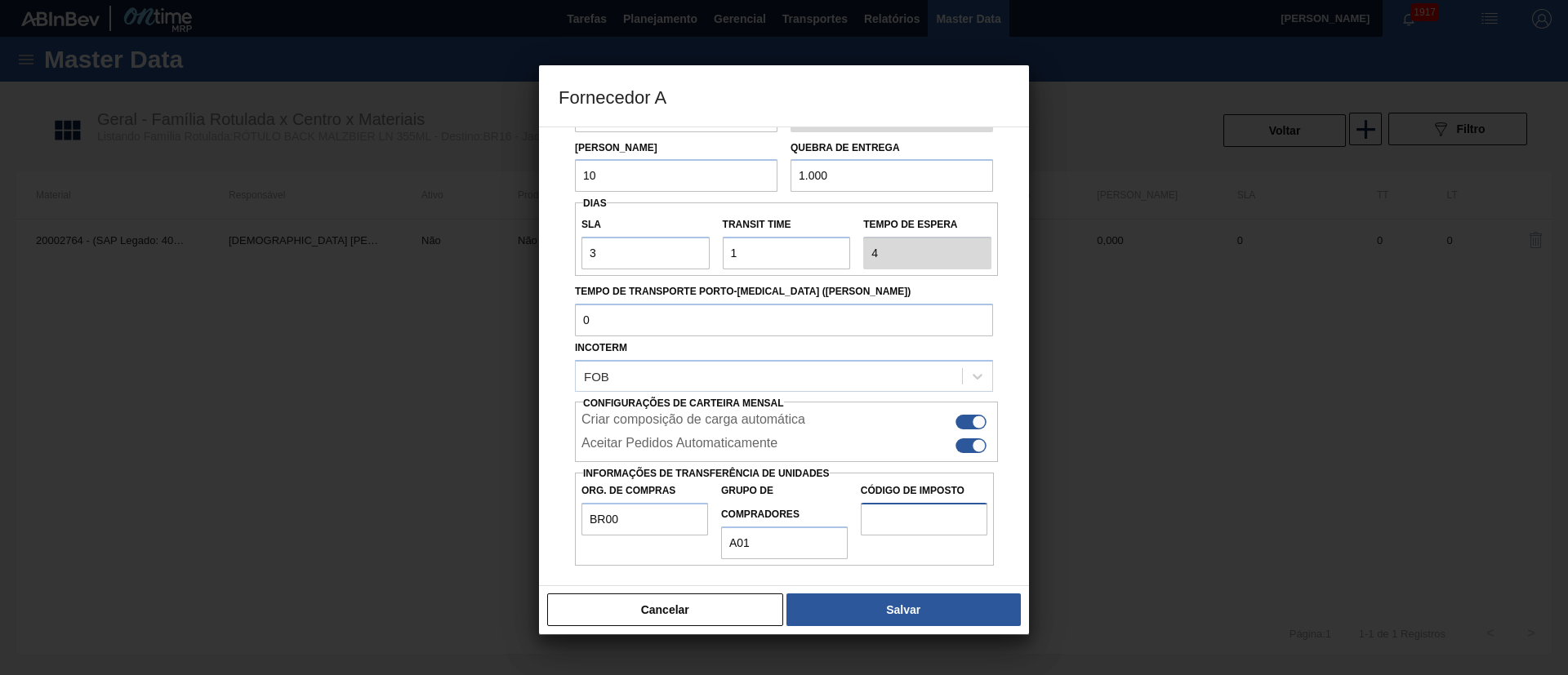
type input "I1"
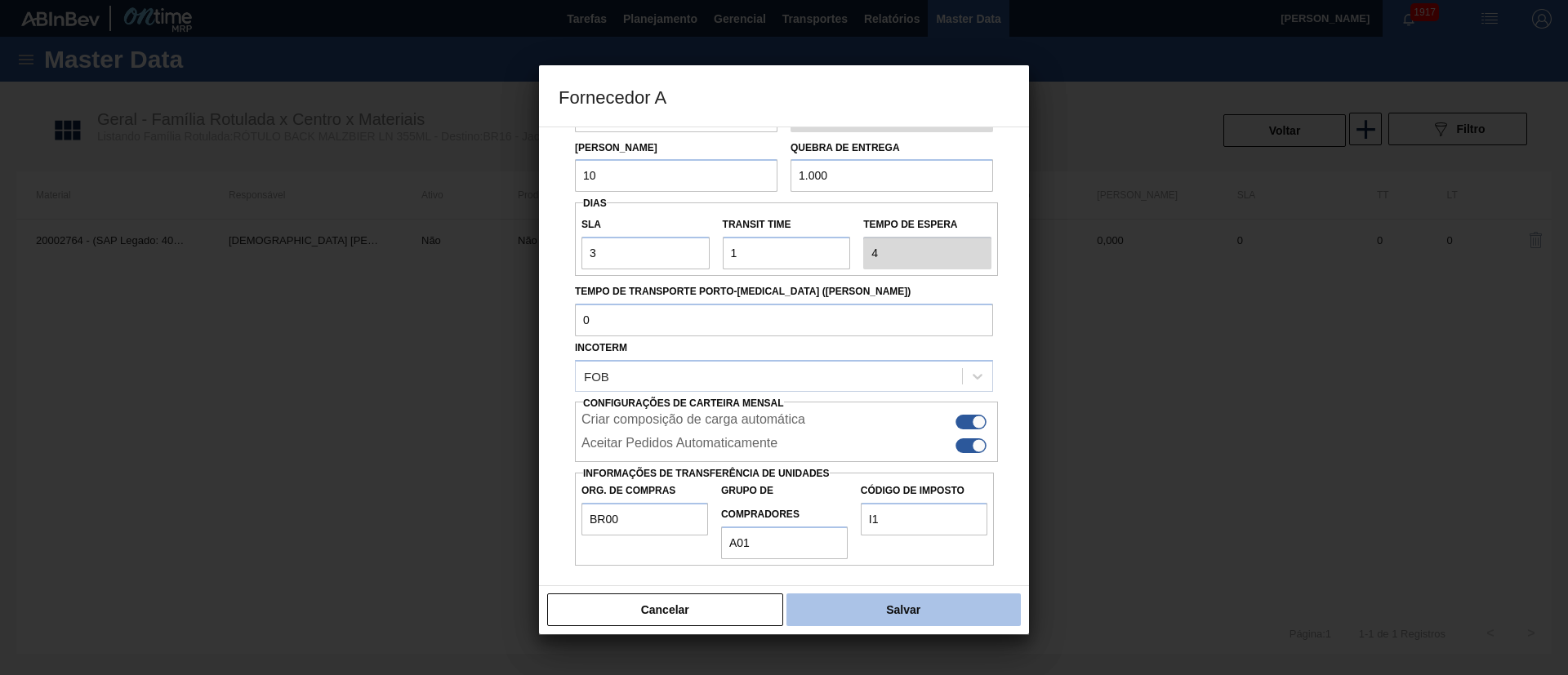
click at [903, 613] on button "Salvar" at bounding box center [904, 609] width 235 height 32
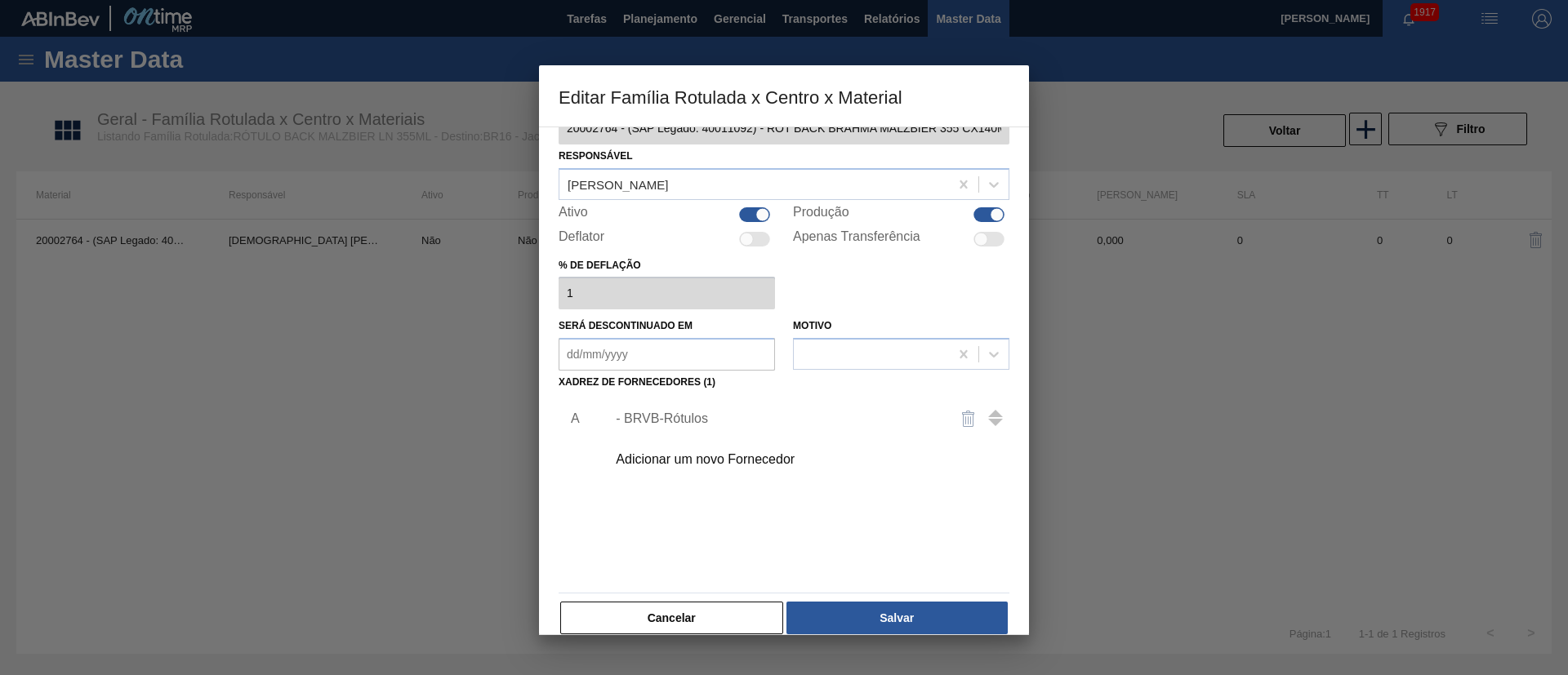
scroll to position [60, 0]
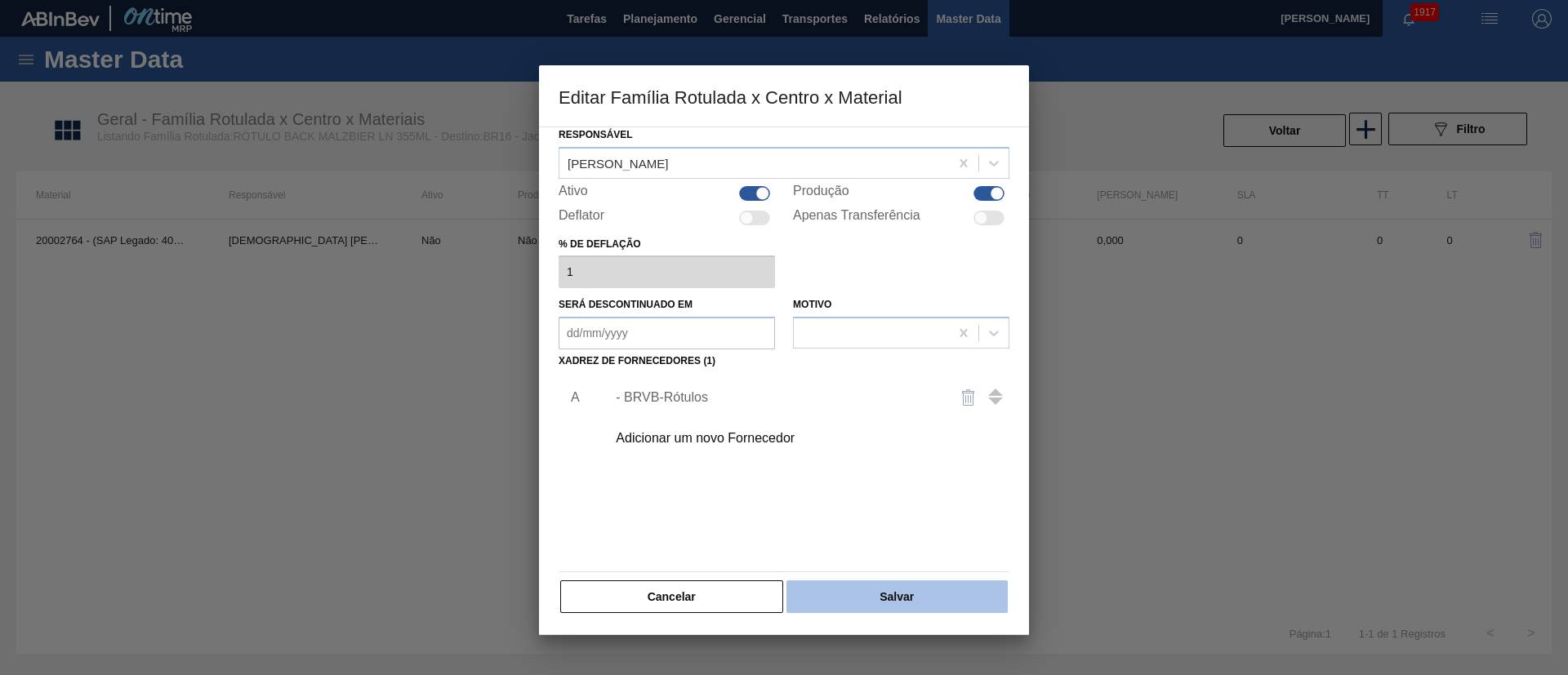
click at [915, 599] on button "Salvar" at bounding box center [897, 596] width 222 height 32
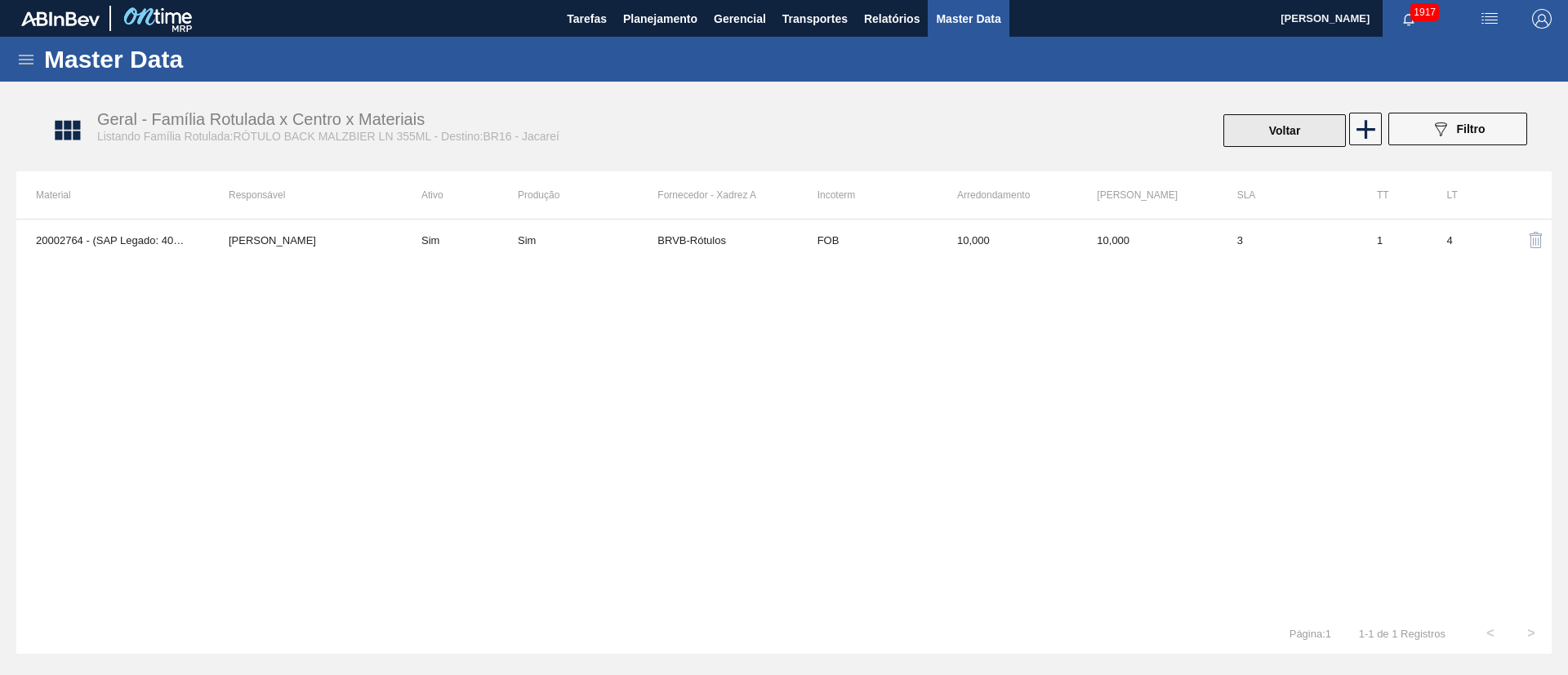
click at [1289, 128] on button "Voltar" at bounding box center [1285, 130] width 123 height 32
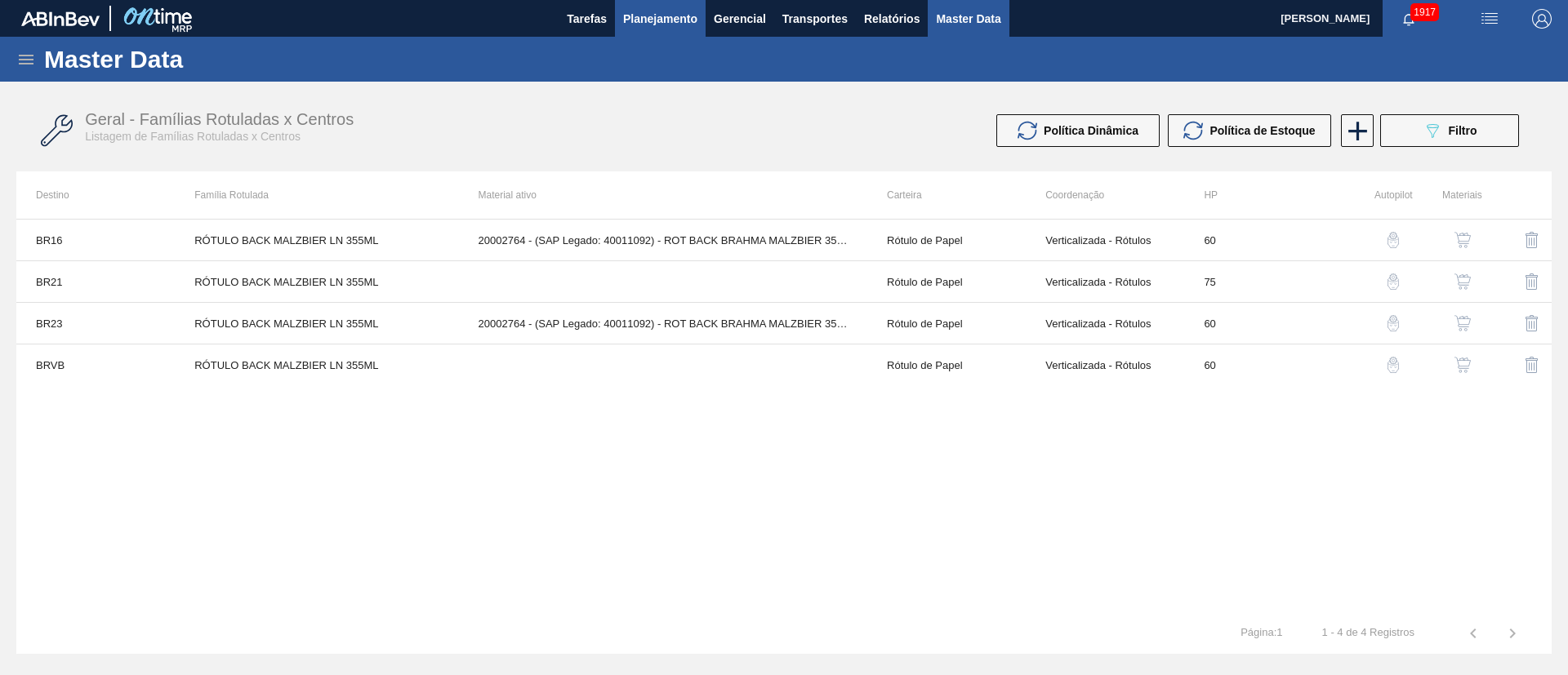
click at [646, 25] on span "Planejamento" at bounding box center [660, 18] width 74 height 19
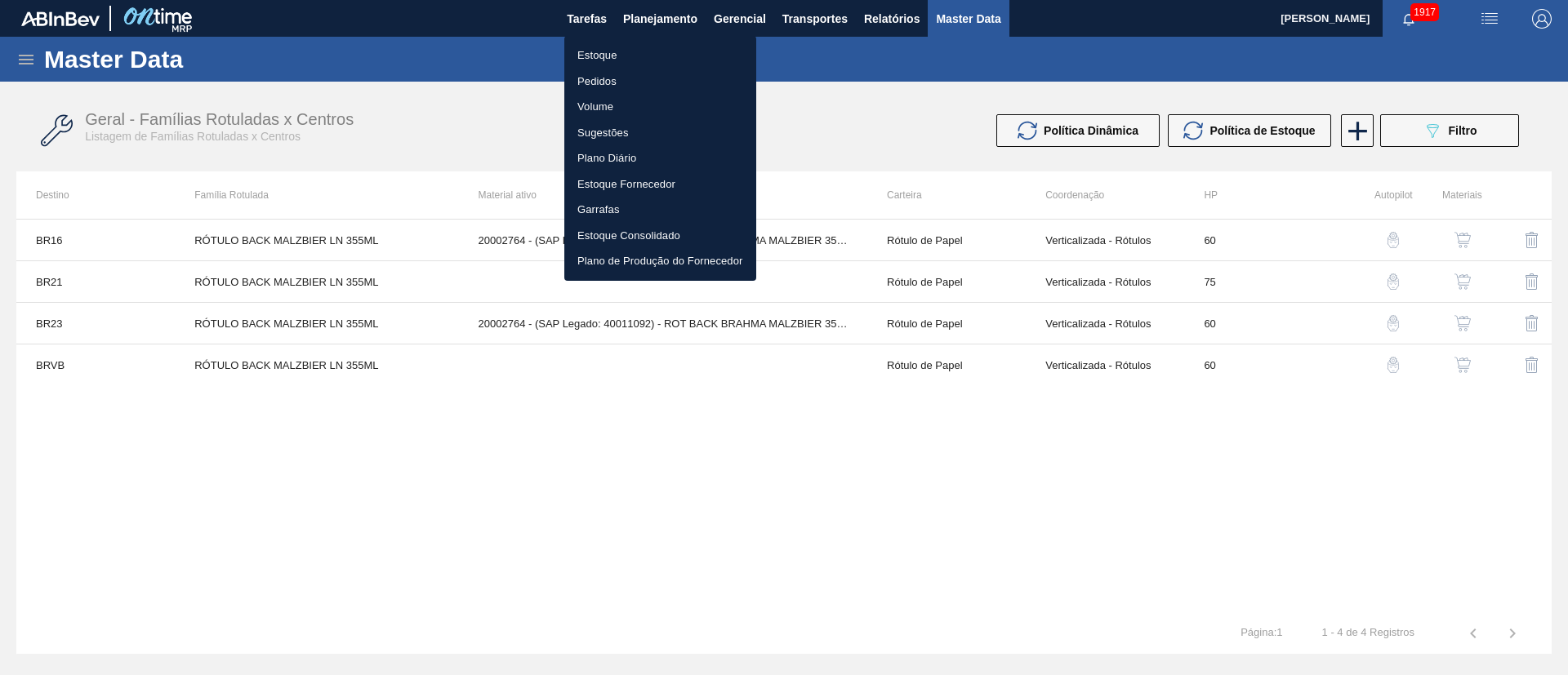
click at [489, 102] on div at bounding box center [784, 337] width 1568 height 675
